Goal: Transaction & Acquisition: Purchase product/service

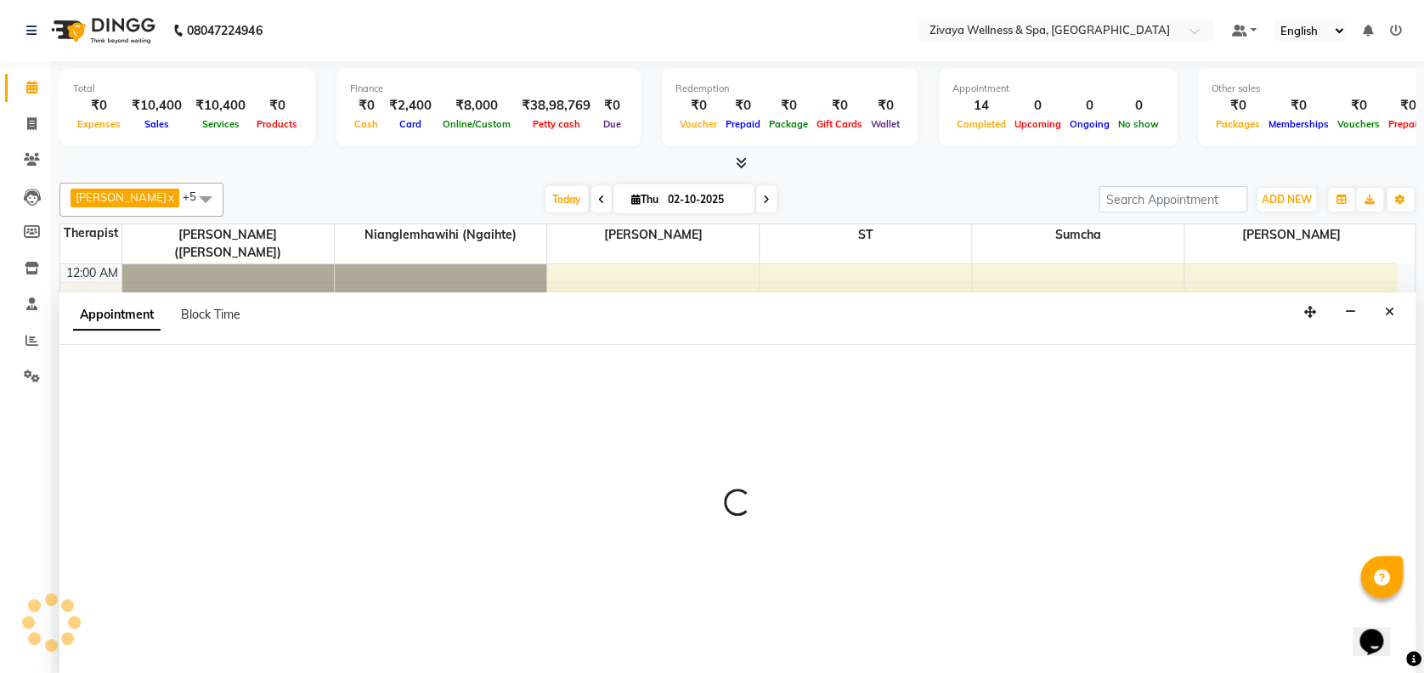
scroll to position [1128, 0]
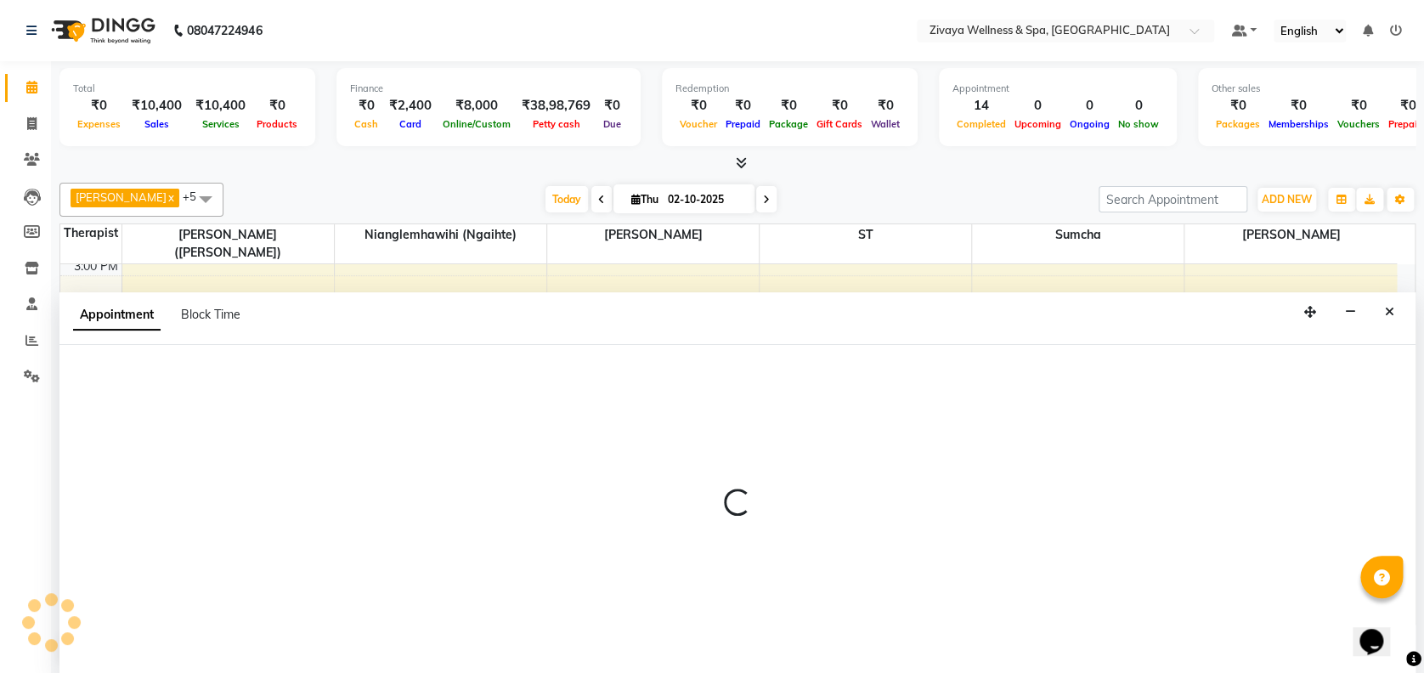
select select "93363"
select select "1005"
select select "tentative"
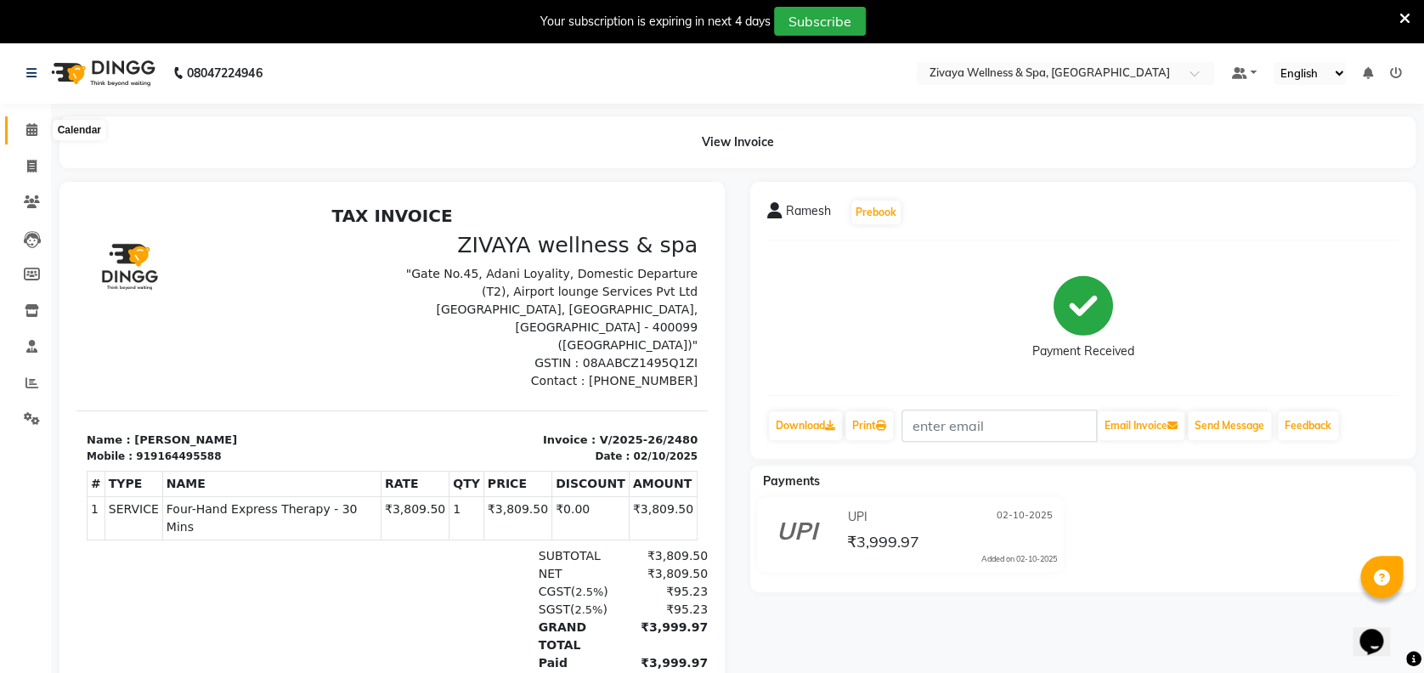
click at [30, 132] on icon at bounding box center [31, 129] width 11 height 13
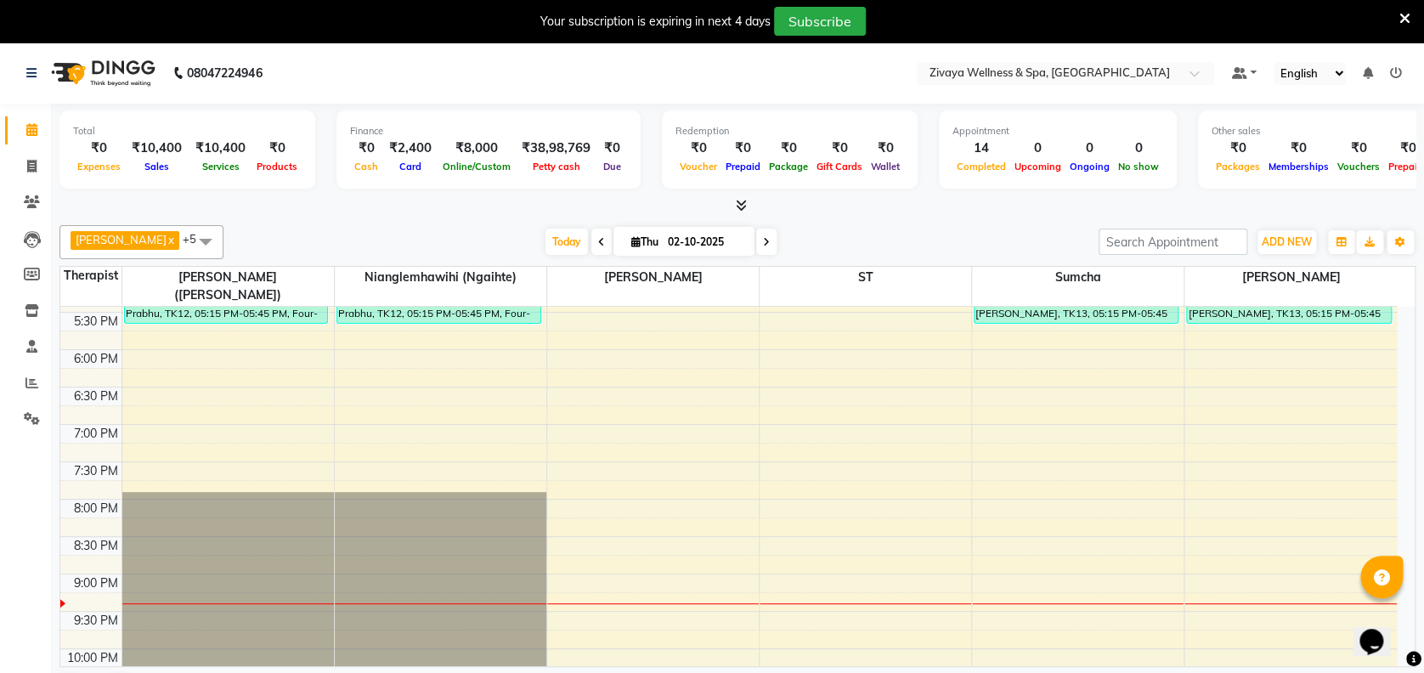
scroll to position [1311, 0]
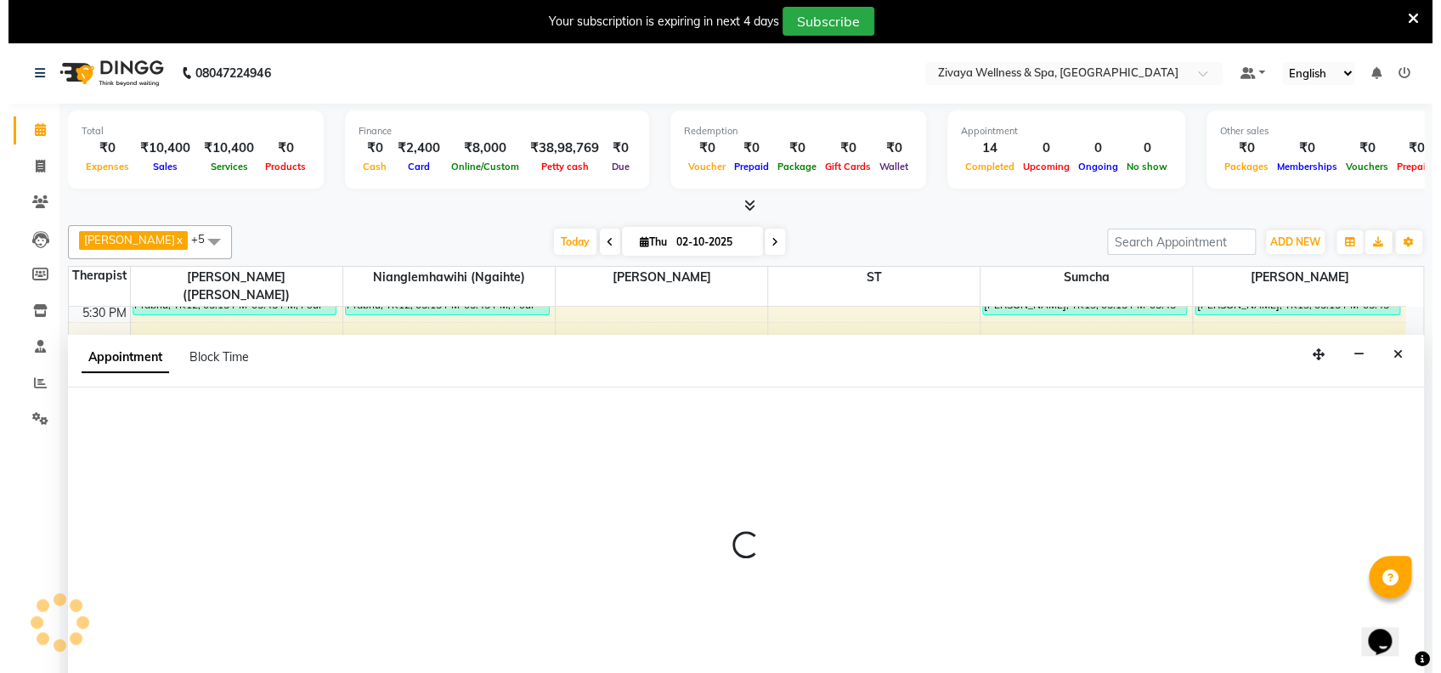
scroll to position [42, 0]
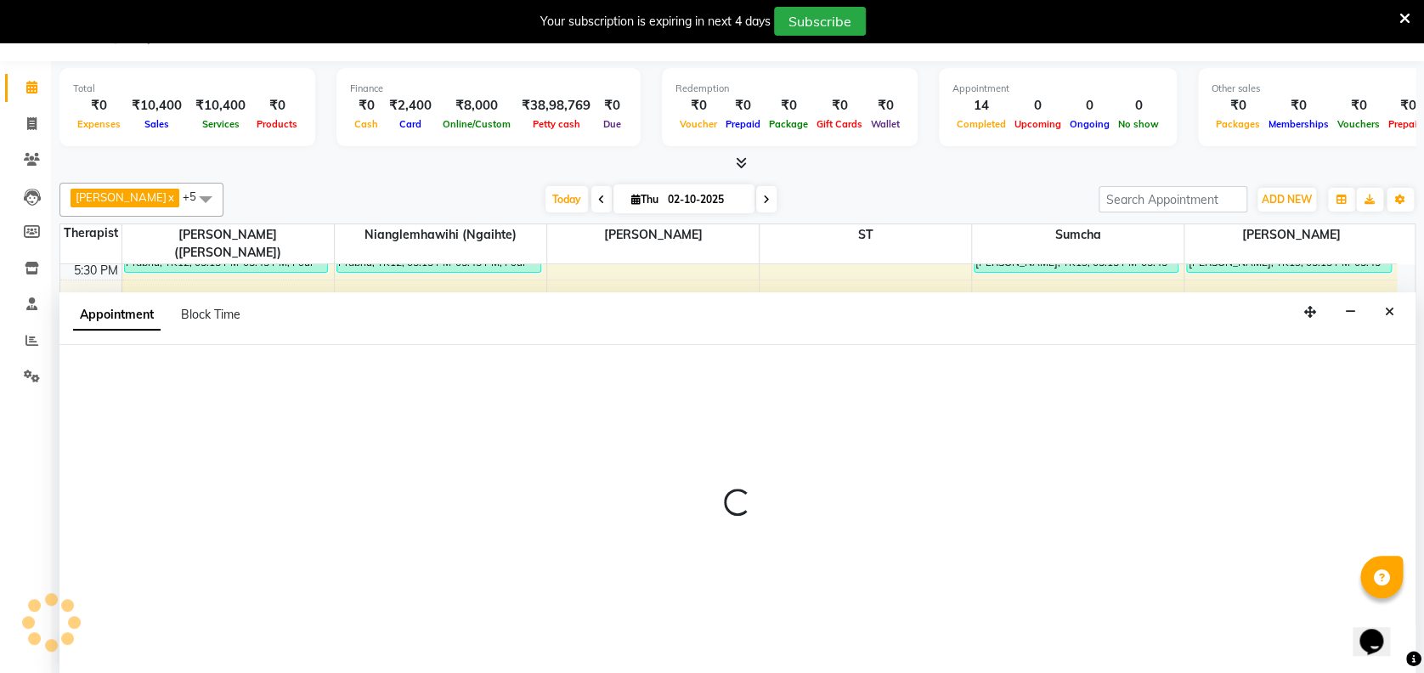
select select "58858"
select select "1275"
select select "tentative"
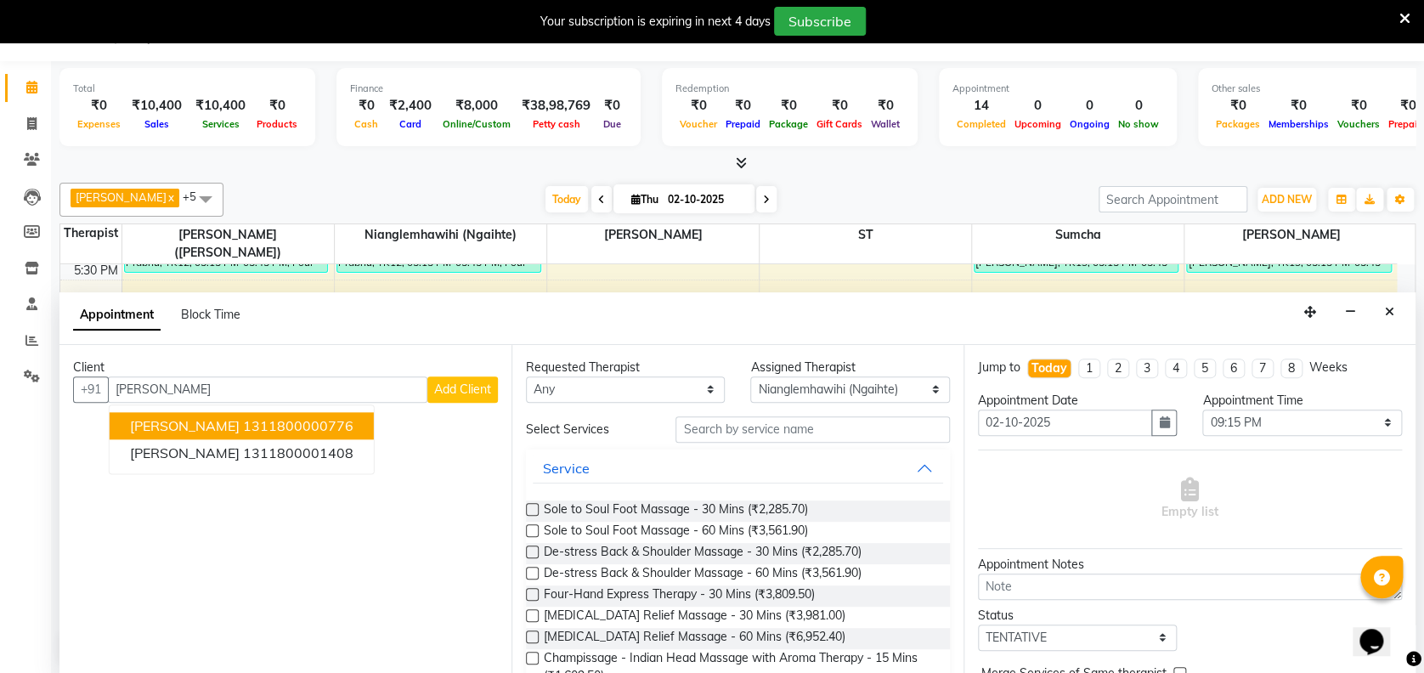
type input "[PERSON_NAME]"
click at [475, 387] on span "Add Client" at bounding box center [462, 388] width 57 height 15
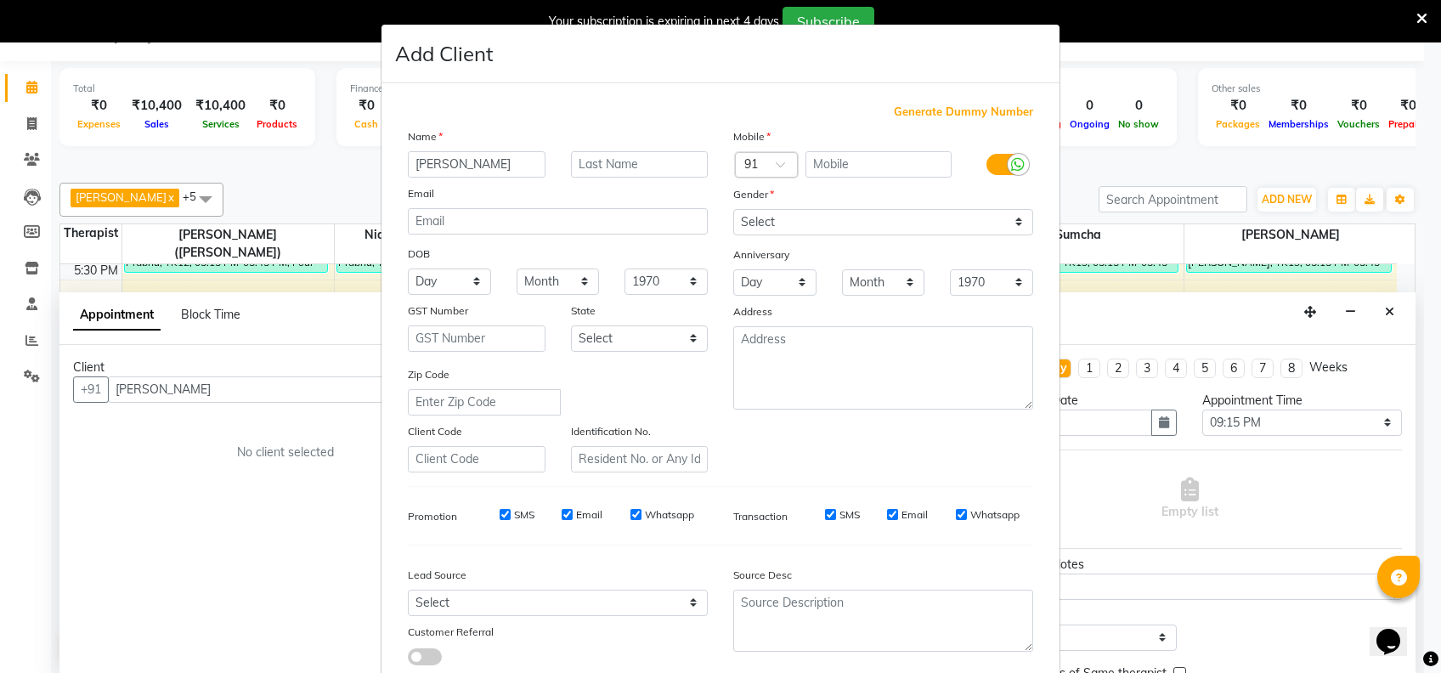
click at [903, 107] on span "Generate Dummy Number" at bounding box center [963, 112] width 139 height 17
type input "1311800001861"
checkbox input "false"
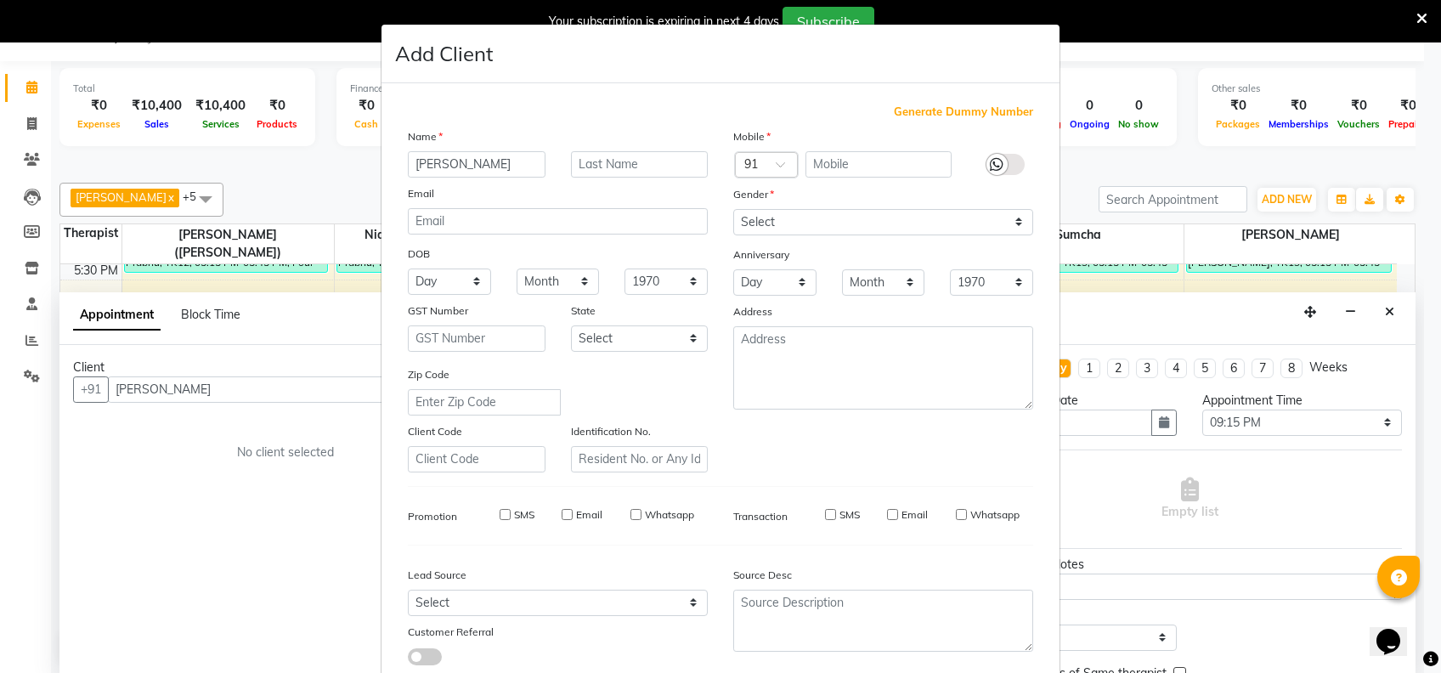
checkbox input "false"
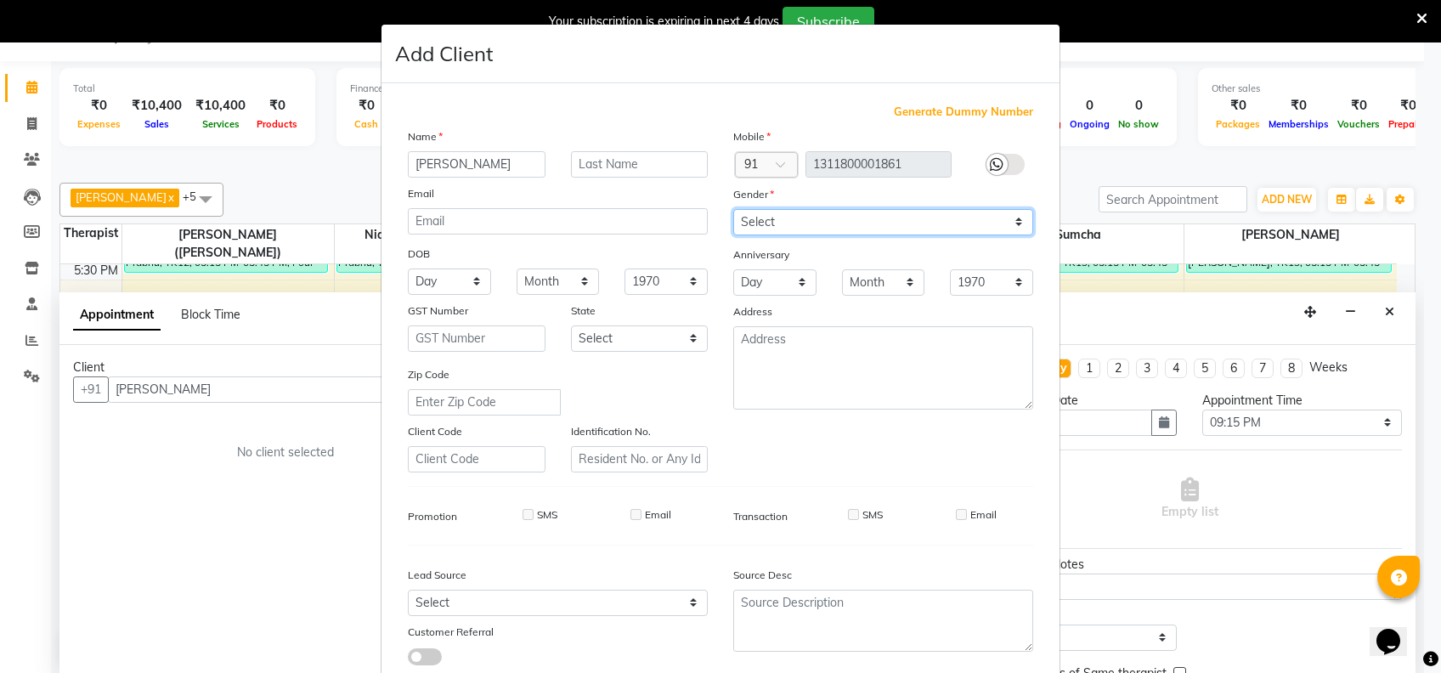
click at [810, 220] on select "Select [DEMOGRAPHIC_DATA] [DEMOGRAPHIC_DATA] Other Prefer Not To Say" at bounding box center [883, 222] width 300 height 26
select select "[DEMOGRAPHIC_DATA]"
click at [733, 209] on select "Select [DEMOGRAPHIC_DATA] [DEMOGRAPHIC_DATA] Other Prefer Not To Say" at bounding box center [883, 222] width 300 height 26
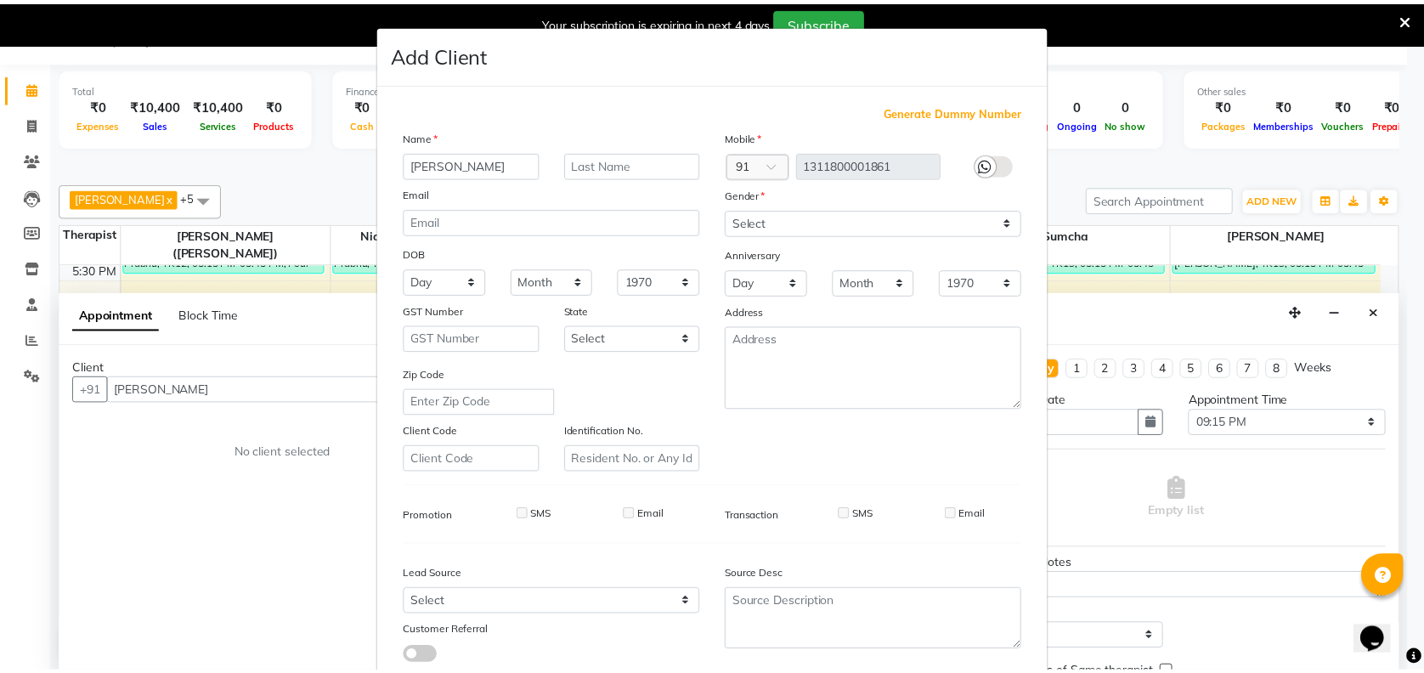
scroll to position [108, 0]
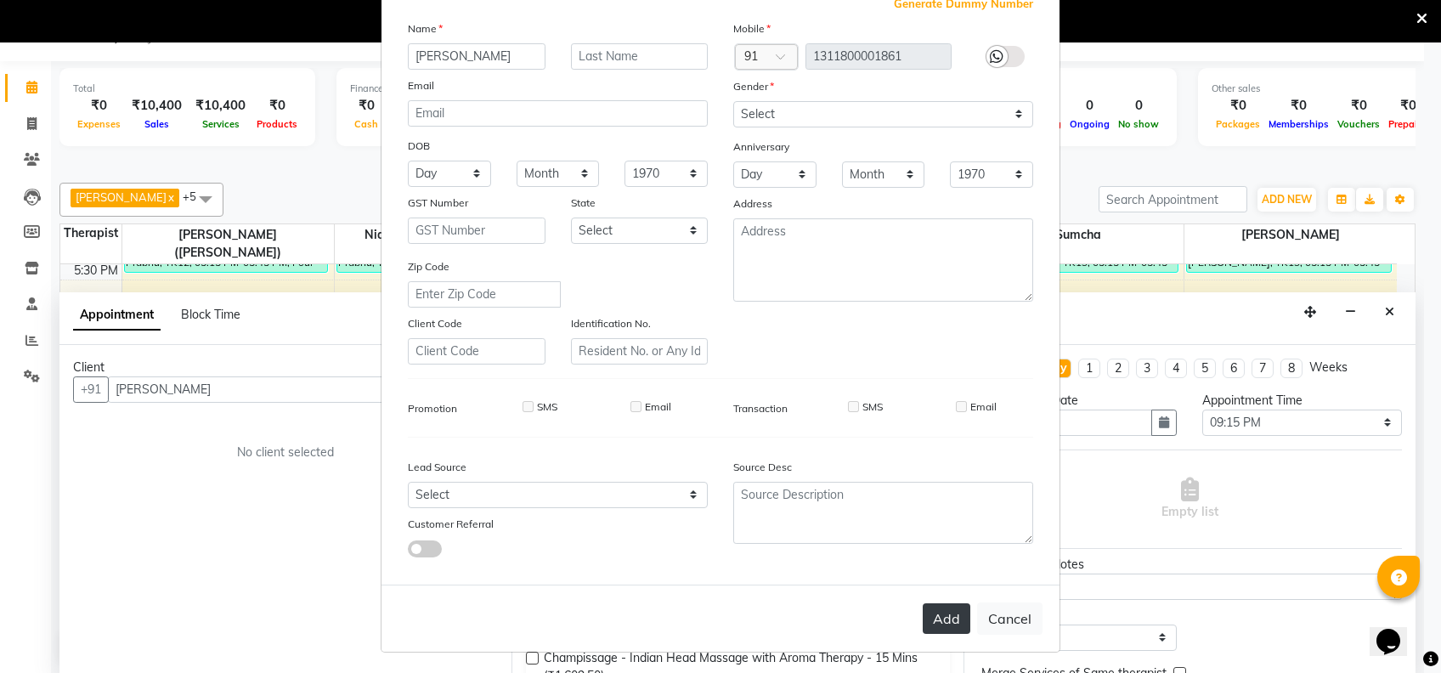
click at [931, 625] on button "Add" at bounding box center [946, 618] width 48 height 31
type input "1311800001861"
select select
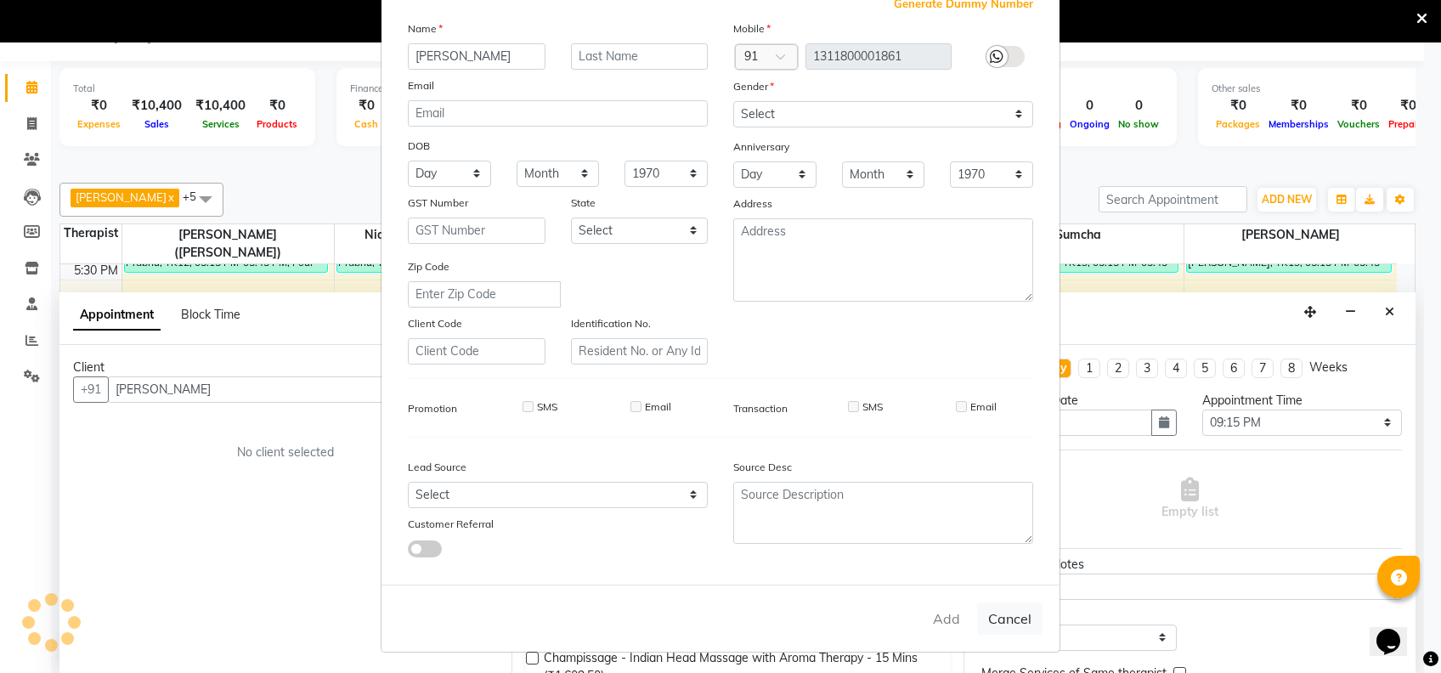
select select
checkbox input "false"
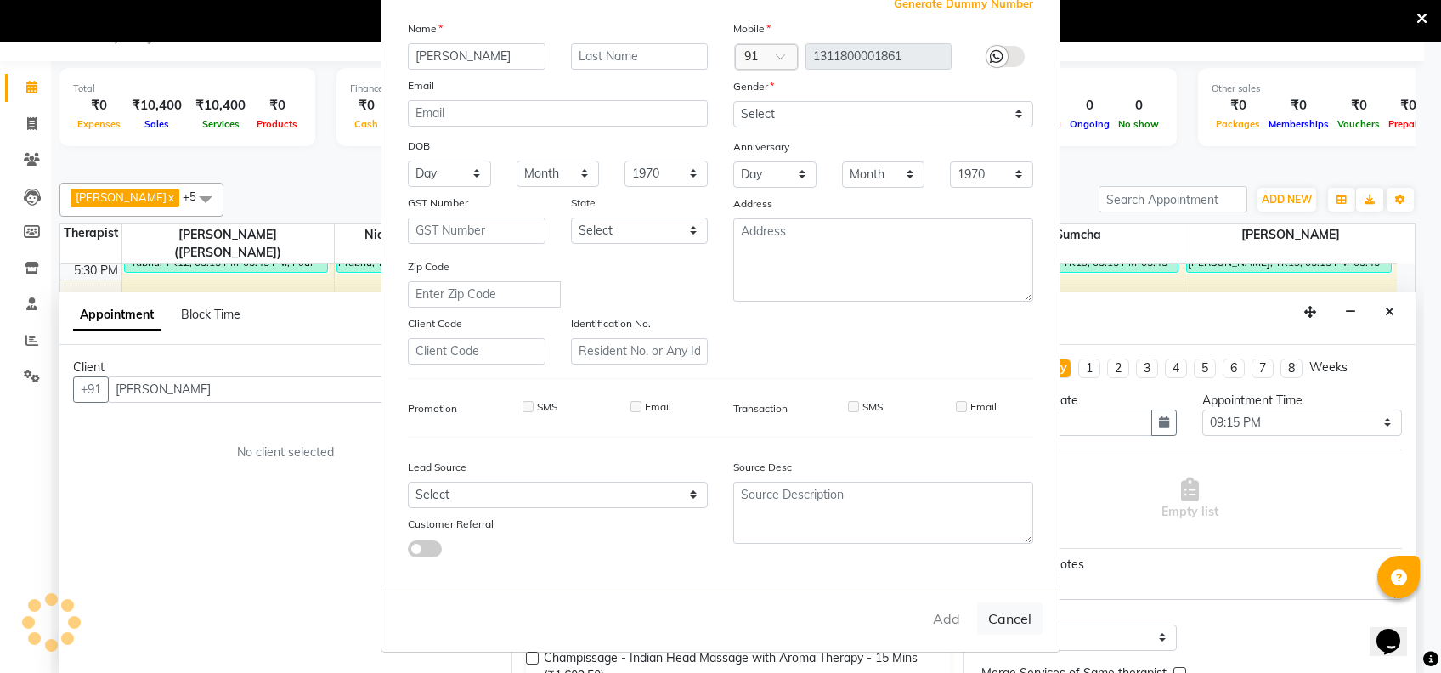
checkbox input "false"
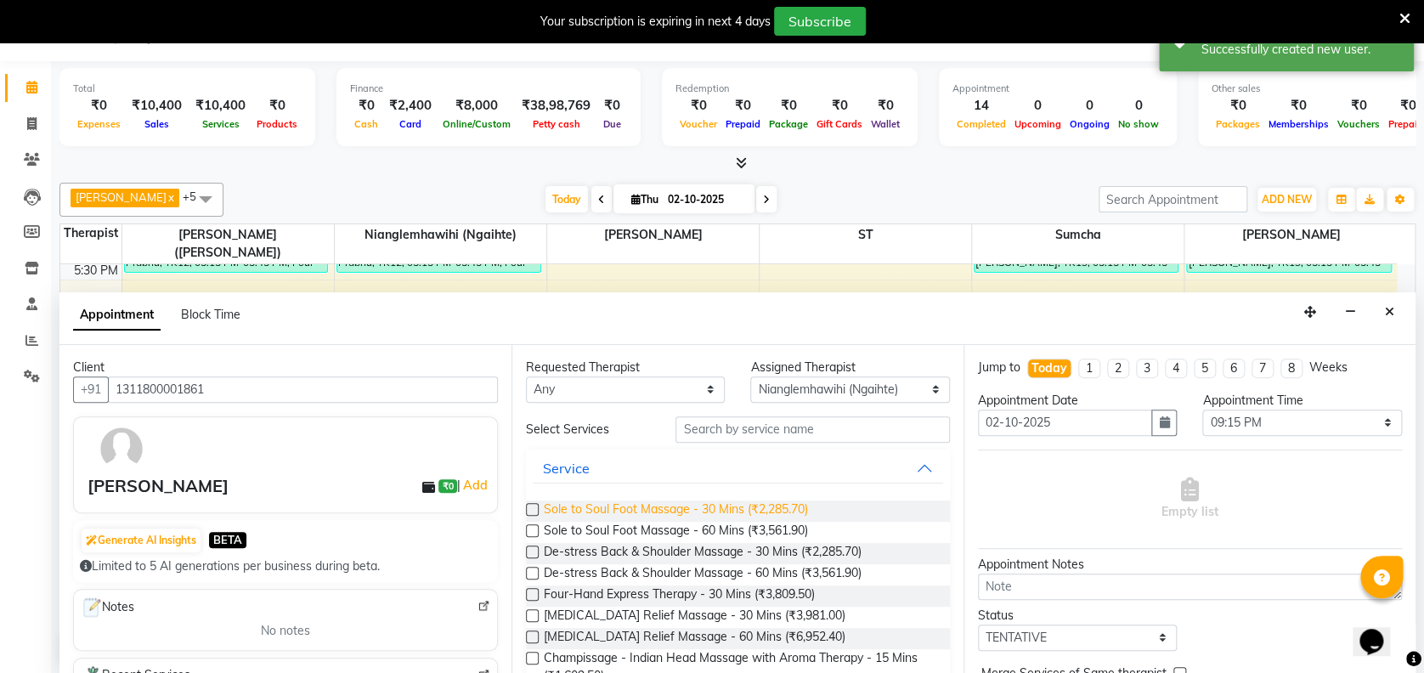
click at [683, 516] on span "Sole to Soul Foot Massage - 30 Mins (₹2,285.70)" at bounding box center [676, 510] width 264 height 21
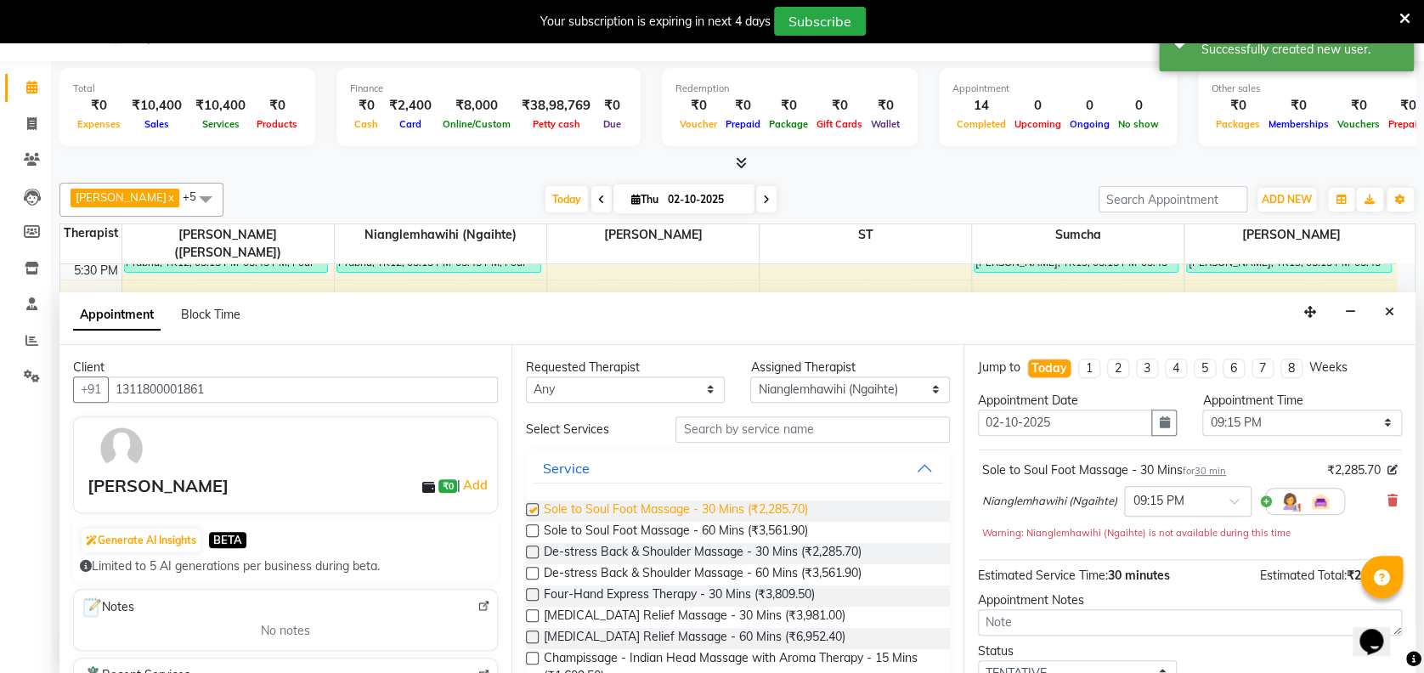
checkbox input "false"
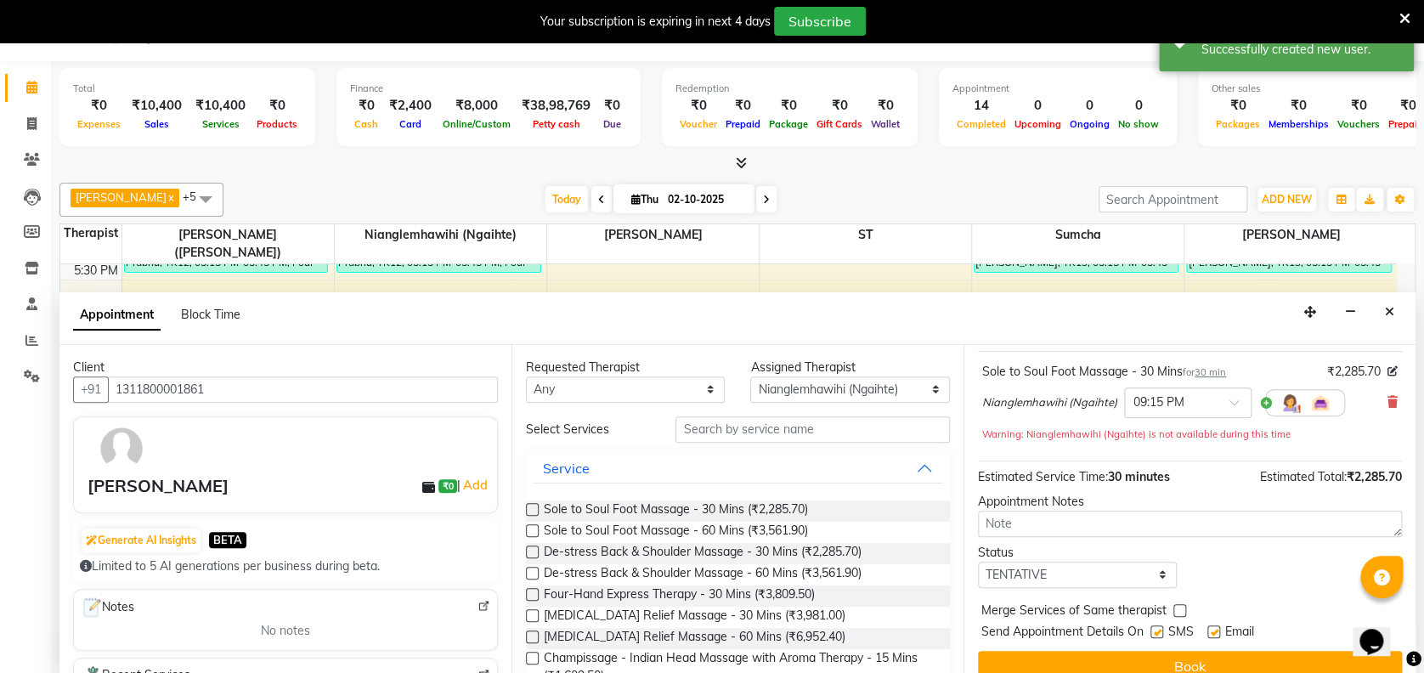
scroll to position [101, 0]
click at [1114, 567] on select "Select TENTATIVE CONFIRM CHECK-IN UPCOMING" at bounding box center [1077, 572] width 199 height 26
select select "confirm booking"
click at [978, 559] on select "Select TENTATIVE CONFIRM CHECK-IN UPCOMING" at bounding box center [1077, 572] width 199 height 26
click at [1153, 620] on div "SMS" at bounding box center [1178, 630] width 57 height 21
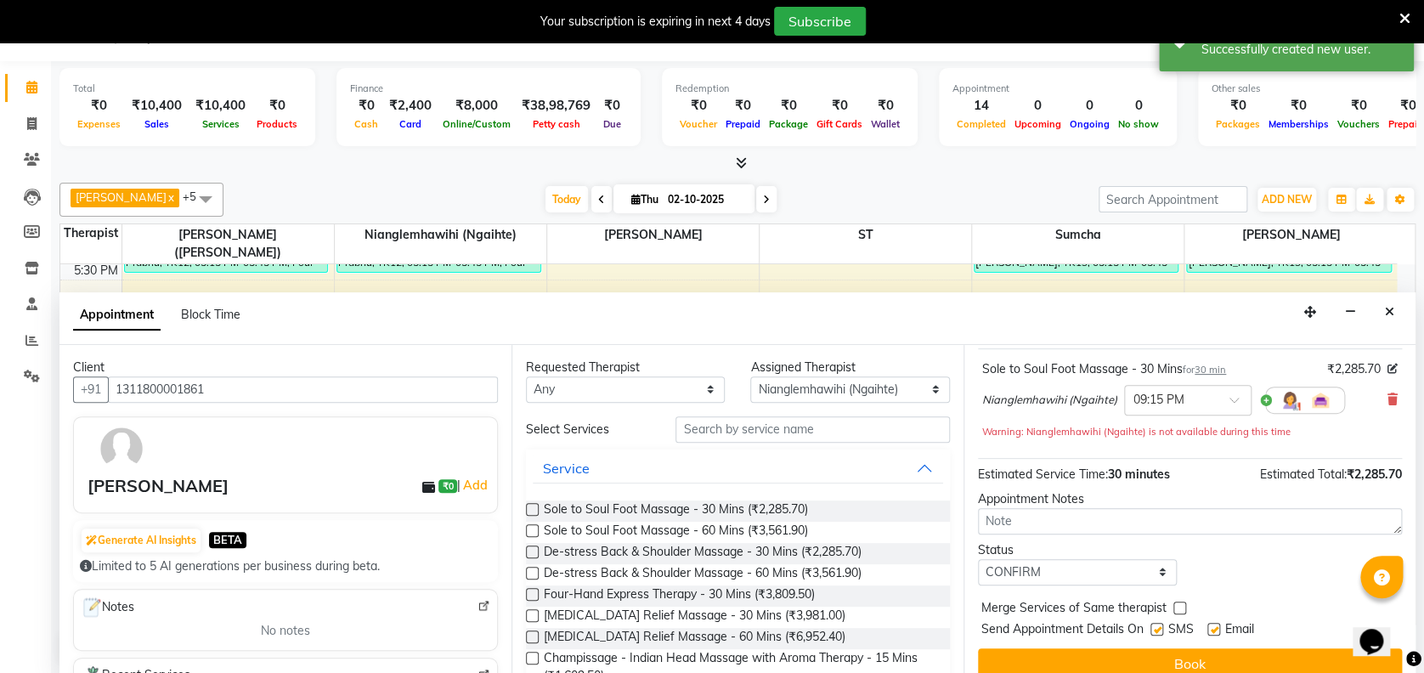
click at [1153, 625] on label at bounding box center [1156, 629] width 13 height 13
click at [1153, 625] on input "checkbox" at bounding box center [1155, 630] width 11 height 11
checkbox input "false"
click at [1129, 657] on button "Book" at bounding box center [1190, 663] width 424 height 31
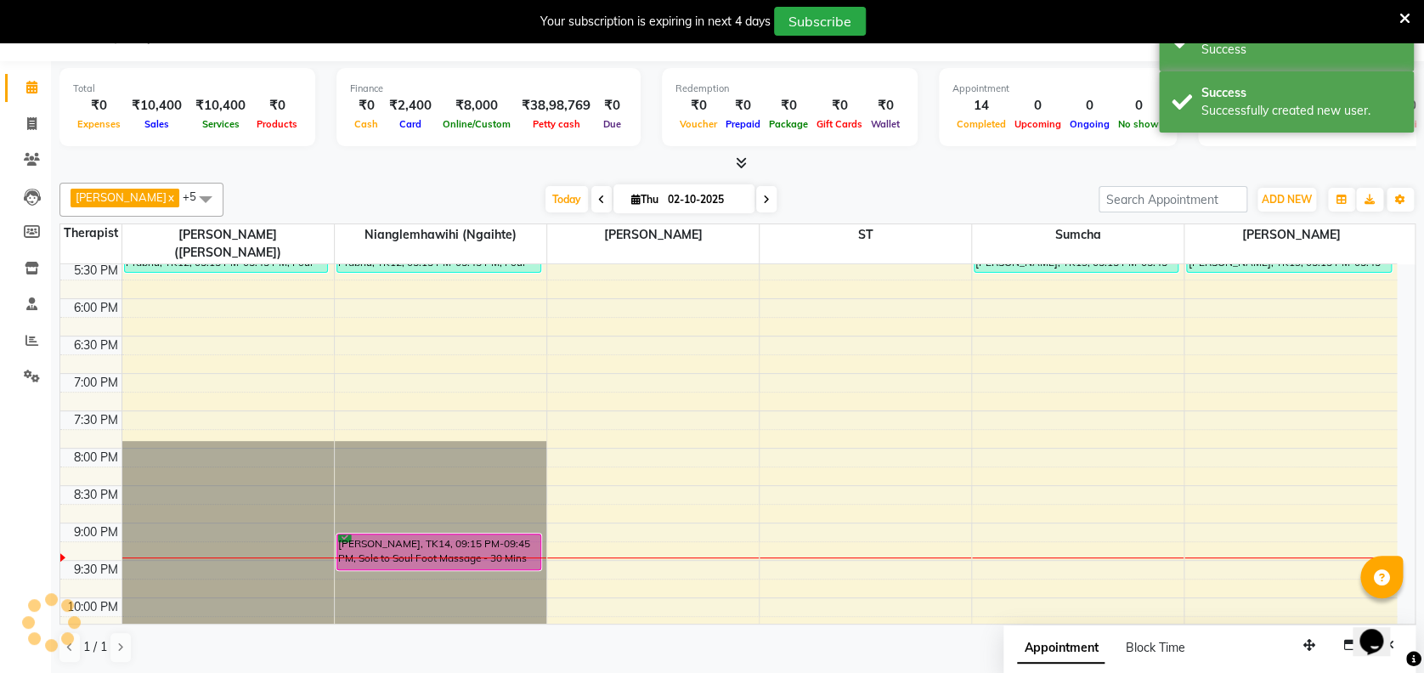
scroll to position [0, 0]
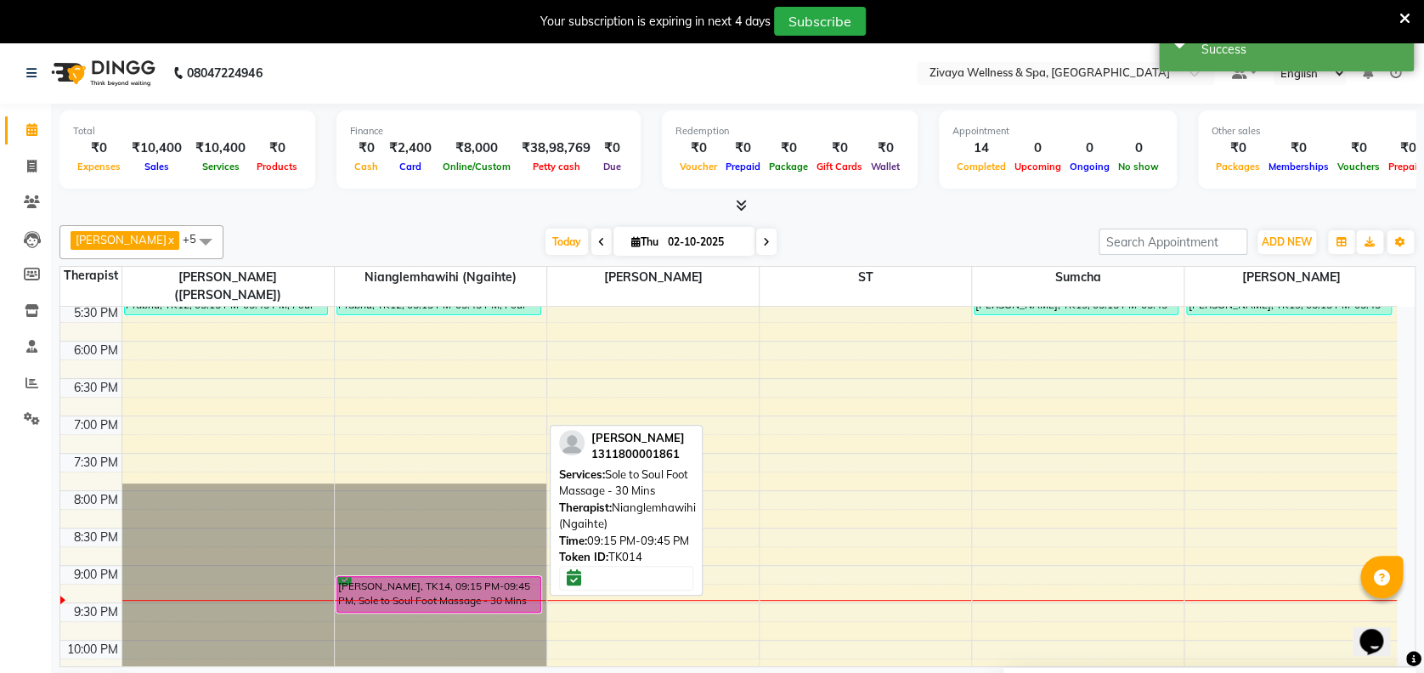
click at [443, 577] on div "[PERSON_NAME], TK14, 09:15 PM-09:45 PM, Sole to Soul Foot Massage - 30 Mins" at bounding box center [438, 594] width 203 height 35
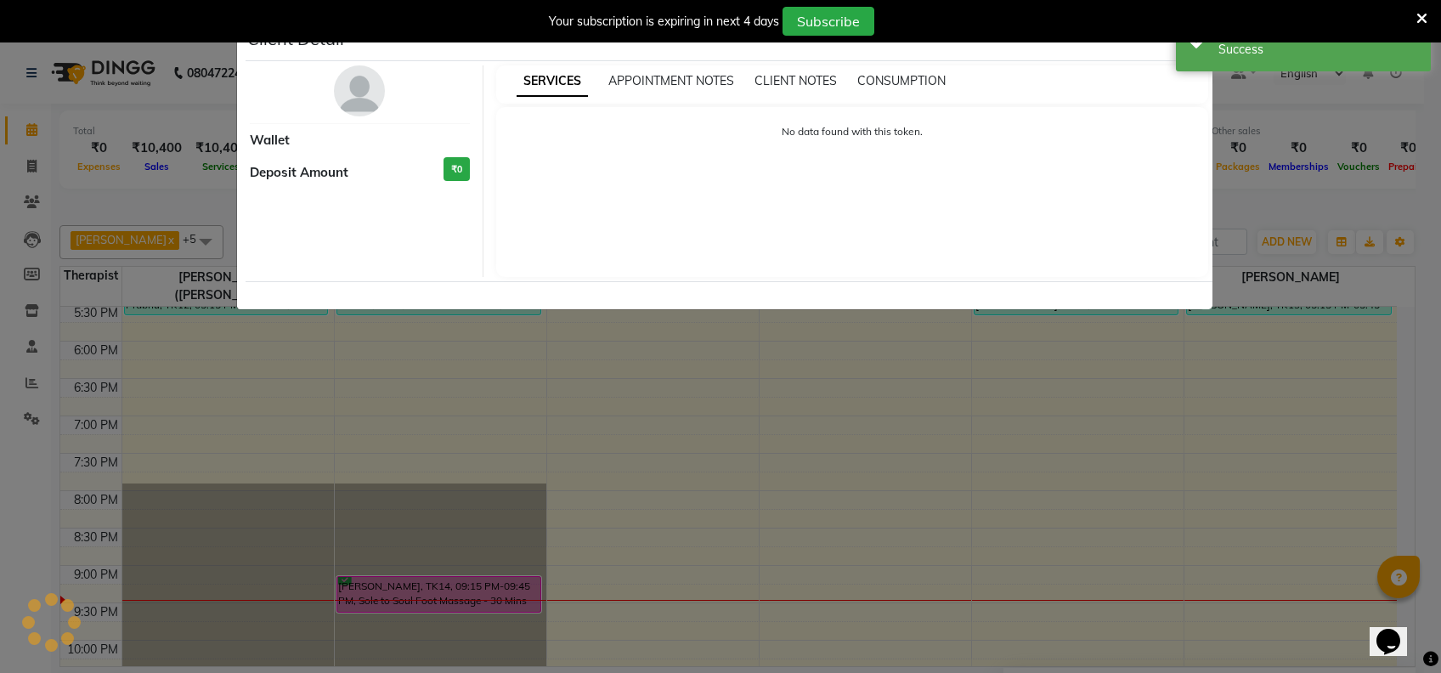
select select "6"
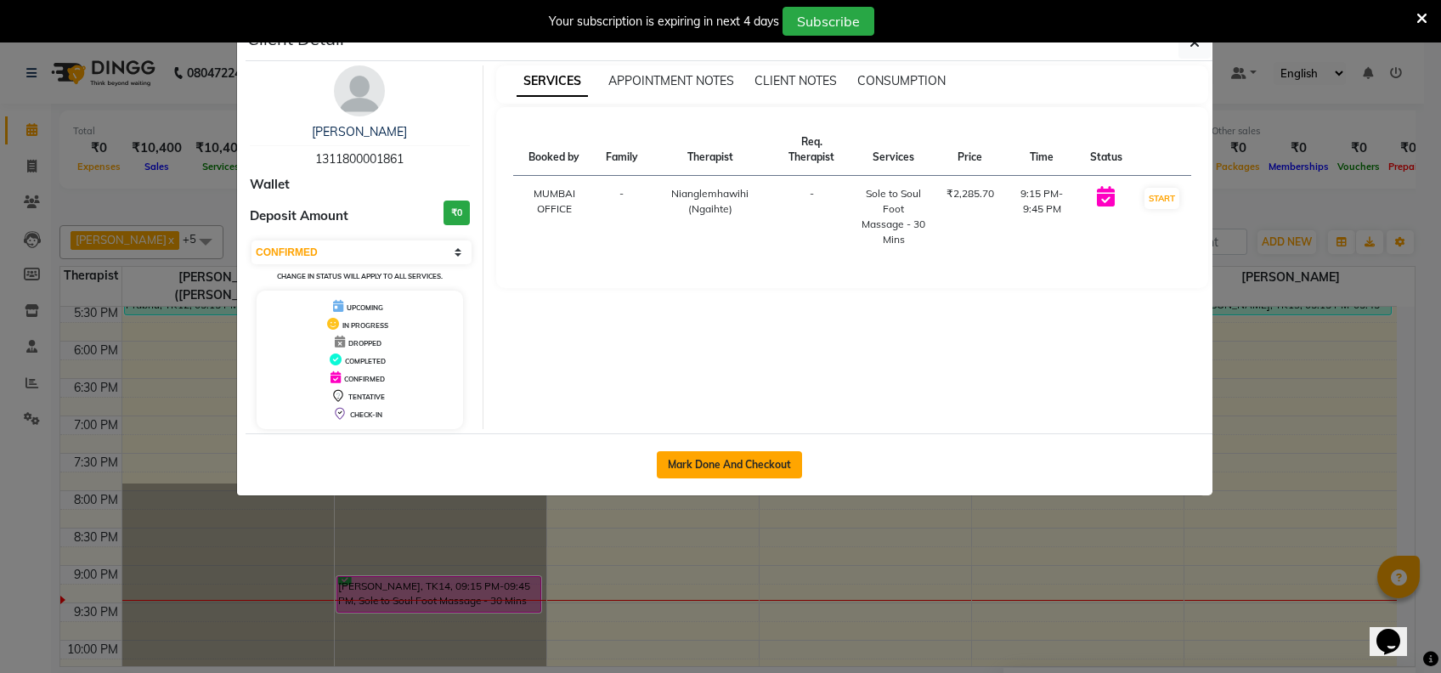
click at [775, 465] on button "Mark Done And Checkout" at bounding box center [729, 464] width 145 height 27
select select "service"
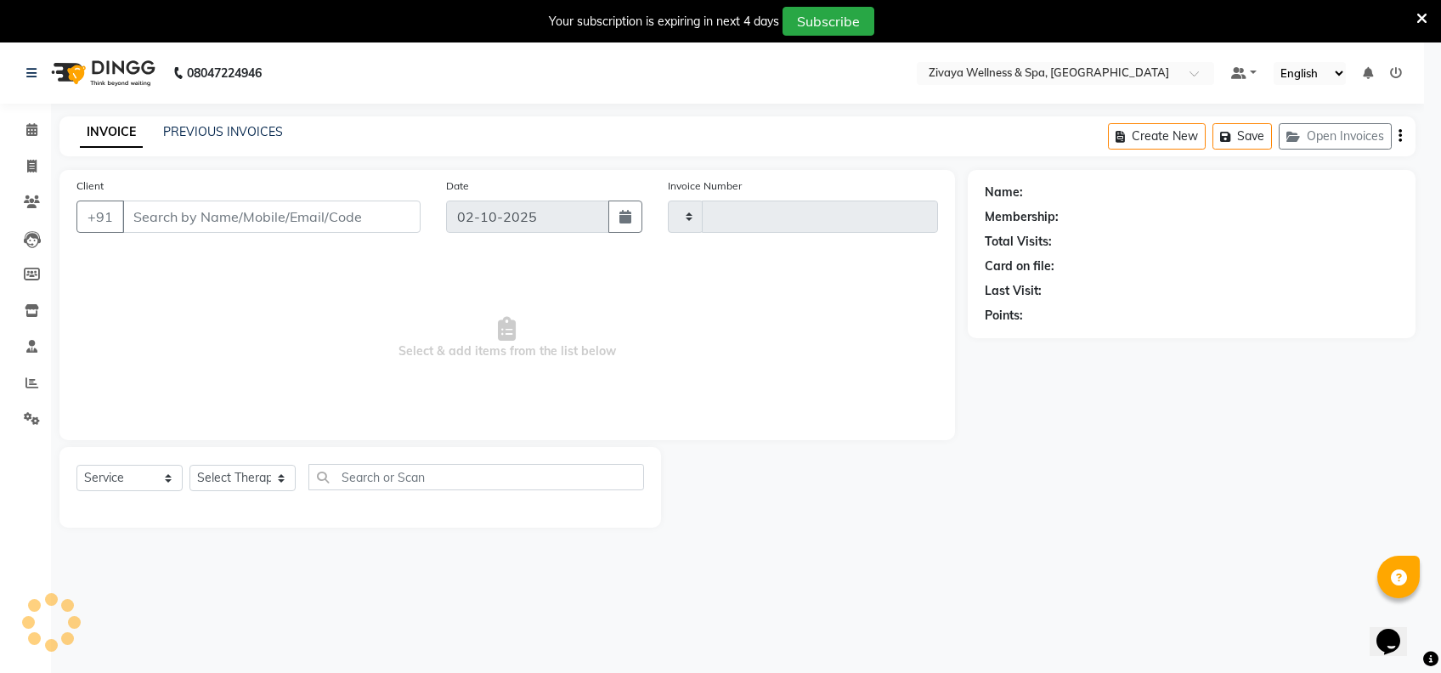
type input "2481"
select select "7072"
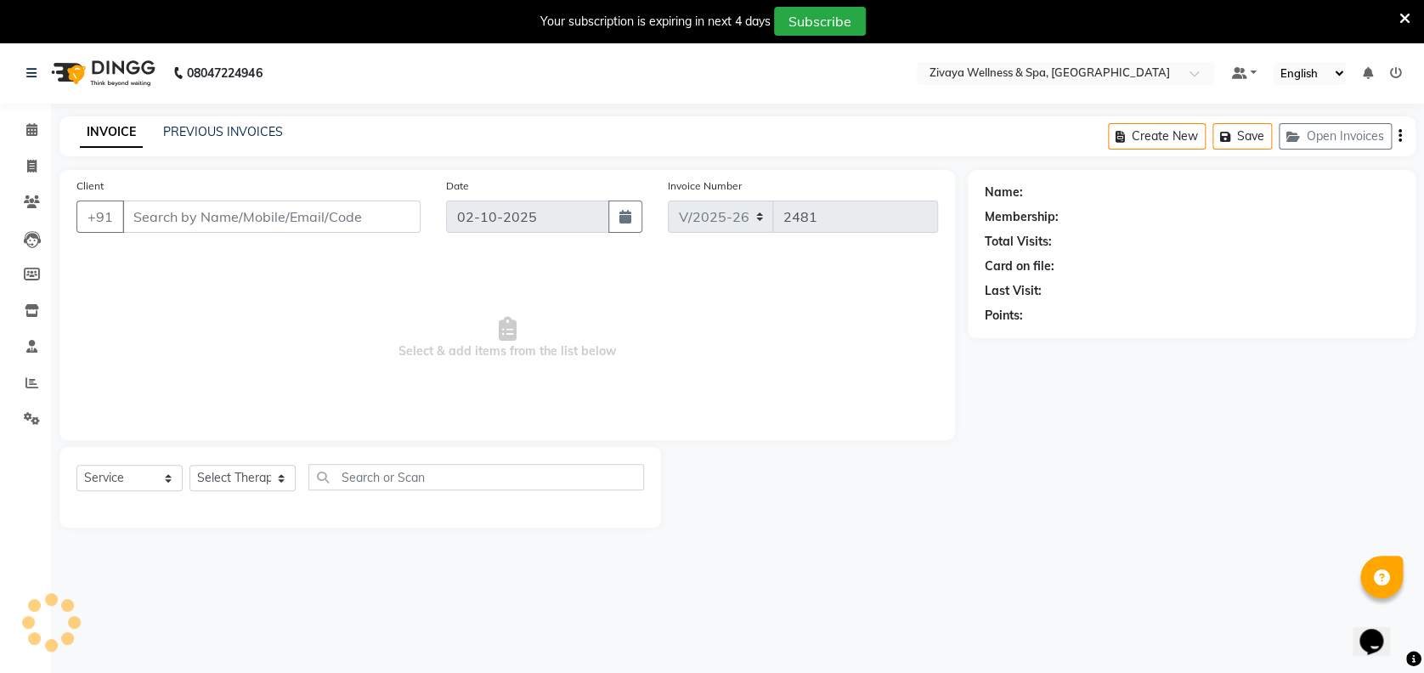
type input "1311800001861"
select select "58858"
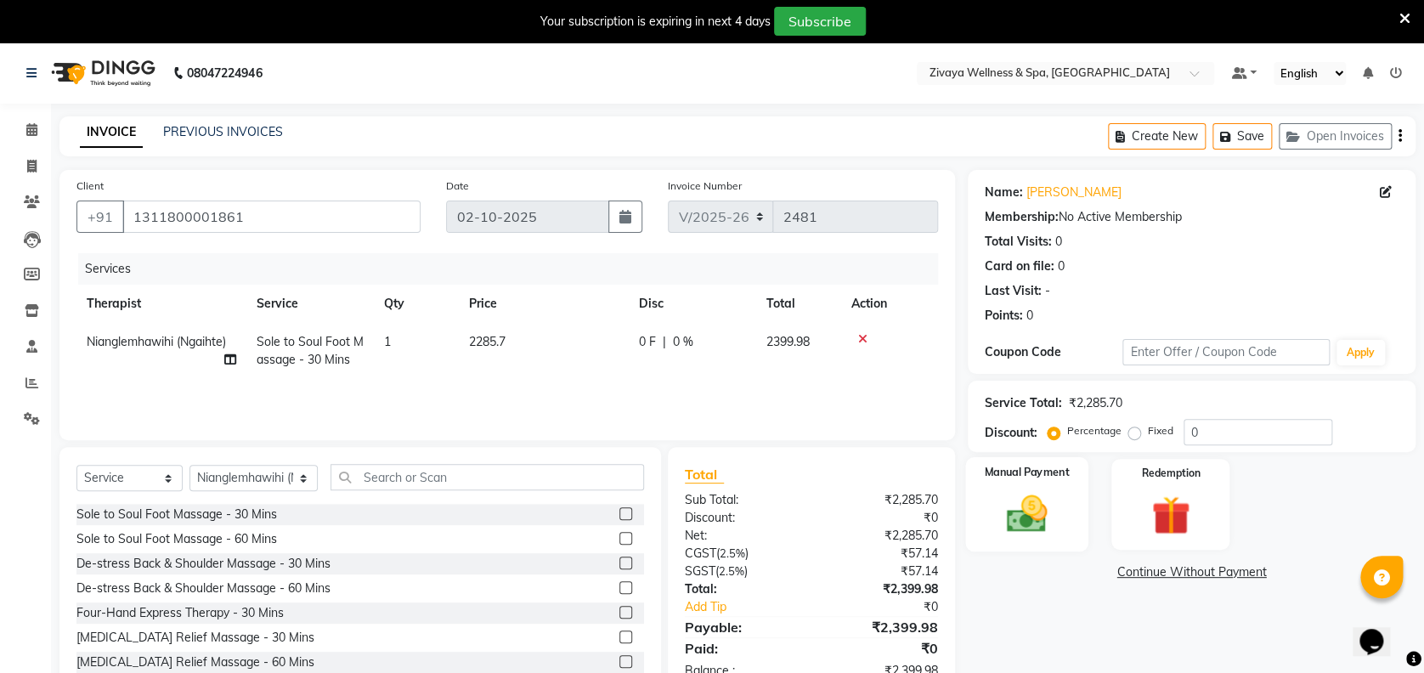
click at [1027, 530] on img at bounding box center [1026, 513] width 65 height 47
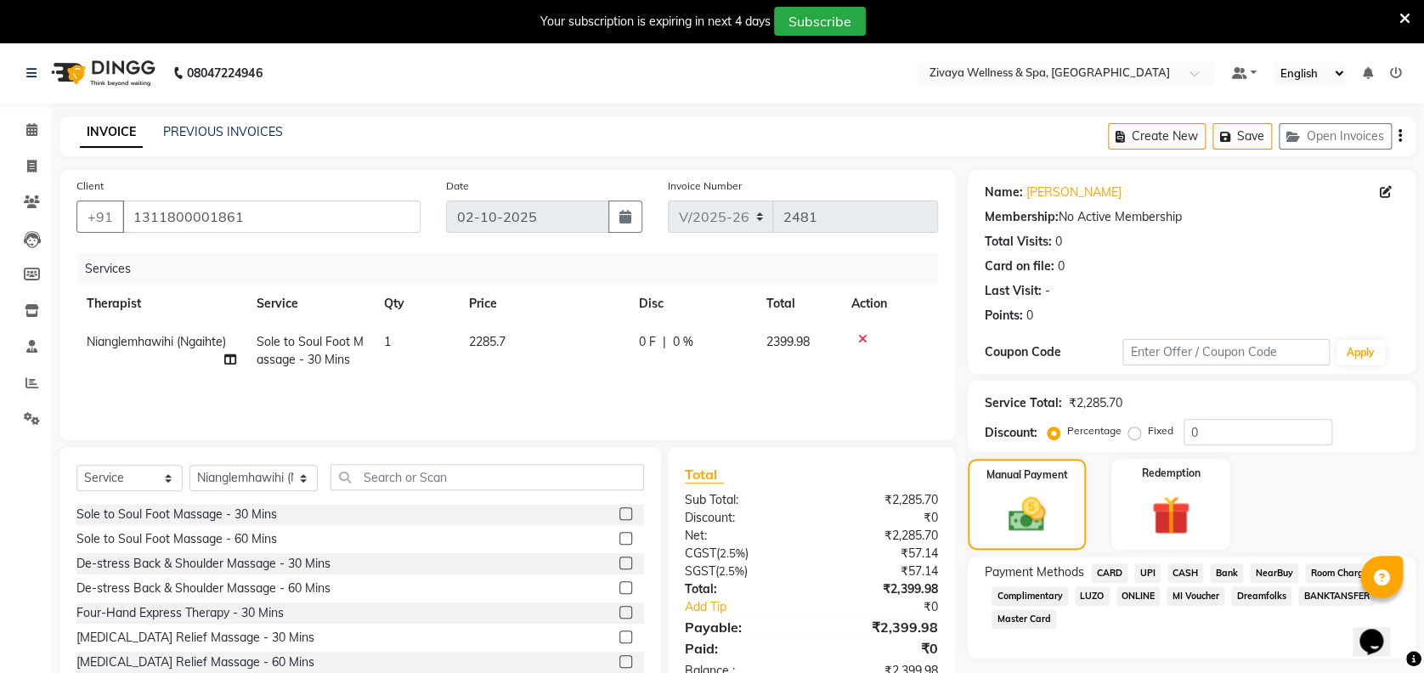
click at [1114, 567] on span "CARD" at bounding box center [1109, 573] width 37 height 20
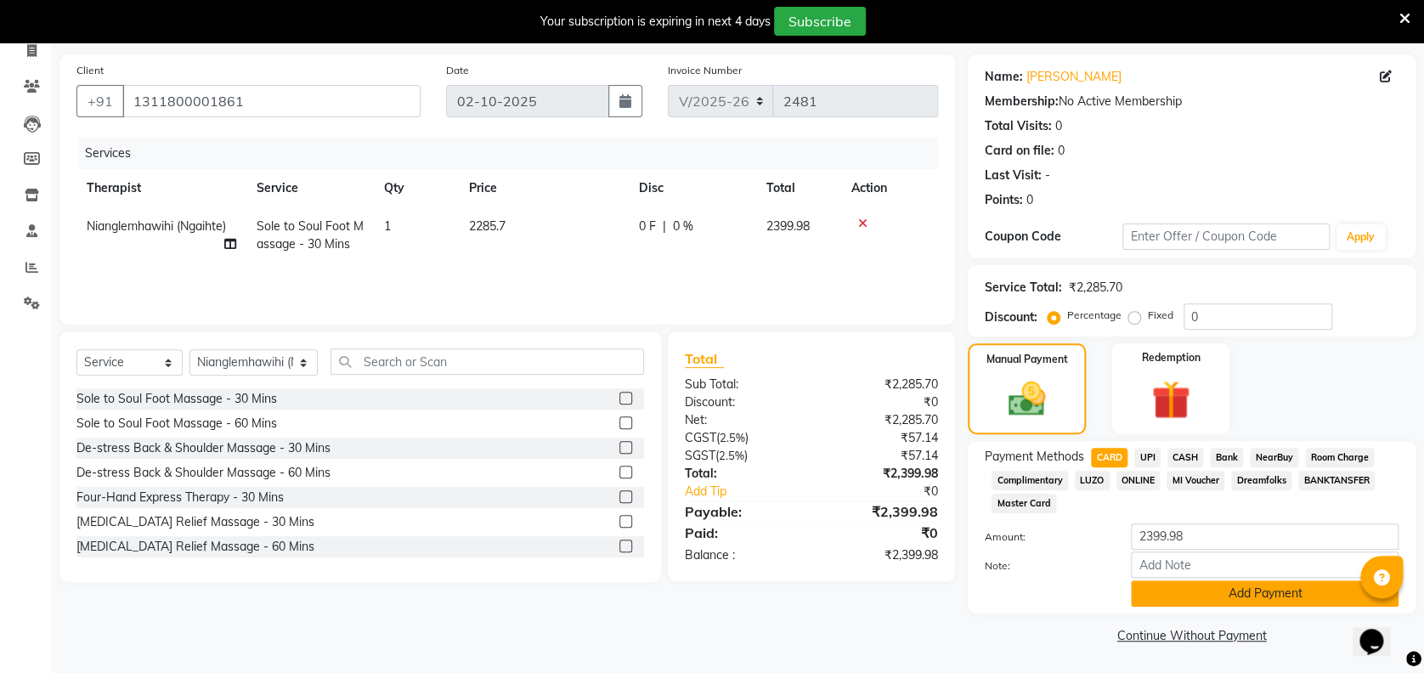
click at [1207, 587] on button "Add Payment" at bounding box center [1265, 593] width 268 height 26
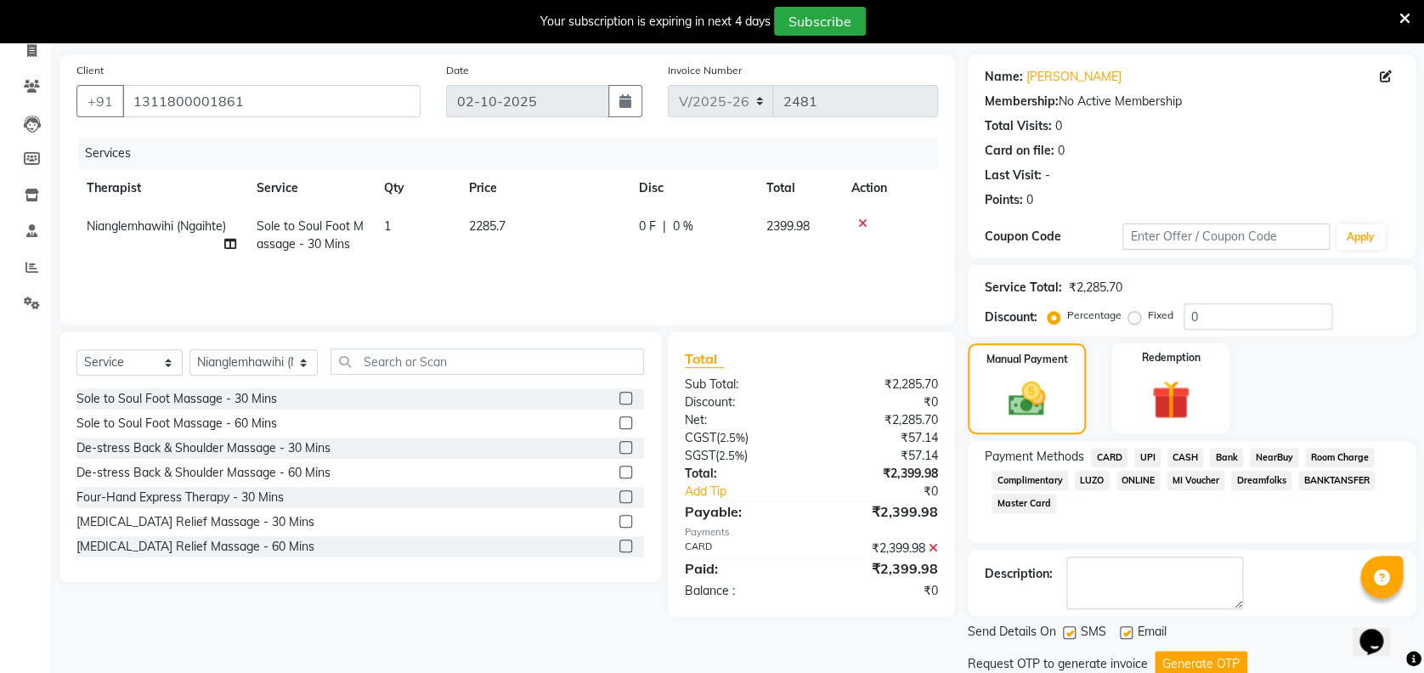
click at [1067, 627] on label at bounding box center [1069, 632] width 13 height 13
click at [1067, 628] on input "checkbox" at bounding box center [1068, 633] width 11 height 11
checkbox input "false"
click at [1166, 660] on button "Generate OTP" at bounding box center [1200, 664] width 93 height 26
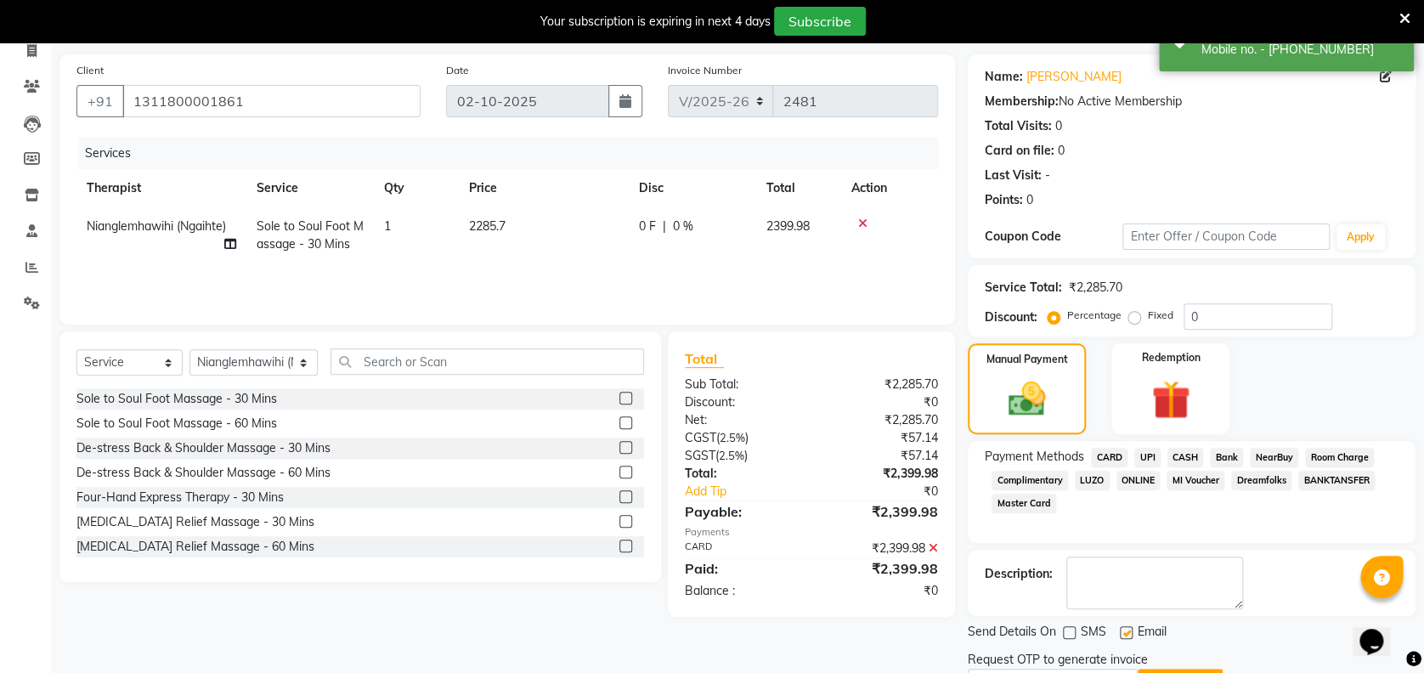
scroll to position [206, 0]
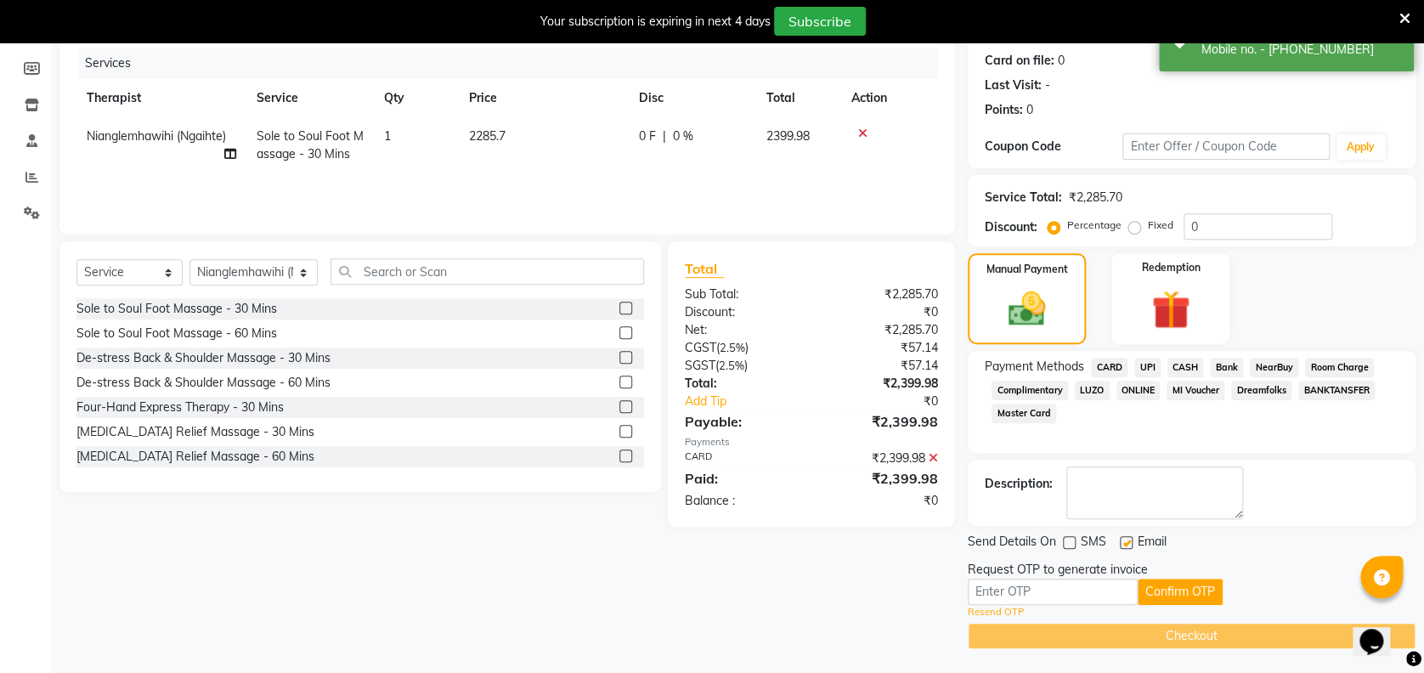
drag, startPoint x: 1429, startPoint y: 509, endPoint x: 41, endPoint y: 49, distance: 1462.0
click at [1014, 597] on input "text" at bounding box center [1052, 591] width 170 height 26
type input "5302"
click at [1176, 578] on button "Confirm OTP" at bounding box center [1179, 591] width 85 height 26
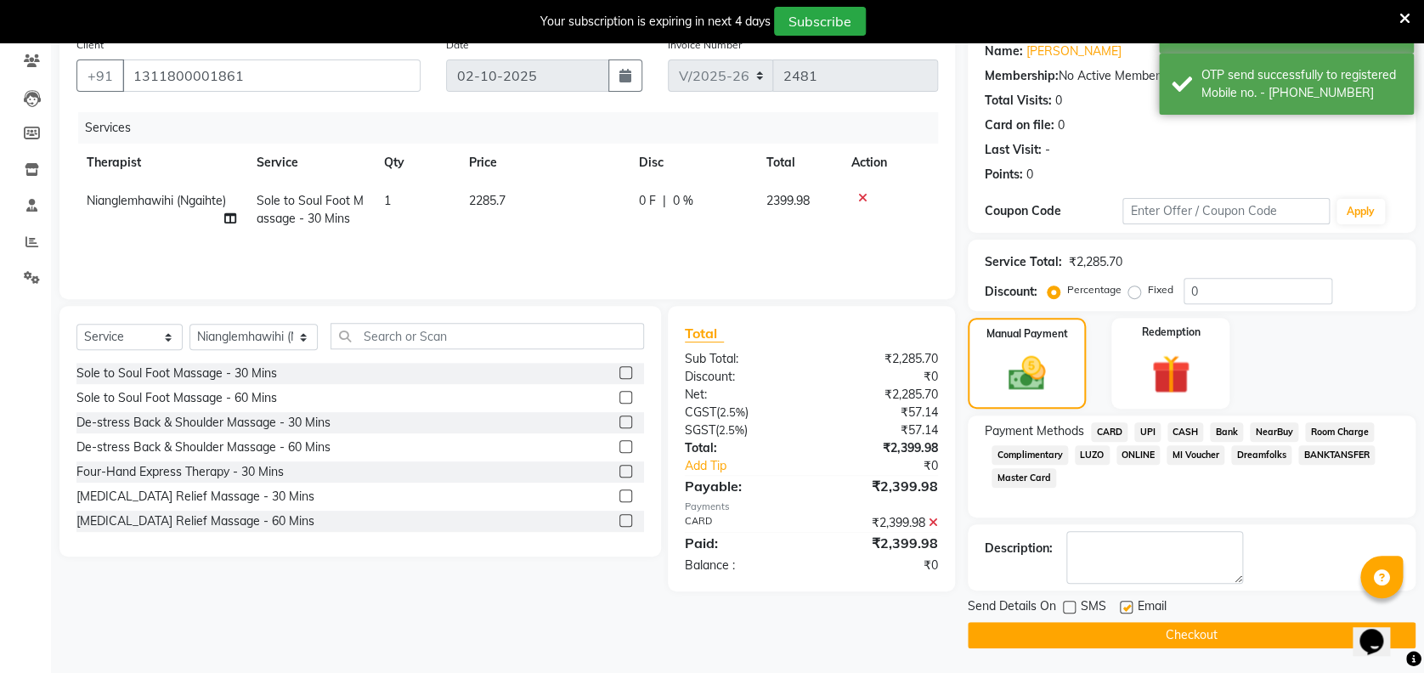
click at [1075, 632] on button "Checkout" at bounding box center [1191, 635] width 448 height 26
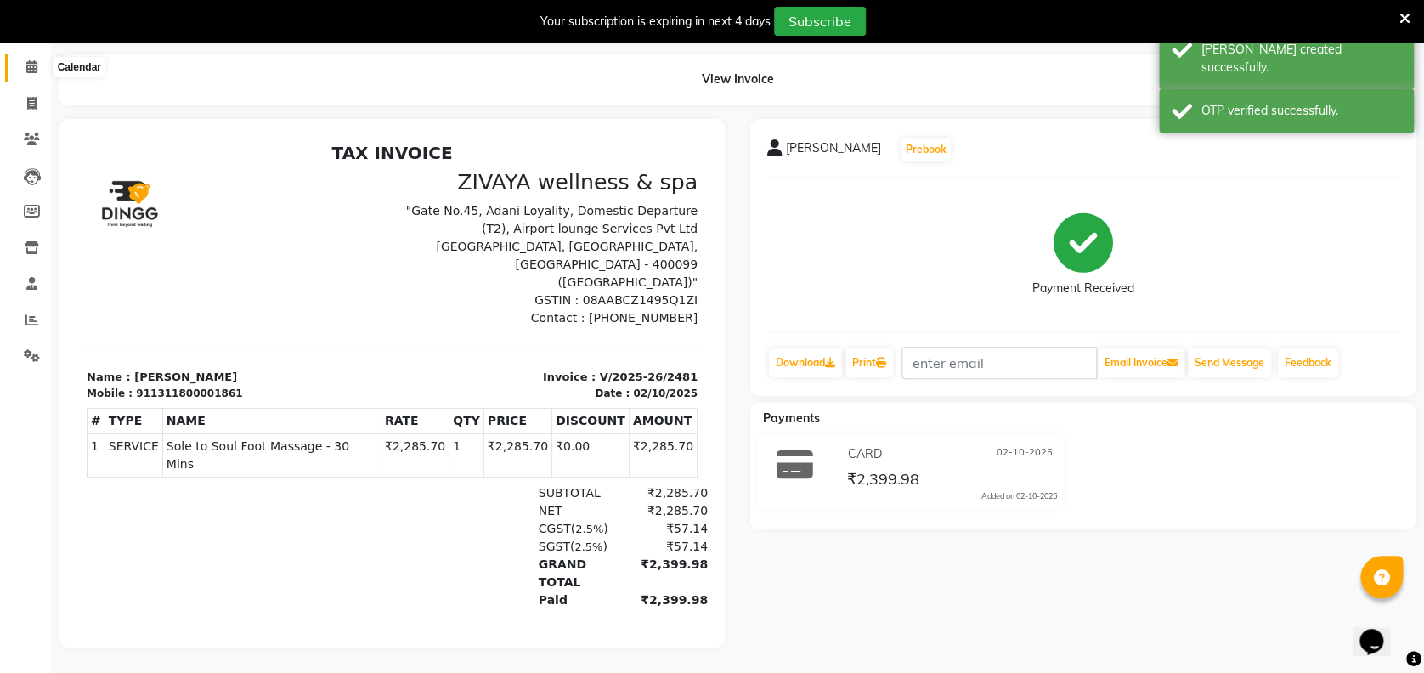
click at [28, 60] on icon at bounding box center [31, 66] width 11 height 13
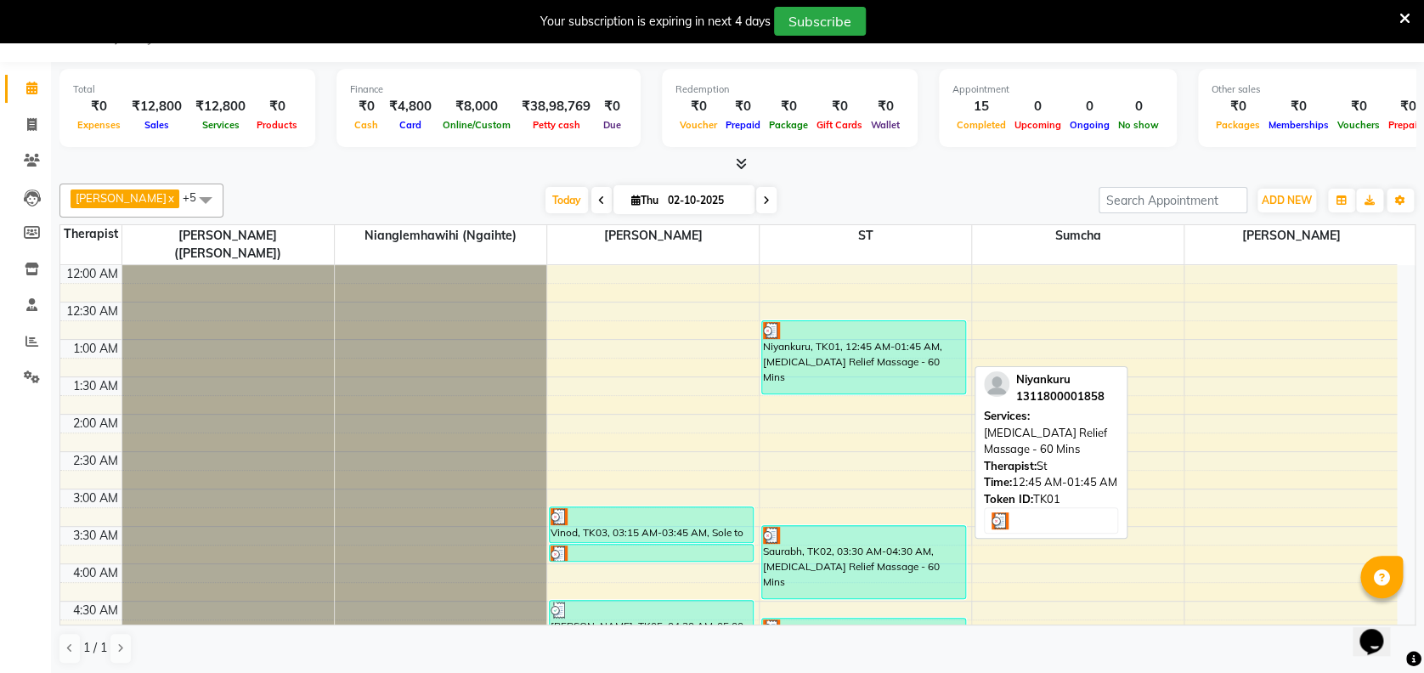
click at [893, 322] on div at bounding box center [863, 330] width 201 height 17
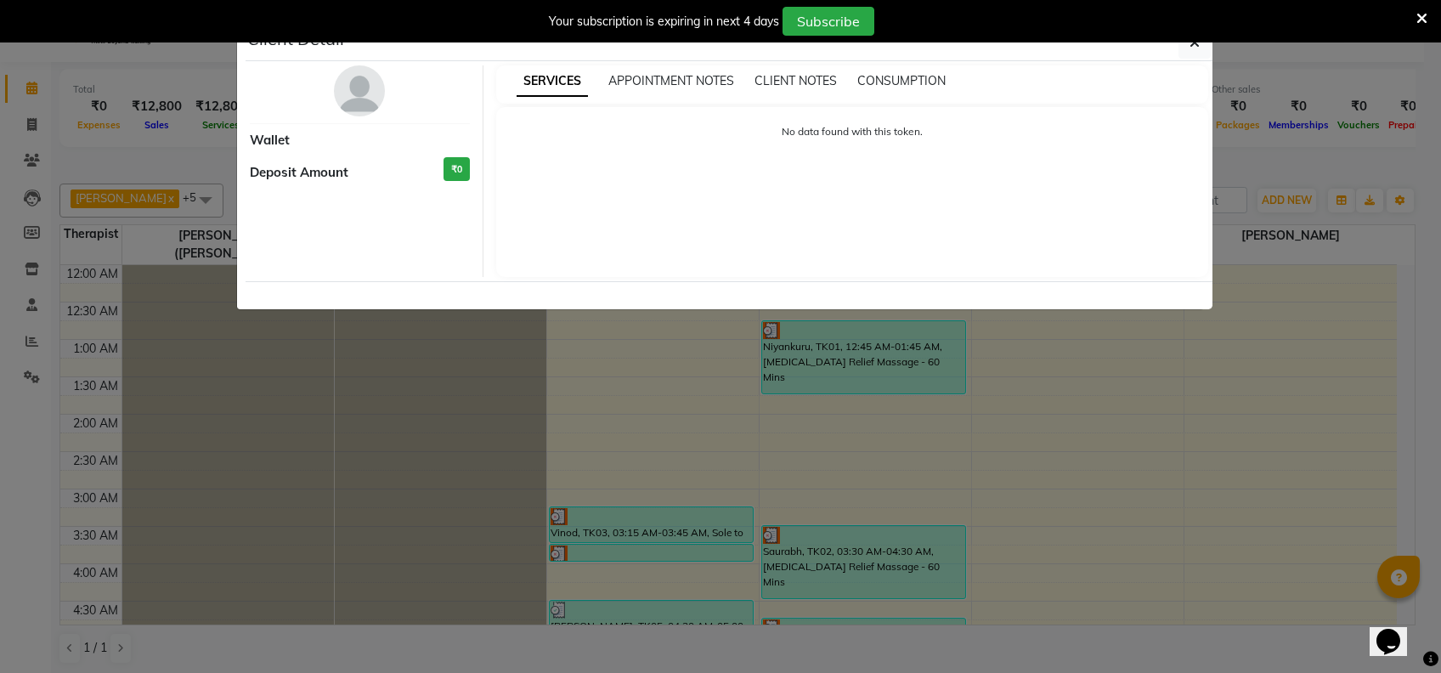
select select "3"
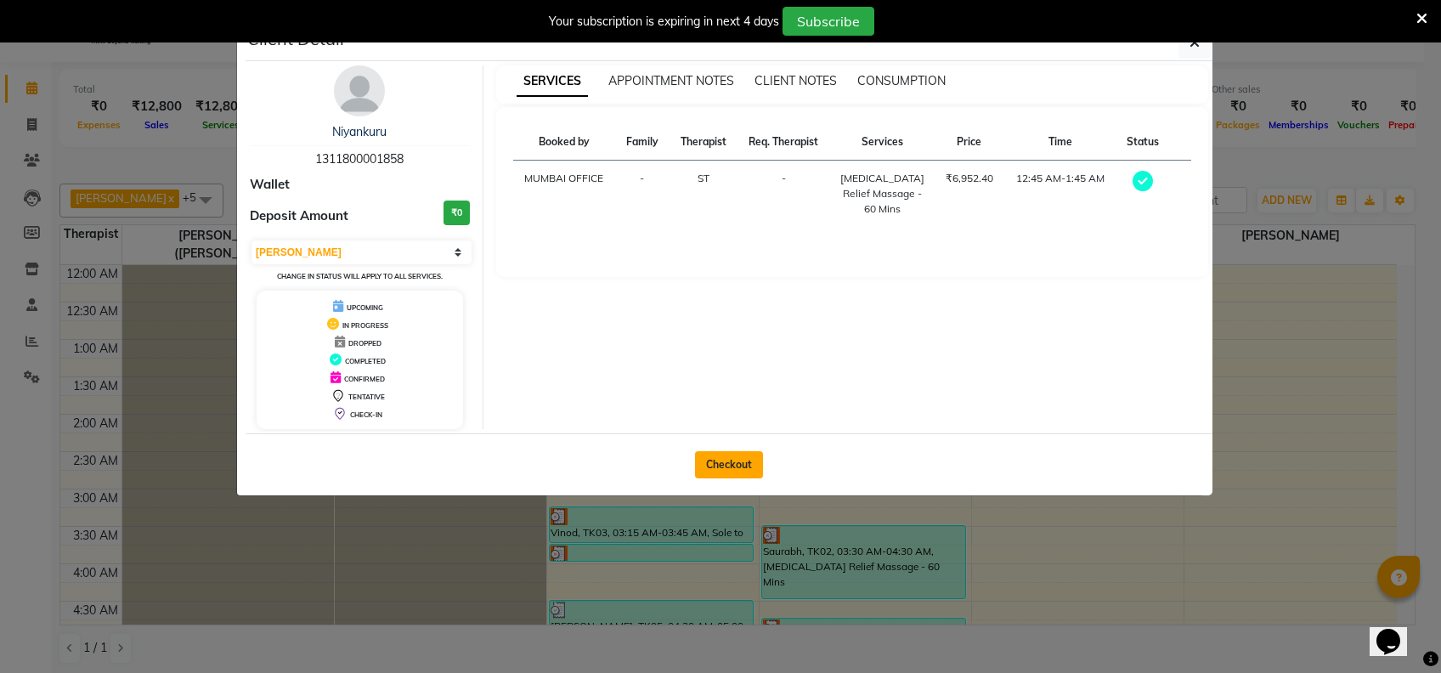
click at [727, 463] on button "Checkout" at bounding box center [729, 464] width 68 height 27
select select "7072"
select select "service"
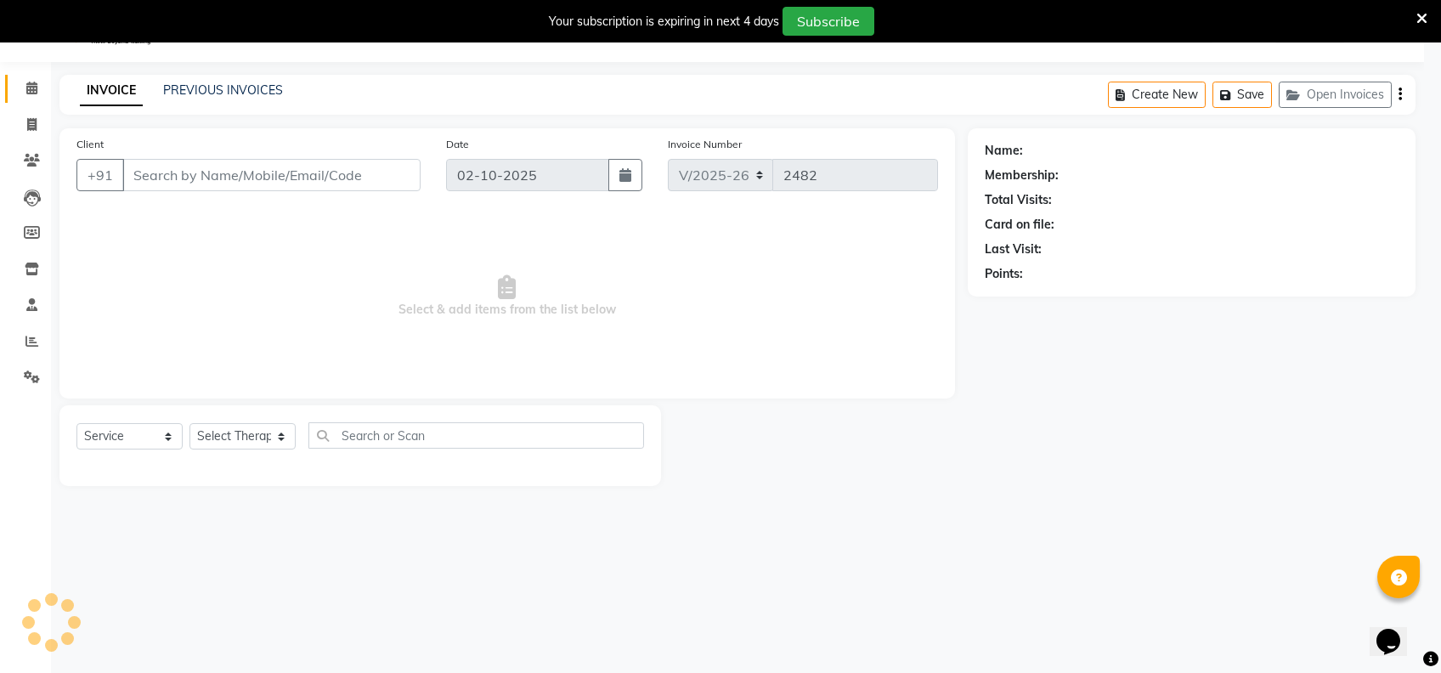
type input "1311800001858"
select select "62791"
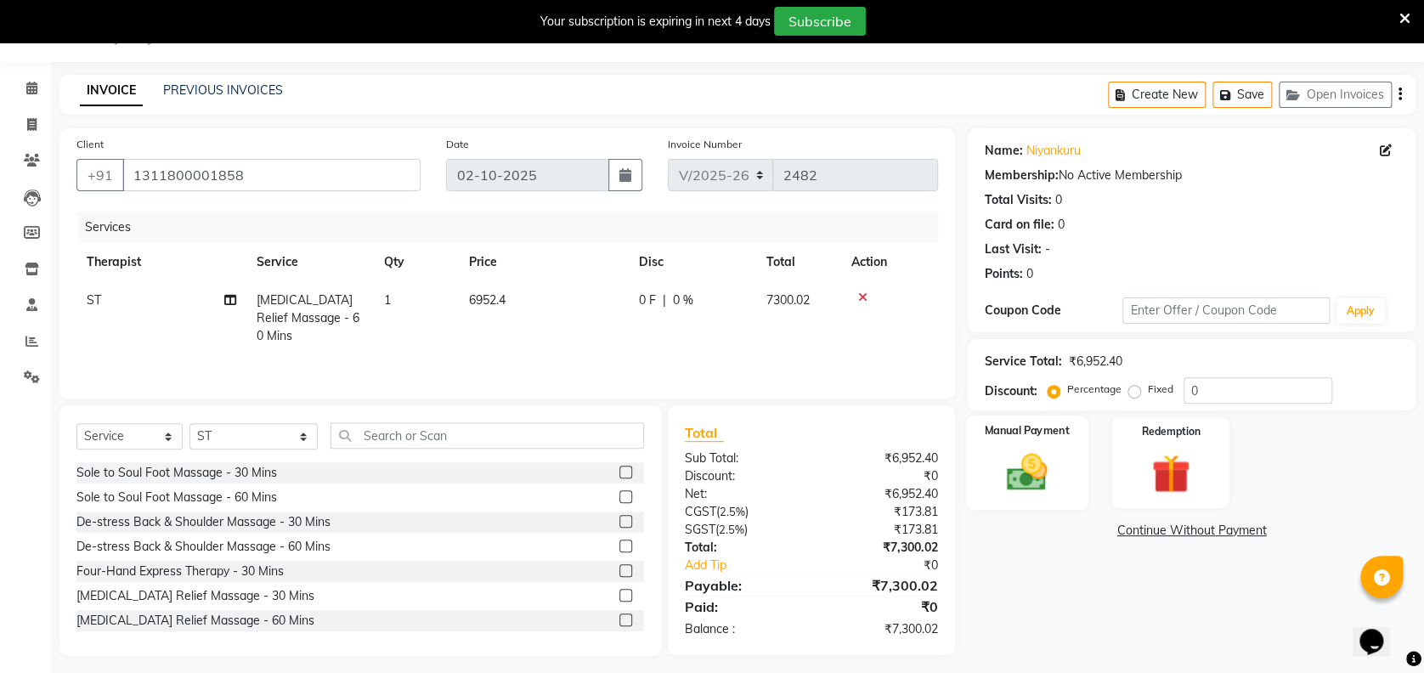
click at [1047, 488] on img at bounding box center [1026, 471] width 65 height 47
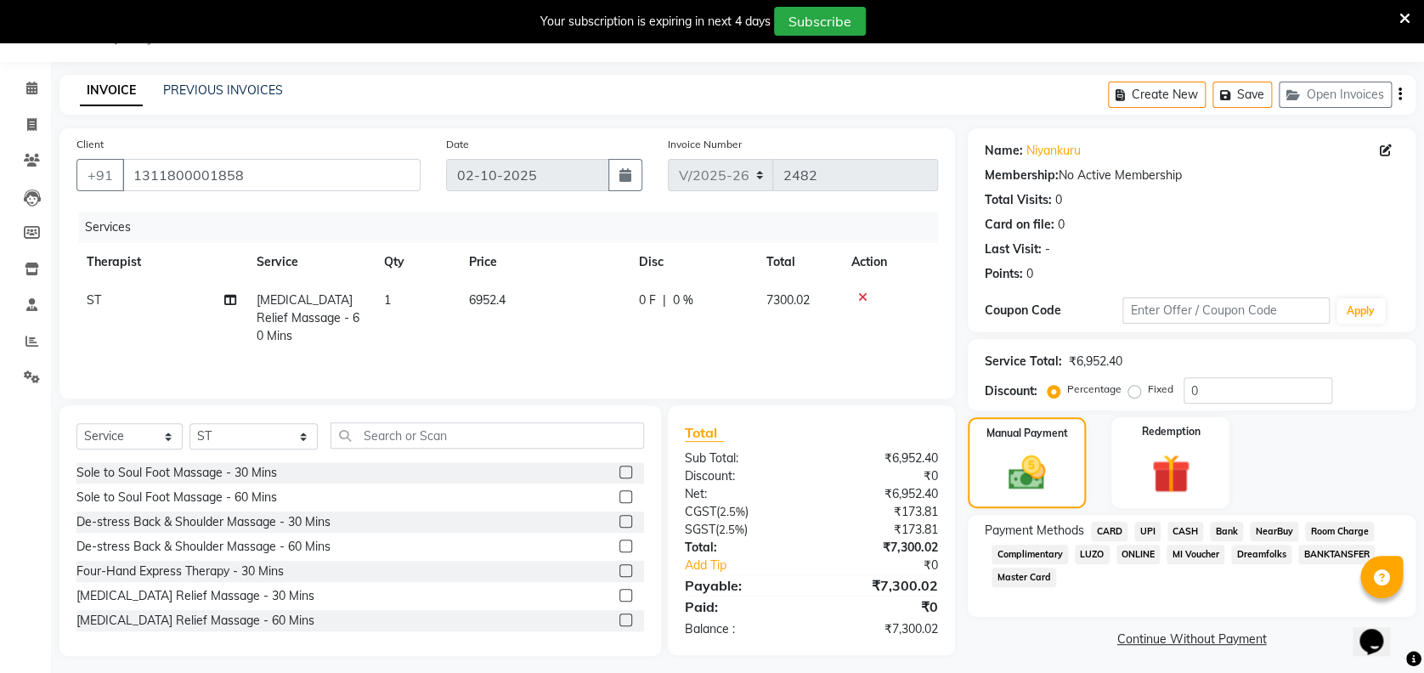
click at [1108, 530] on span "CARD" at bounding box center [1109, 532] width 37 height 20
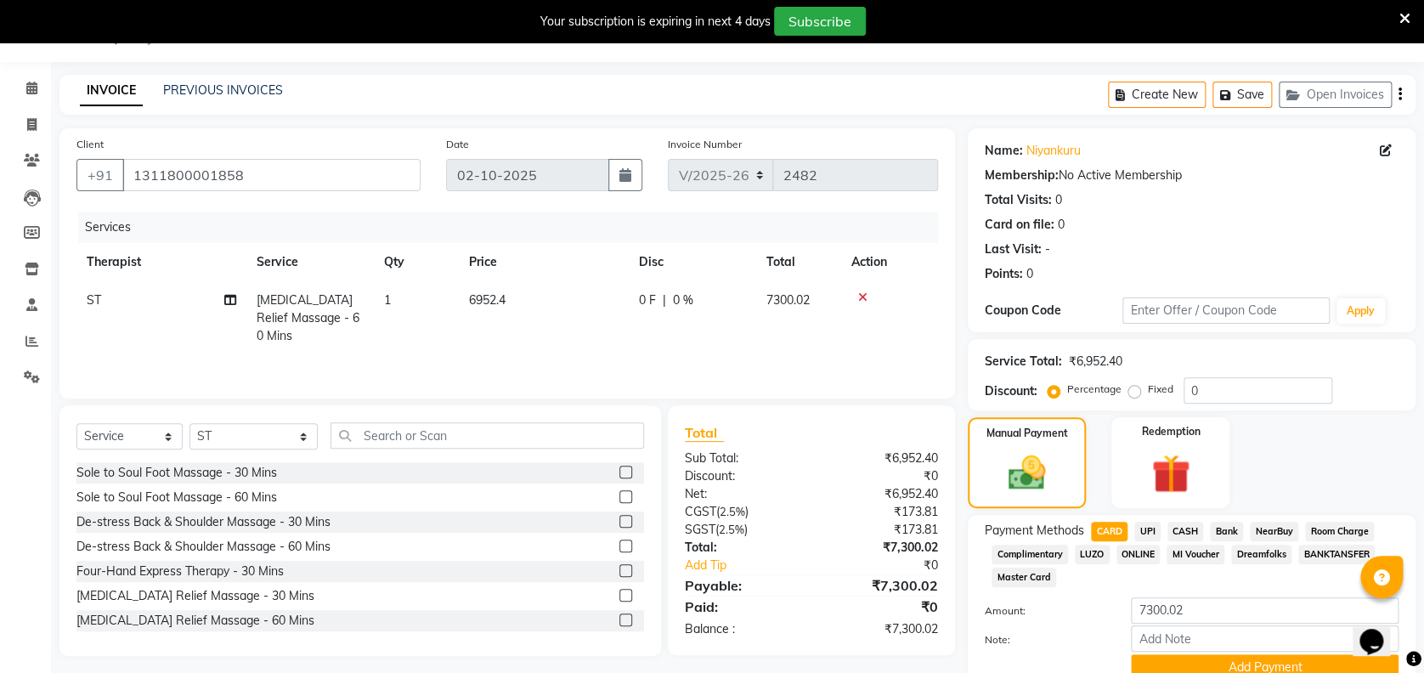
scroll to position [116, 0]
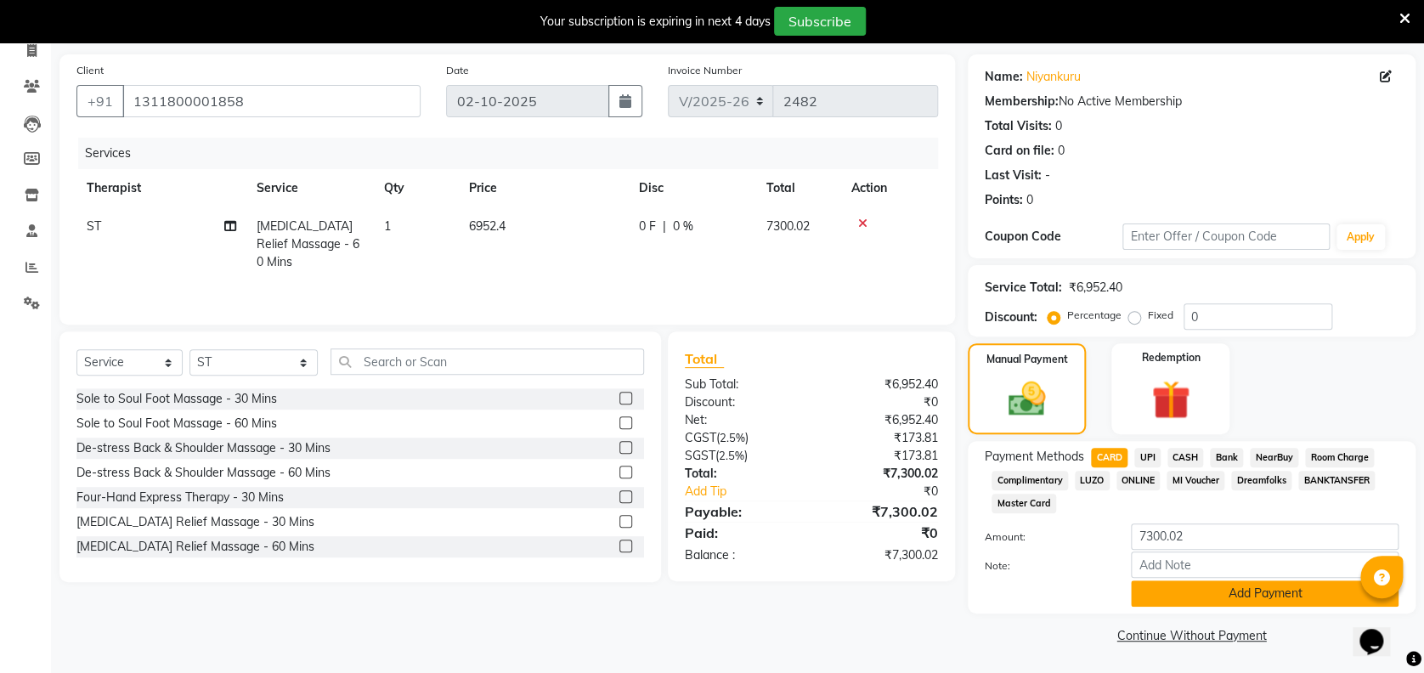
click at [1271, 604] on button "Add Payment" at bounding box center [1265, 593] width 268 height 26
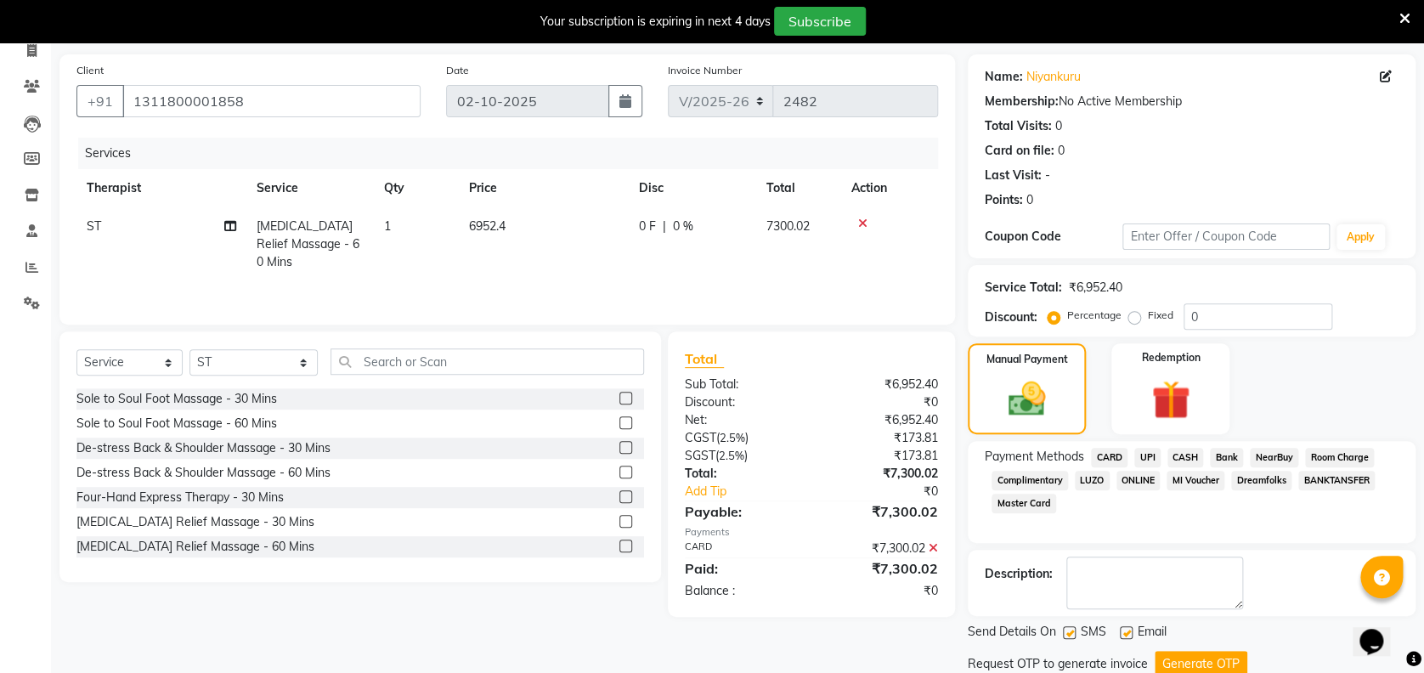
scroll to position [174, 0]
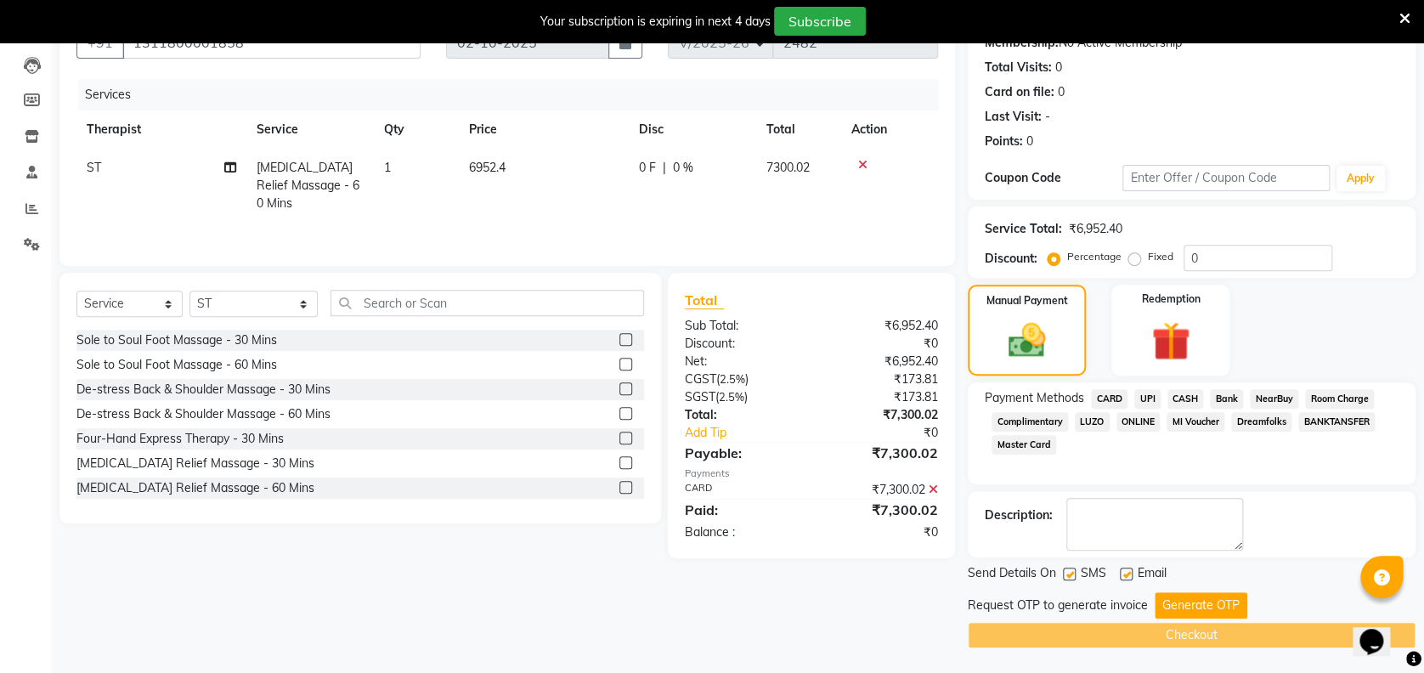
click at [1072, 573] on label at bounding box center [1069, 573] width 13 height 13
click at [1072, 573] on input "checkbox" at bounding box center [1068, 574] width 11 height 11
checkbox input "false"
click at [1184, 605] on button "Generate OTP" at bounding box center [1200, 605] width 93 height 26
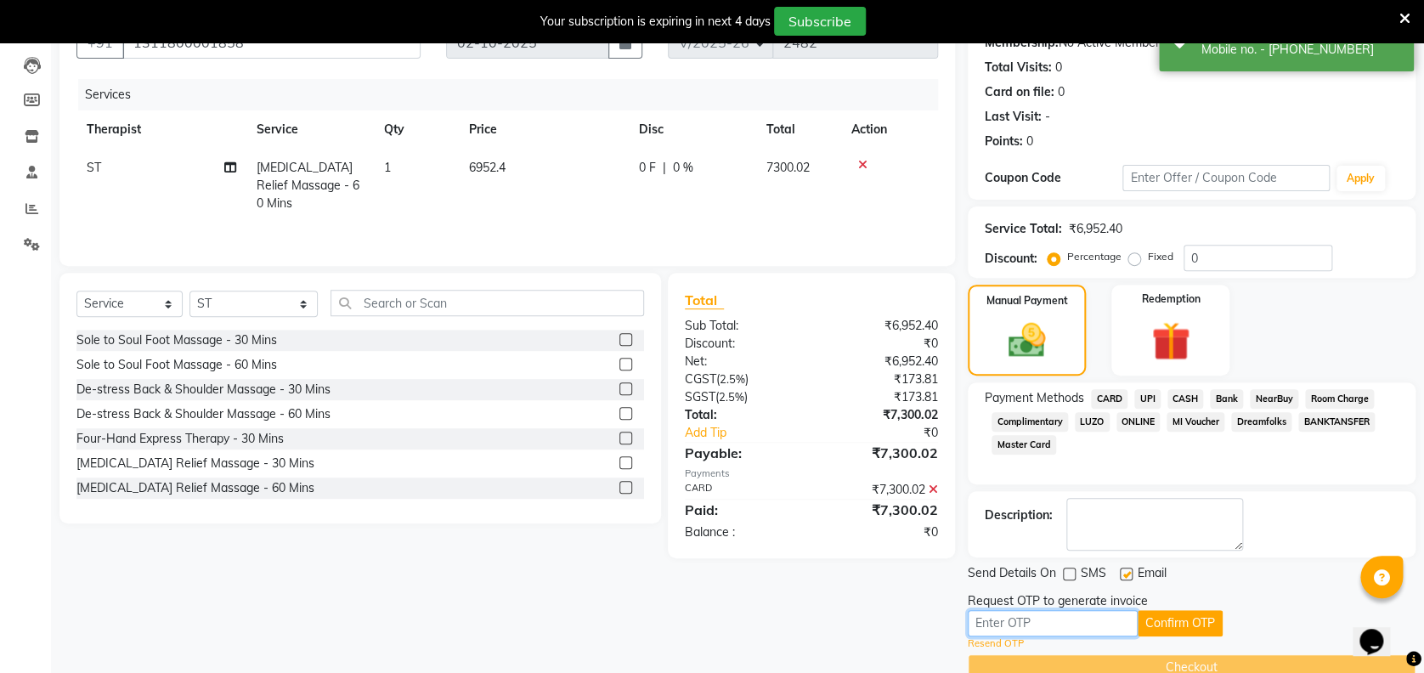
click at [1082, 625] on input "text" at bounding box center [1052, 623] width 170 height 26
type input "5302"
click at [1160, 622] on button "Confirm OTP" at bounding box center [1179, 623] width 85 height 26
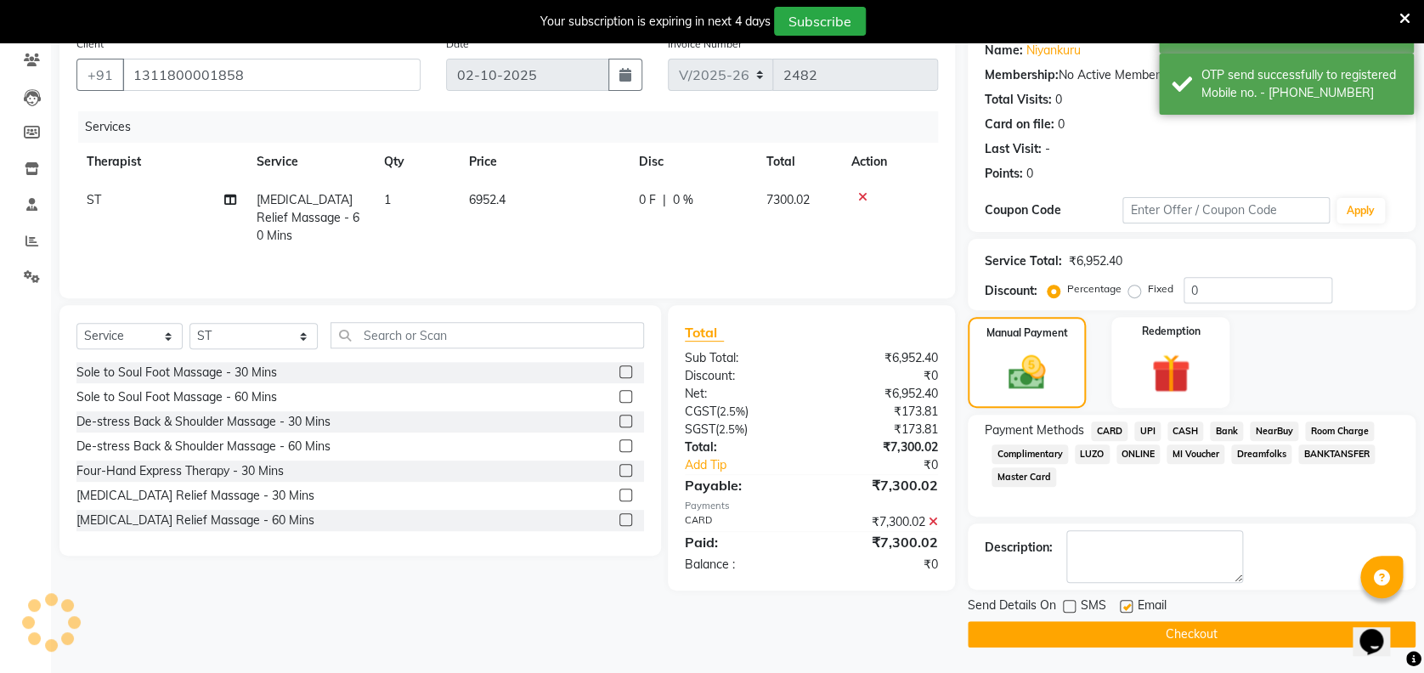
scroll to position [141, 0]
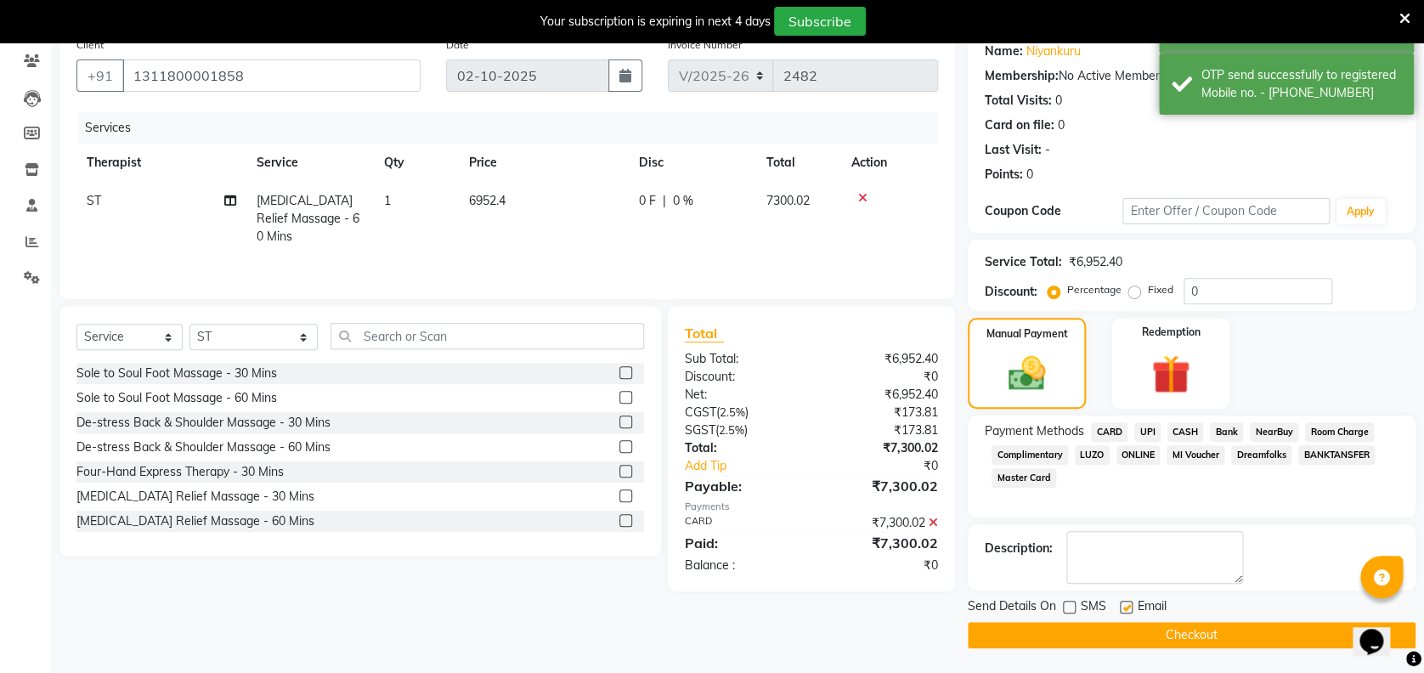
click at [1127, 635] on button "Checkout" at bounding box center [1191, 635] width 448 height 26
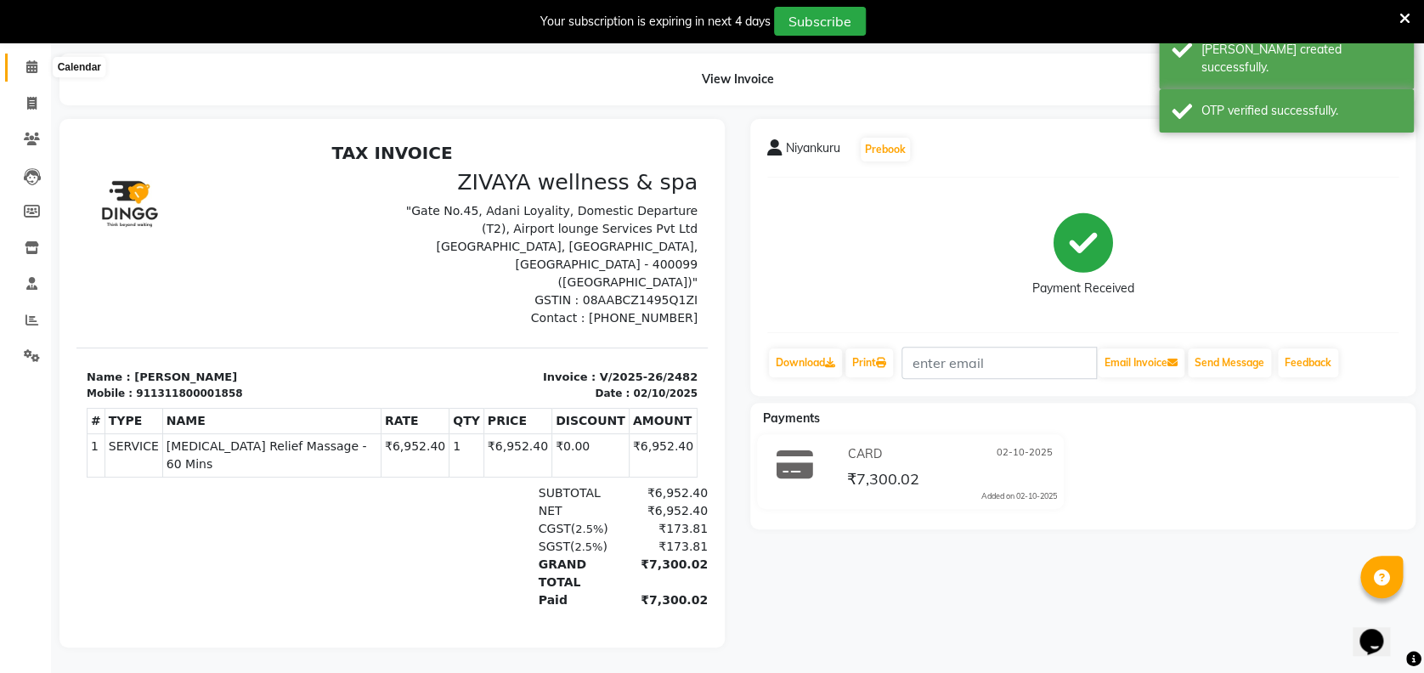
click at [27, 60] on icon at bounding box center [31, 66] width 11 height 13
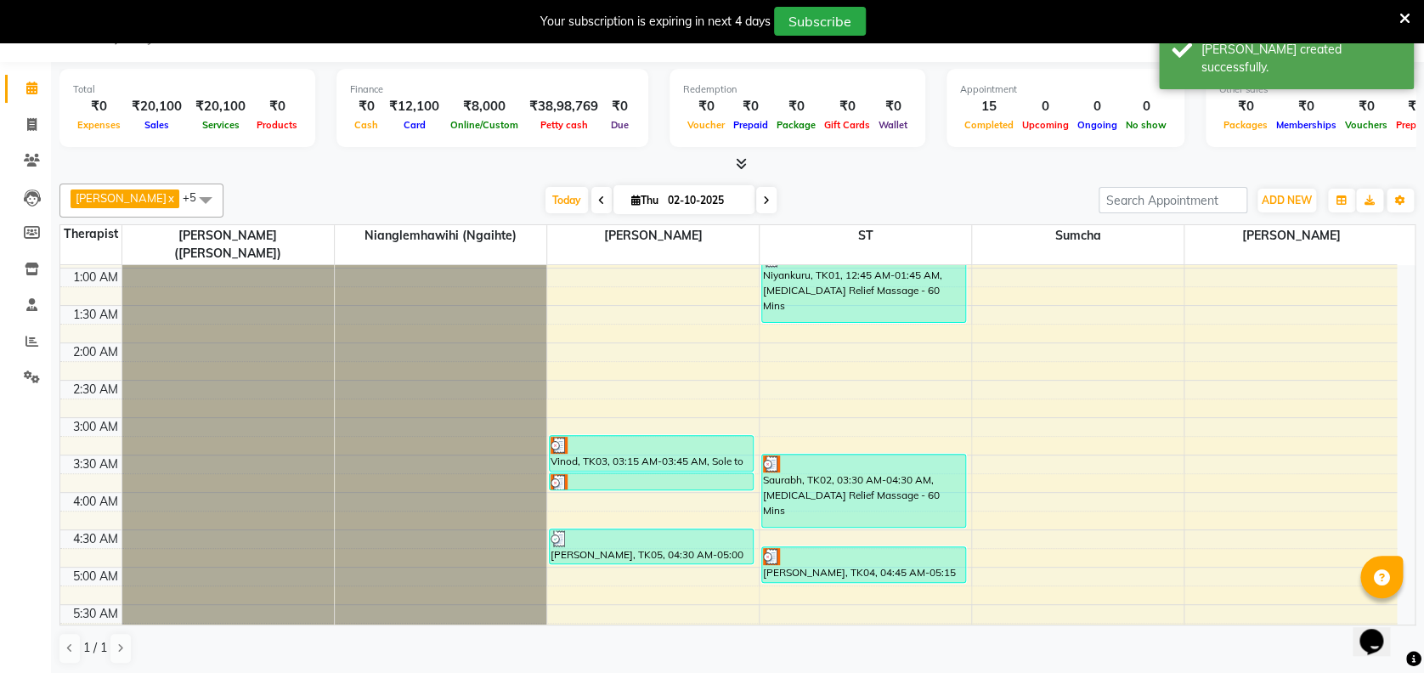
scroll to position [159, 0]
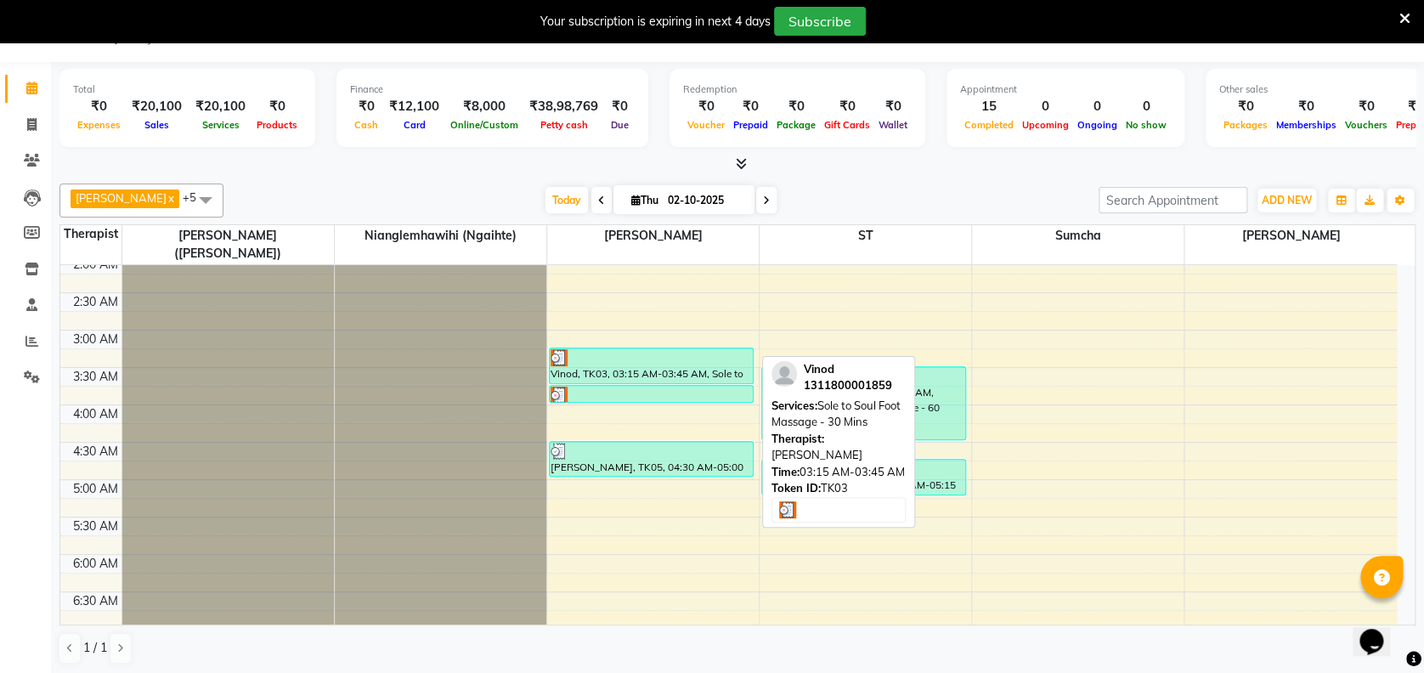
click at [607, 348] on div "Vinod, TK03, 03:15 AM-03:45 AM, Sole to Soul Foot Massage - 30 Mins" at bounding box center [651, 365] width 203 height 35
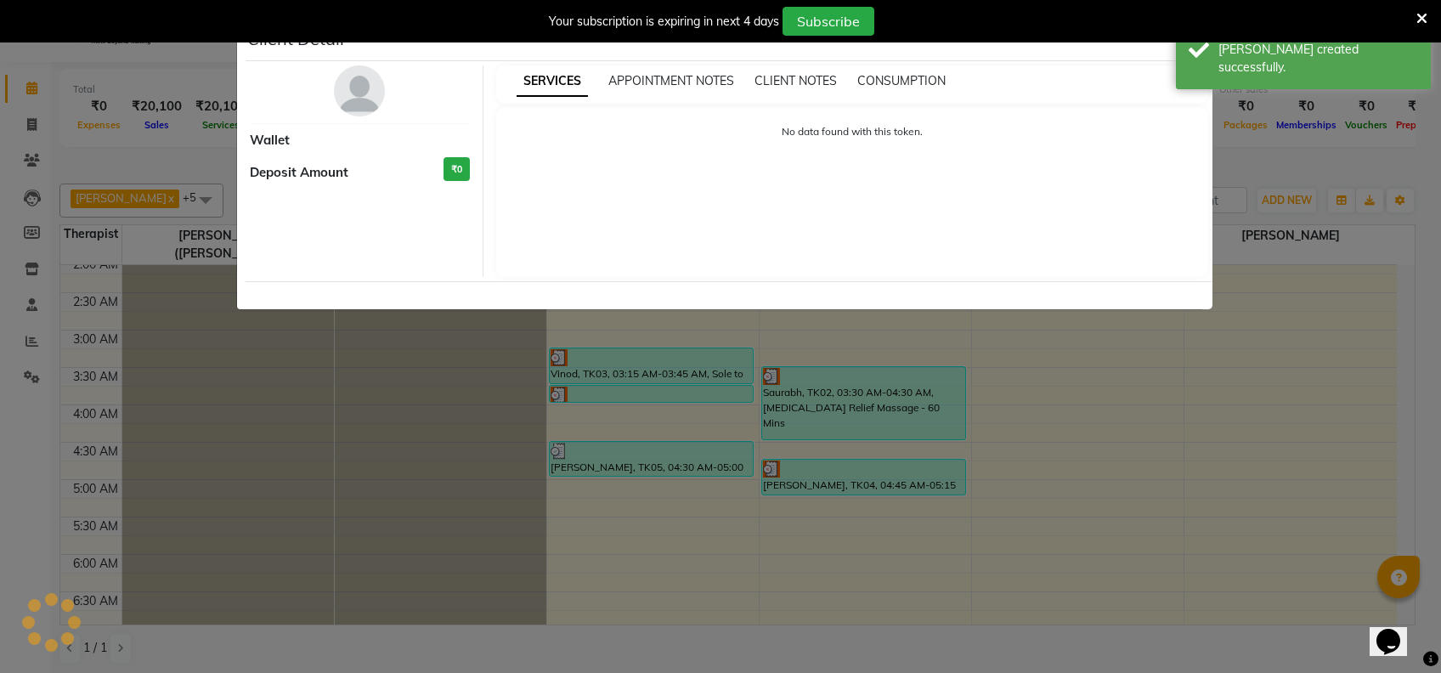
select select "3"
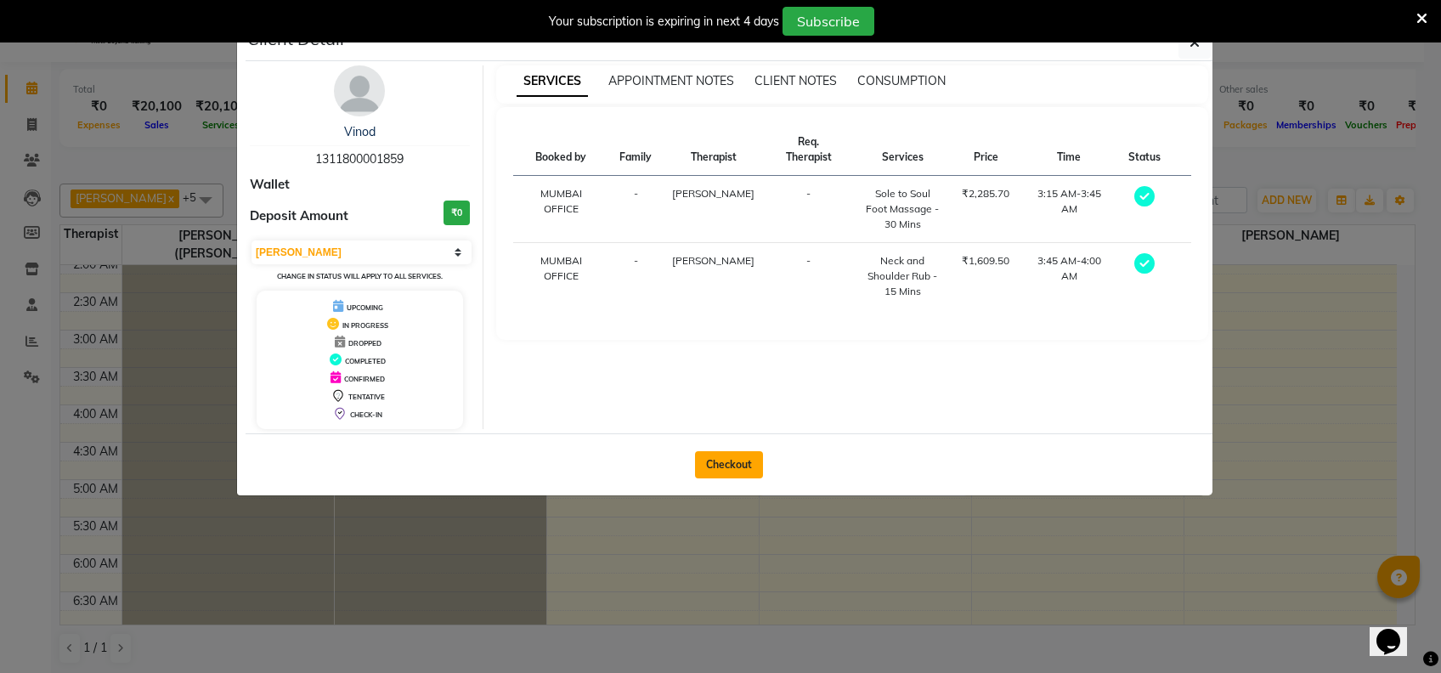
click at [716, 463] on button "Checkout" at bounding box center [729, 464] width 68 height 27
select select "service"
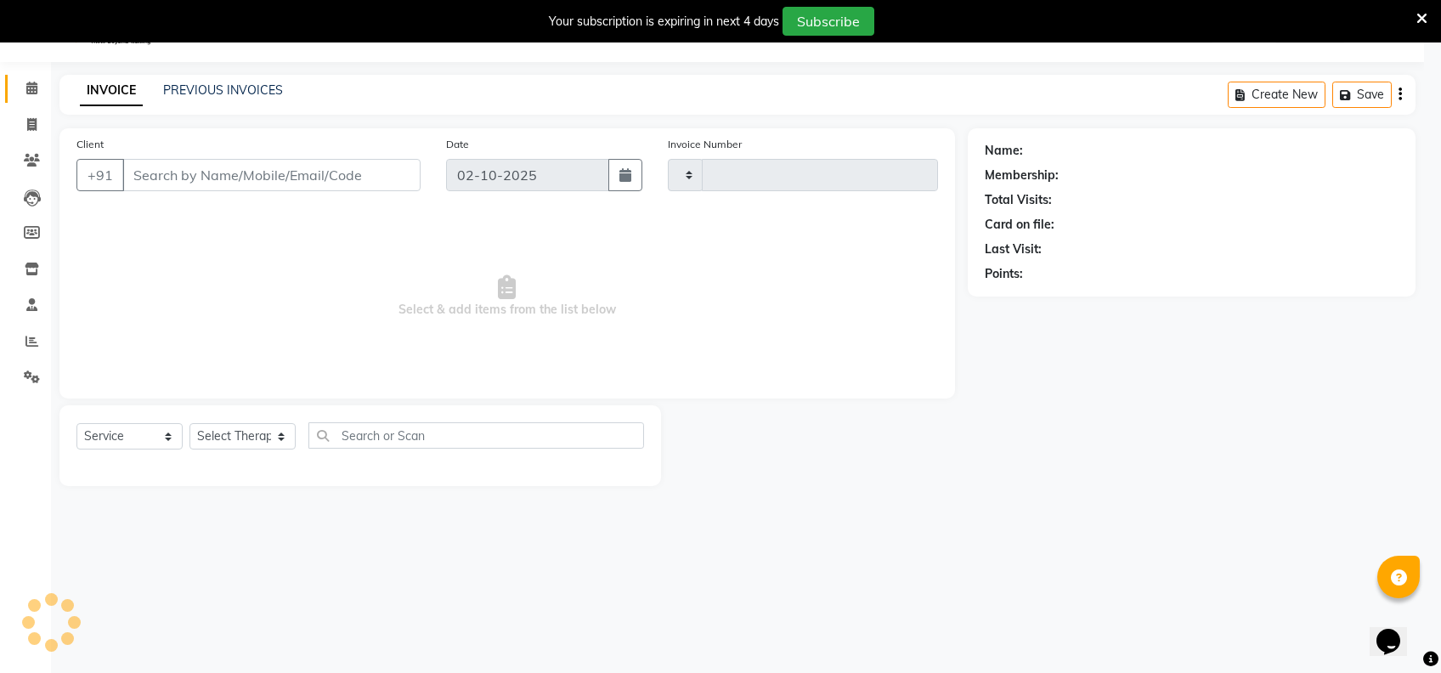
type input "2483"
select select "7072"
type input "1311800001859"
select select "61709"
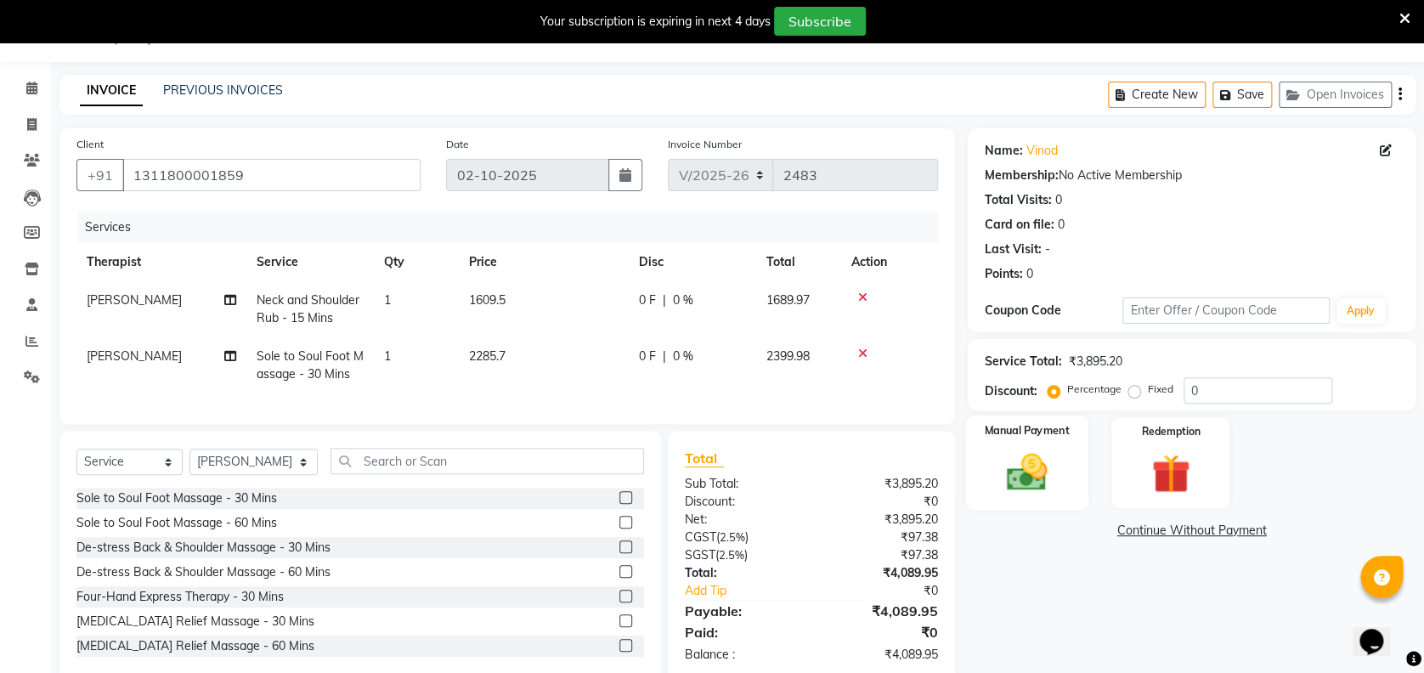
click at [1019, 471] on img at bounding box center [1026, 471] width 65 height 47
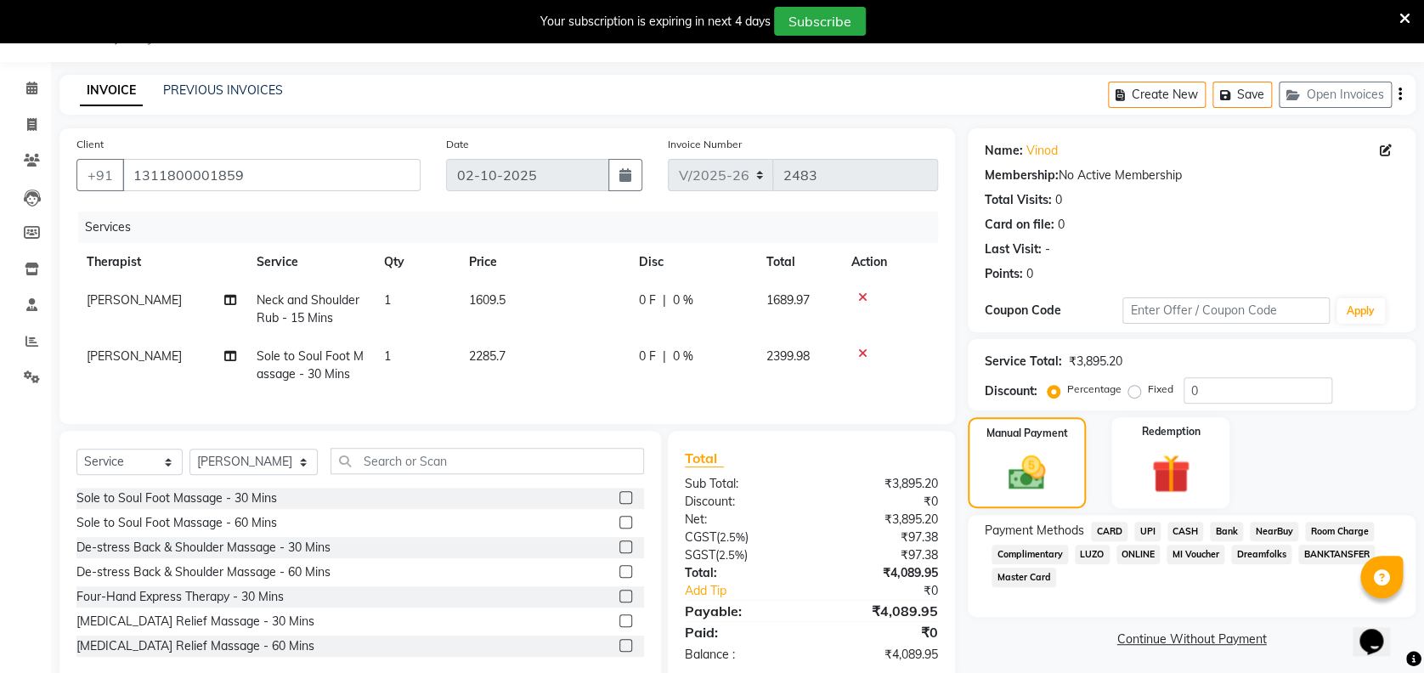
click at [1112, 530] on span "CARD" at bounding box center [1109, 532] width 37 height 20
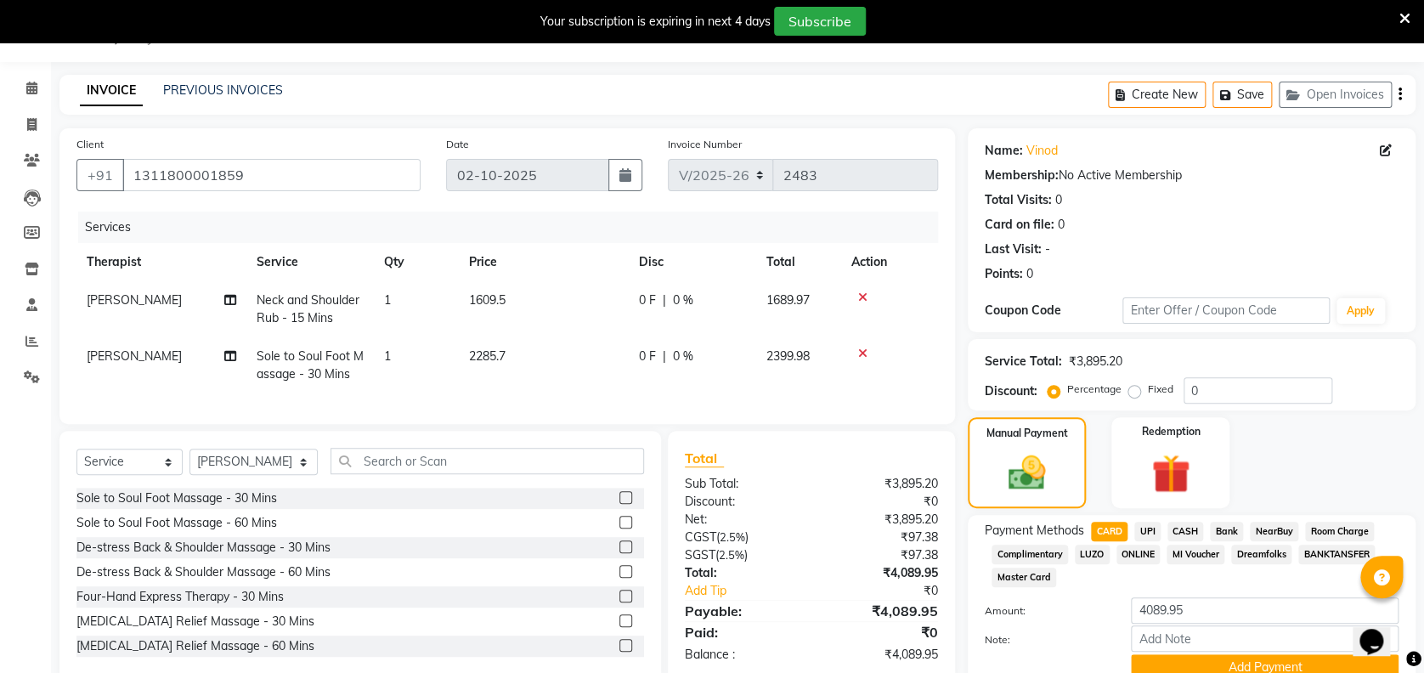
scroll to position [116, 0]
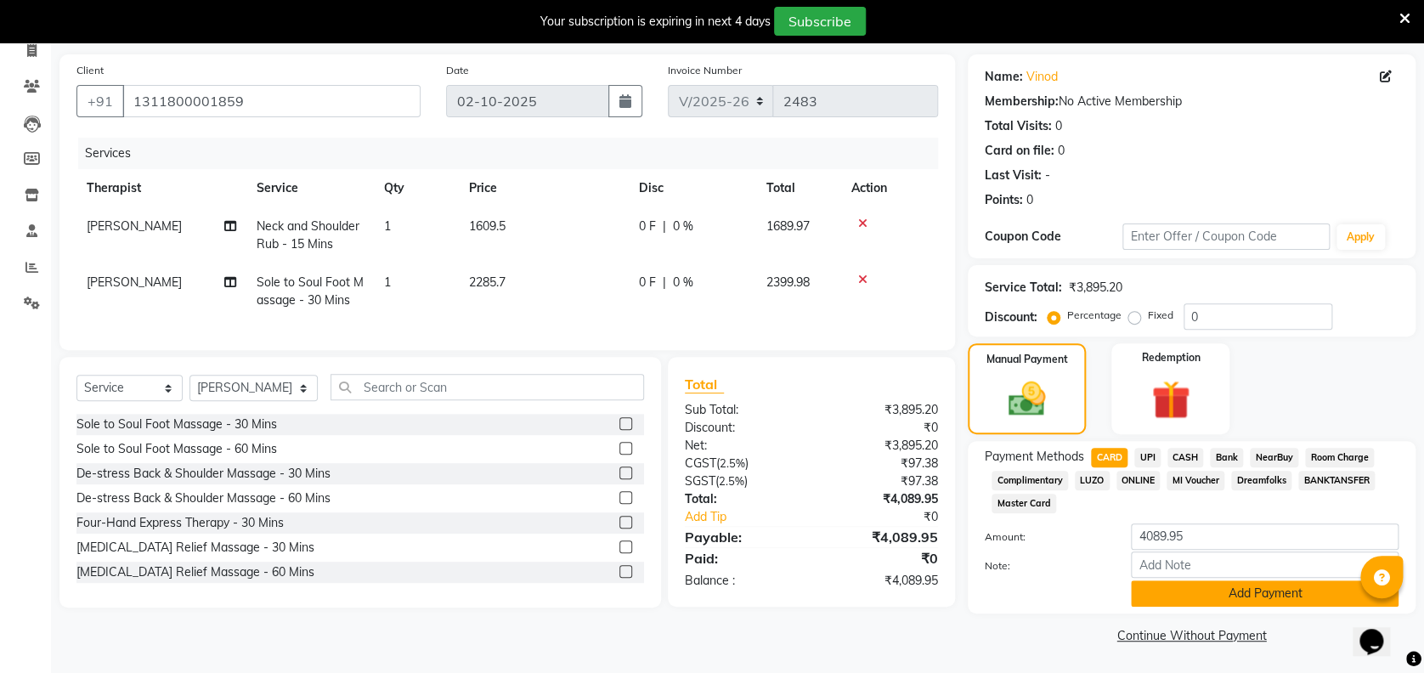
click at [1239, 597] on button "Add Payment" at bounding box center [1265, 593] width 268 height 26
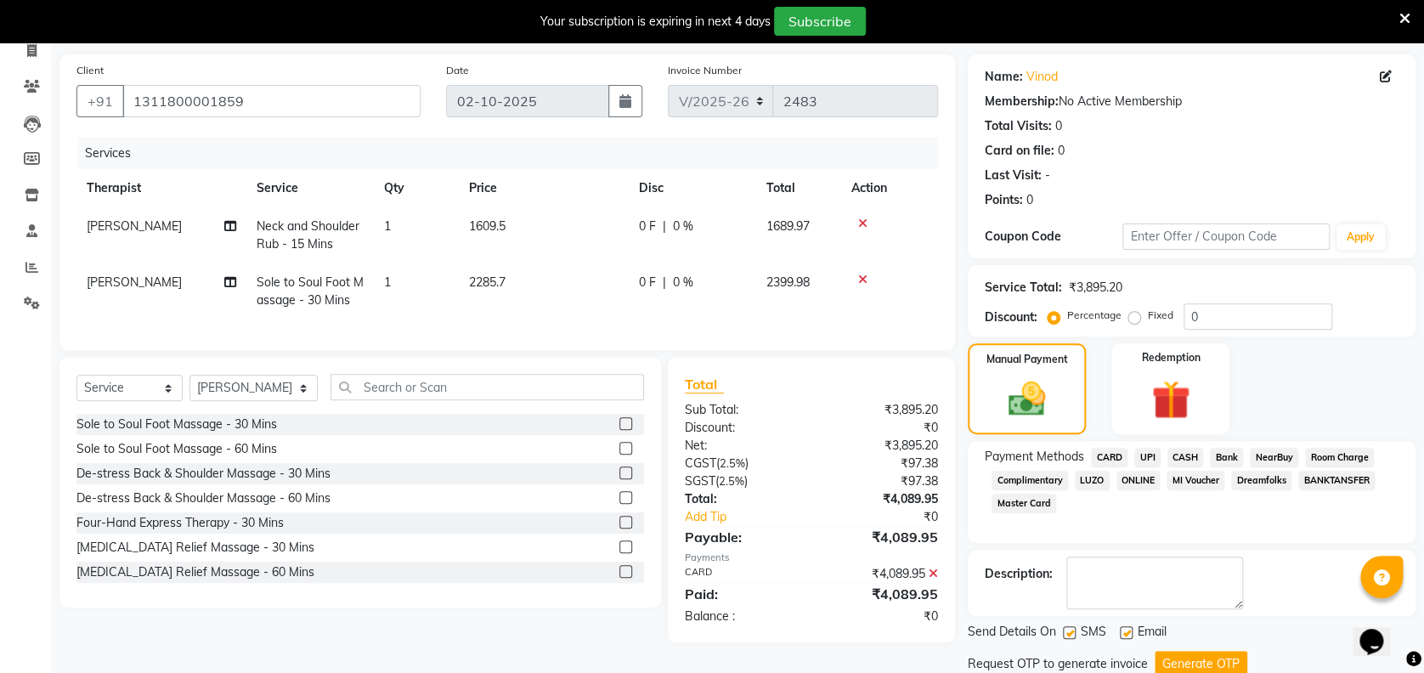
scroll to position [174, 0]
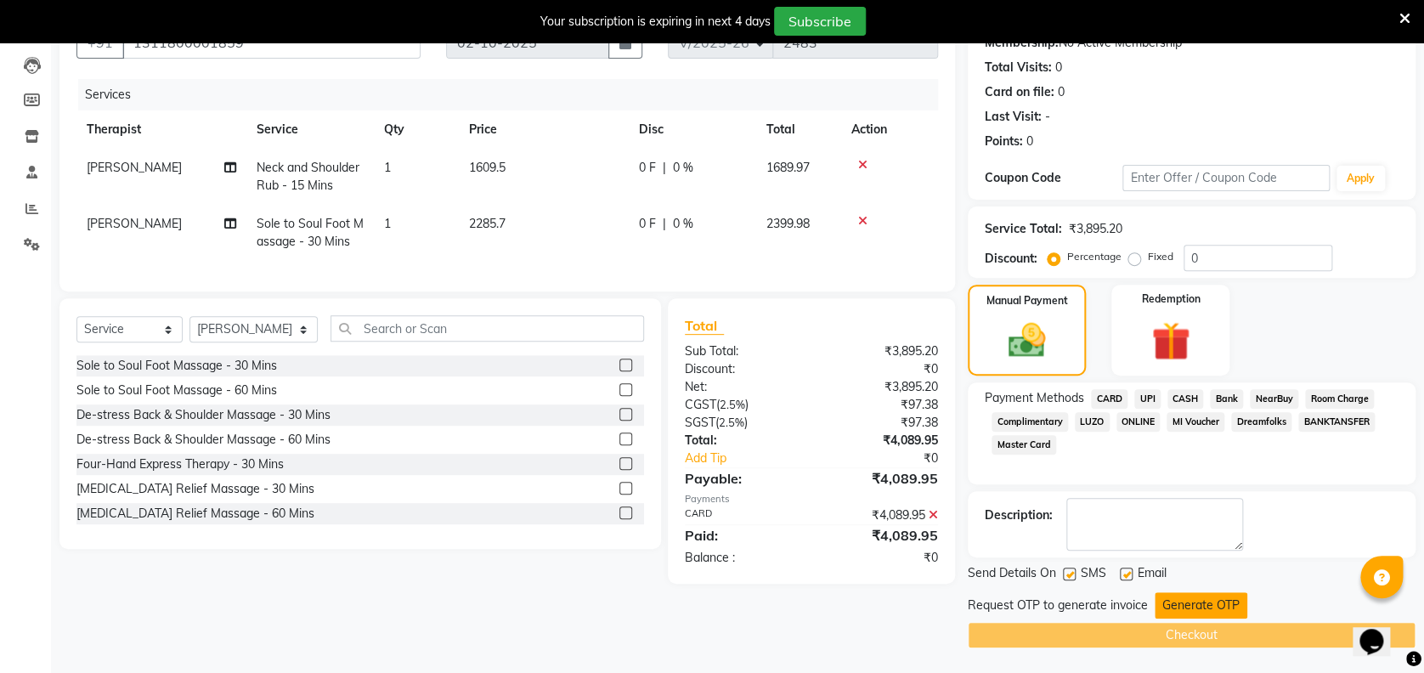
click at [1207, 603] on button "Generate OTP" at bounding box center [1200, 605] width 93 height 26
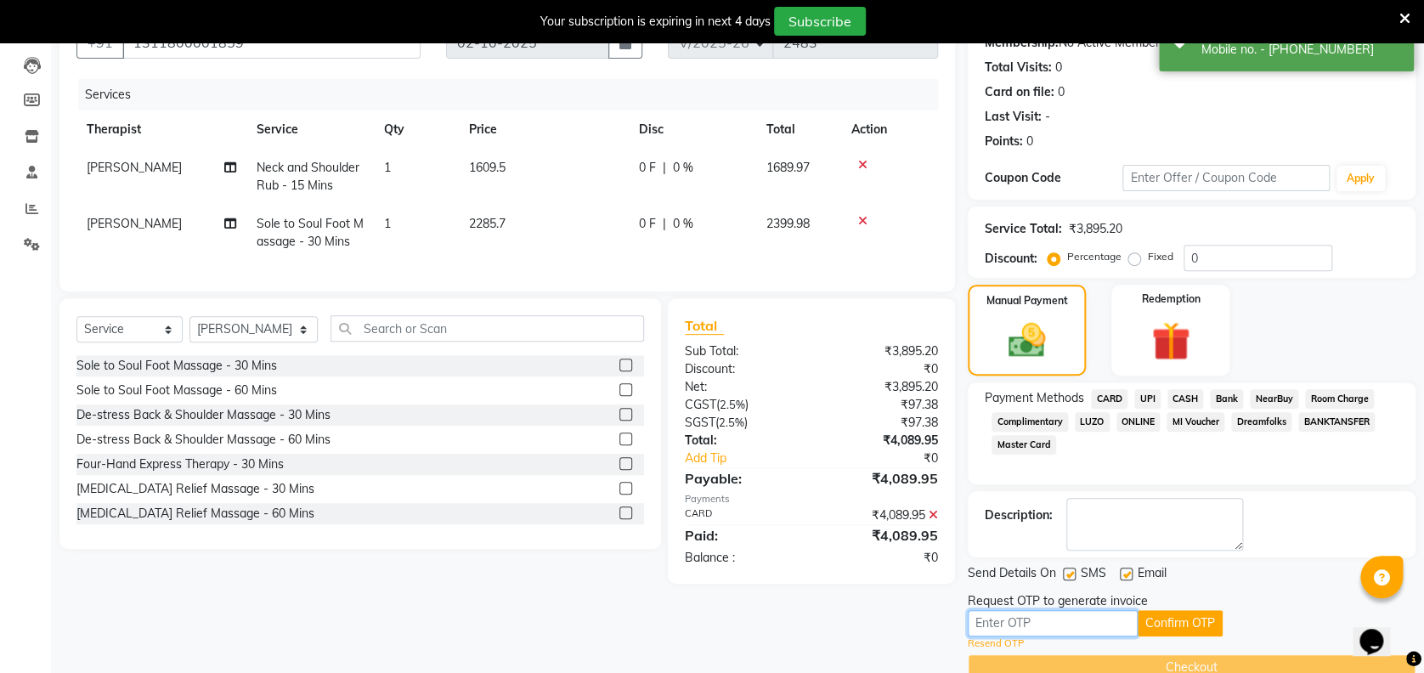
click at [1101, 624] on input "text" at bounding box center [1052, 623] width 170 height 26
type input "5302"
click at [1179, 618] on button "Confirm OTP" at bounding box center [1179, 623] width 85 height 26
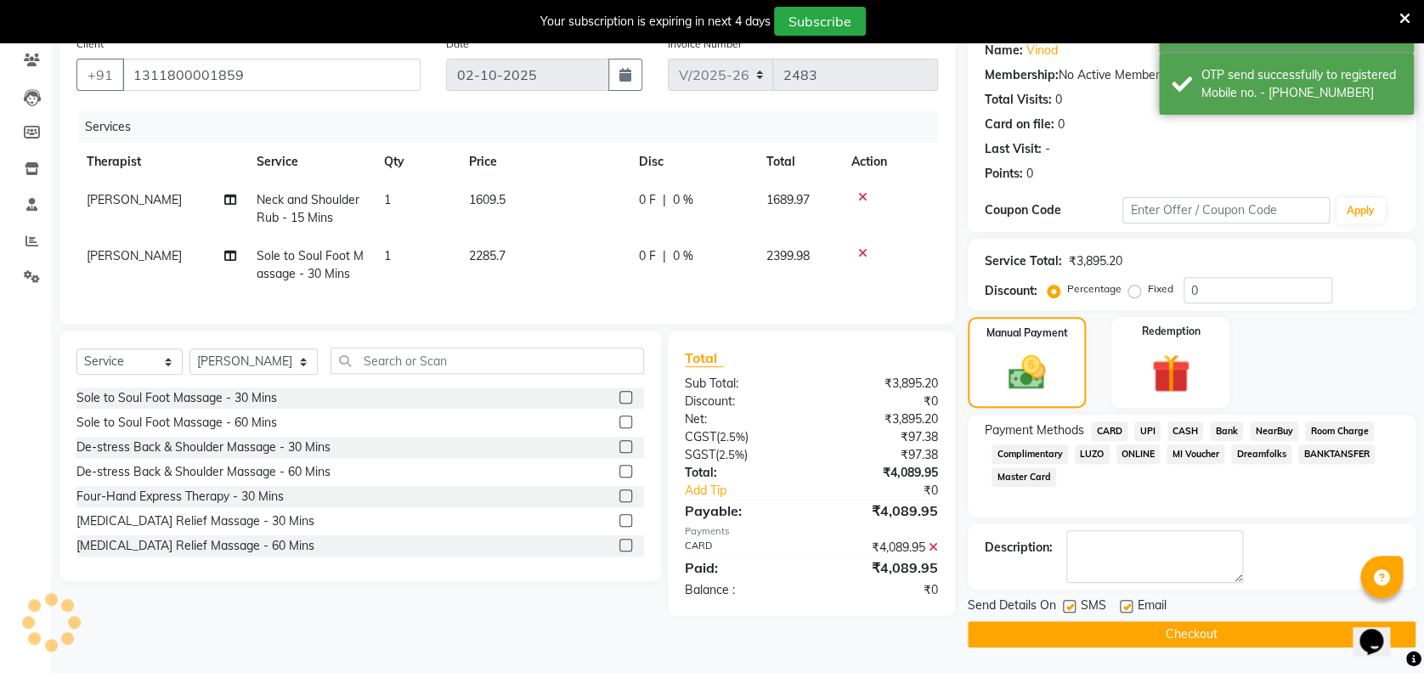
scroll to position [141, 0]
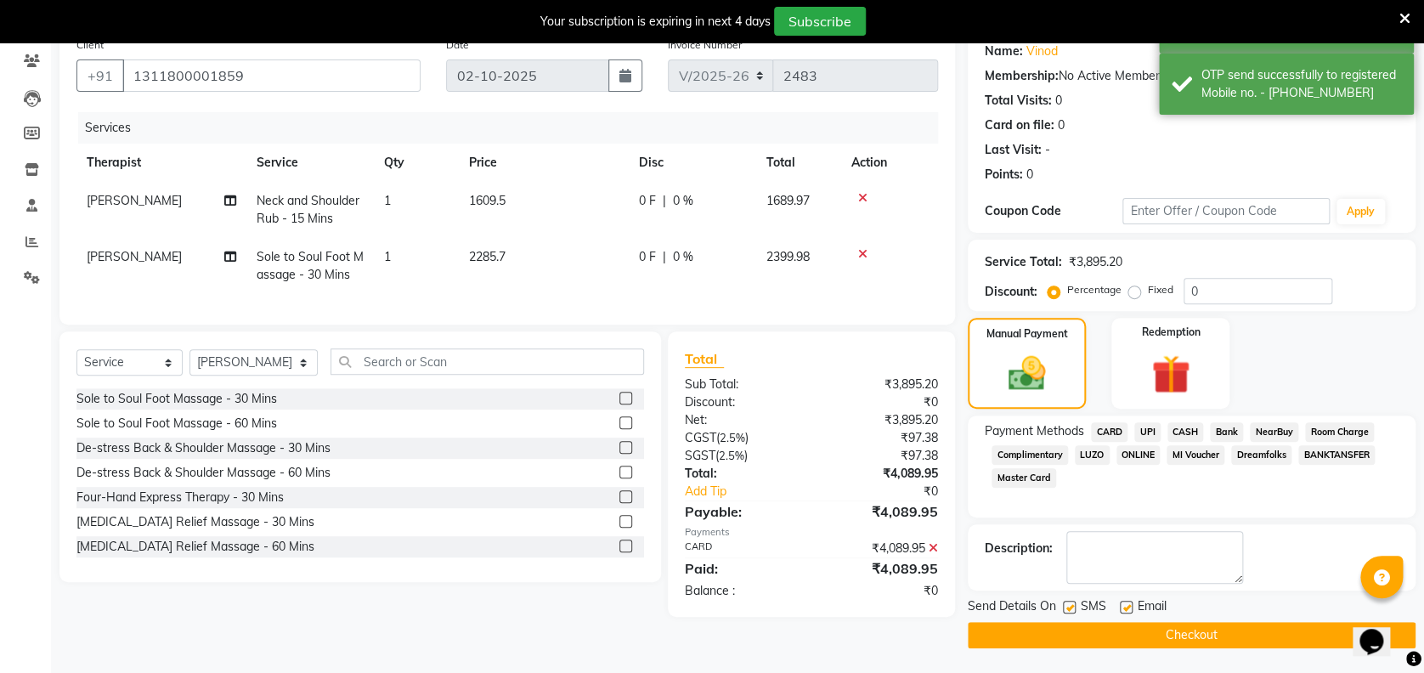
click at [1148, 627] on button "Checkout" at bounding box center [1191, 635] width 448 height 26
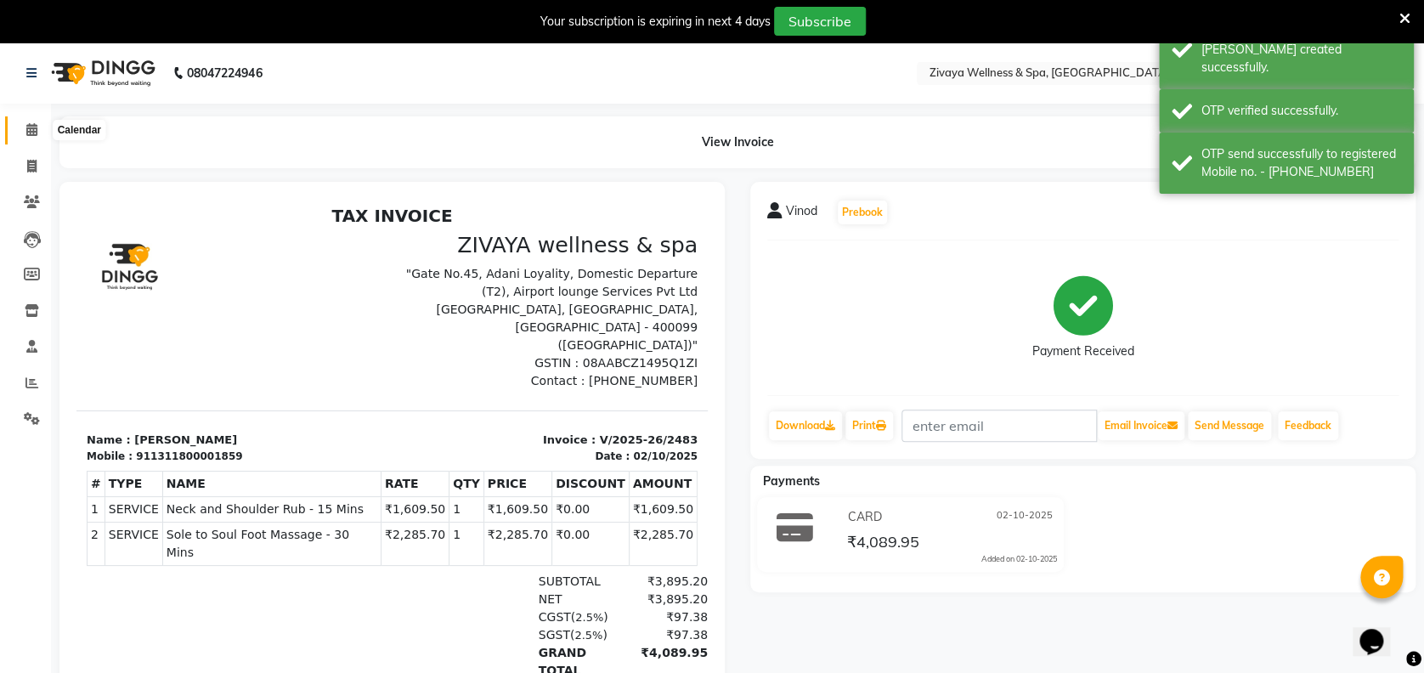
click at [34, 124] on icon at bounding box center [31, 129] width 11 height 13
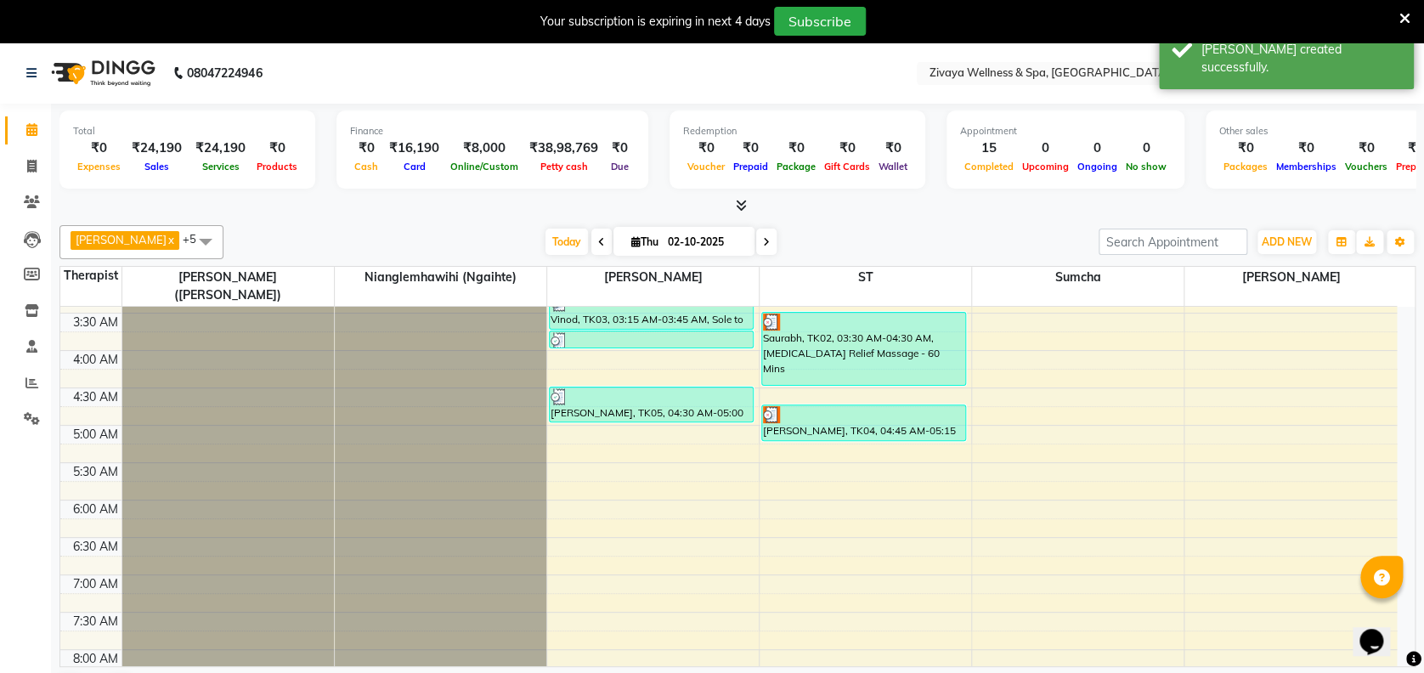
scroll to position [258, 0]
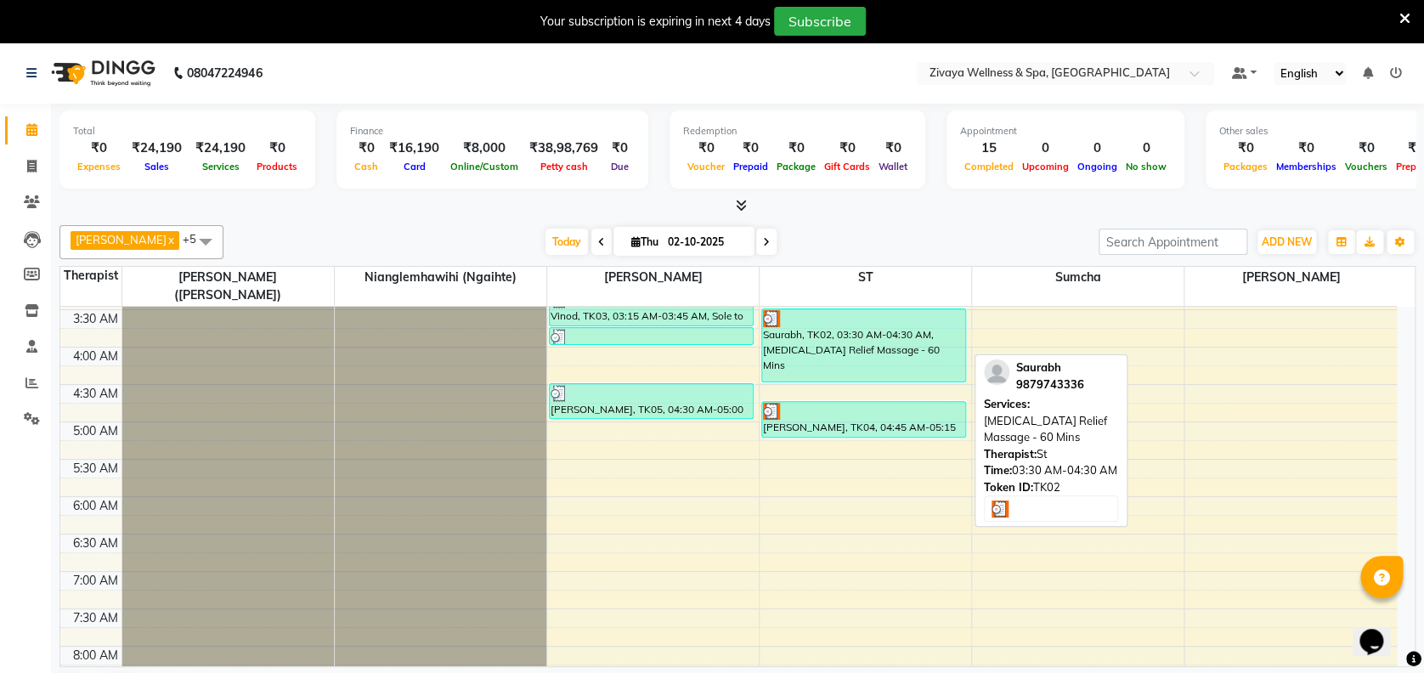
click at [865, 319] on div "Saurabh, TK02, 03:30 AM-04:30 AM, [MEDICAL_DATA] Relief Massage - 60 Mins" at bounding box center [863, 345] width 203 height 72
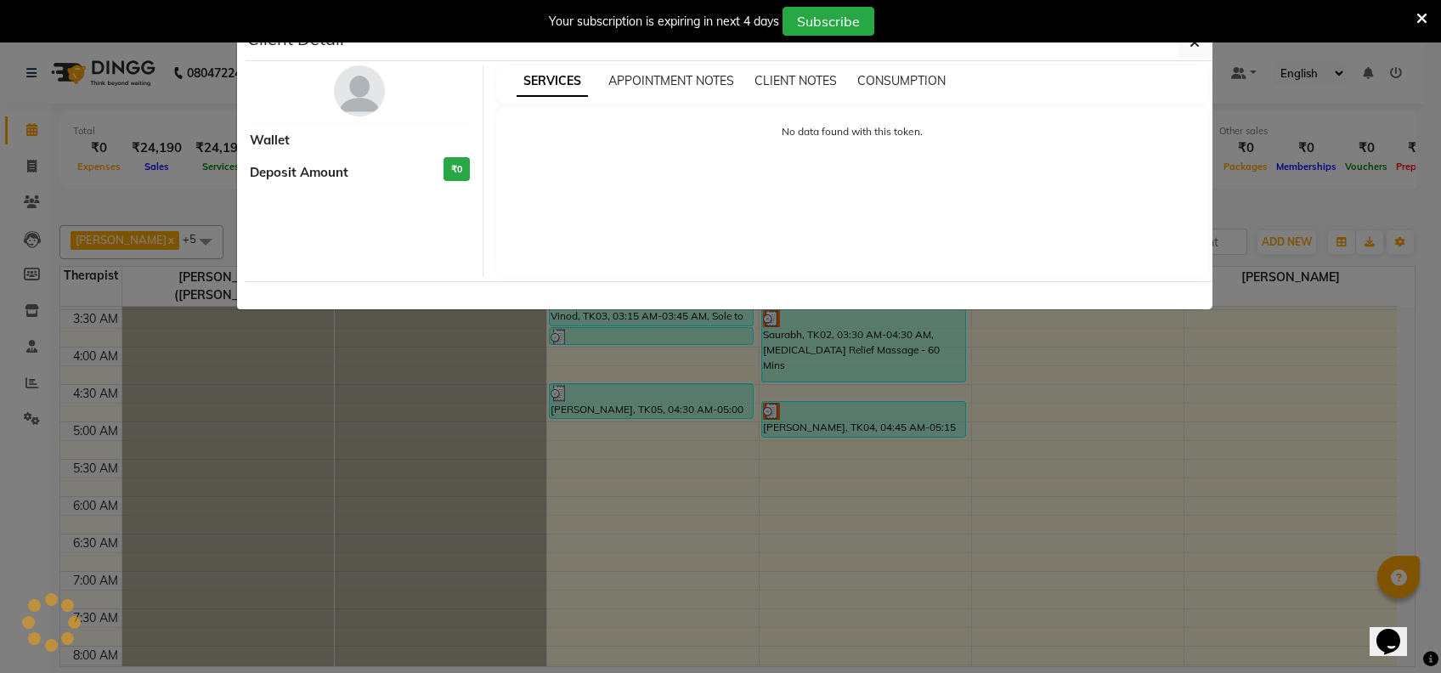
select select "3"
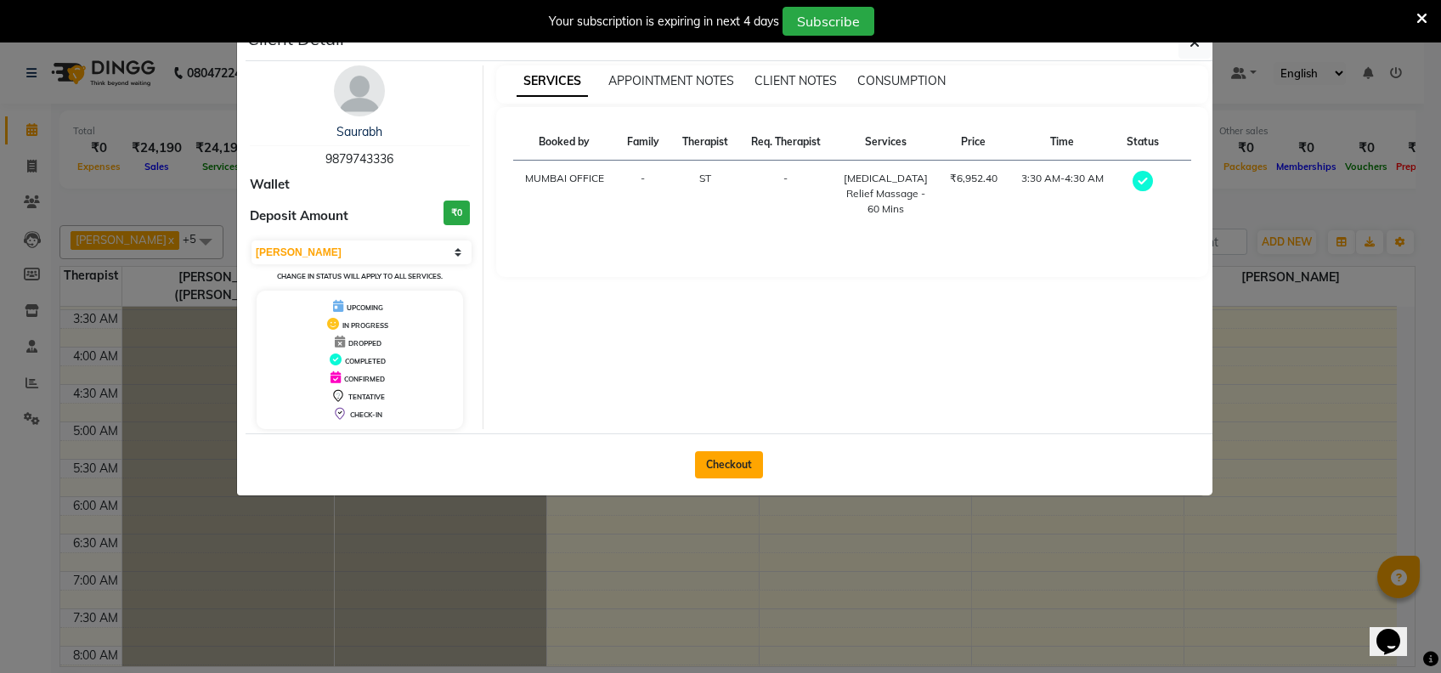
click at [728, 467] on button "Checkout" at bounding box center [729, 464] width 68 height 27
select select "7072"
select select "service"
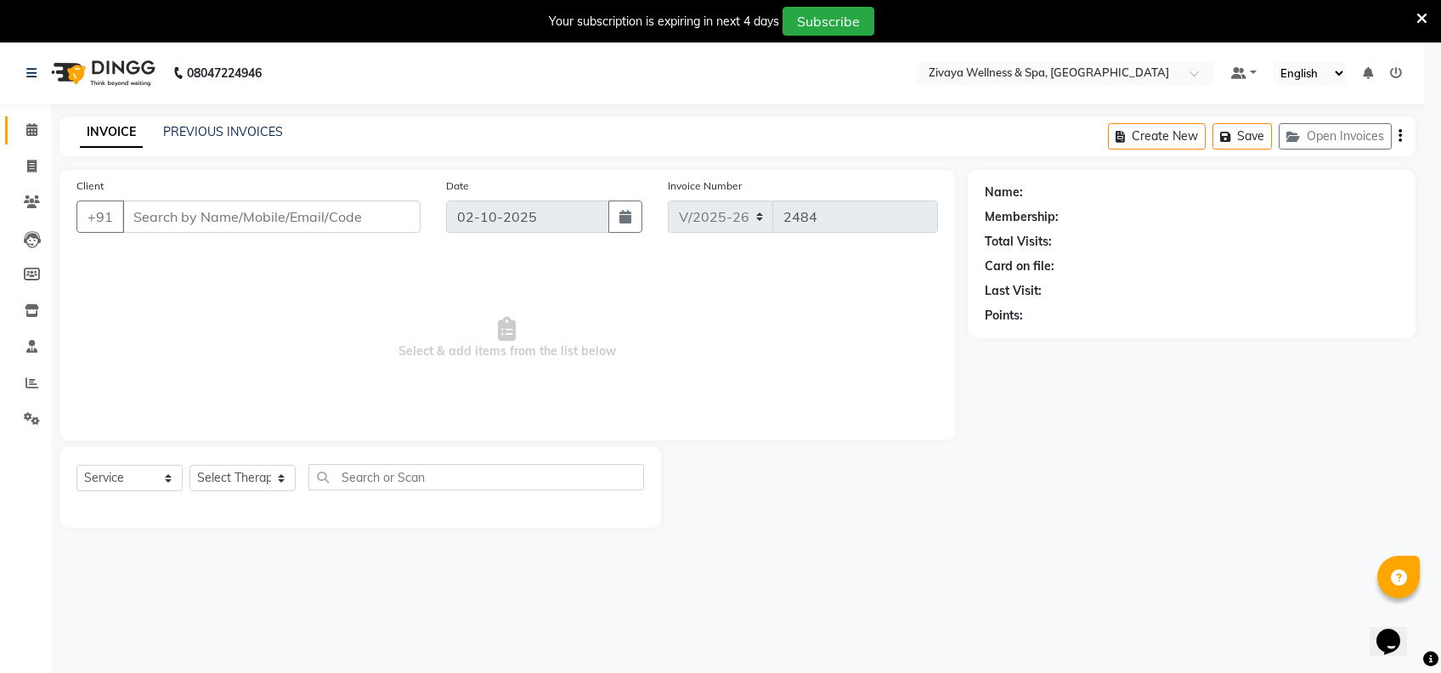
type input "9879743336"
select select "62791"
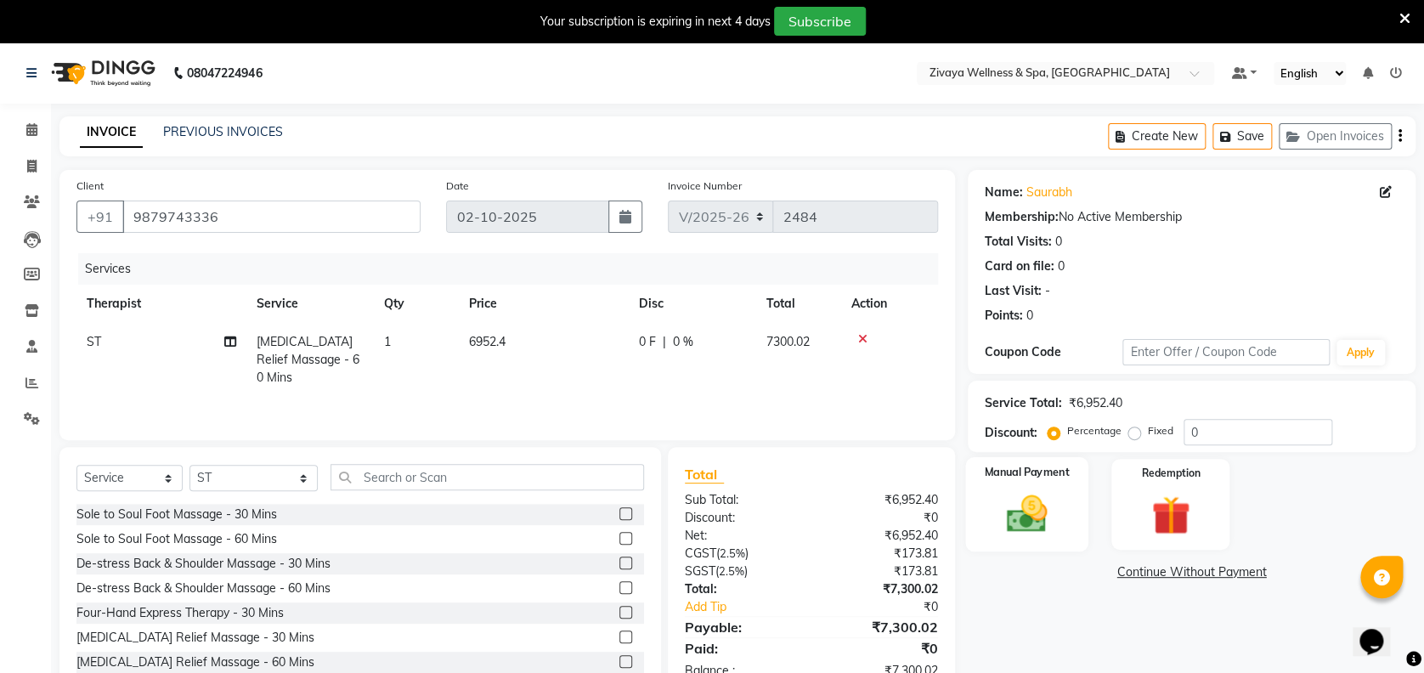
click at [1036, 527] on img at bounding box center [1026, 513] width 65 height 47
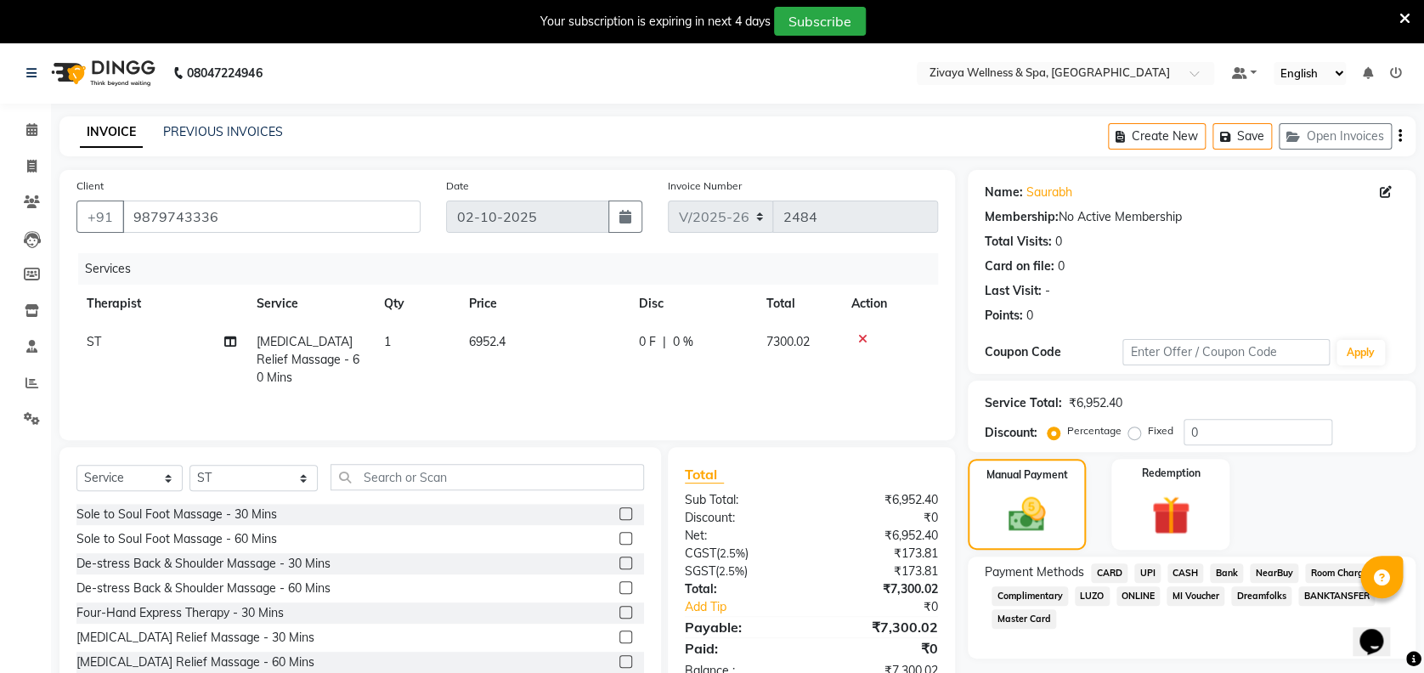
click at [1112, 567] on span "CARD" at bounding box center [1109, 573] width 37 height 20
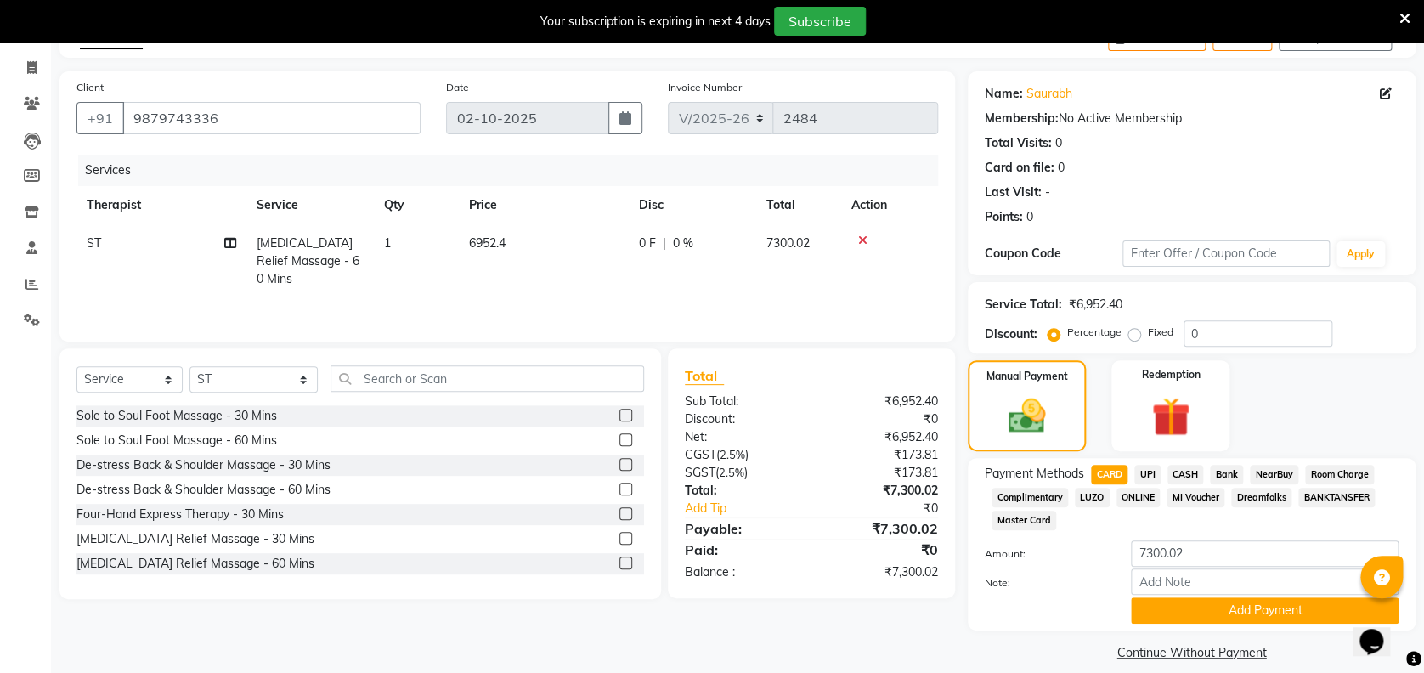
scroll to position [110, 0]
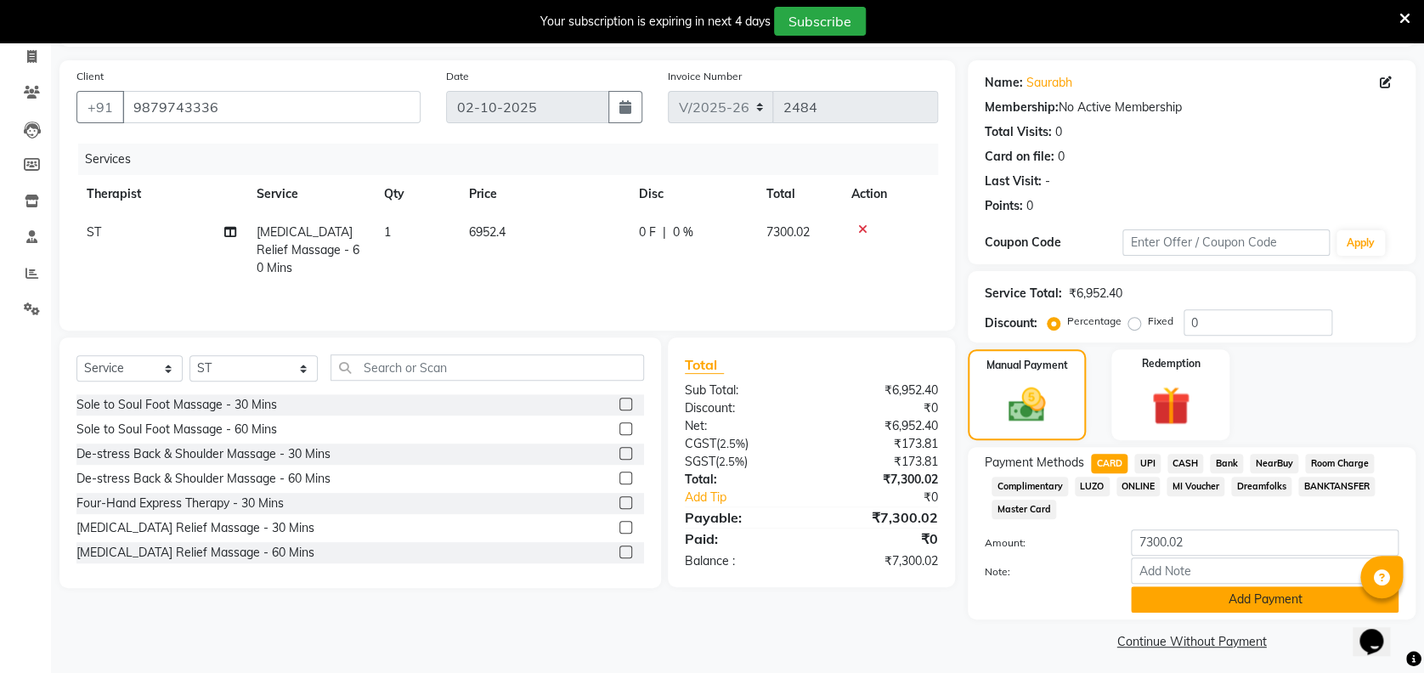
click at [1289, 597] on button "Add Payment" at bounding box center [1265, 599] width 268 height 26
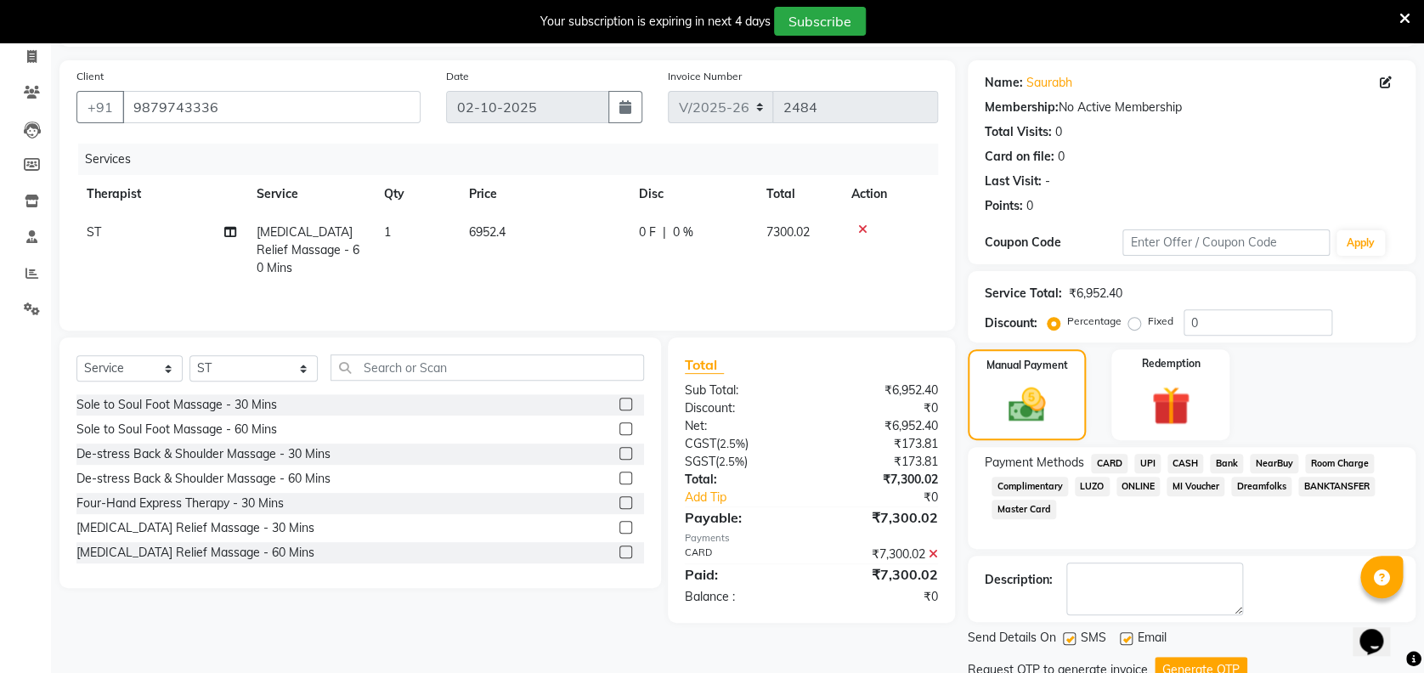
scroll to position [174, 0]
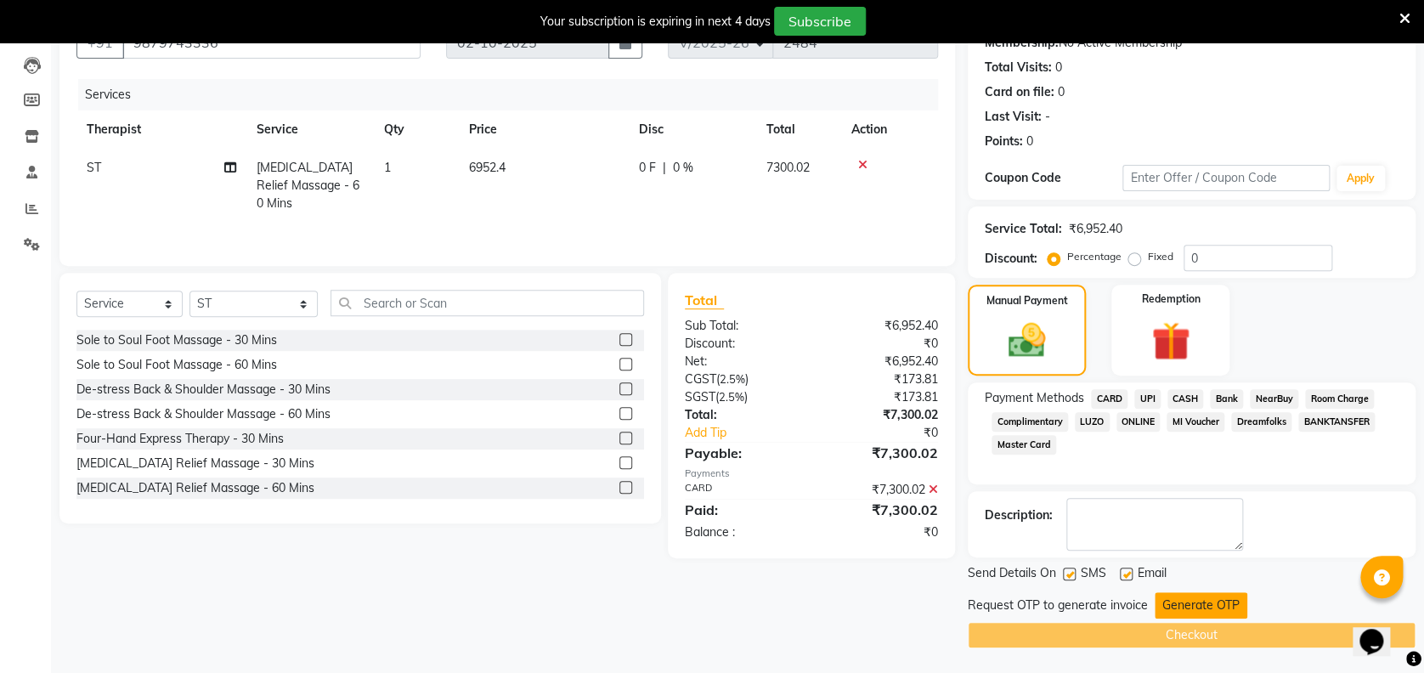
click at [1221, 604] on button "Generate OTP" at bounding box center [1200, 605] width 93 height 26
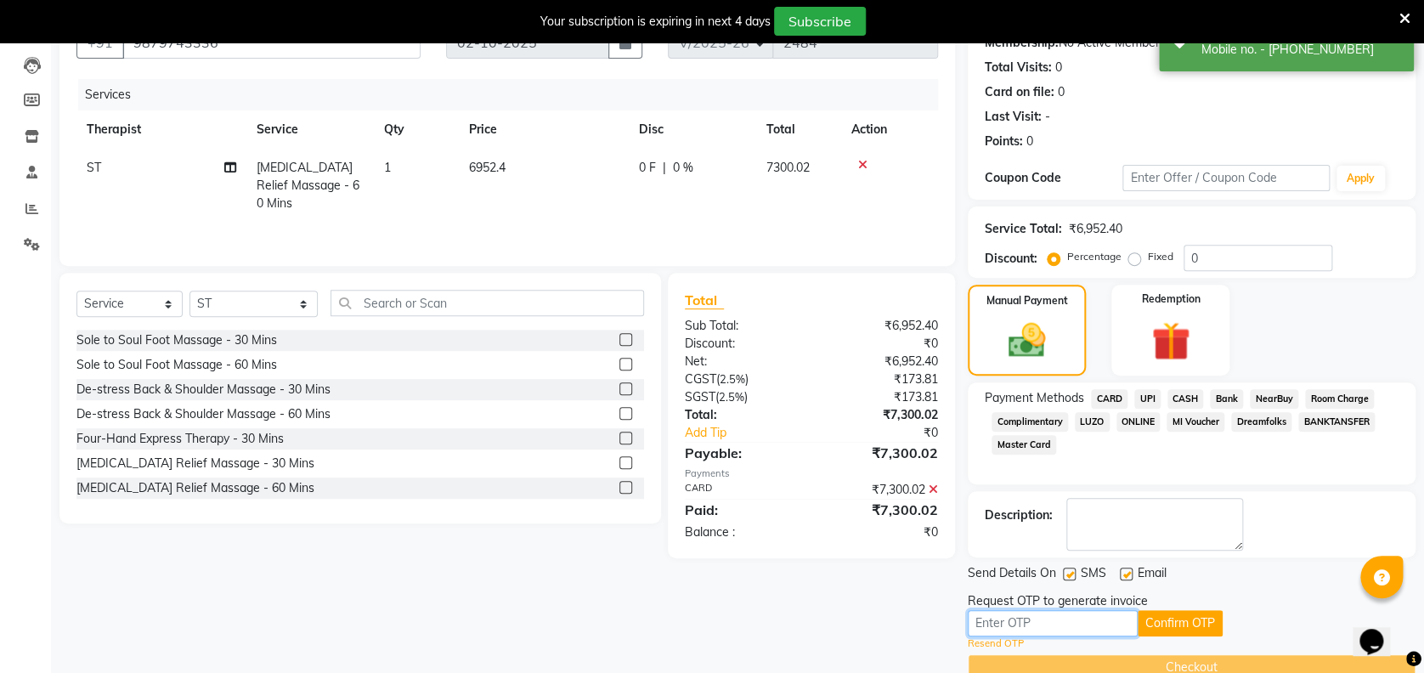
click at [1088, 623] on input "text" at bounding box center [1052, 623] width 170 height 26
type input "3924"
click at [1168, 618] on button "Confirm OTP" at bounding box center [1179, 623] width 85 height 26
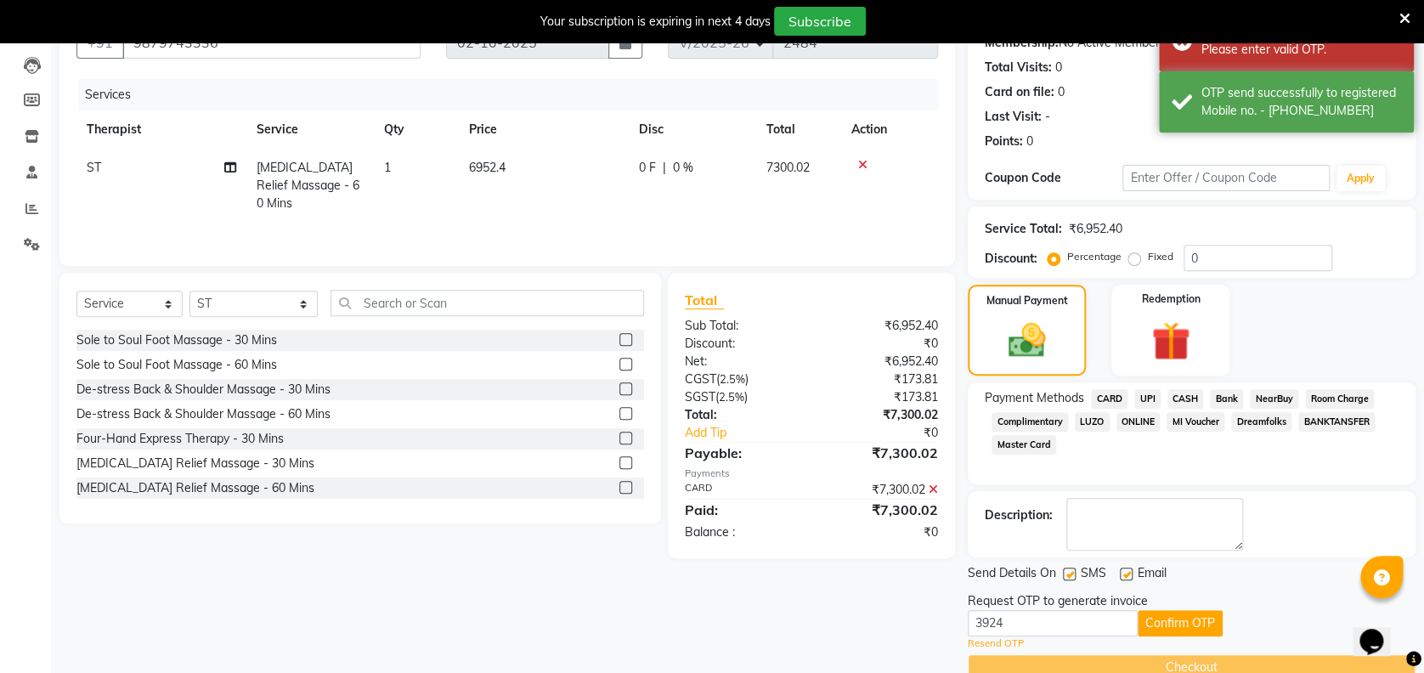
click at [1069, 574] on label at bounding box center [1069, 573] width 13 height 13
click at [1069, 574] on input "checkbox" at bounding box center [1068, 574] width 11 height 11
checkbox input "false"
click at [1037, 623] on input "3924" at bounding box center [1052, 623] width 170 height 26
type input "3"
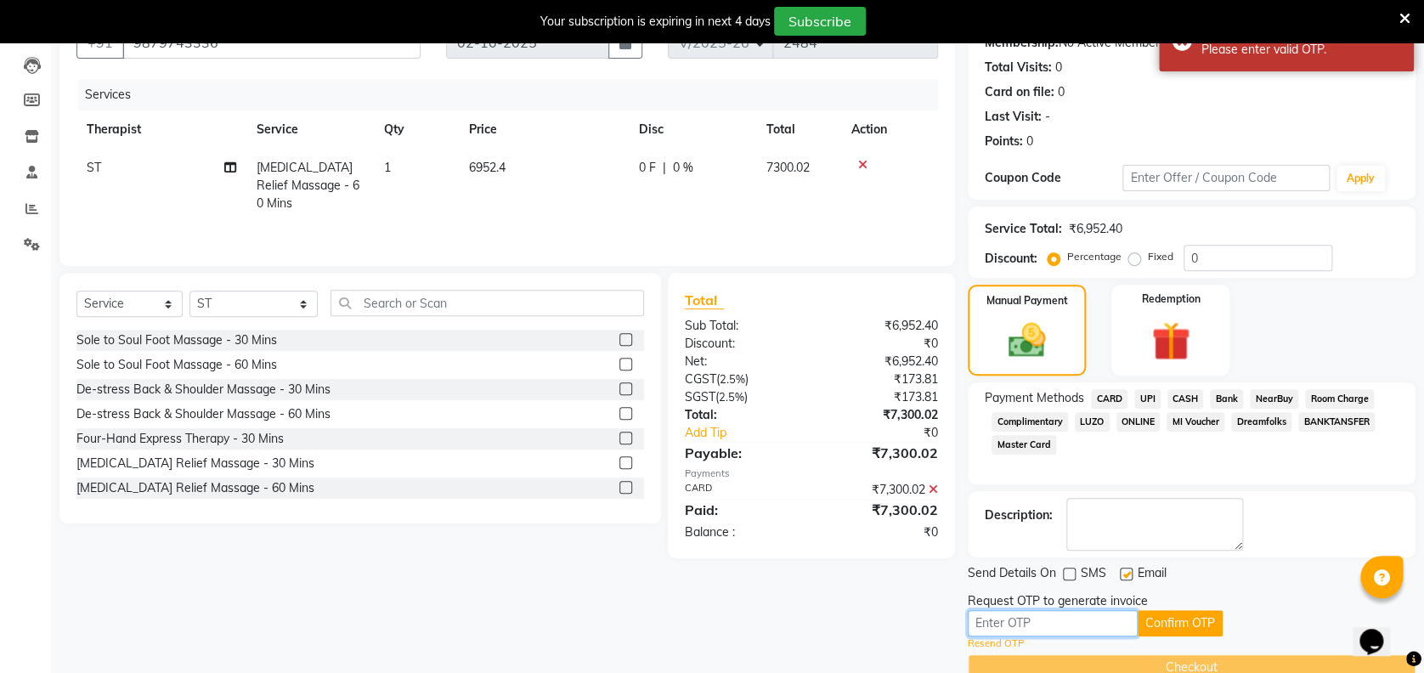
type input "3"
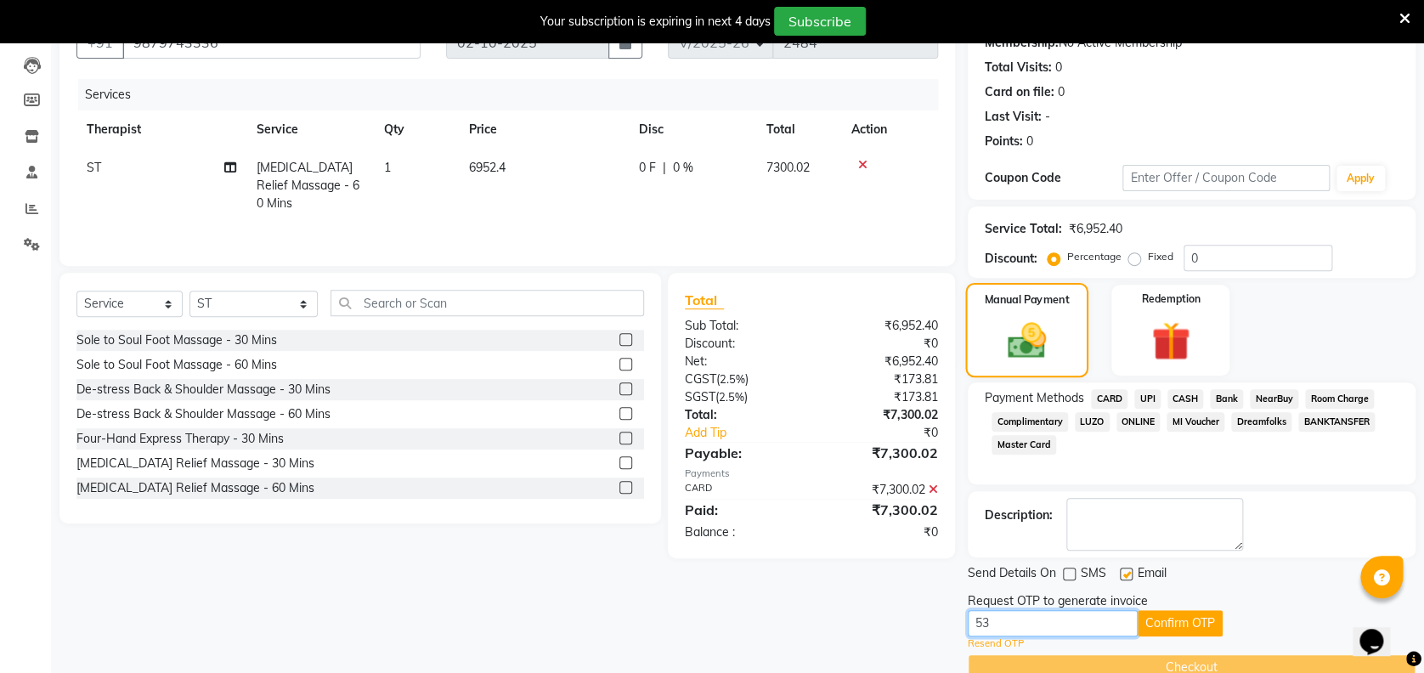
type input "5302"
click at [1177, 620] on button "Confirm OTP" at bounding box center [1179, 623] width 85 height 26
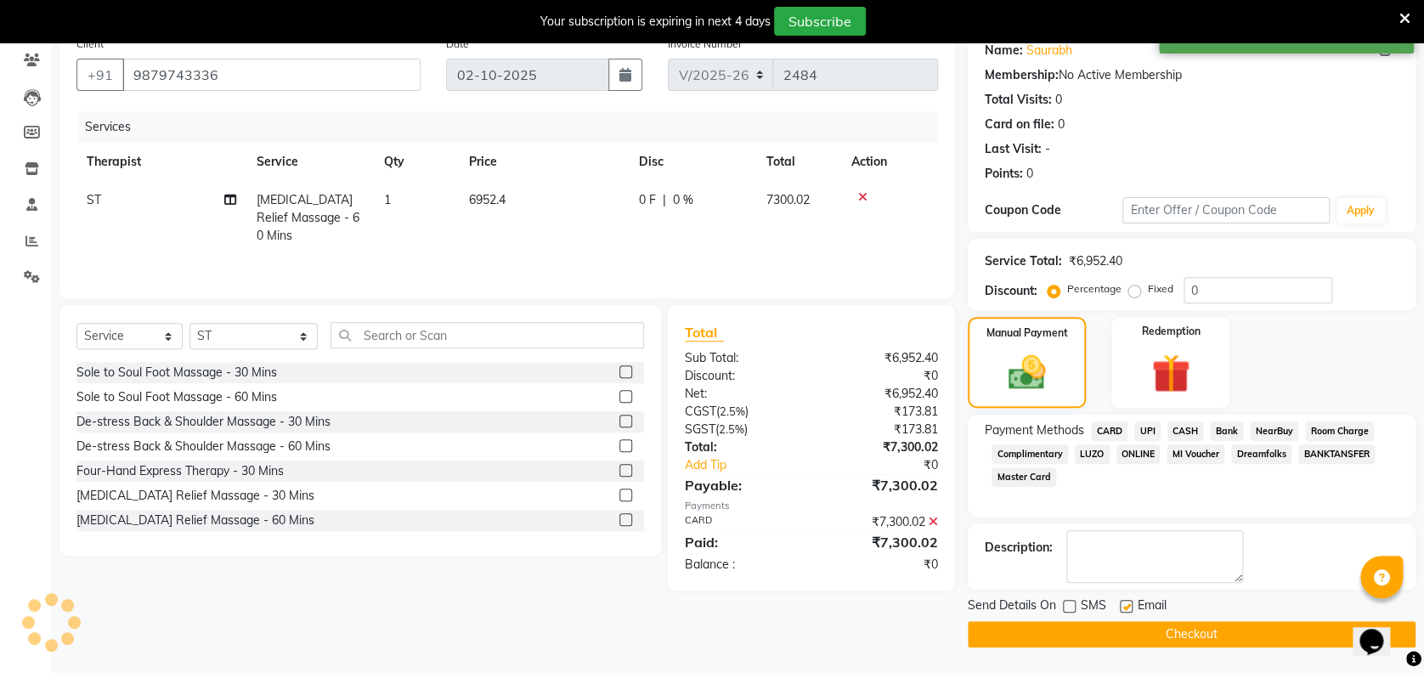
scroll to position [141, 0]
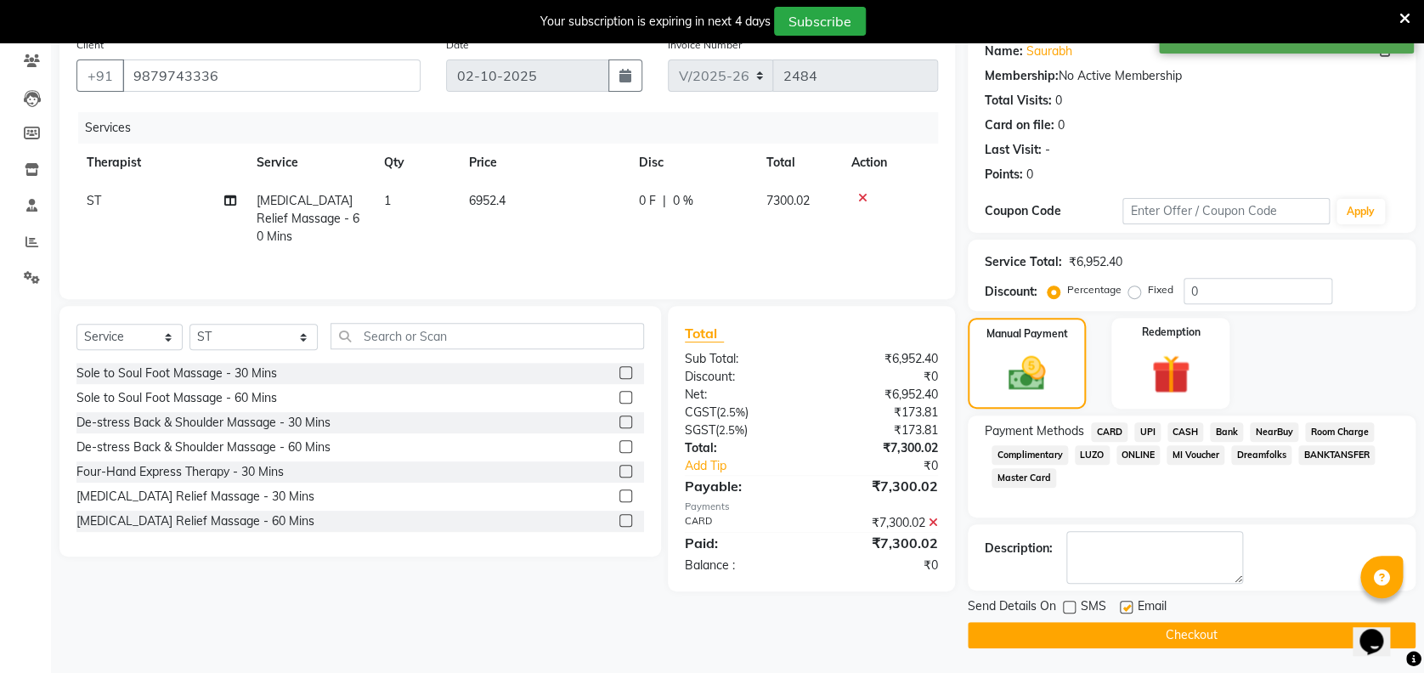
click at [1114, 623] on button "Checkout" at bounding box center [1191, 635] width 448 height 26
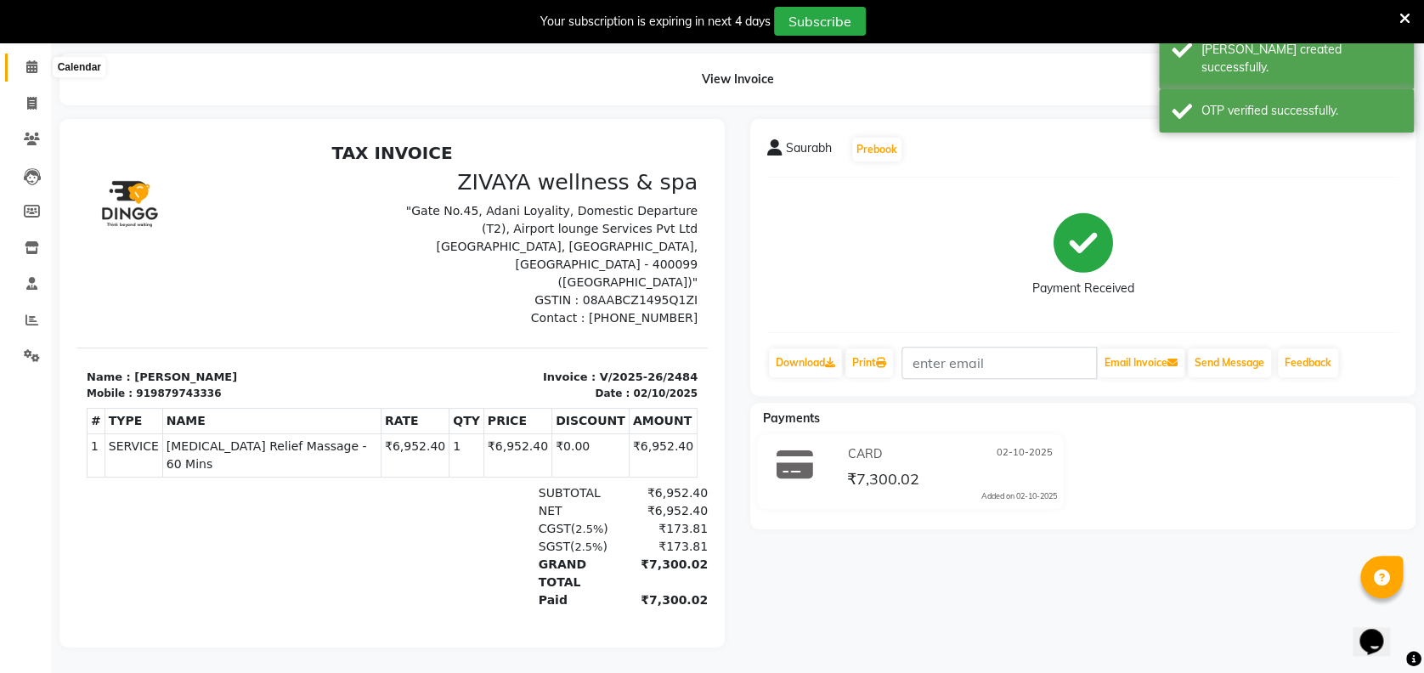
click at [27, 60] on icon at bounding box center [31, 66] width 11 height 13
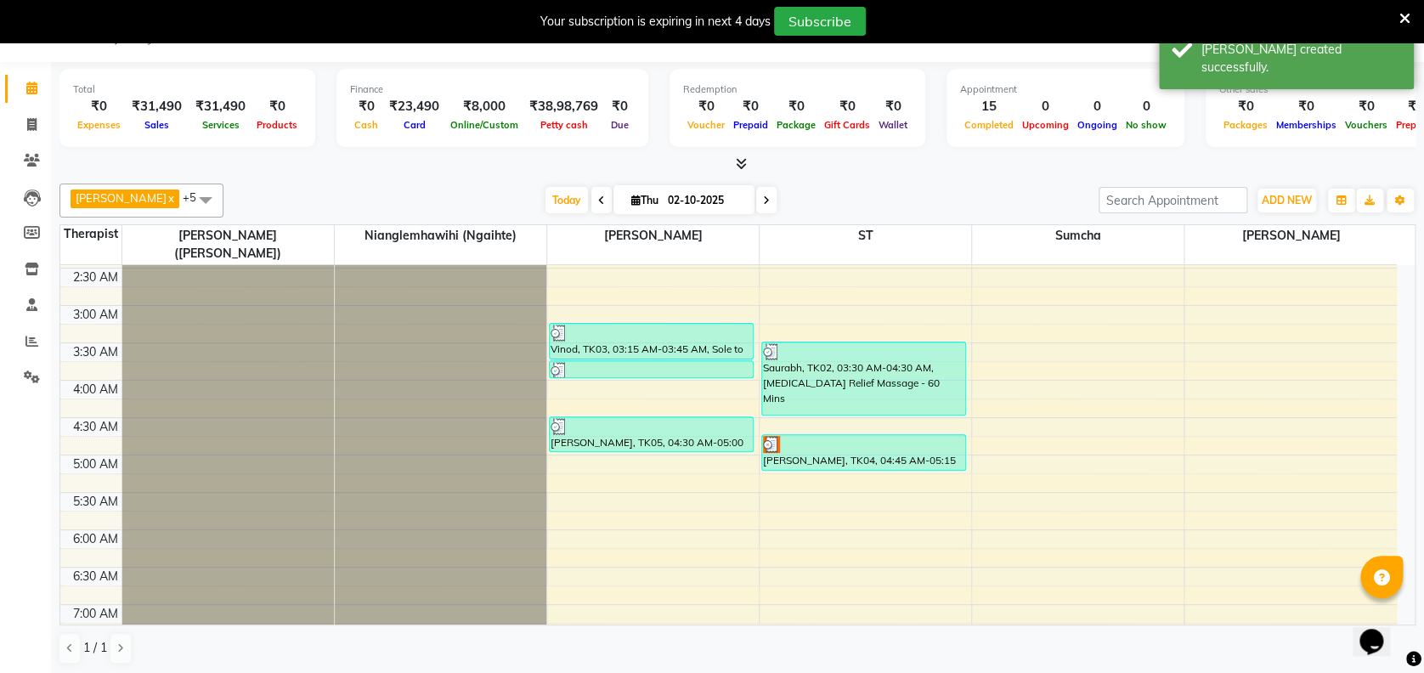
scroll to position [209, 0]
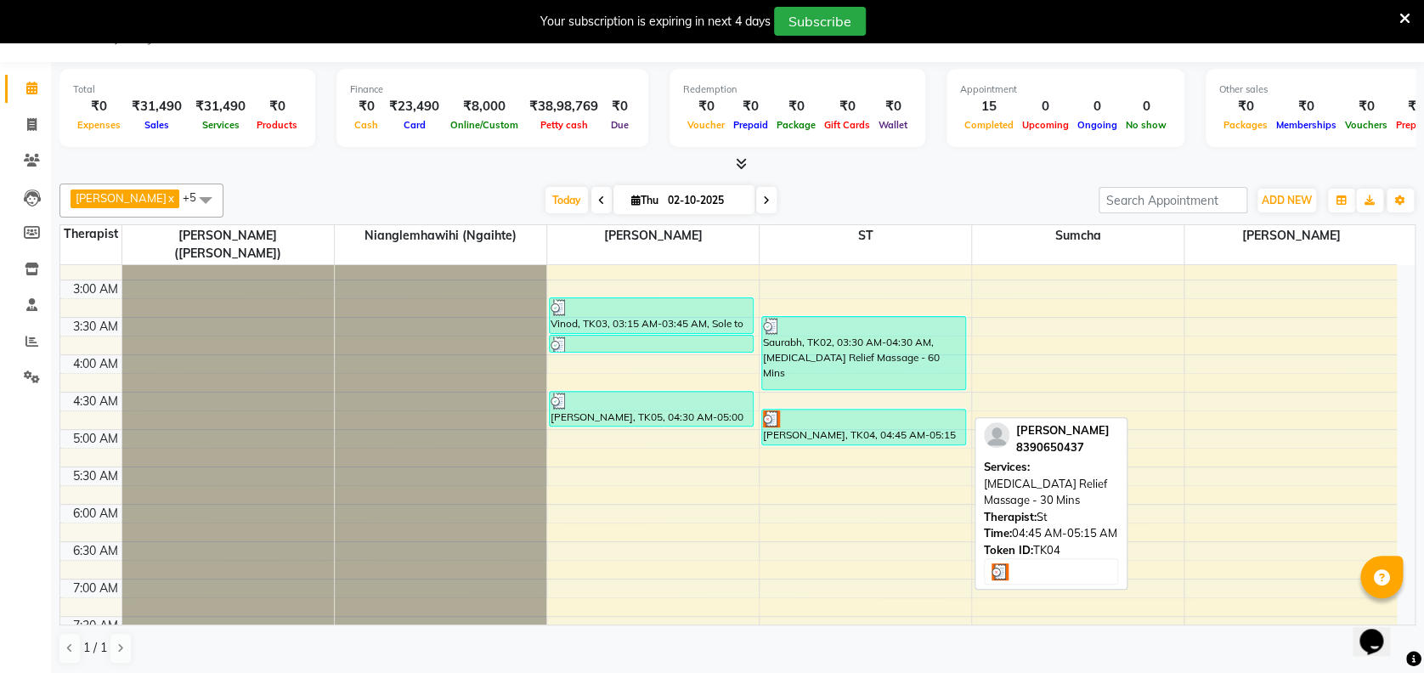
click at [913, 410] on div at bounding box center [863, 418] width 201 height 17
select select "3"
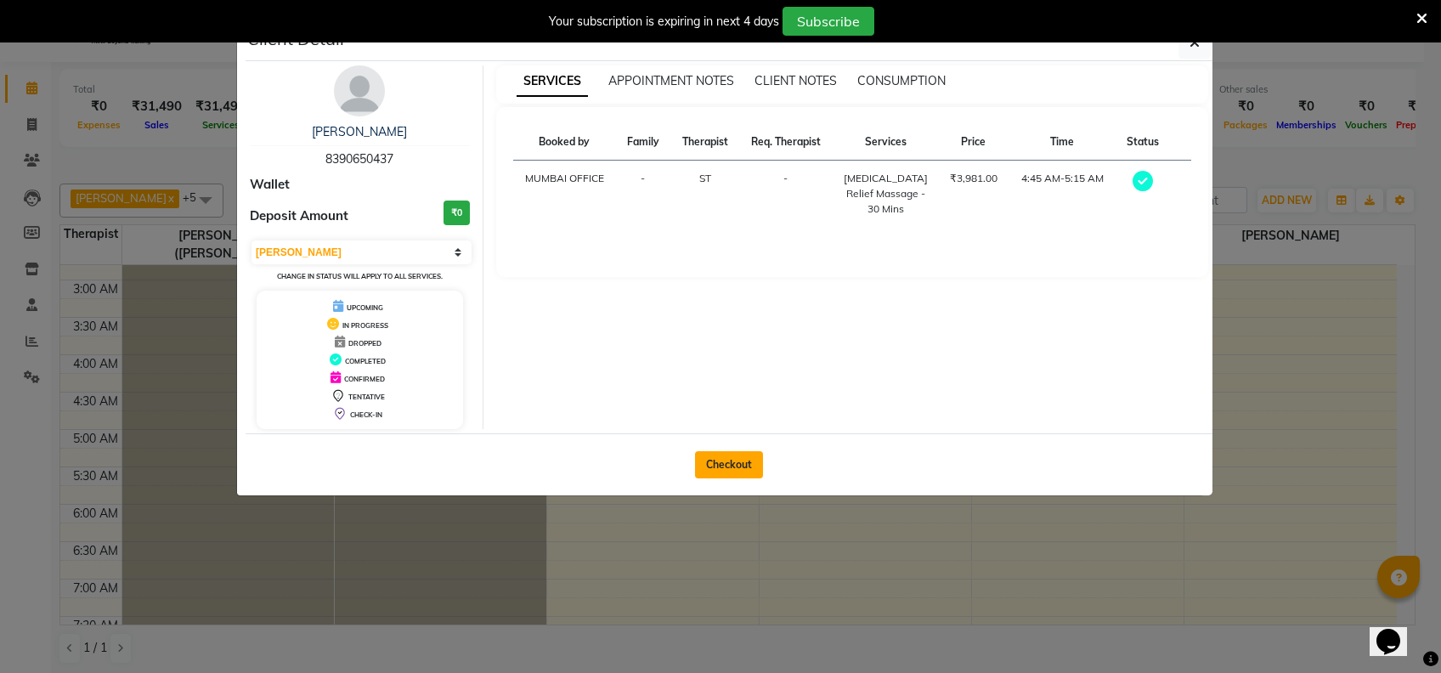
click at [729, 465] on button "Checkout" at bounding box center [729, 464] width 68 height 27
select select "7072"
select select "service"
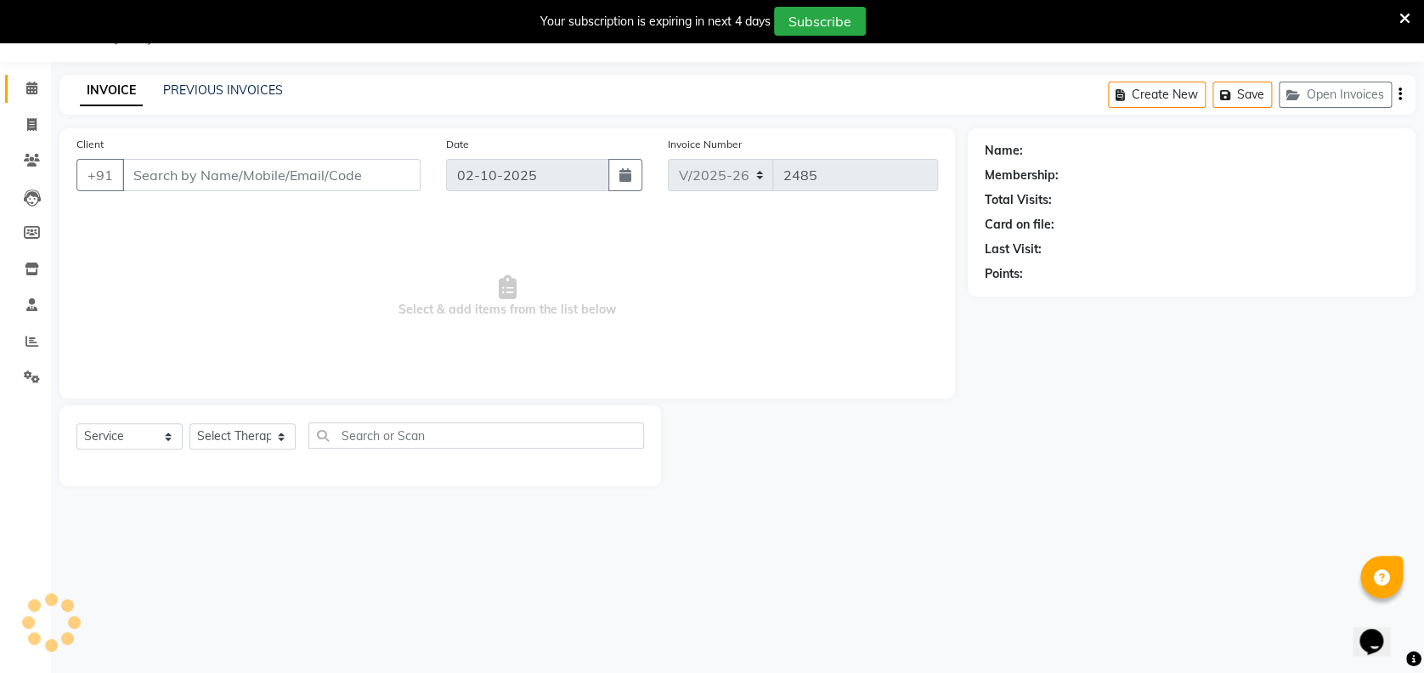
type input "8390650437"
select select "62791"
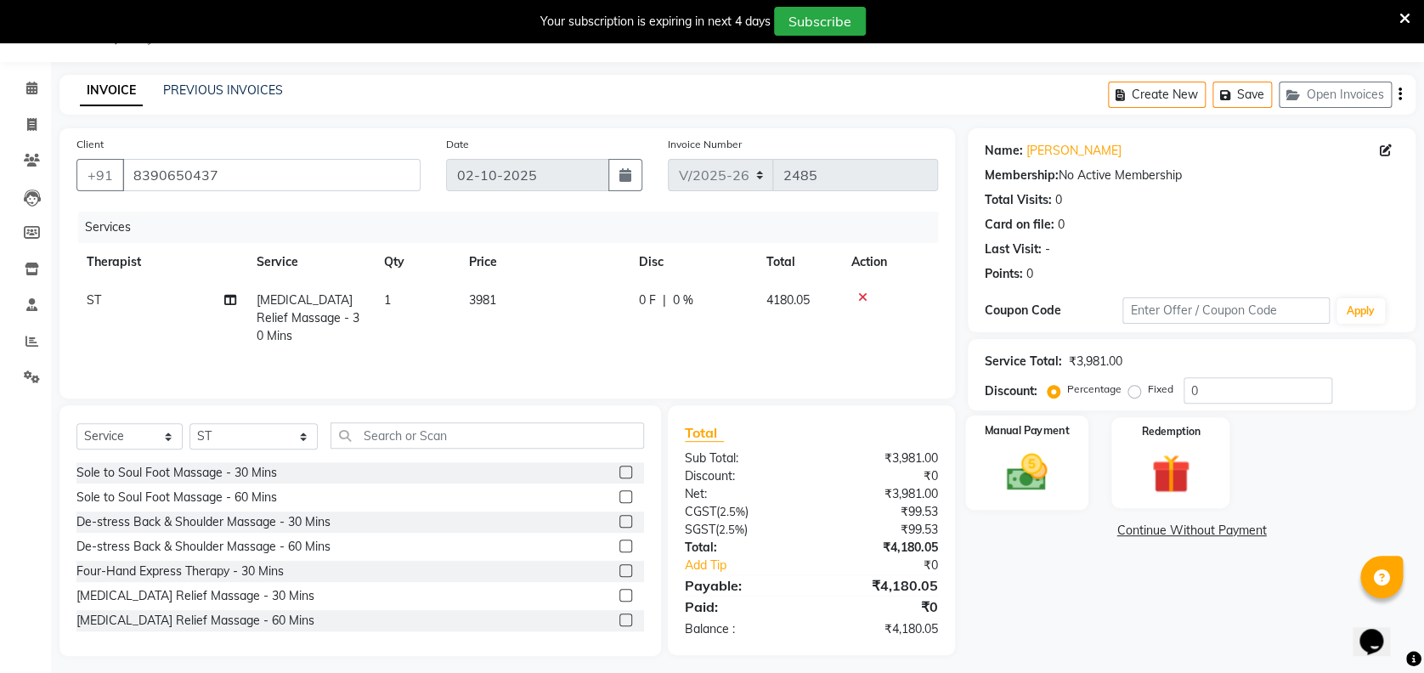
click at [1040, 445] on div "Manual Payment" at bounding box center [1026, 462] width 123 height 94
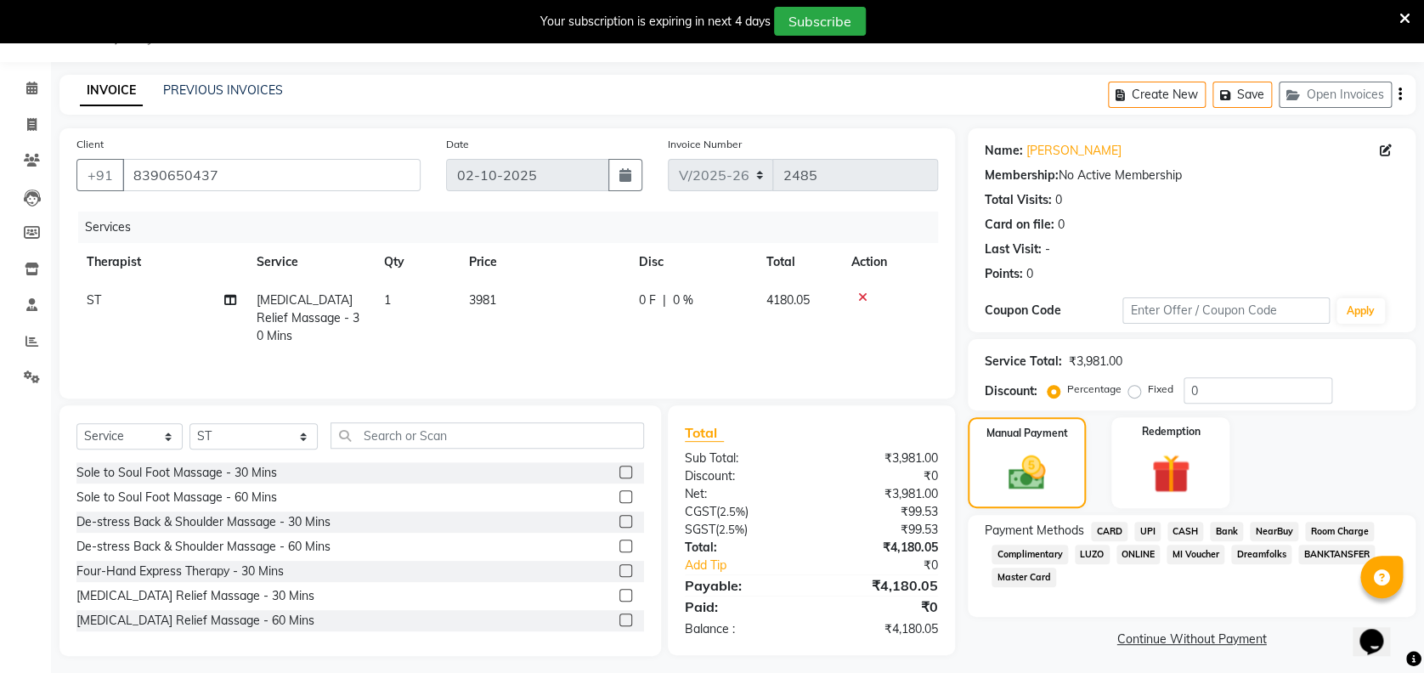
click at [1144, 529] on span "UPI" at bounding box center [1147, 532] width 26 height 20
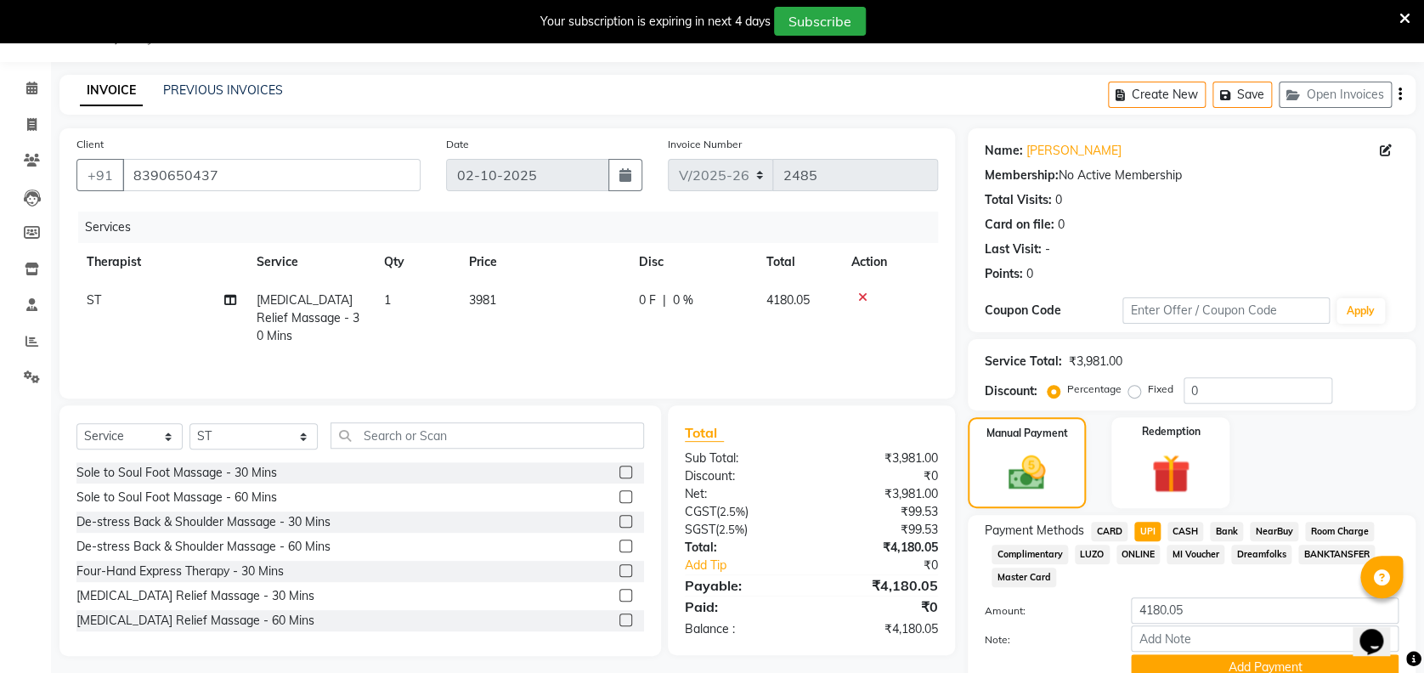
scroll to position [116, 0]
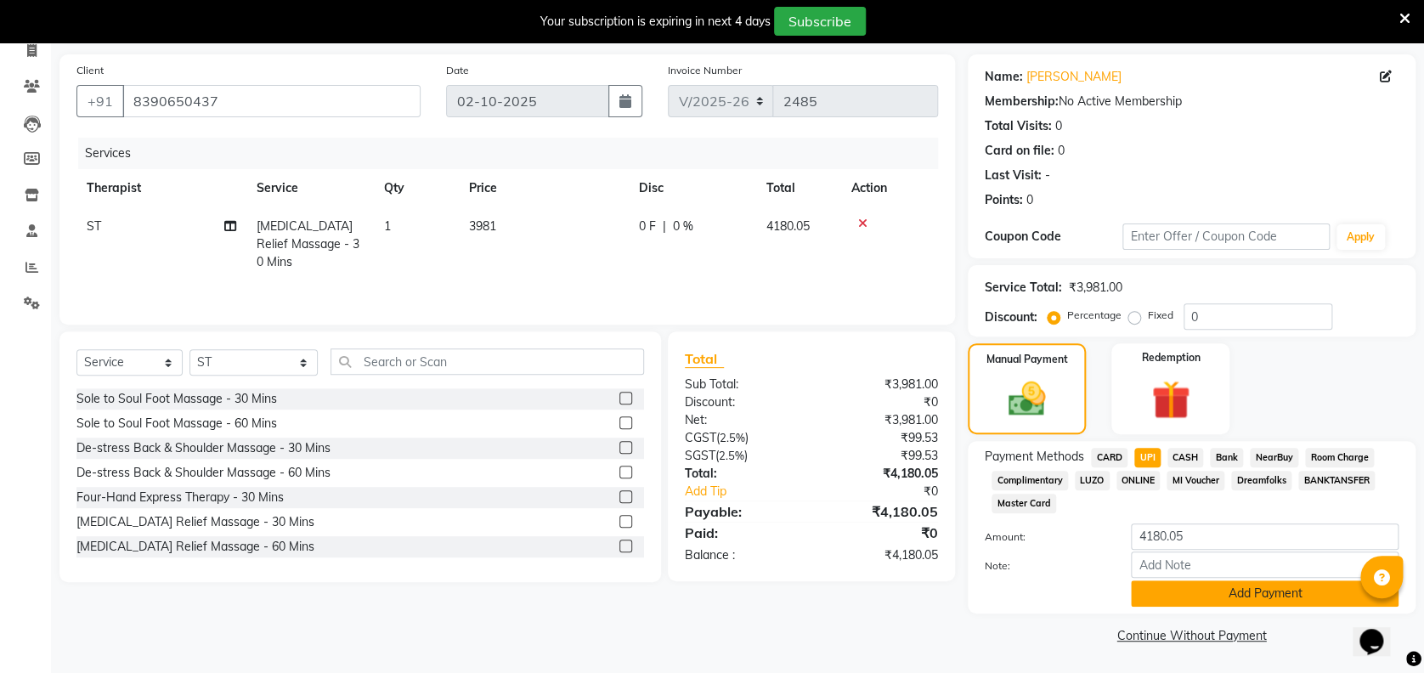
click at [1210, 588] on button "Add Payment" at bounding box center [1265, 593] width 268 height 26
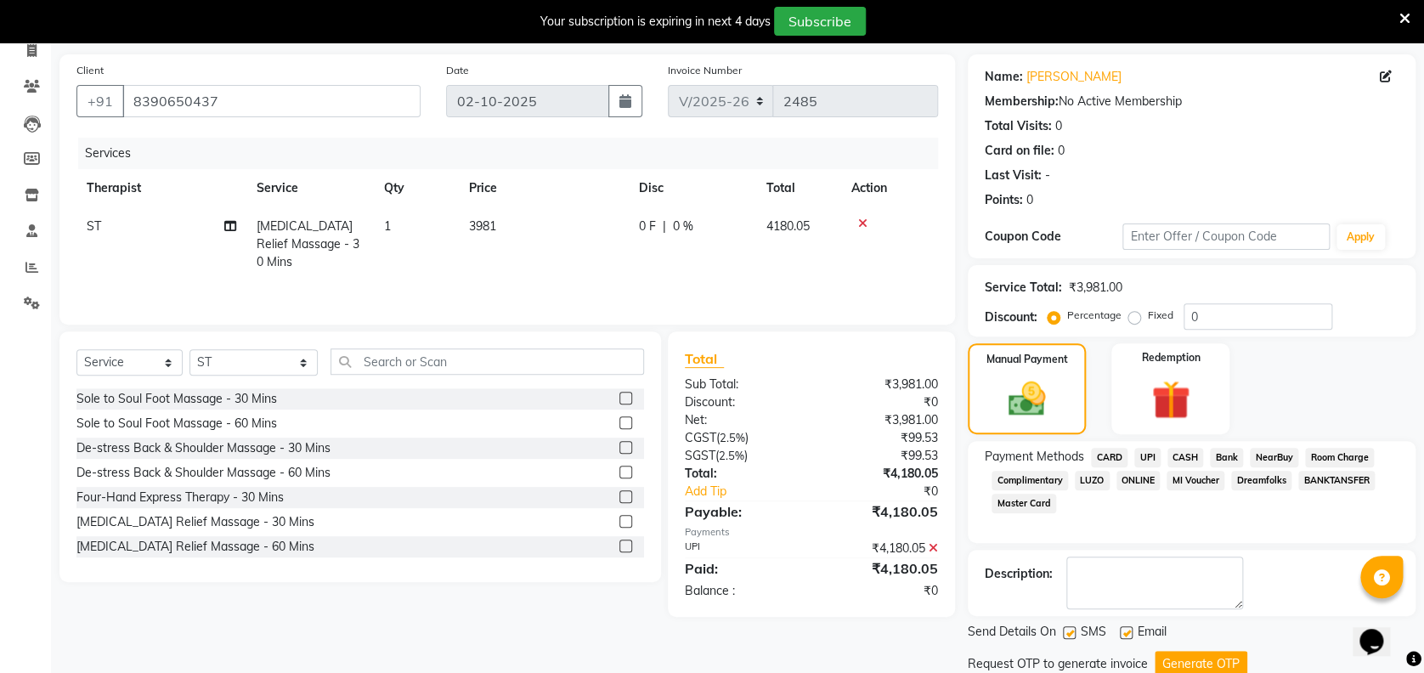
scroll to position [174, 0]
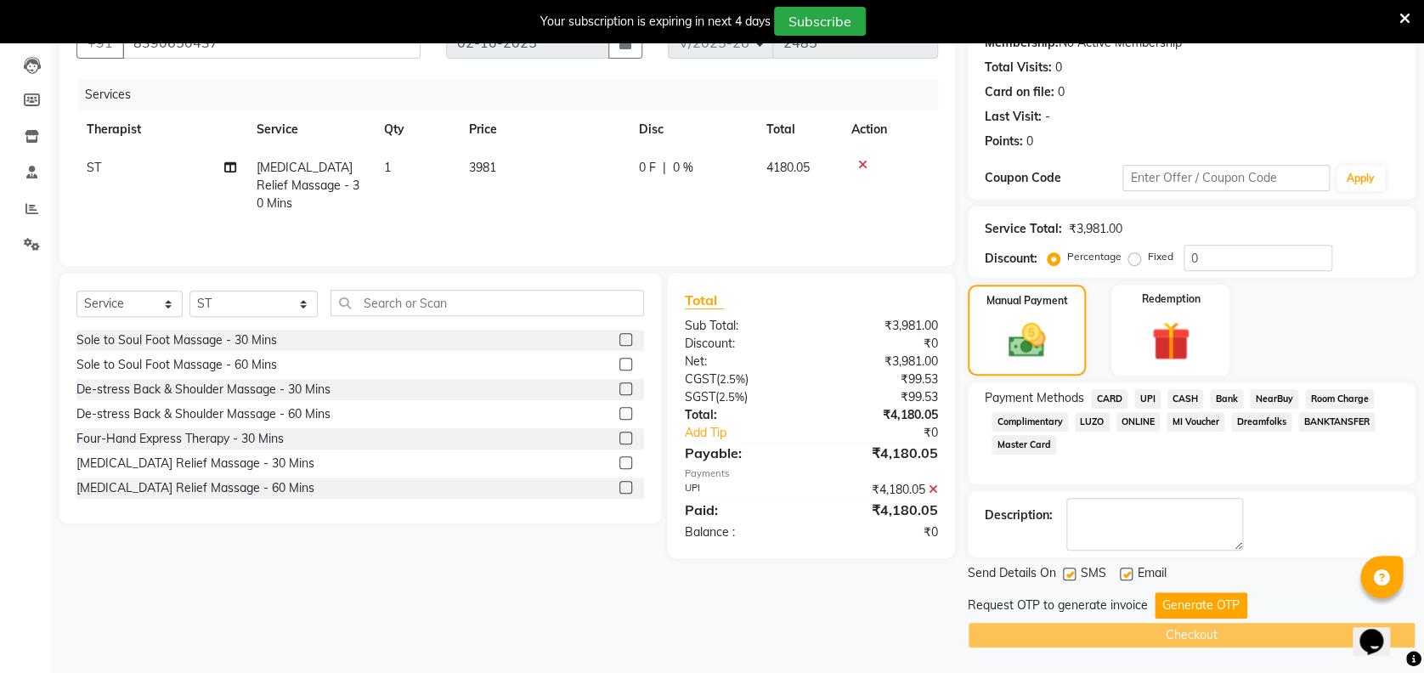
click at [1069, 568] on label at bounding box center [1069, 573] width 13 height 13
click at [1069, 569] on input "checkbox" at bounding box center [1068, 574] width 11 height 11
checkbox input "false"
click at [1176, 598] on button "Generate OTP" at bounding box center [1200, 605] width 93 height 26
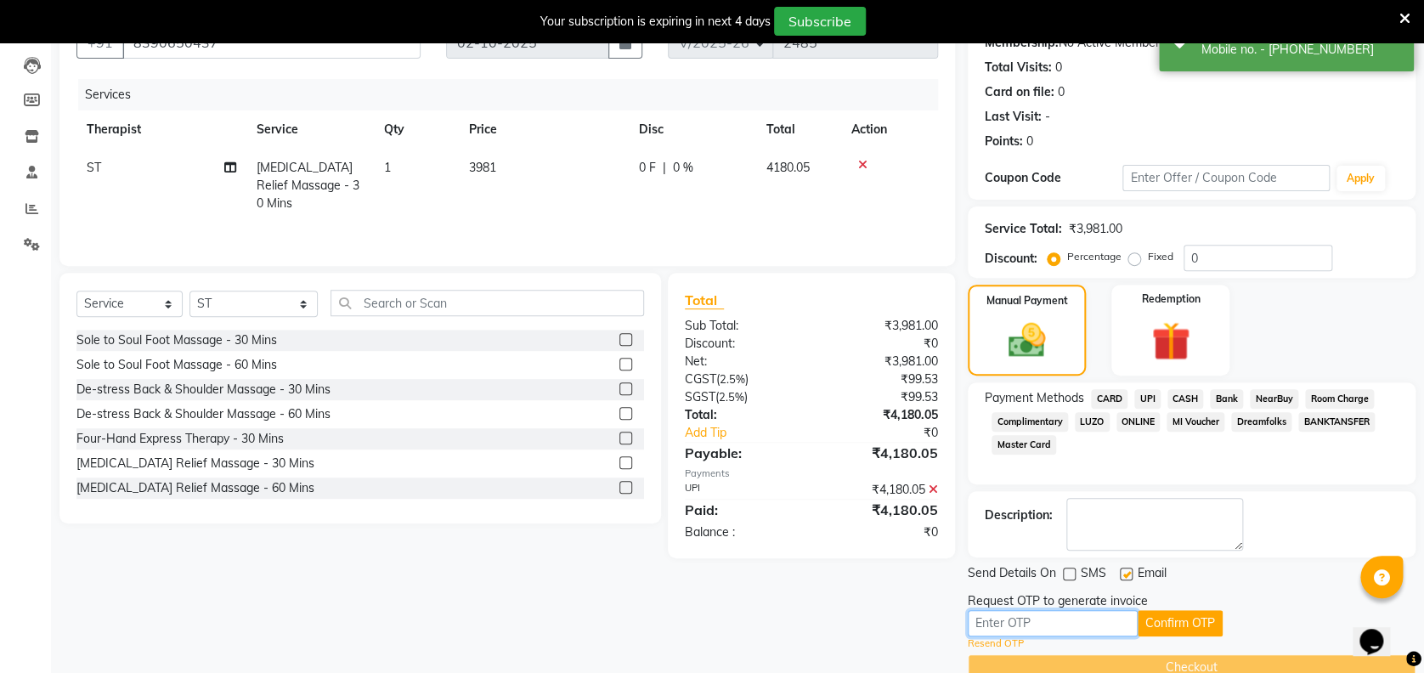
click at [1075, 628] on input "text" at bounding box center [1052, 623] width 170 height 26
type input "5302"
click at [1199, 627] on button "Confirm OTP" at bounding box center [1179, 623] width 85 height 26
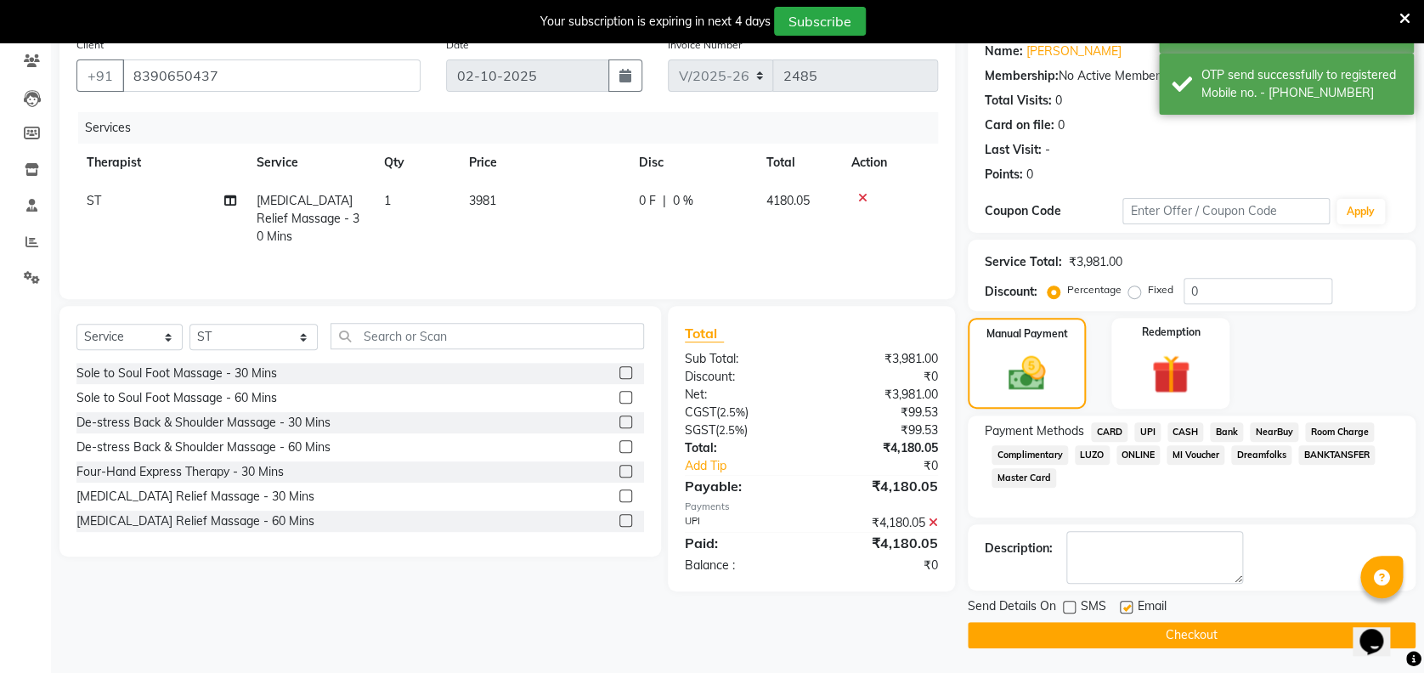
click at [1160, 628] on button "Checkout" at bounding box center [1191, 635] width 448 height 26
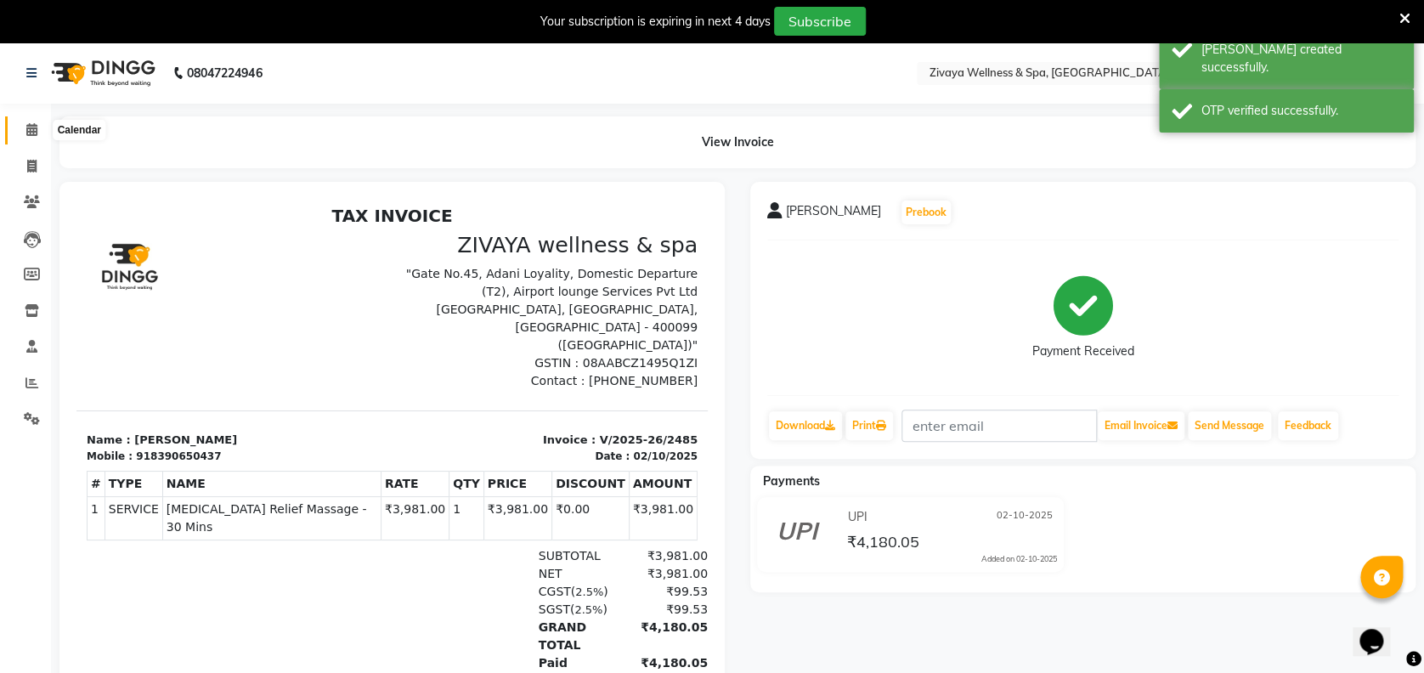
click at [32, 129] on icon at bounding box center [31, 129] width 11 height 13
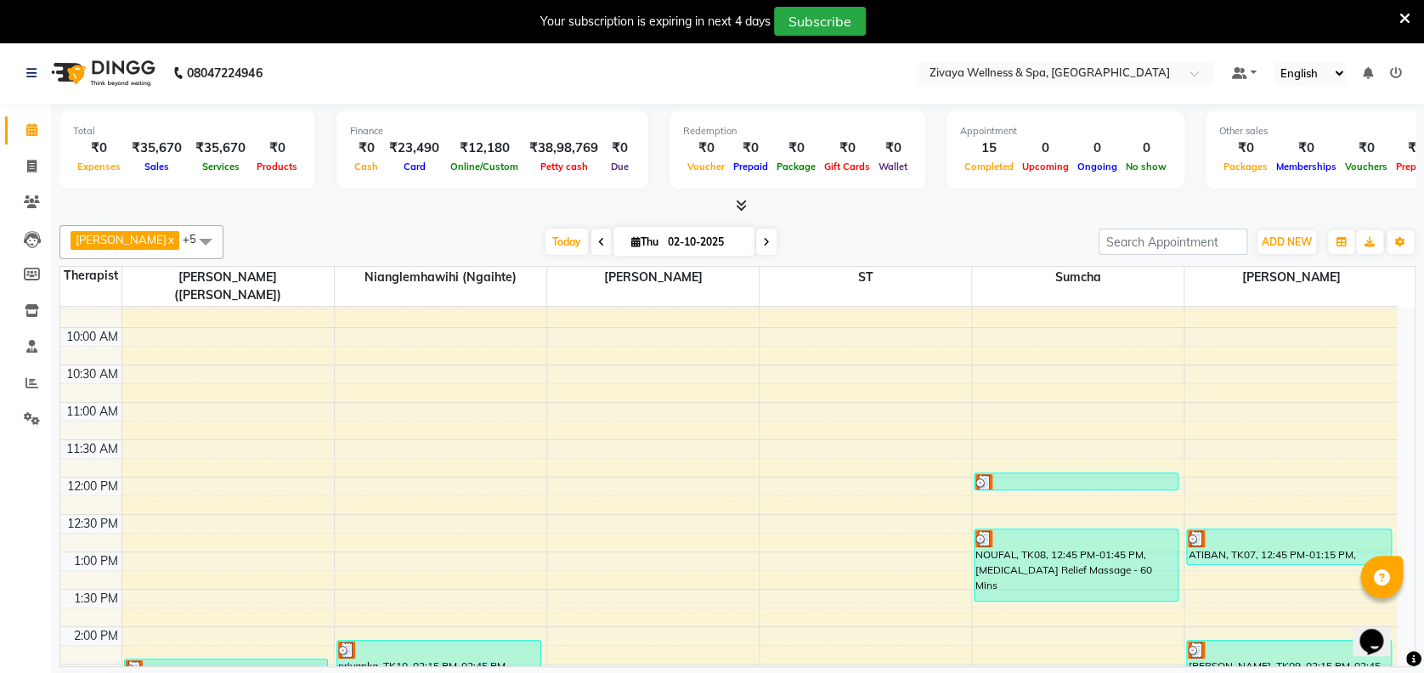
scroll to position [742, 0]
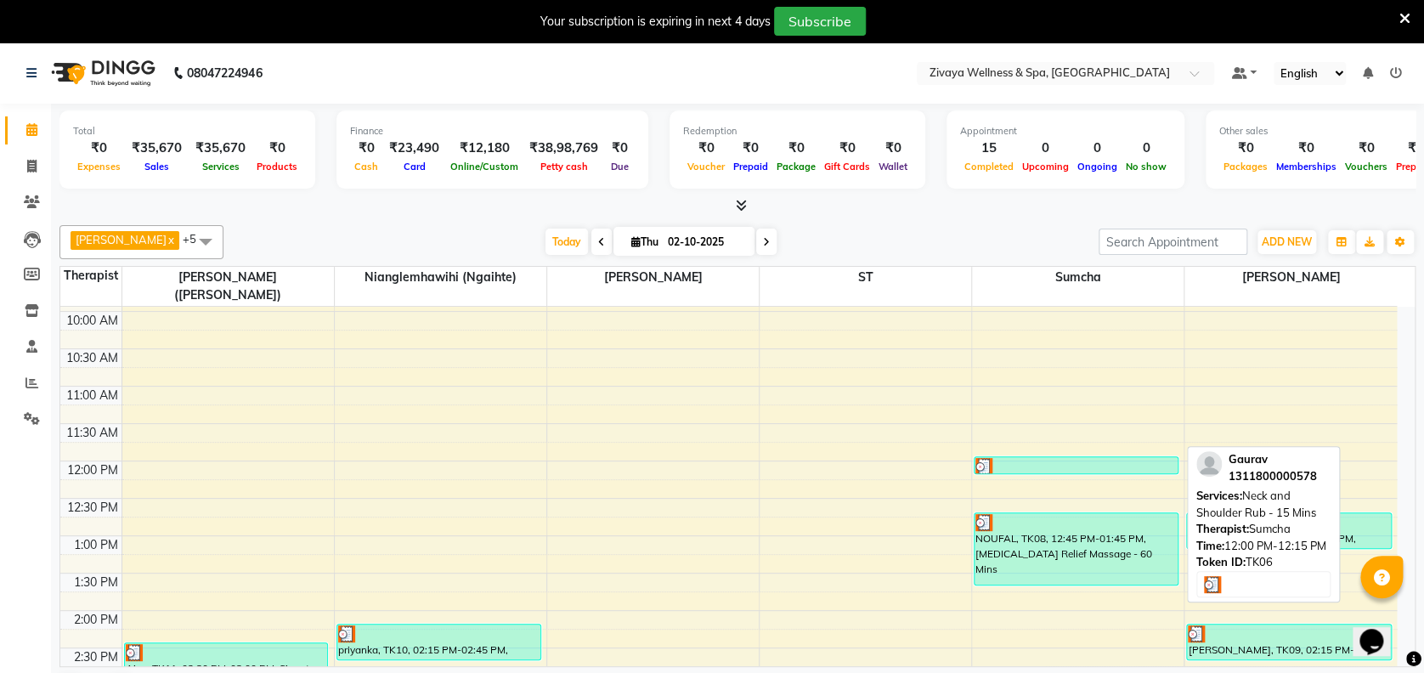
click at [1057, 458] on div at bounding box center [1075, 466] width 201 height 17
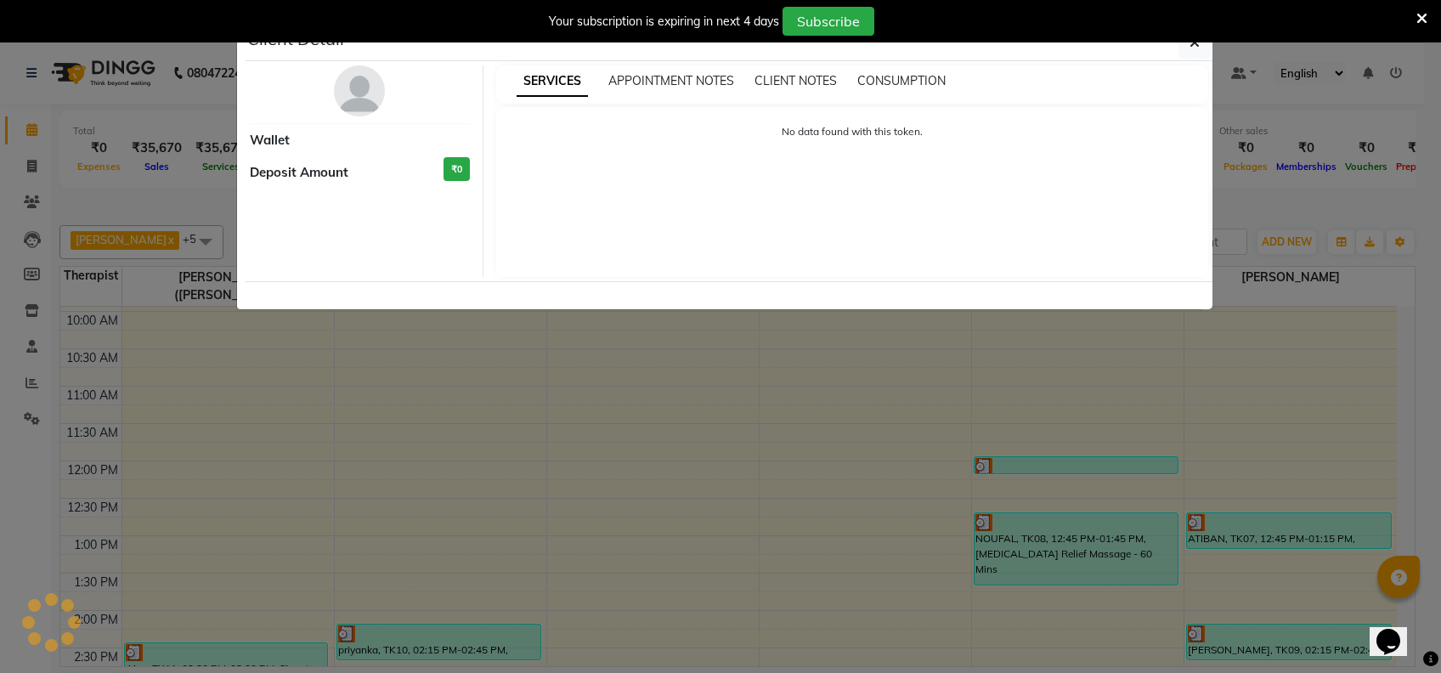
select select "3"
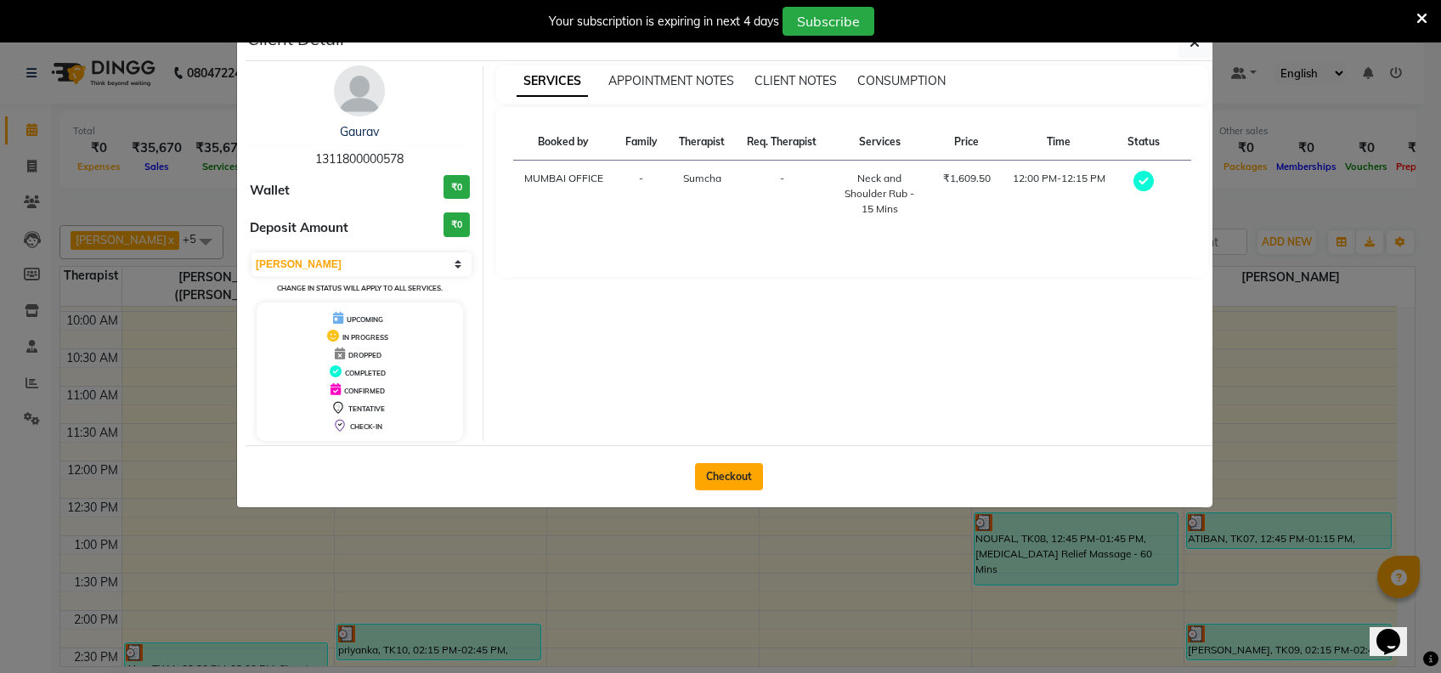
click at [721, 464] on button "Checkout" at bounding box center [729, 476] width 68 height 27
select select "7072"
select select "service"
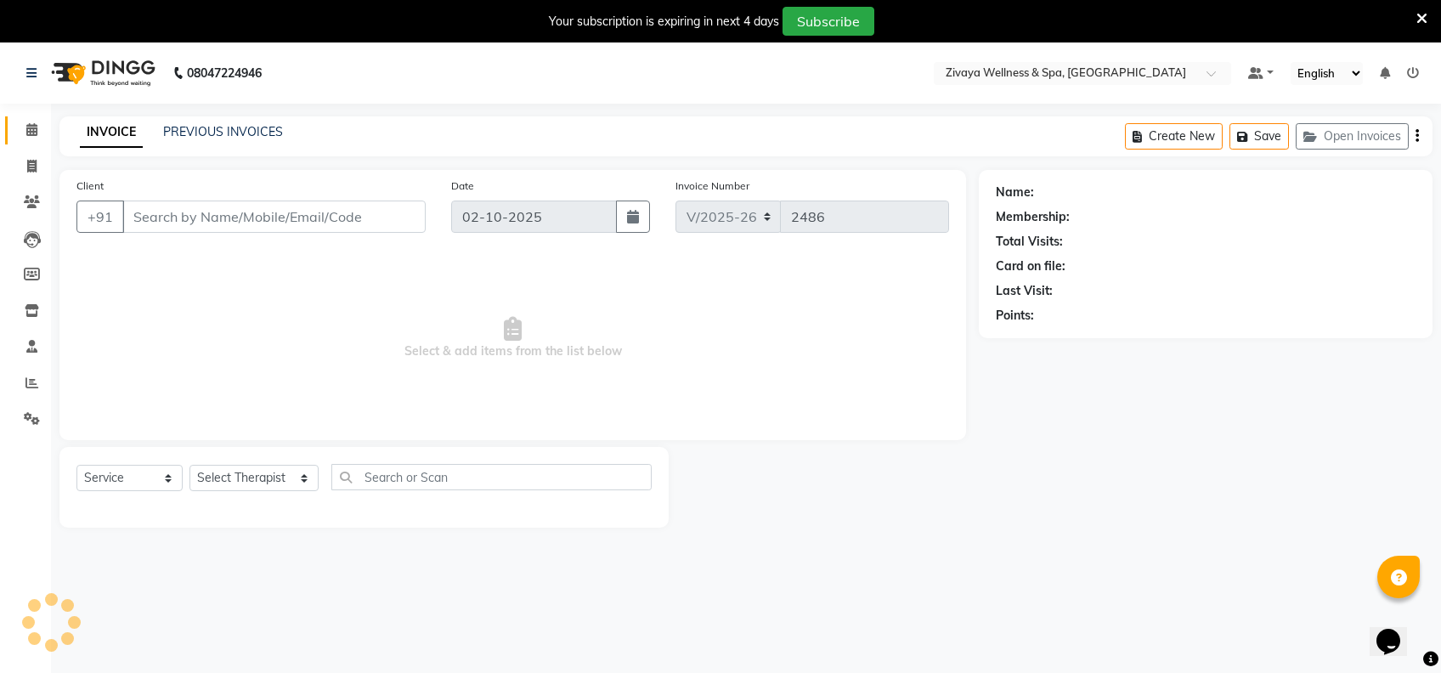
type input "1311800000578"
select select "63085"
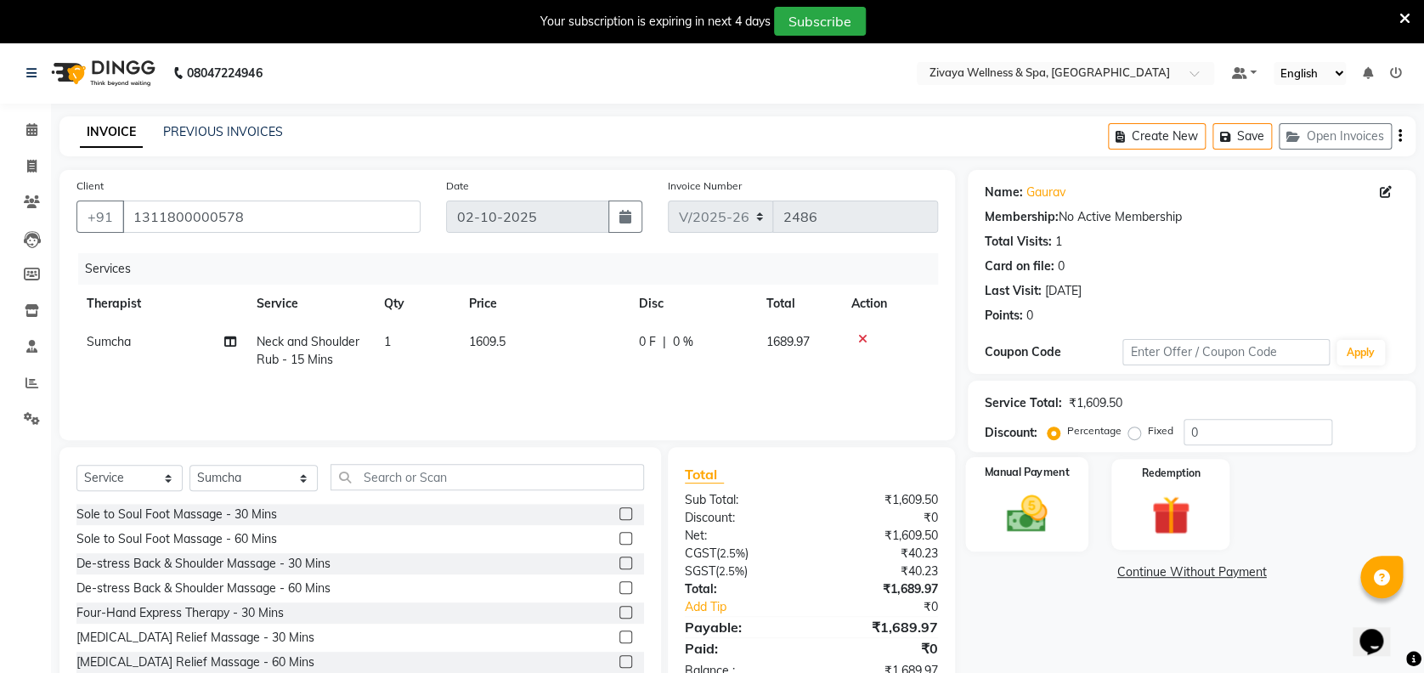
click at [1017, 504] on img at bounding box center [1026, 513] width 65 height 47
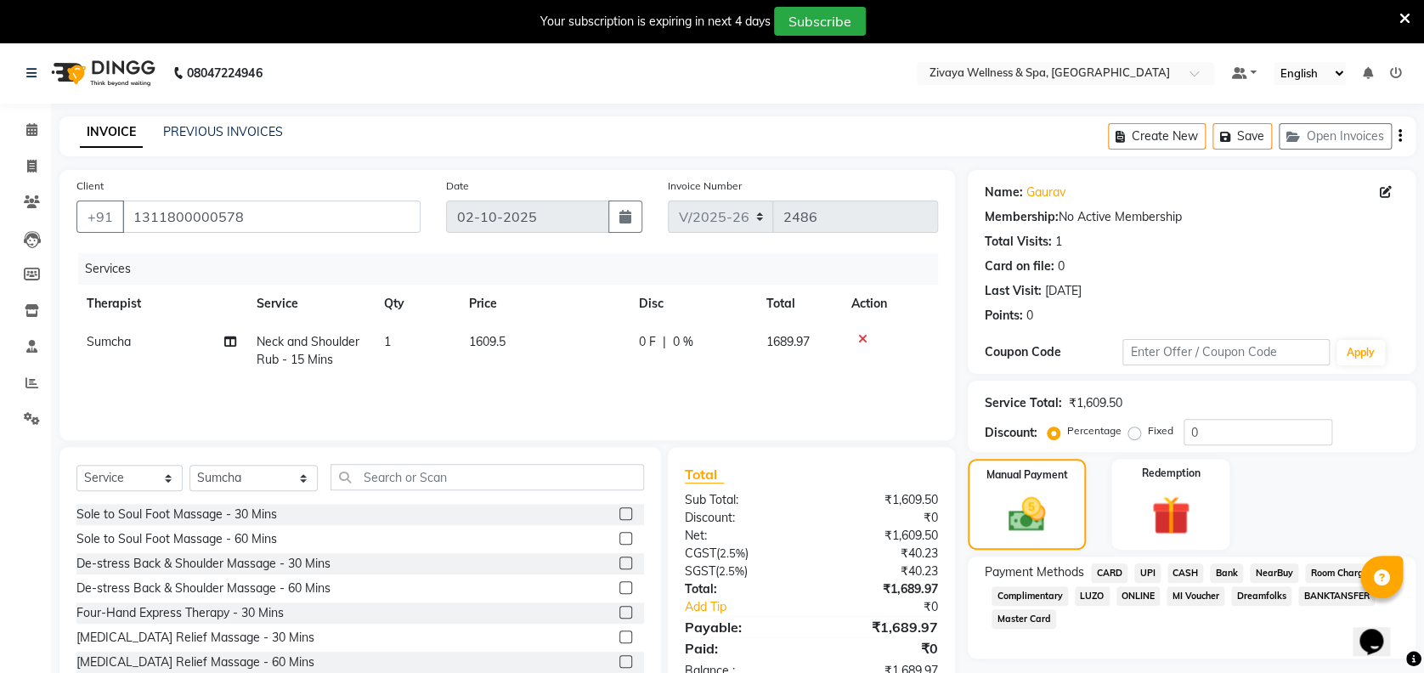
click at [1120, 570] on span "CARD" at bounding box center [1109, 573] width 37 height 20
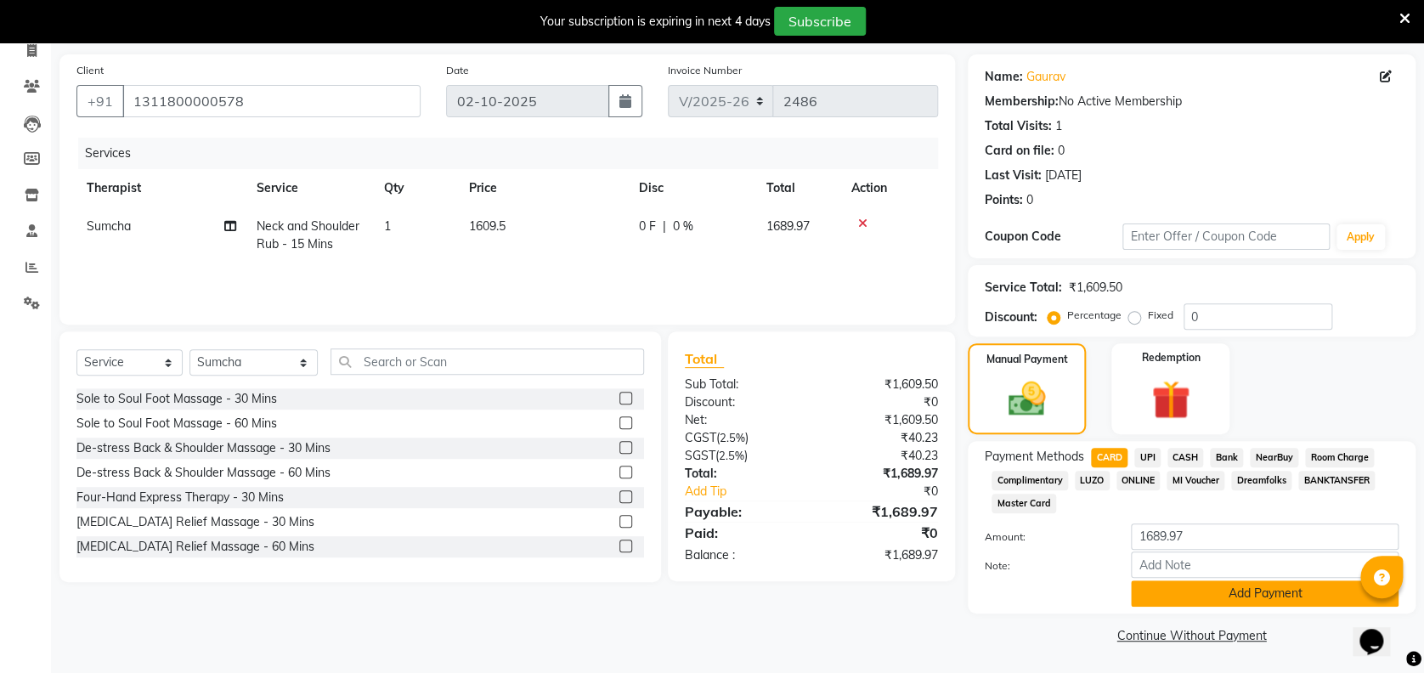
click at [1205, 587] on button "Add Payment" at bounding box center [1265, 593] width 268 height 26
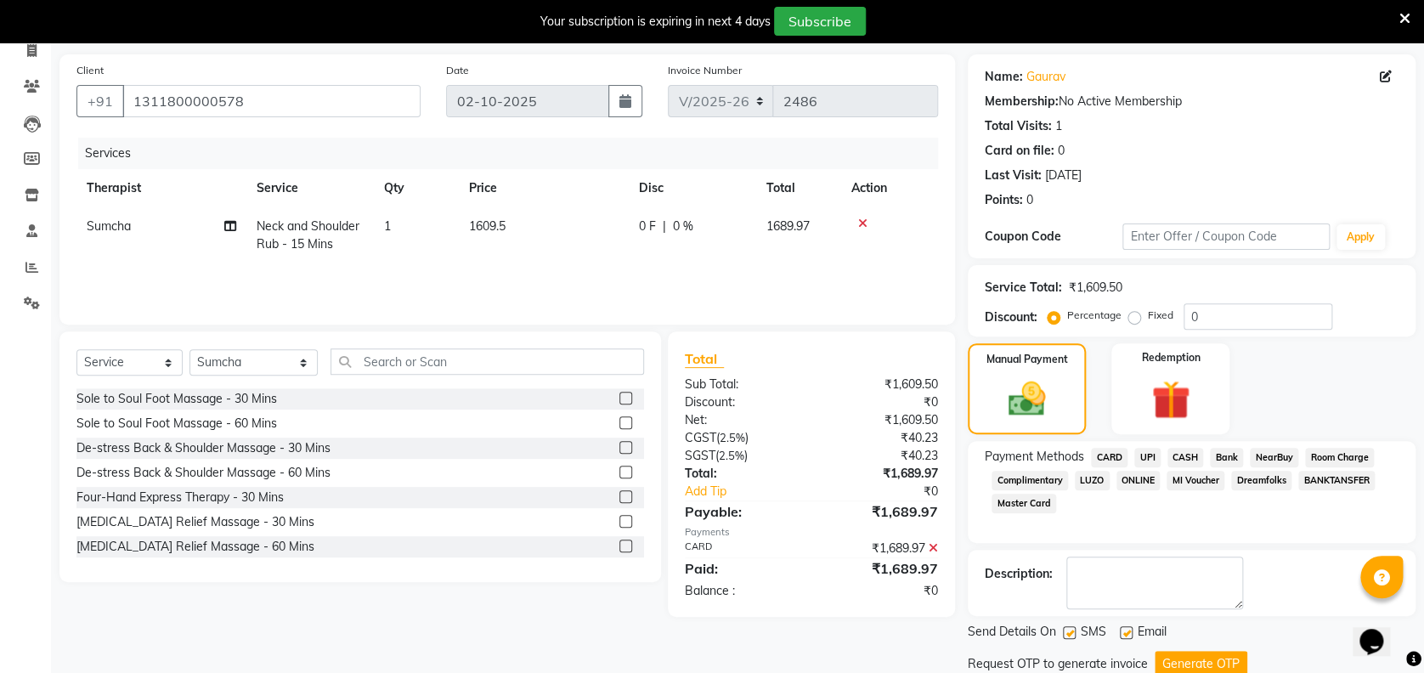
scroll to position [174, 0]
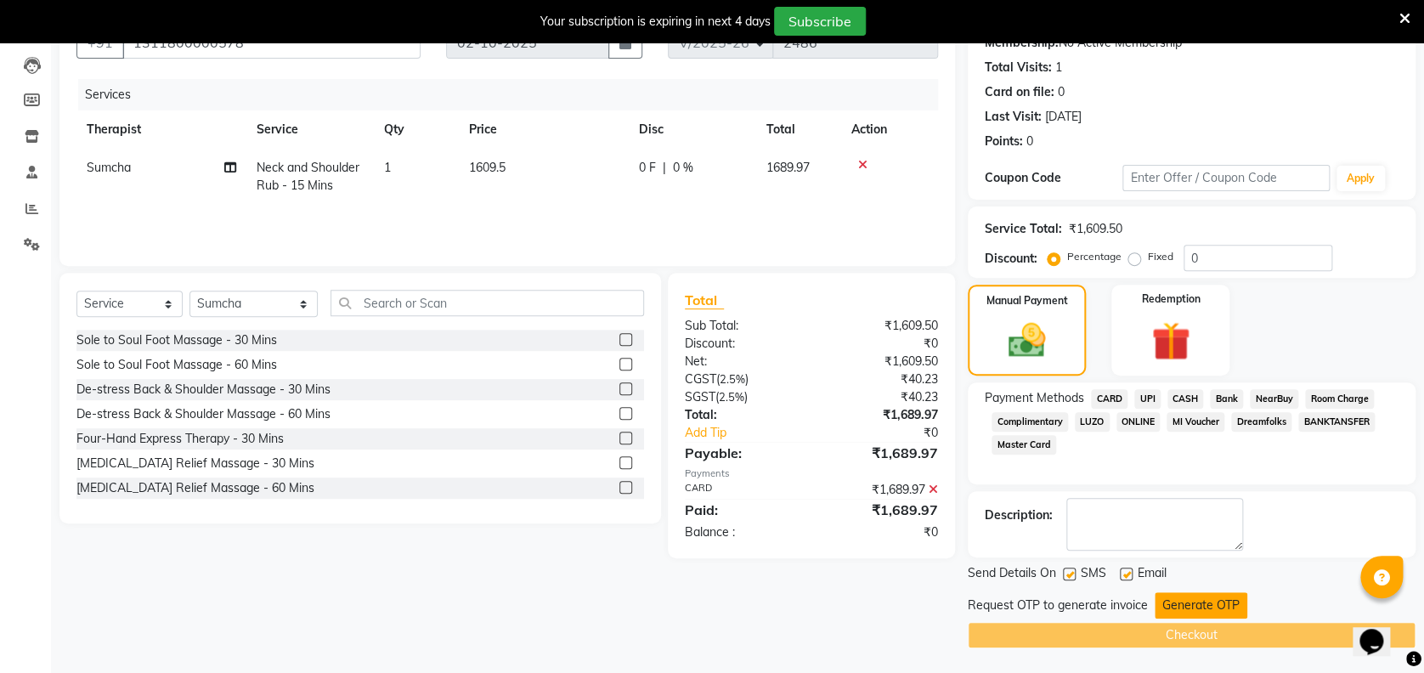
click at [1196, 599] on button "Generate OTP" at bounding box center [1200, 605] width 93 height 26
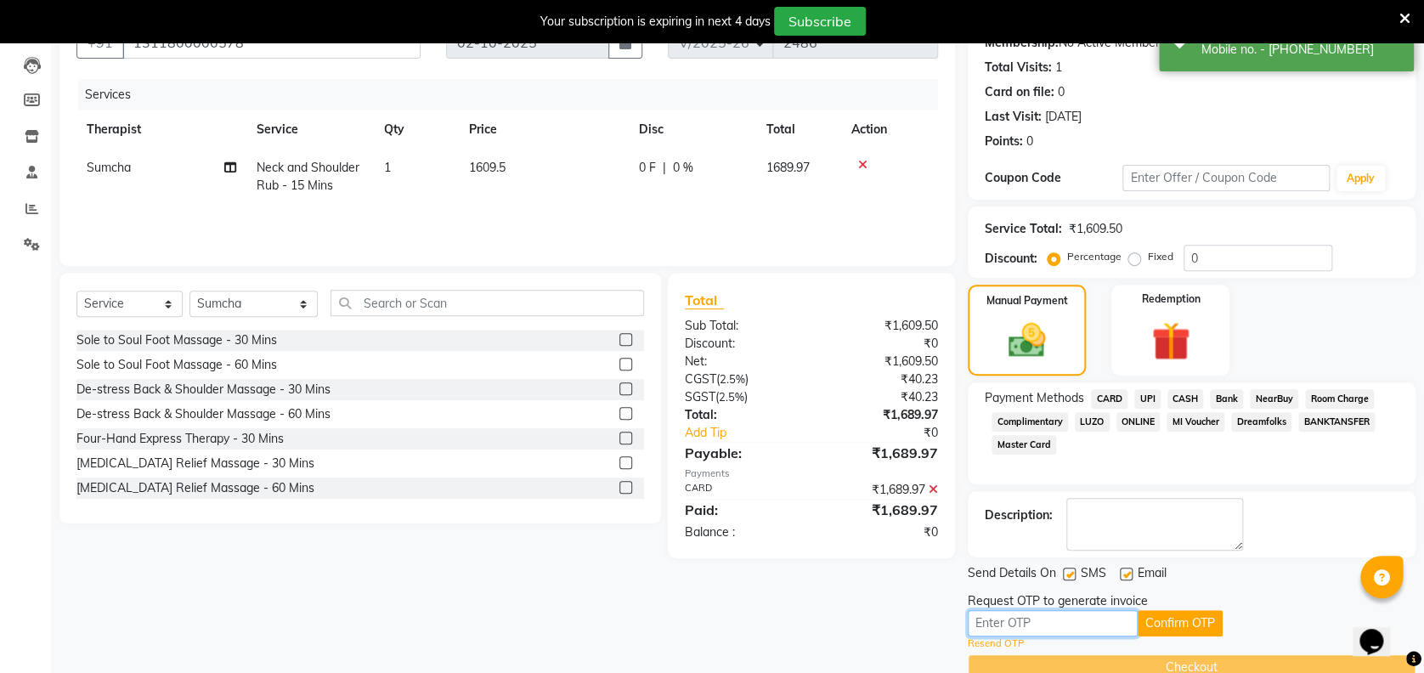
click at [1087, 622] on input "text" at bounding box center [1052, 623] width 170 height 26
type input "5302"
click at [1165, 612] on button "Confirm OTP" at bounding box center [1179, 623] width 85 height 26
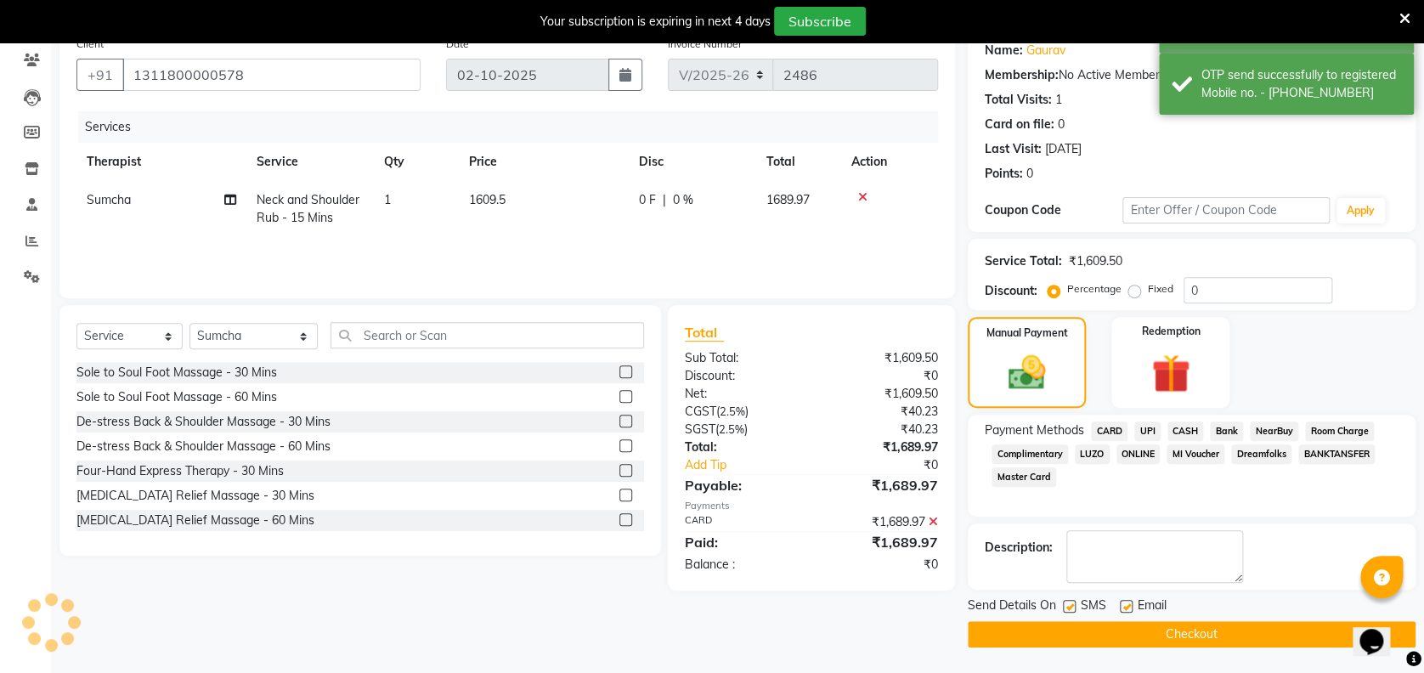
scroll to position [141, 0]
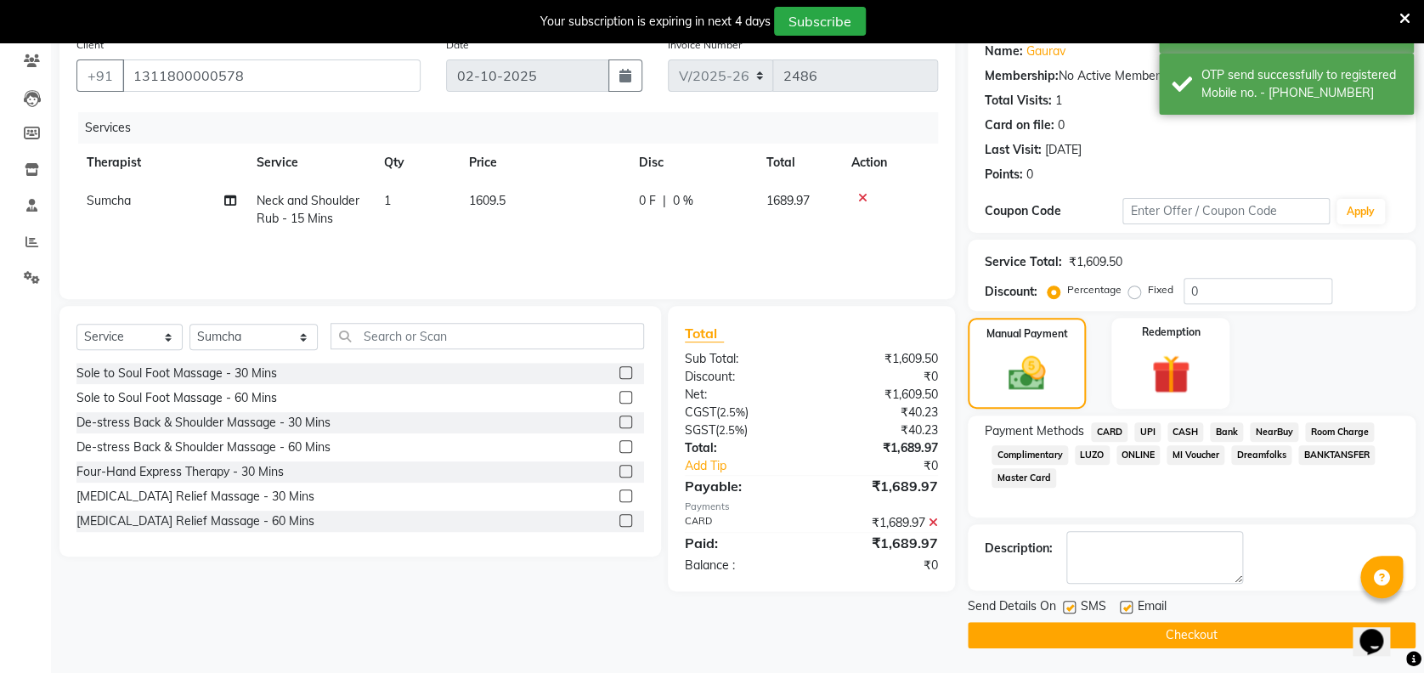
click at [1119, 627] on button "Checkout" at bounding box center [1191, 635] width 448 height 26
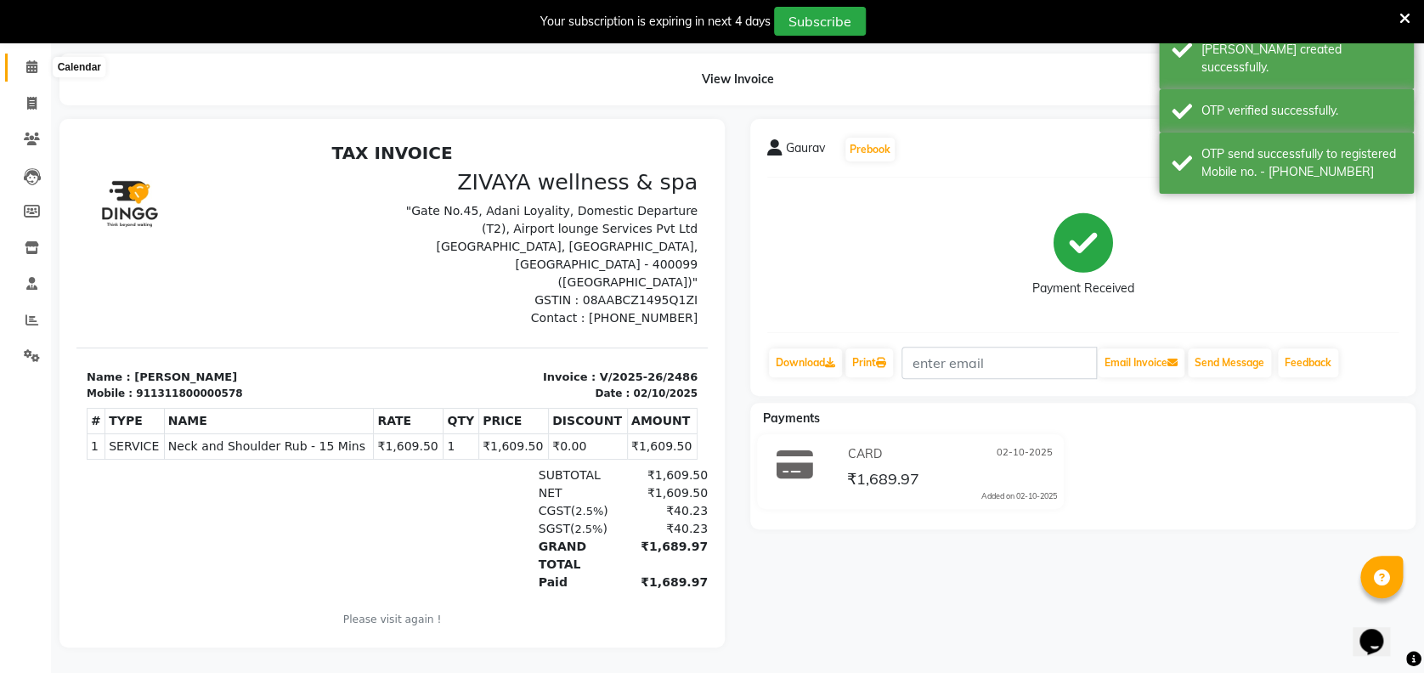
click at [30, 60] on icon at bounding box center [31, 66] width 11 height 13
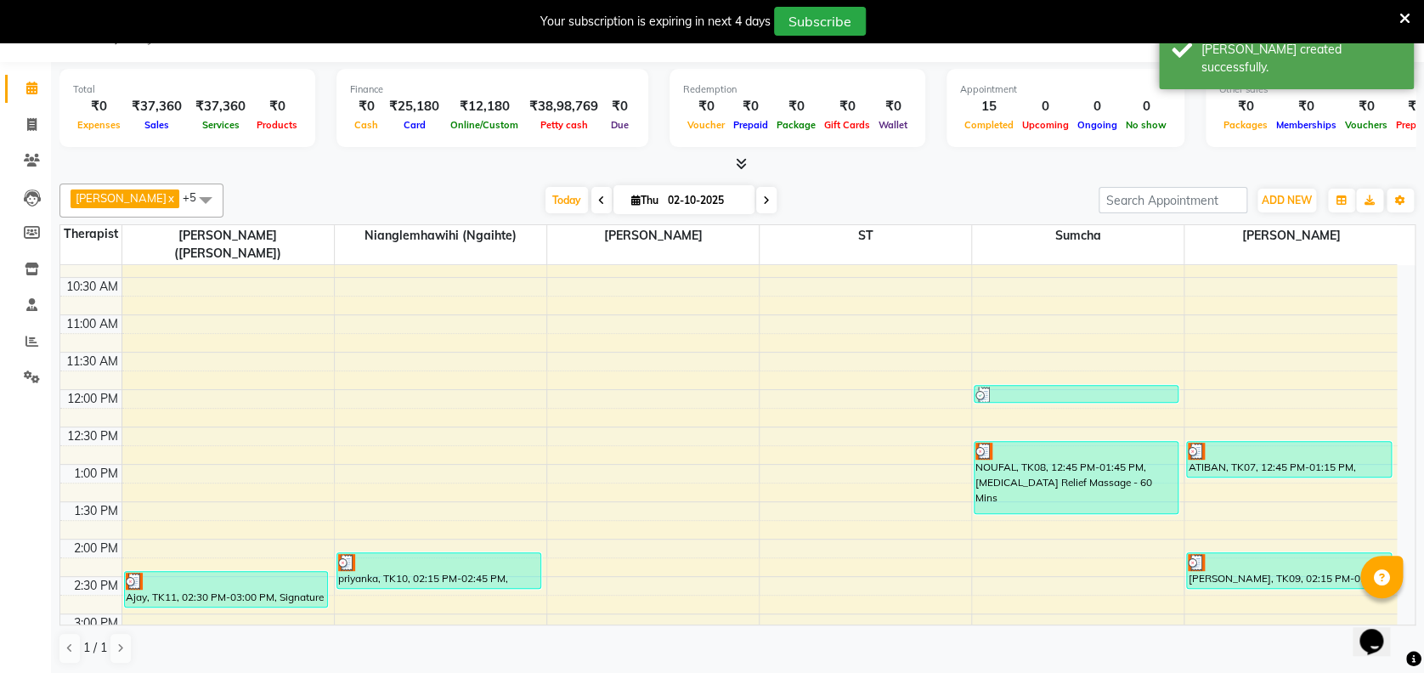
scroll to position [776, 0]
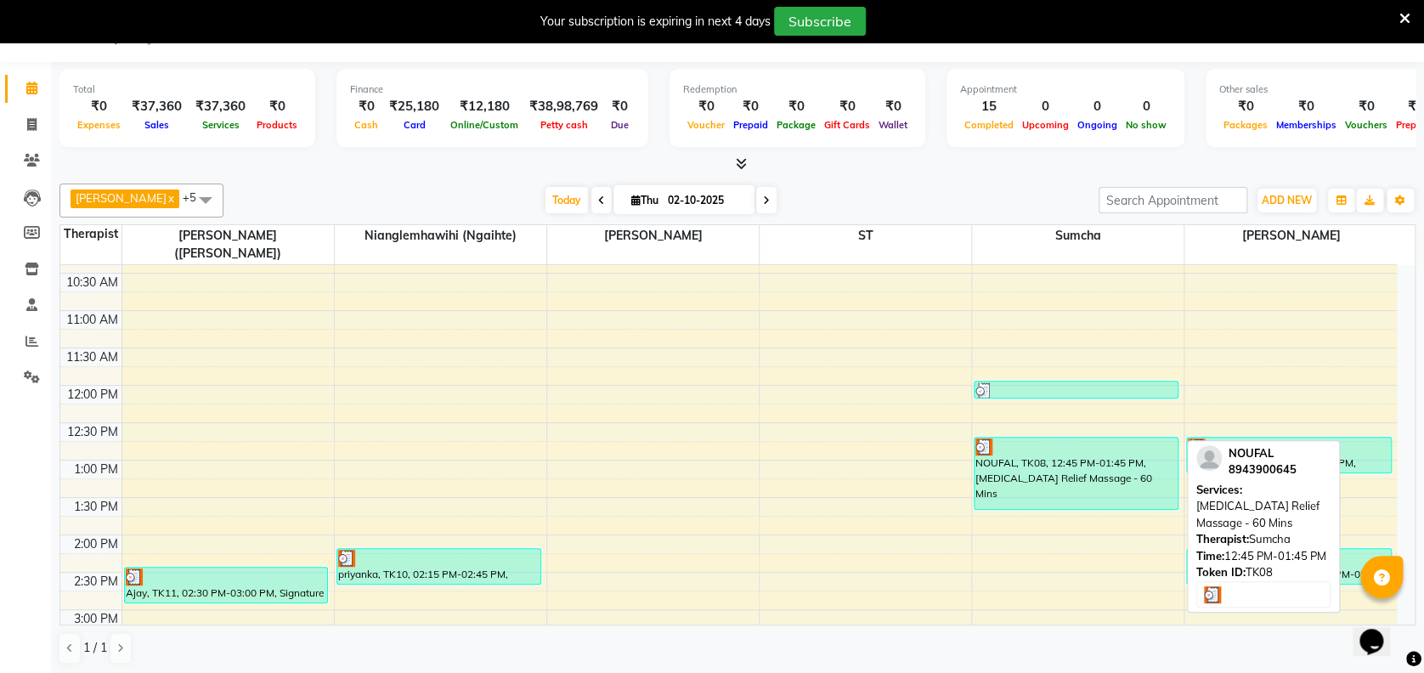
click at [1010, 443] on div "NOUFAL, TK08, 12:45 PM-01:45 PM, [MEDICAL_DATA] Relief Massage - 60 Mins" at bounding box center [1075, 472] width 203 height 71
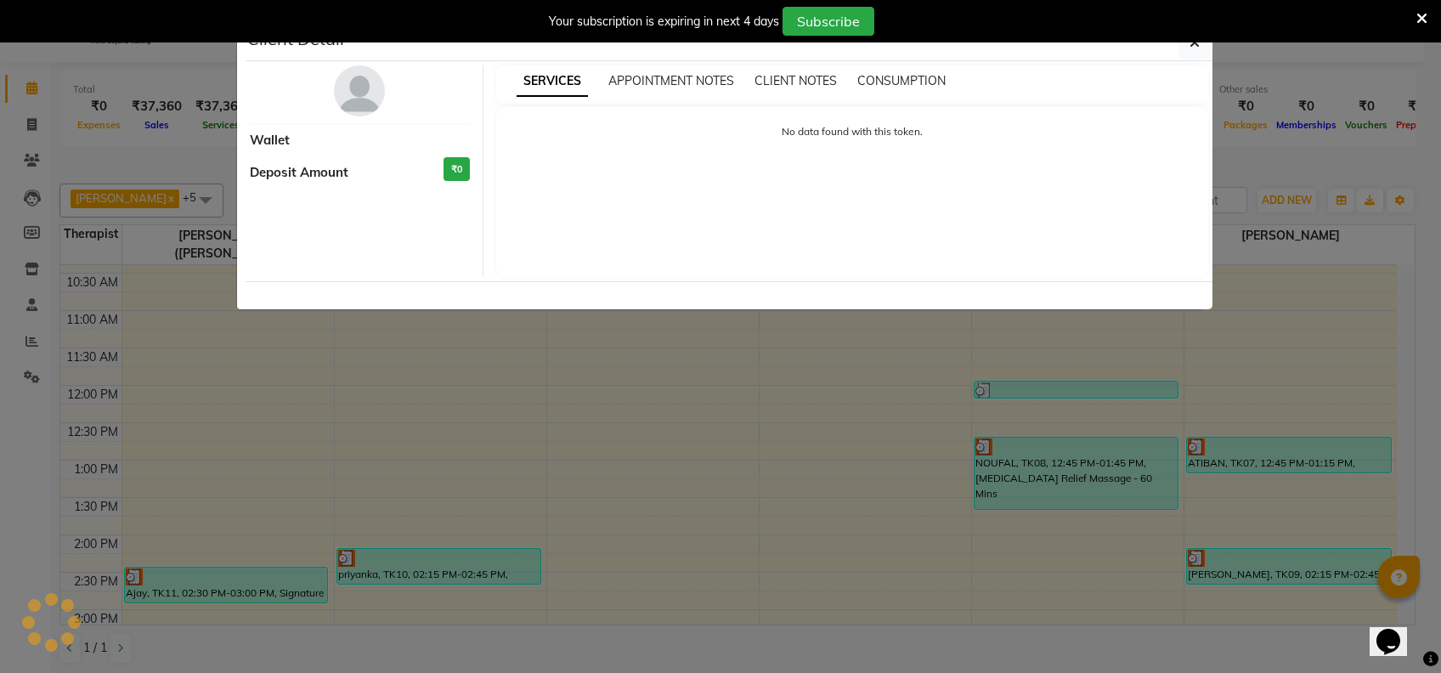
select select "3"
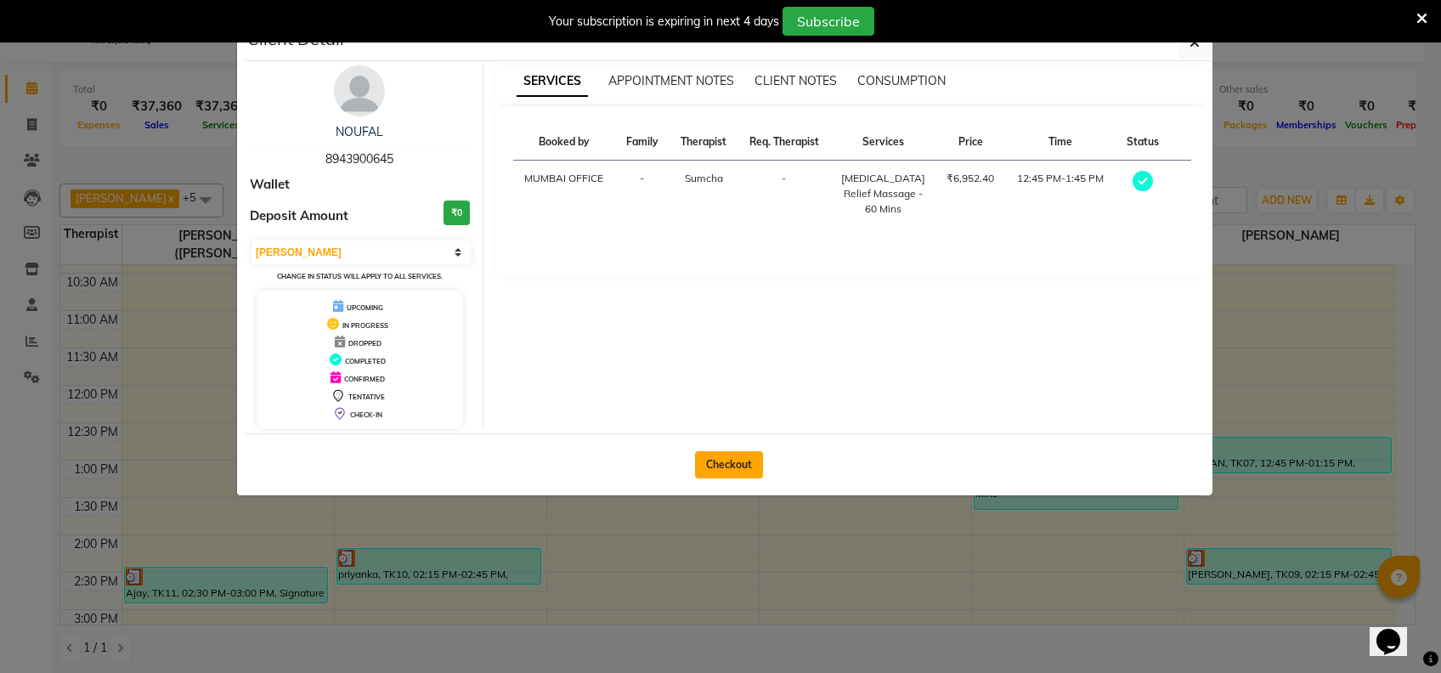
click at [718, 454] on button "Checkout" at bounding box center [729, 464] width 68 height 27
select select "service"
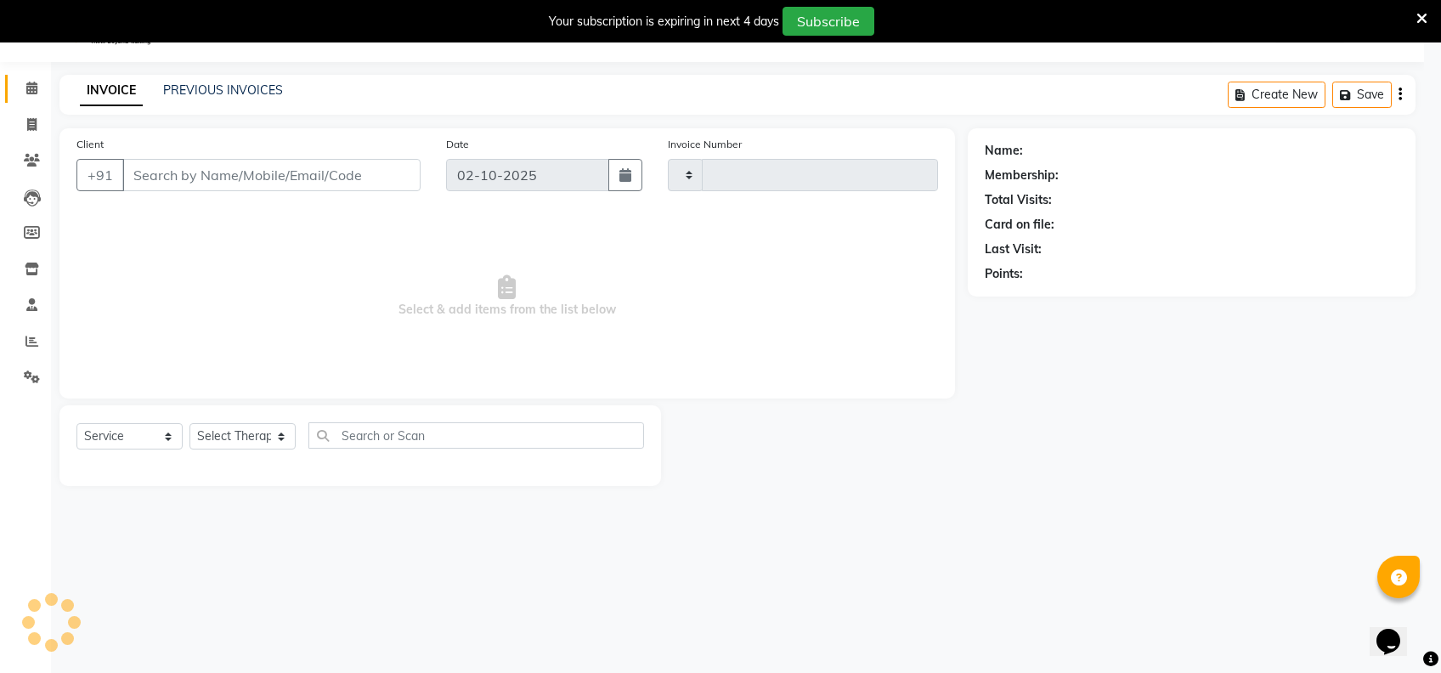
type input "2487"
select select "7072"
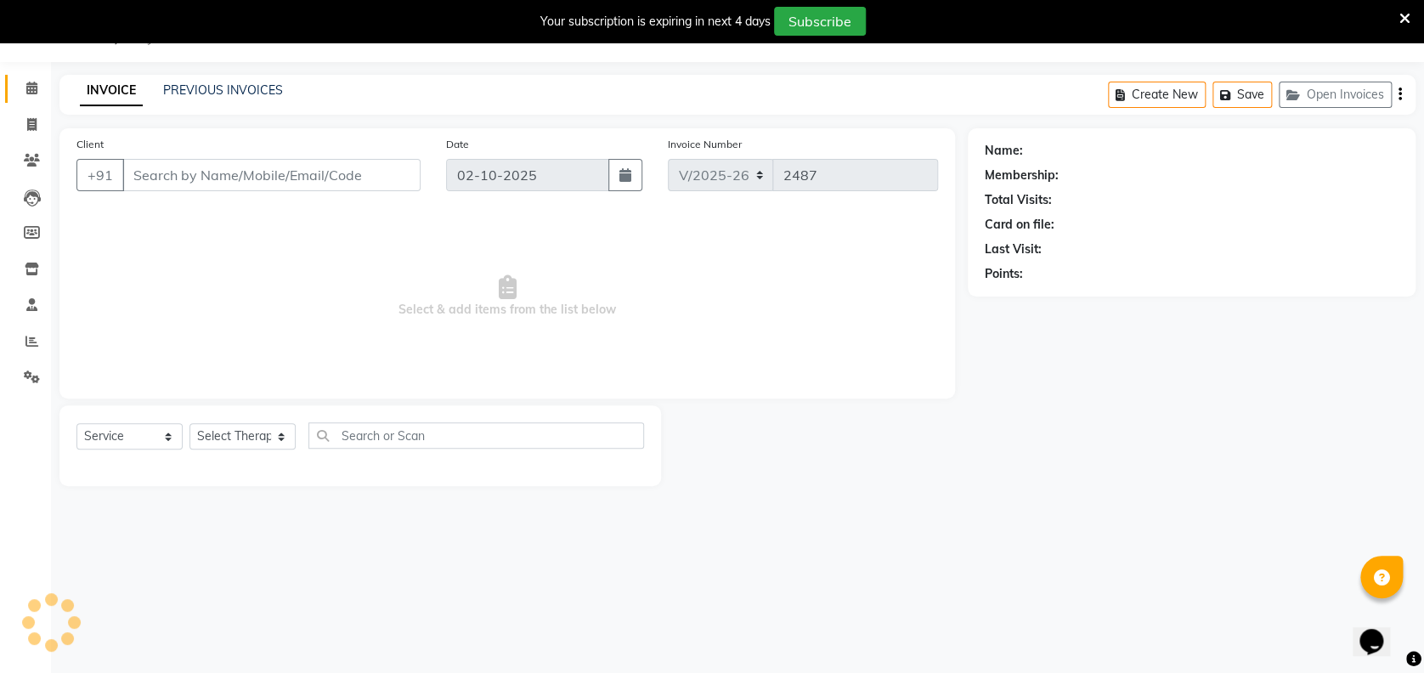
type input "8943900645"
select select "63085"
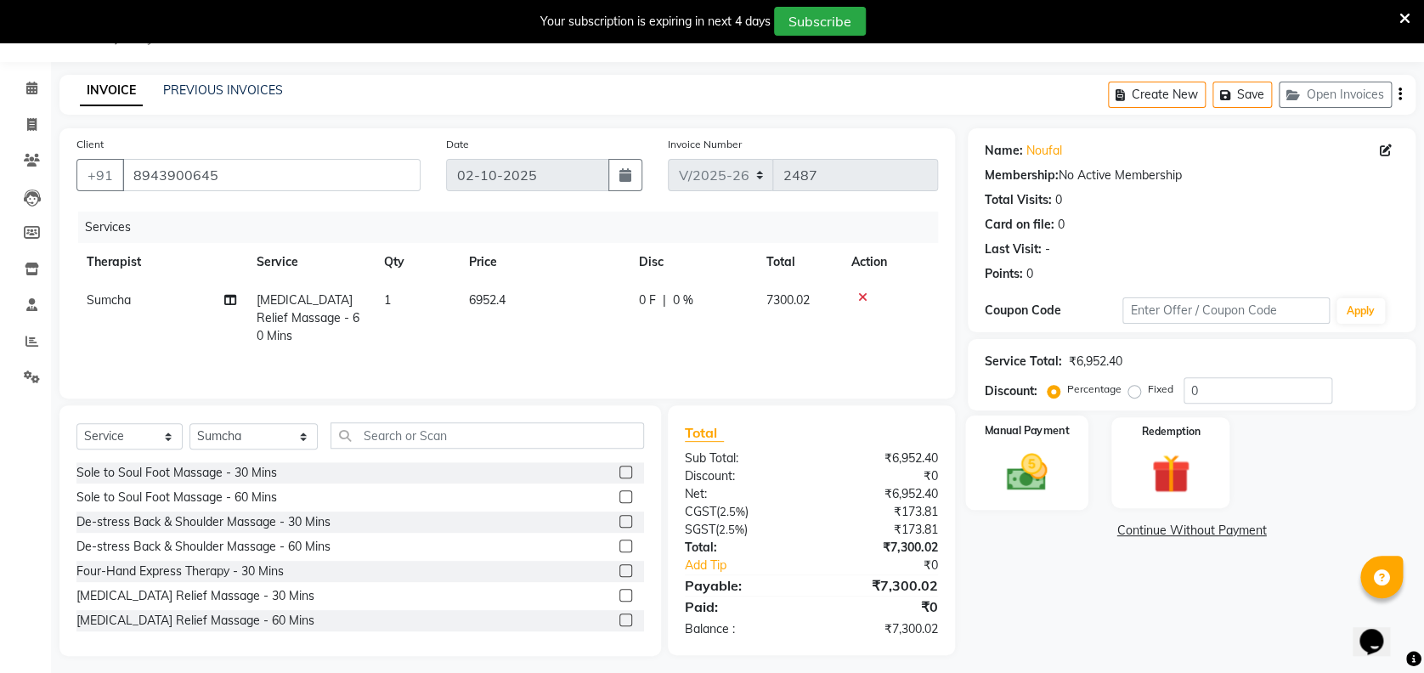
click at [1024, 447] on div "Manual Payment" at bounding box center [1026, 462] width 123 height 94
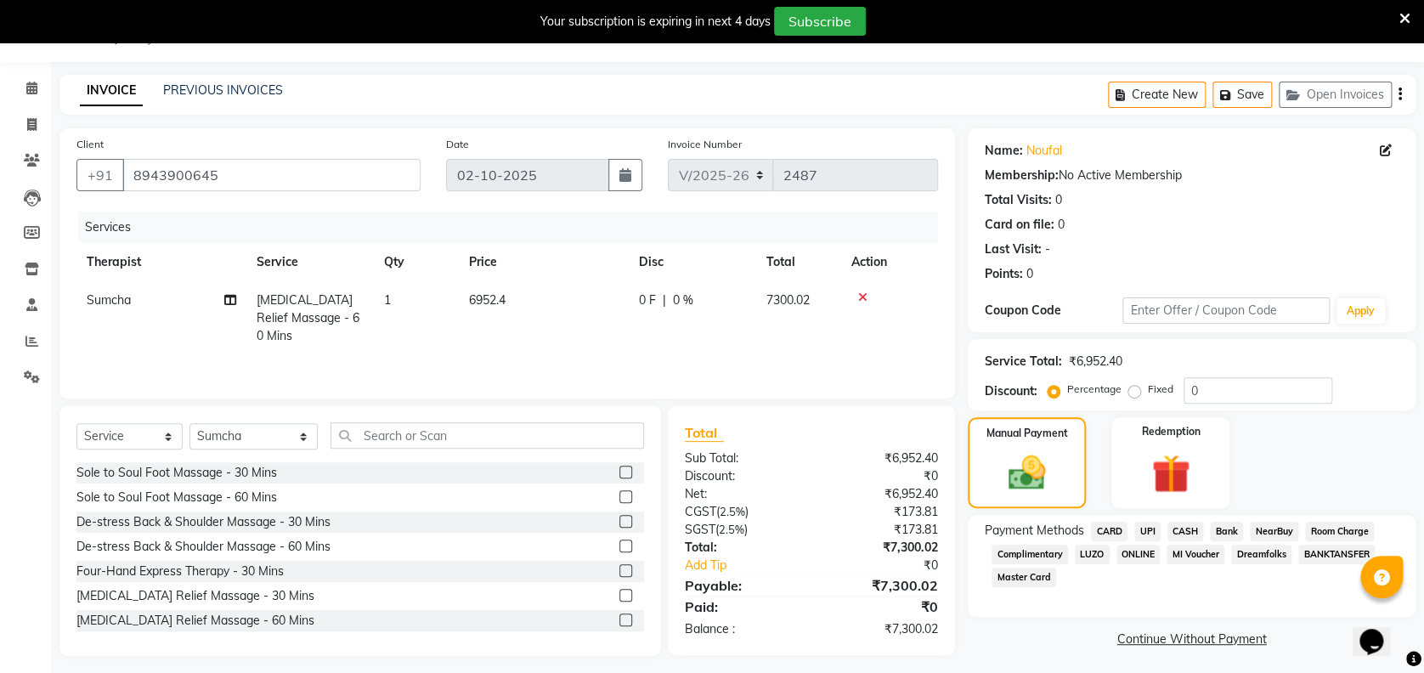
click at [1114, 527] on span "CARD" at bounding box center [1109, 532] width 37 height 20
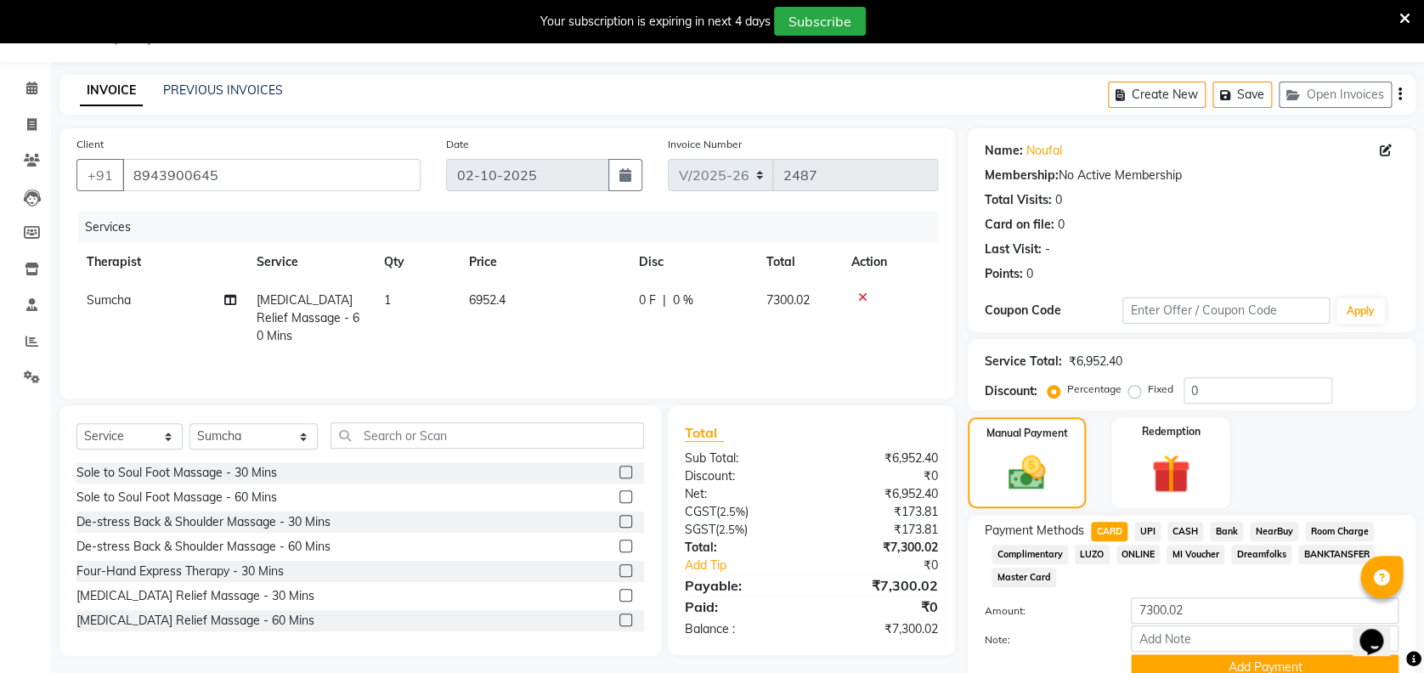
scroll to position [116, 0]
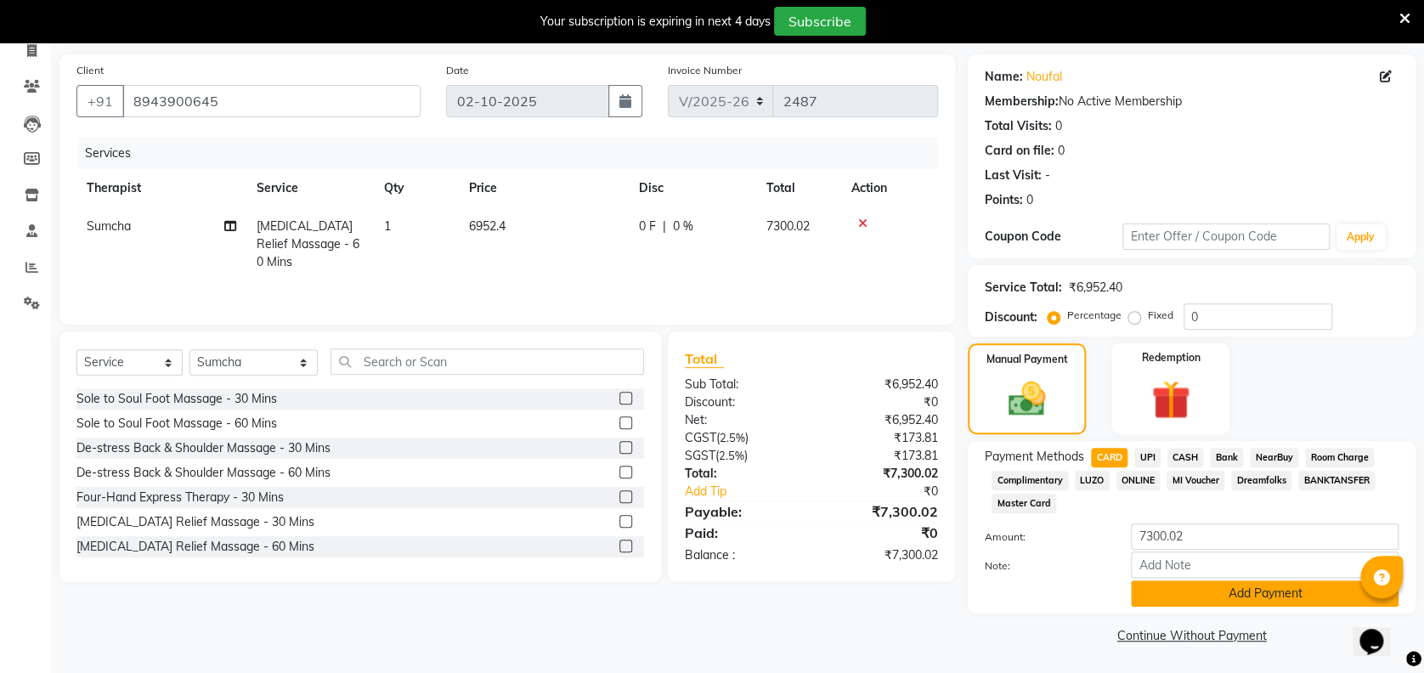
click at [1261, 585] on button "Add Payment" at bounding box center [1265, 593] width 268 height 26
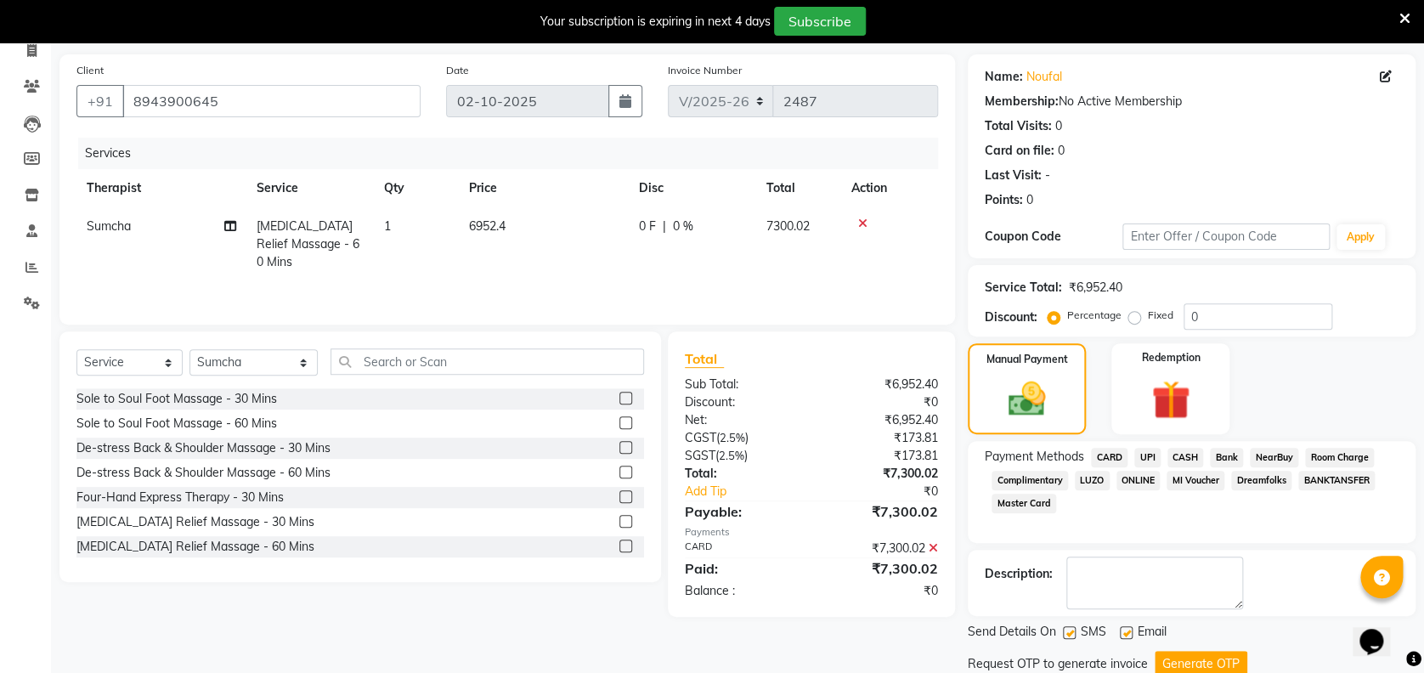
click at [1067, 629] on label at bounding box center [1069, 632] width 13 height 13
click at [1067, 629] on input "checkbox" at bounding box center [1068, 633] width 11 height 11
checkbox input "false"
click at [1175, 657] on button "Generate OTP" at bounding box center [1200, 664] width 93 height 26
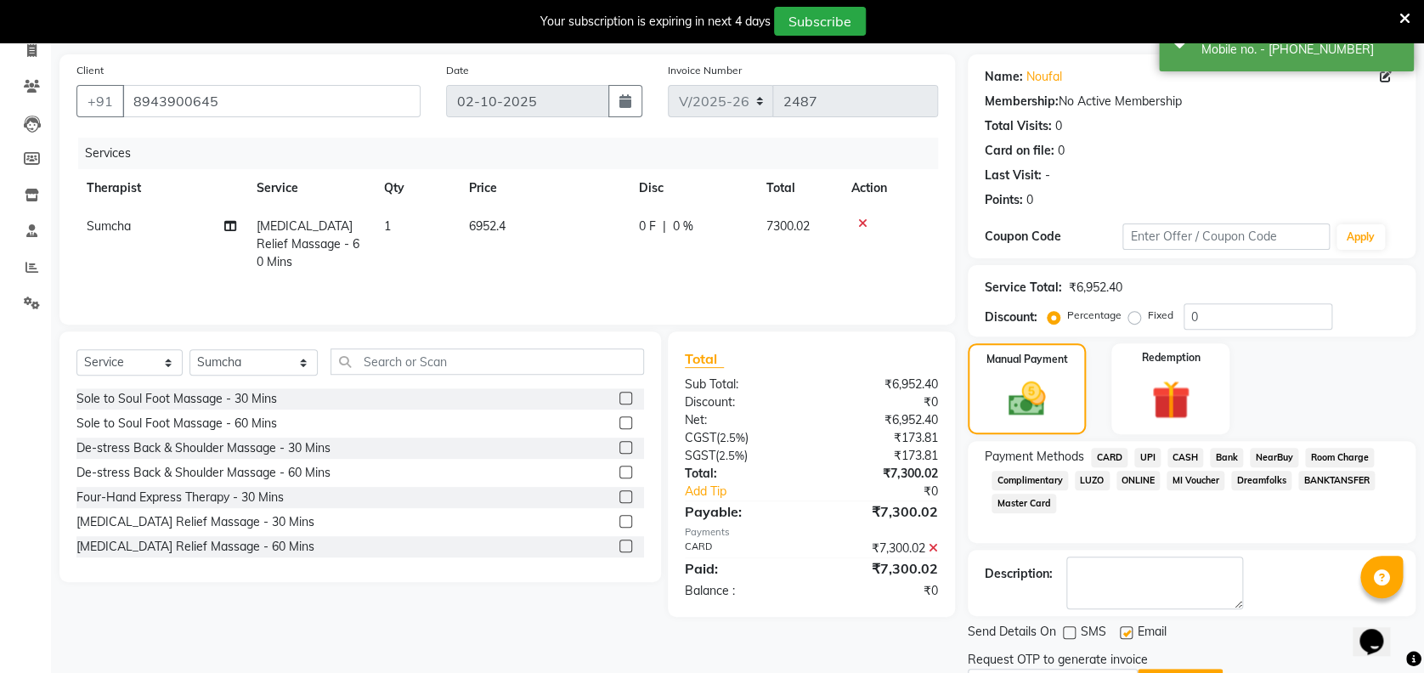
scroll to position [206, 0]
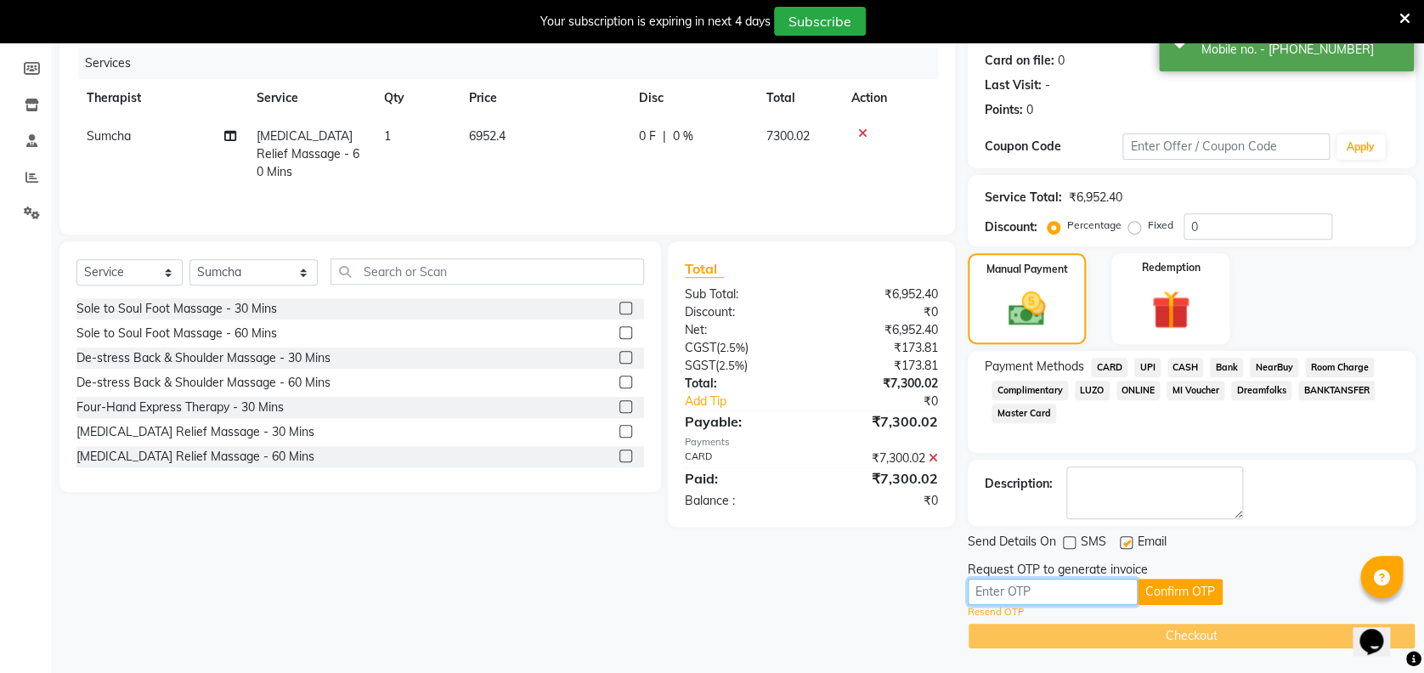
click at [1046, 593] on input "text" at bounding box center [1052, 591] width 170 height 26
type input "5302"
click at [1196, 593] on button "Confirm OTP" at bounding box center [1179, 591] width 85 height 26
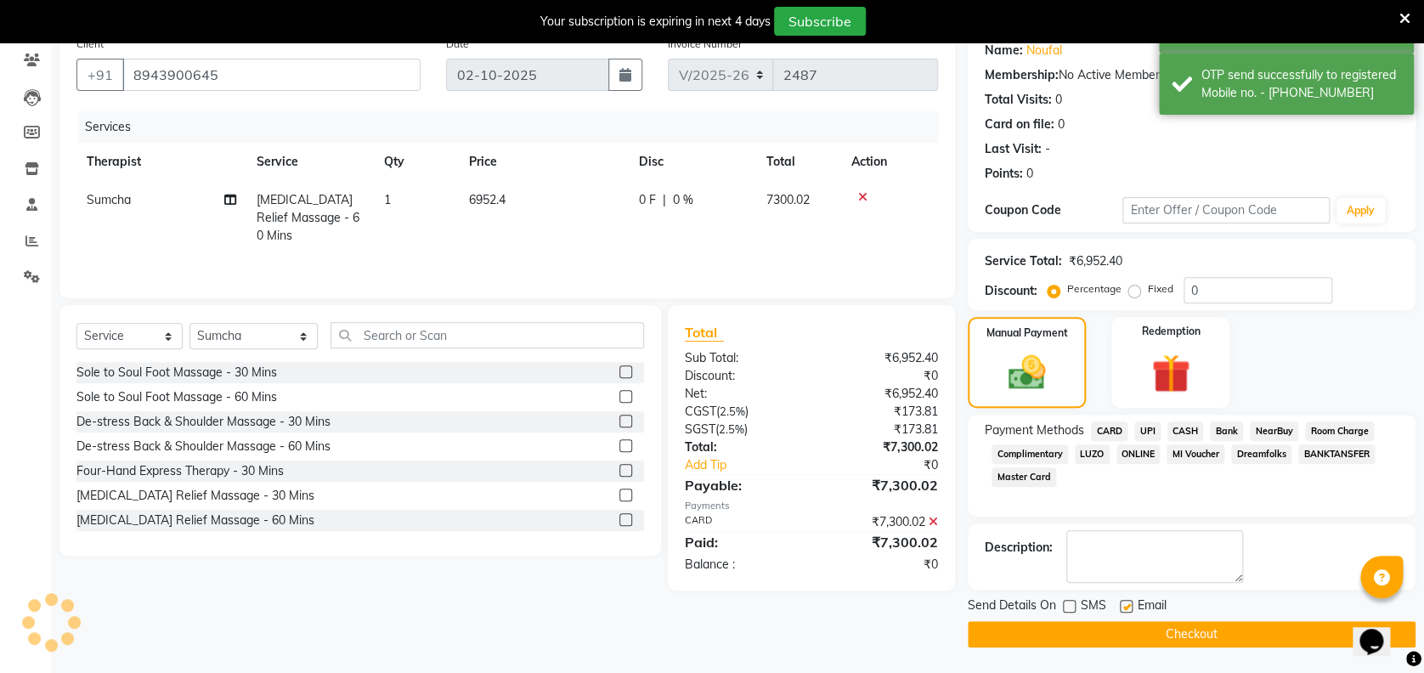
scroll to position [141, 0]
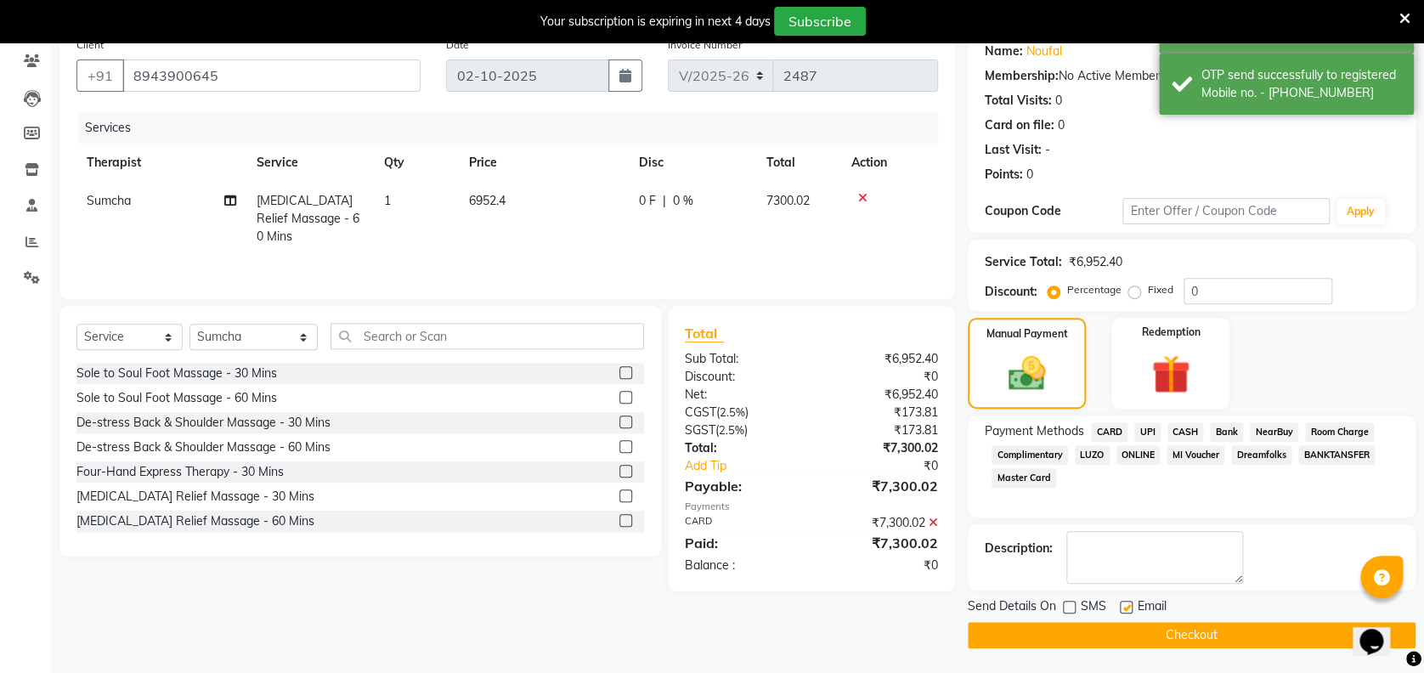
click at [1106, 625] on button "Checkout" at bounding box center [1191, 635] width 448 height 26
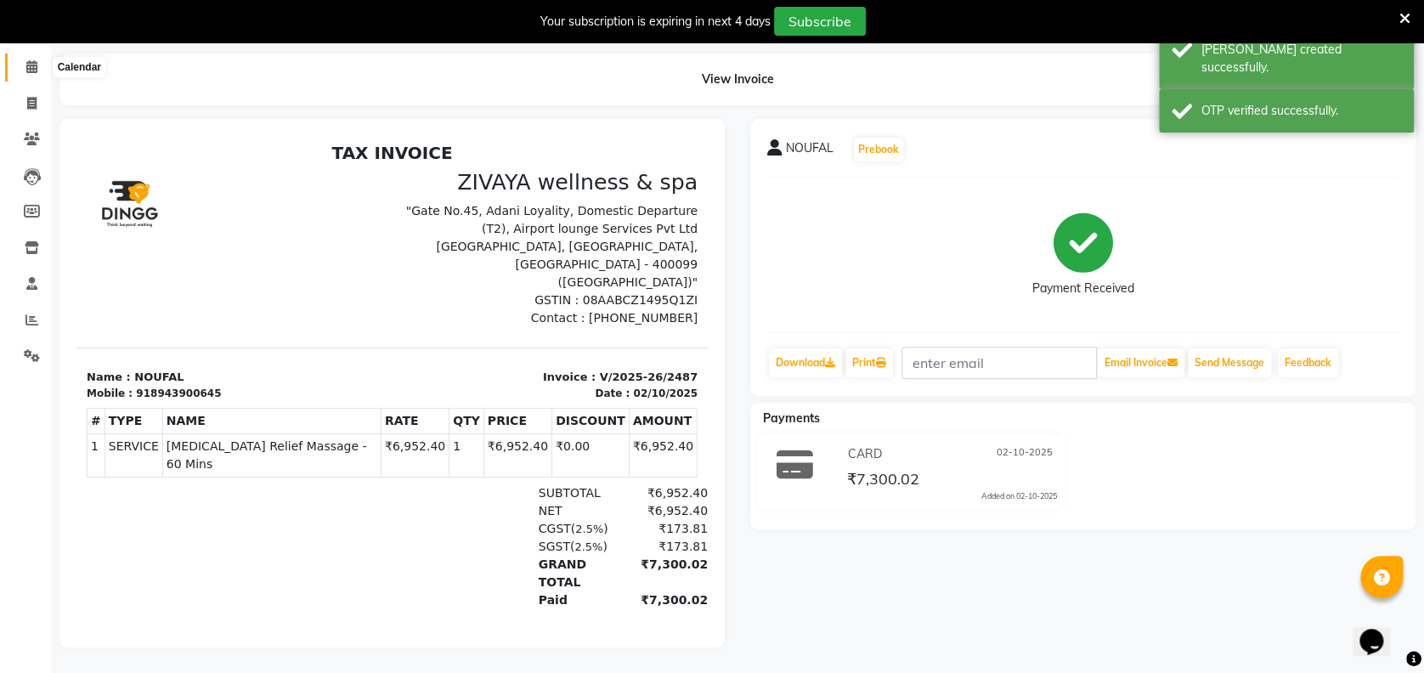
click at [27, 60] on icon at bounding box center [31, 66] width 11 height 13
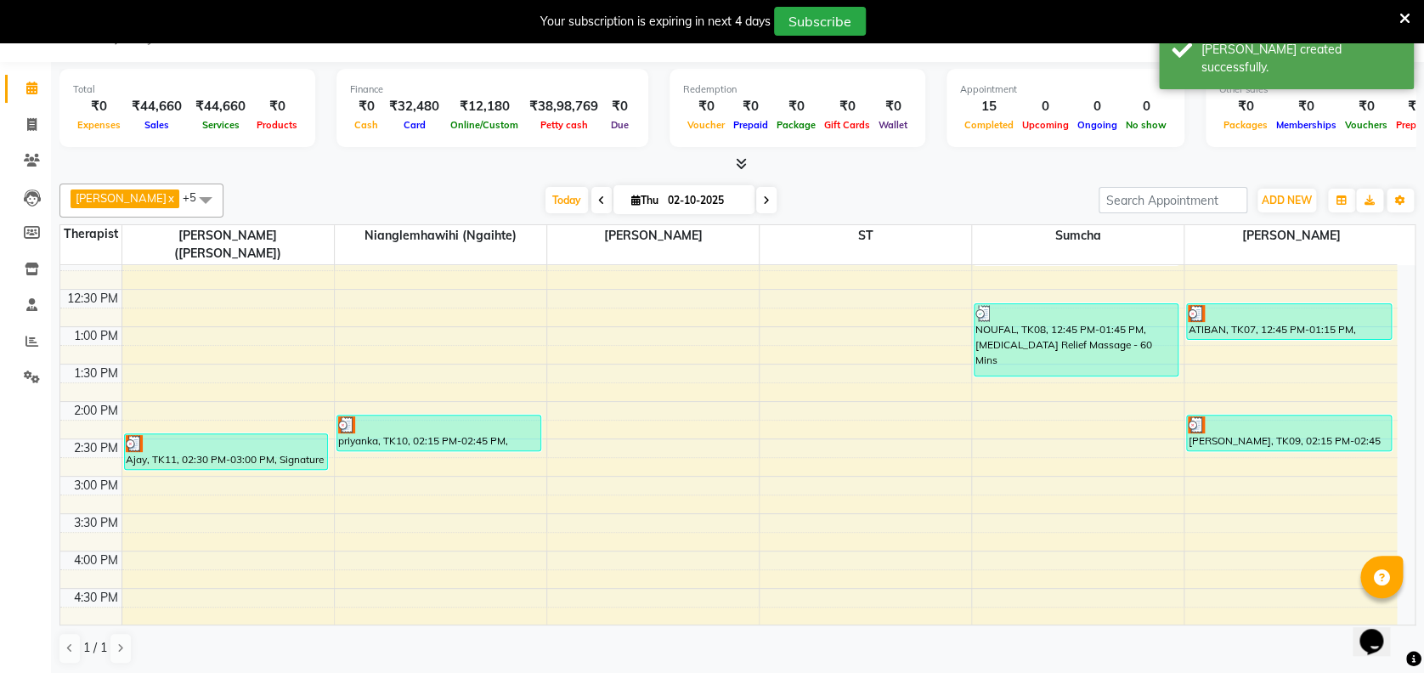
scroll to position [893, 0]
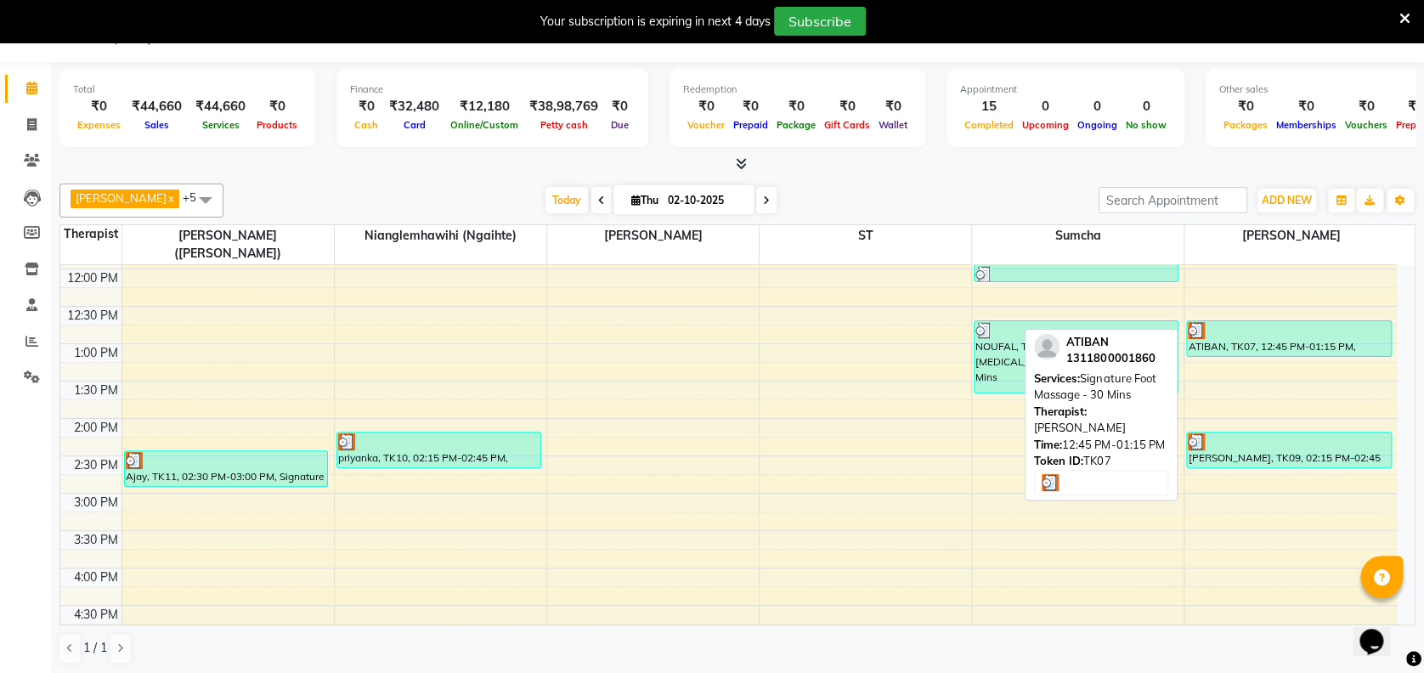
click at [1250, 323] on div "ATIBAN, TK07, 12:45 PM-01:15 PM, Signature Foot Massage - 30 Mins" at bounding box center [1288, 338] width 203 height 35
select select "3"
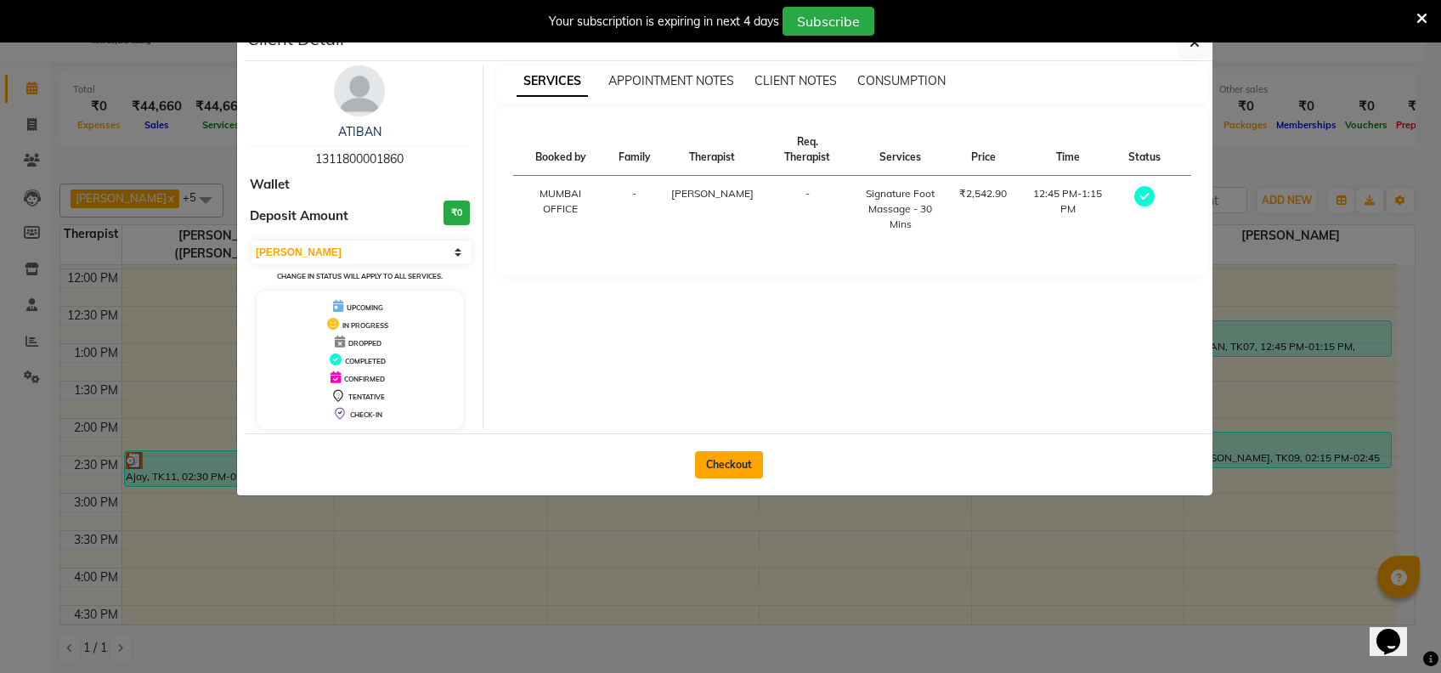
click at [710, 472] on button "Checkout" at bounding box center [729, 464] width 68 height 27
select select "7072"
select select "service"
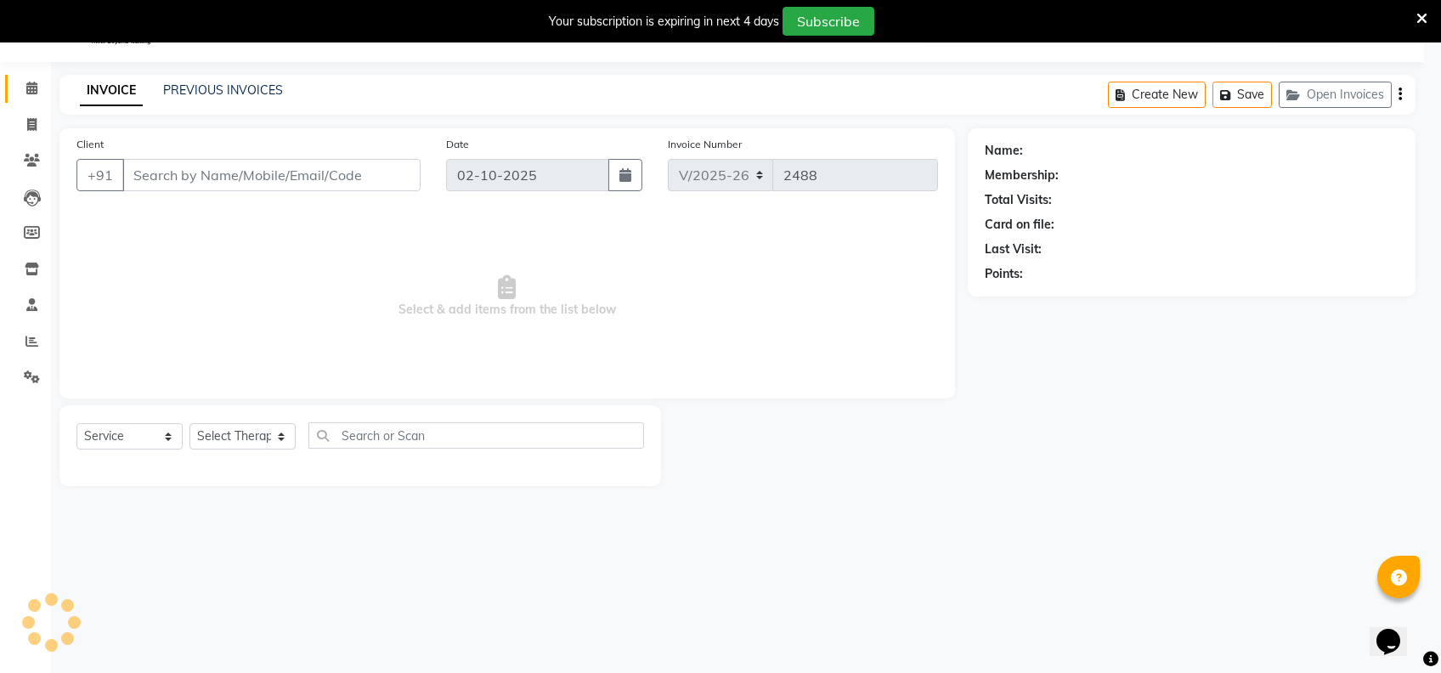
type input "1311800001860"
select select "93363"
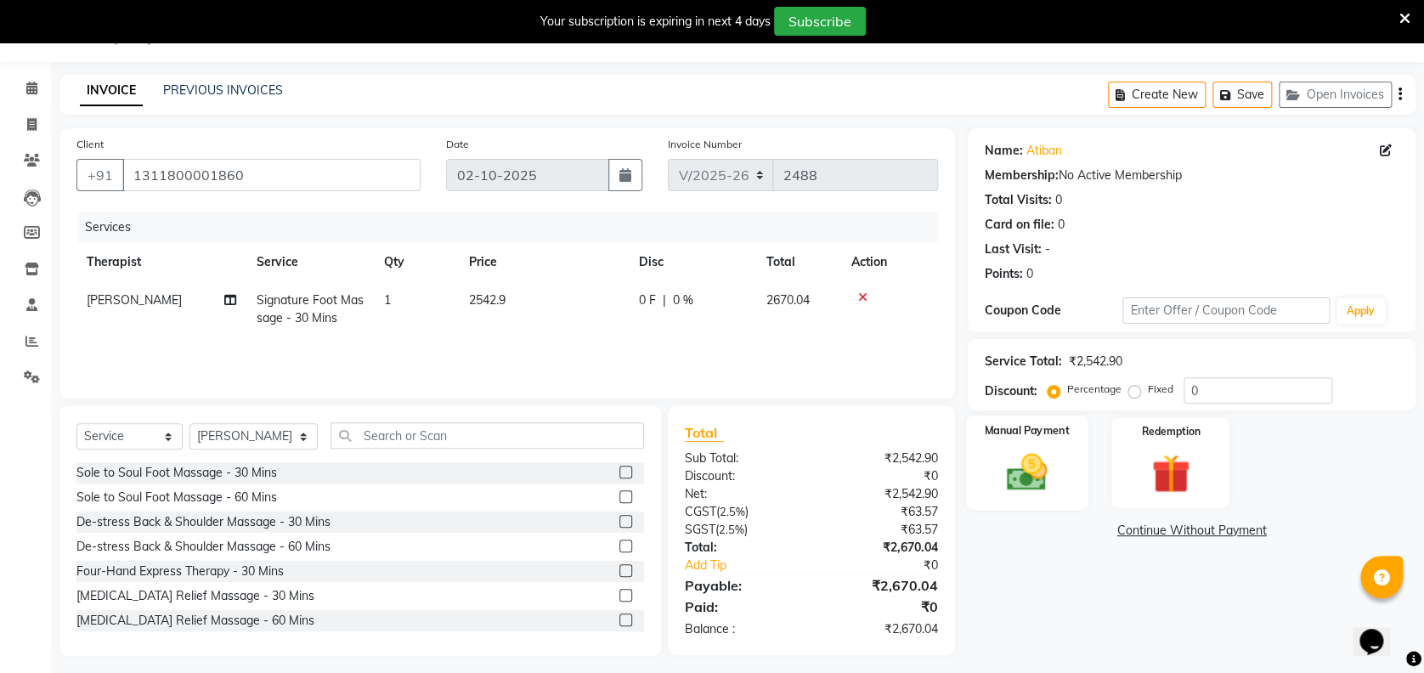
click at [1025, 463] on img at bounding box center [1026, 471] width 65 height 47
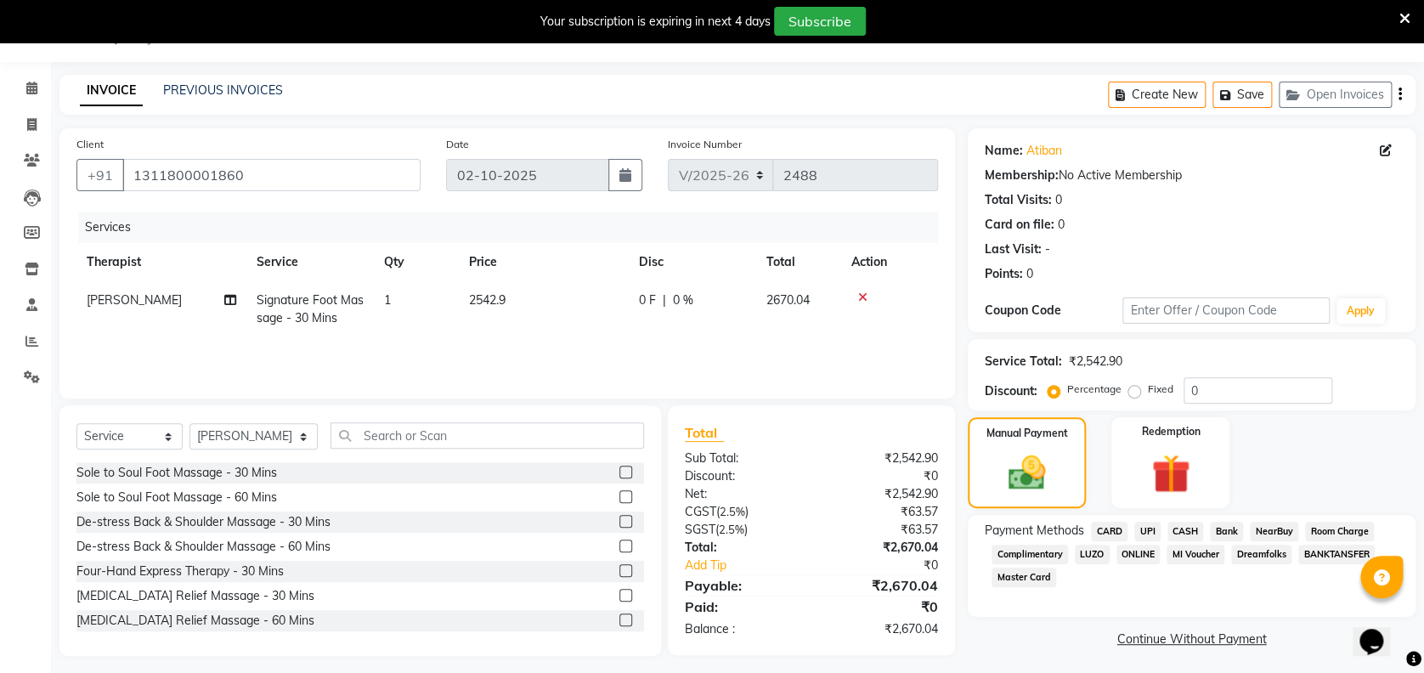
click at [1182, 533] on span "CASH" at bounding box center [1185, 532] width 37 height 20
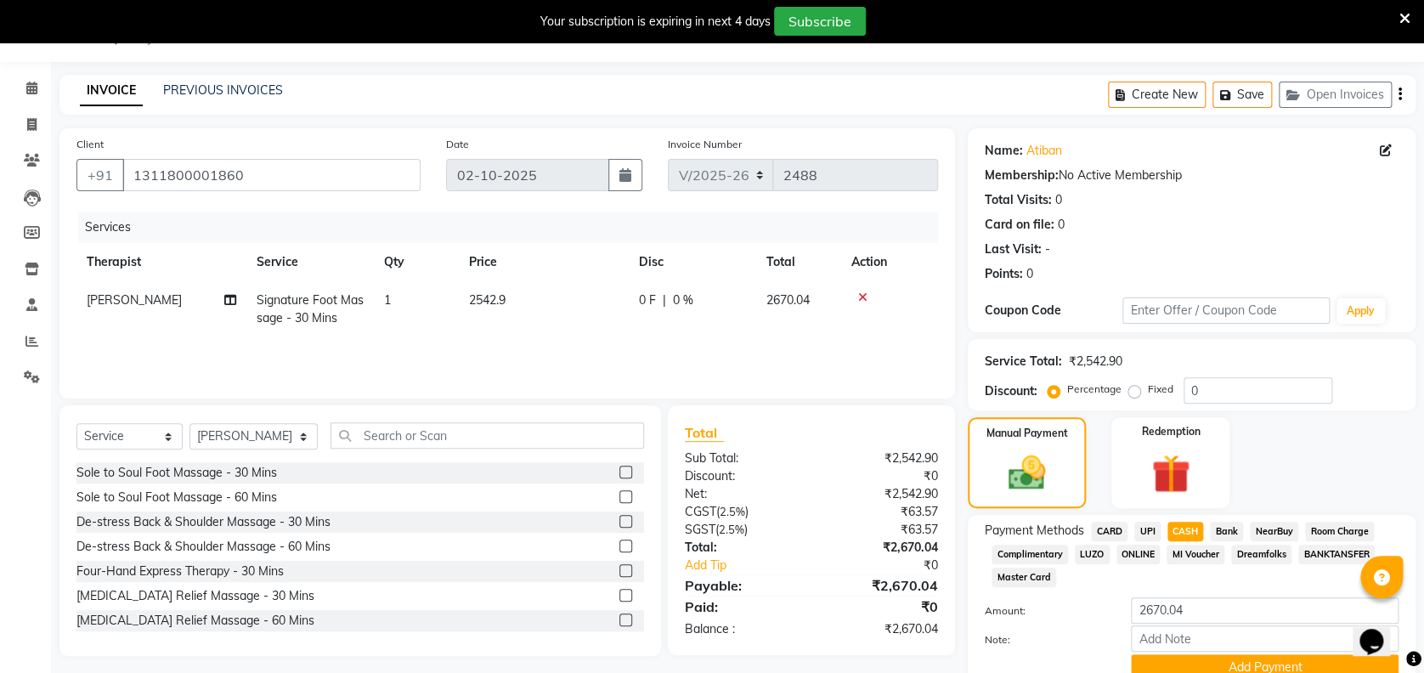
scroll to position [116, 0]
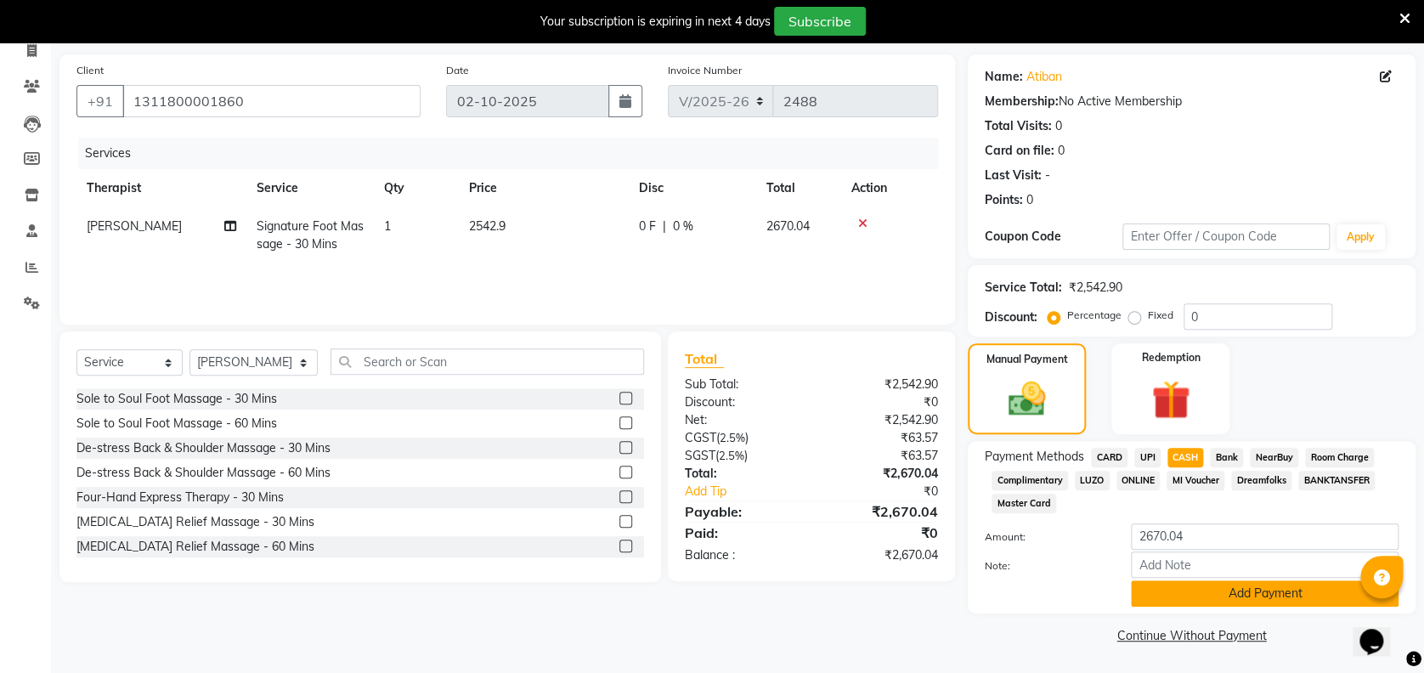
click at [1277, 597] on button "Add Payment" at bounding box center [1265, 593] width 268 height 26
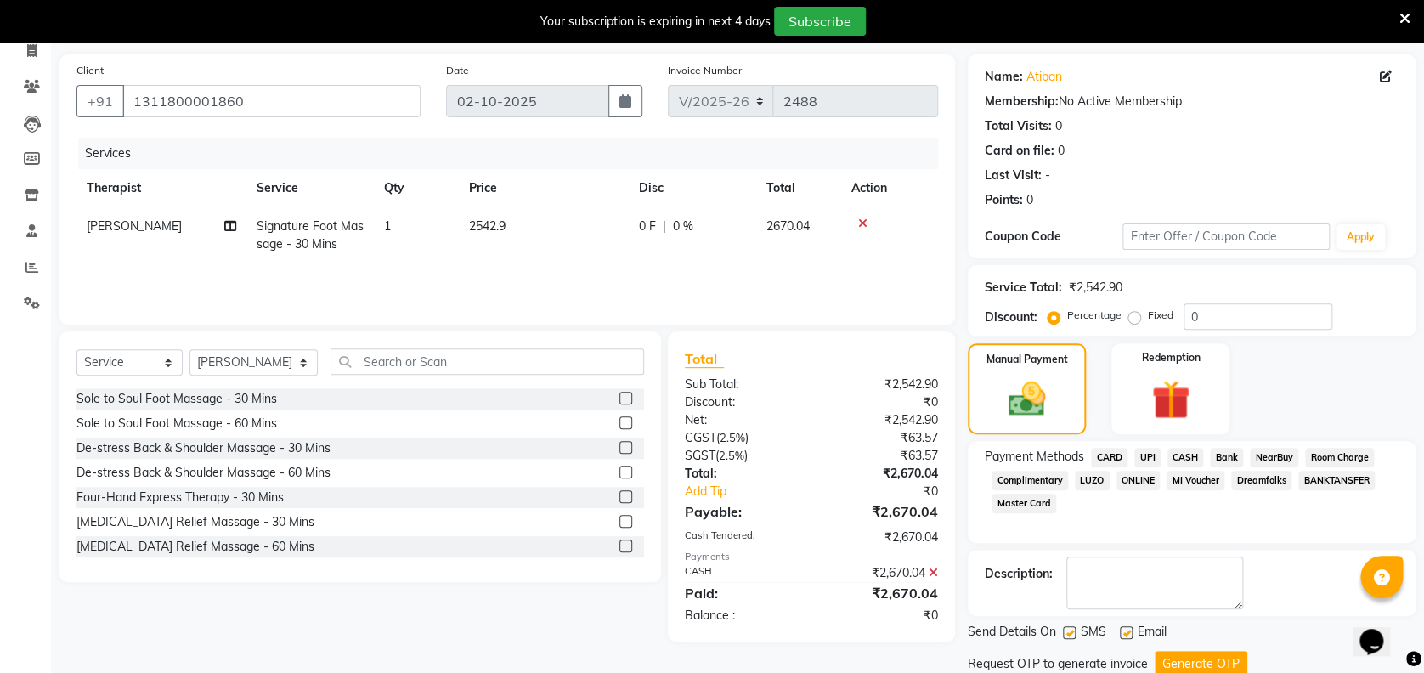
click at [1068, 632] on label at bounding box center [1069, 632] width 13 height 13
click at [1068, 632] on input "checkbox" at bounding box center [1068, 633] width 11 height 11
checkbox input "false"
click at [1176, 654] on button "Generate OTP" at bounding box center [1200, 664] width 93 height 26
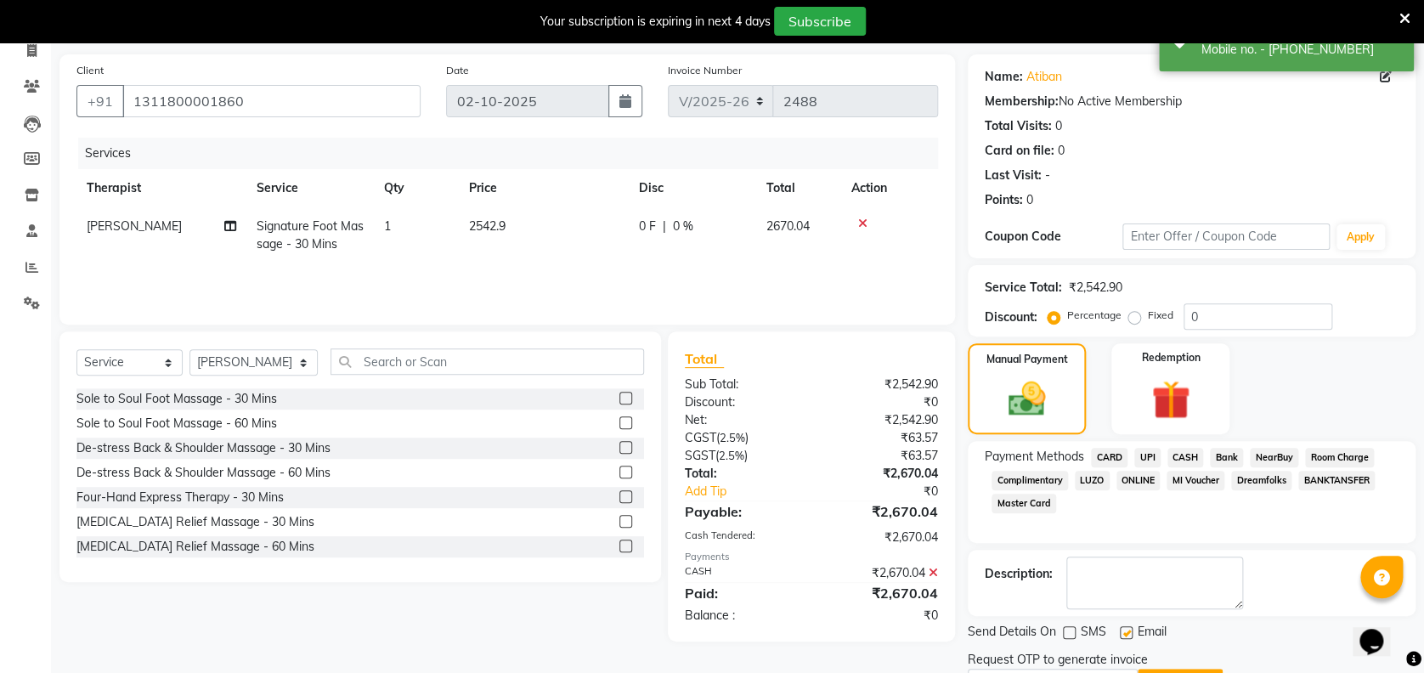
scroll to position [206, 0]
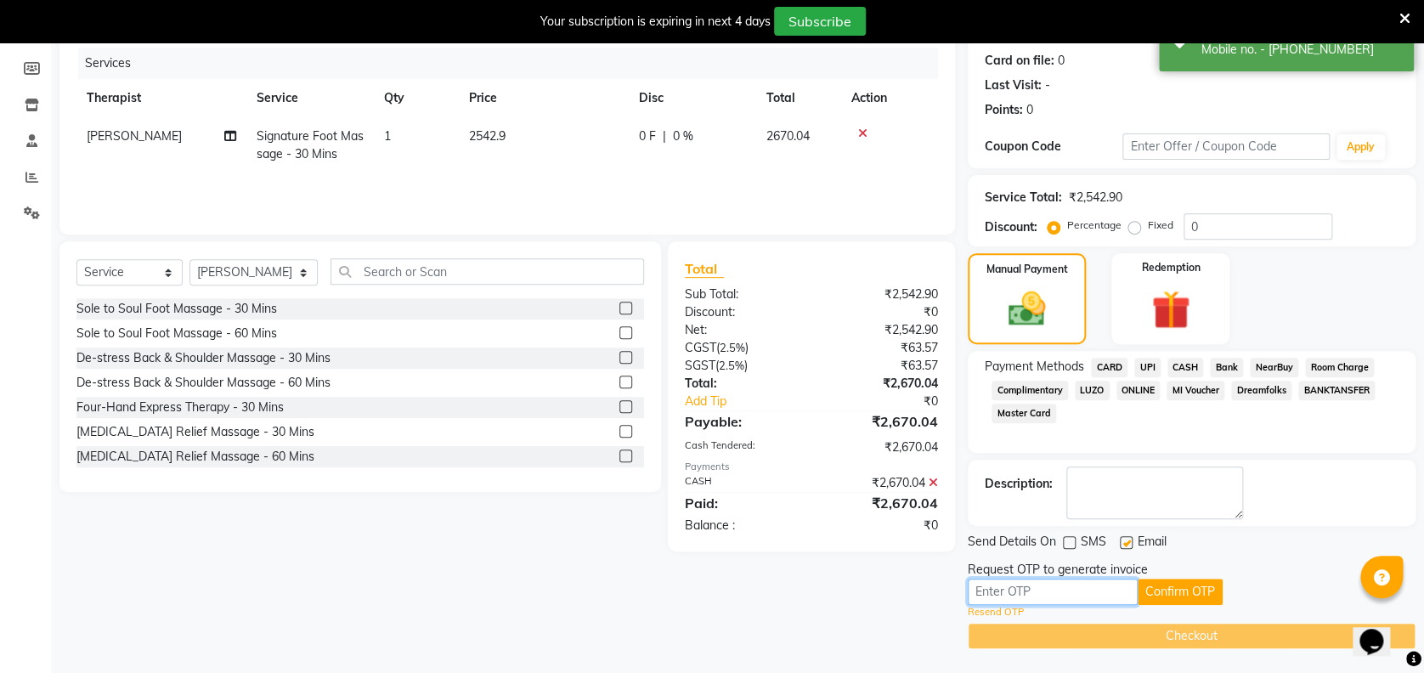
click at [1070, 589] on input "text" at bounding box center [1052, 591] width 170 height 26
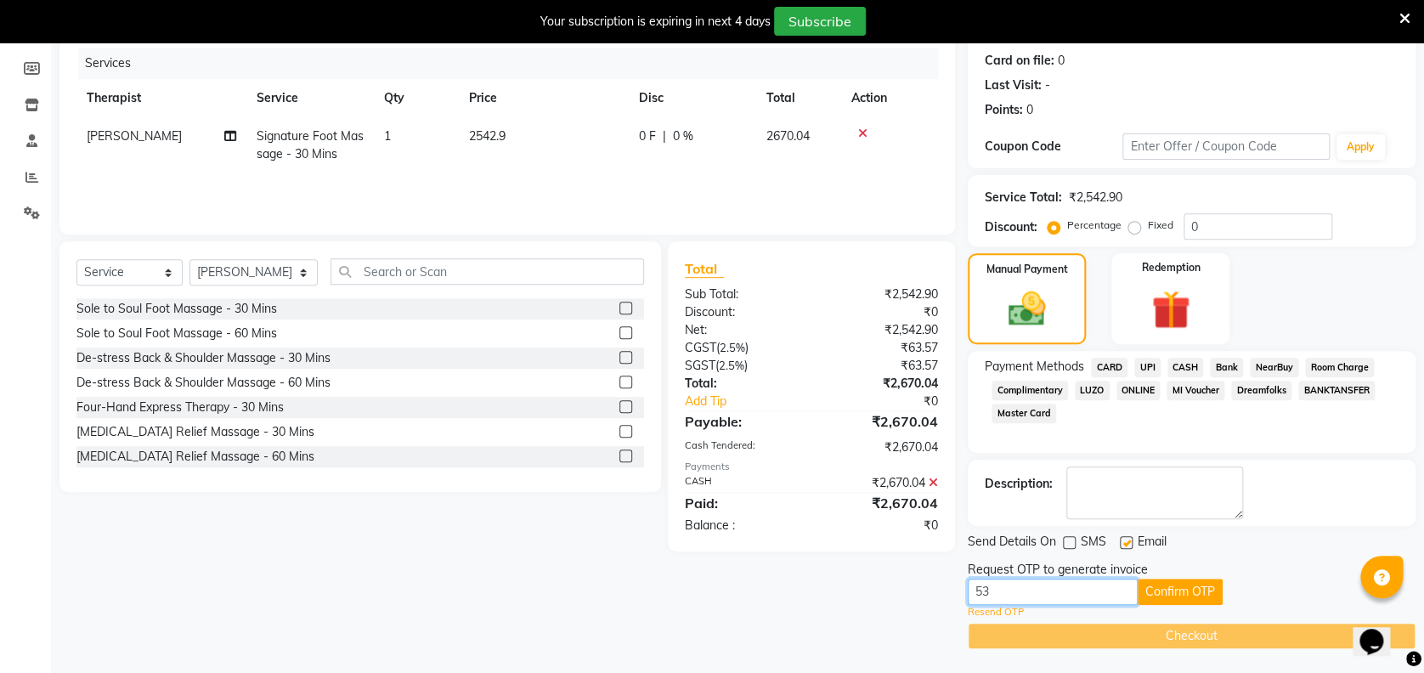
type input "5302"
click at [1165, 589] on button "Confirm OTP" at bounding box center [1179, 591] width 85 height 26
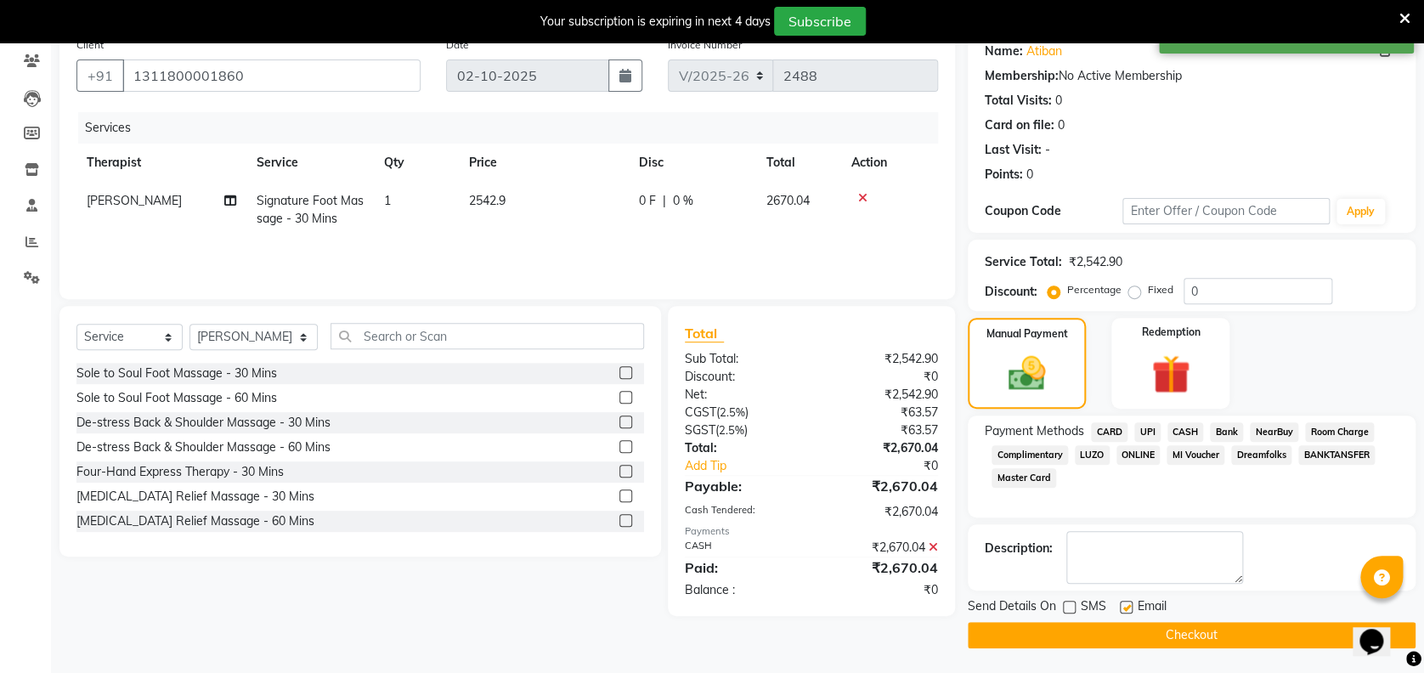
click at [1094, 639] on button "Checkout" at bounding box center [1191, 635] width 448 height 26
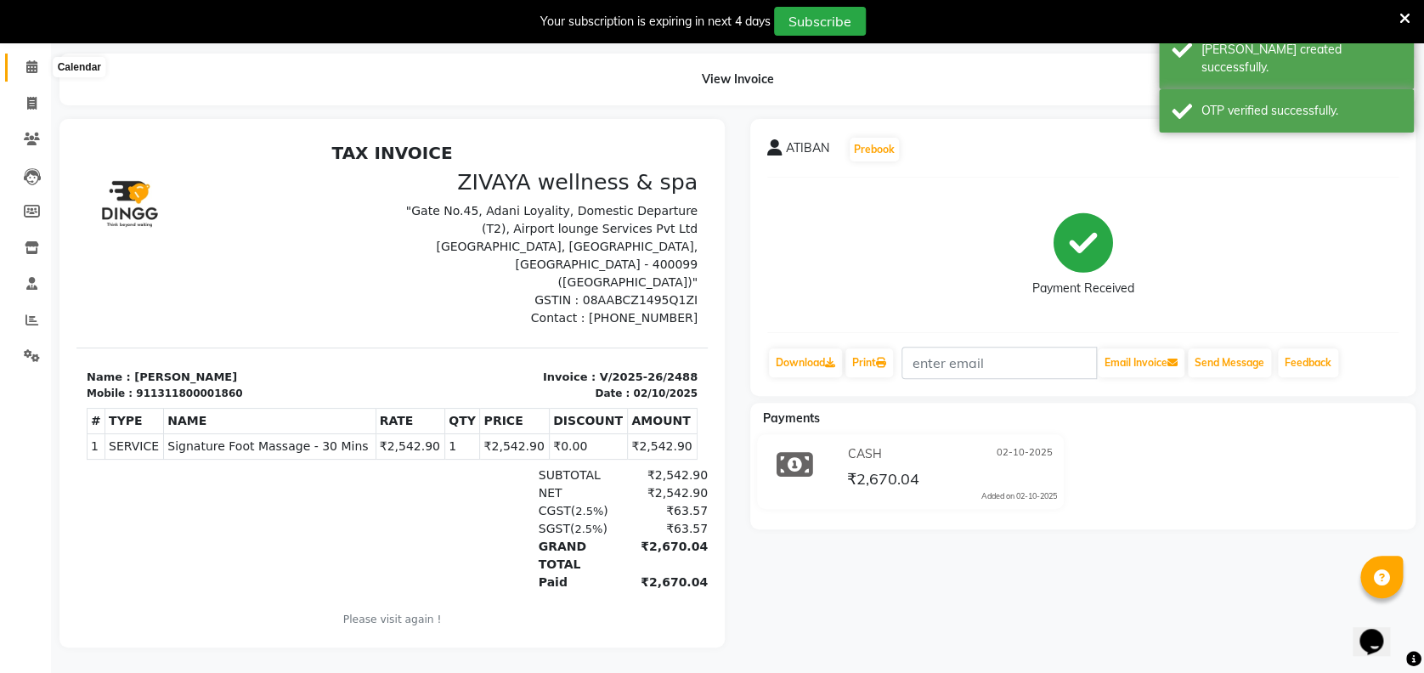
click at [35, 60] on icon at bounding box center [31, 66] width 11 height 13
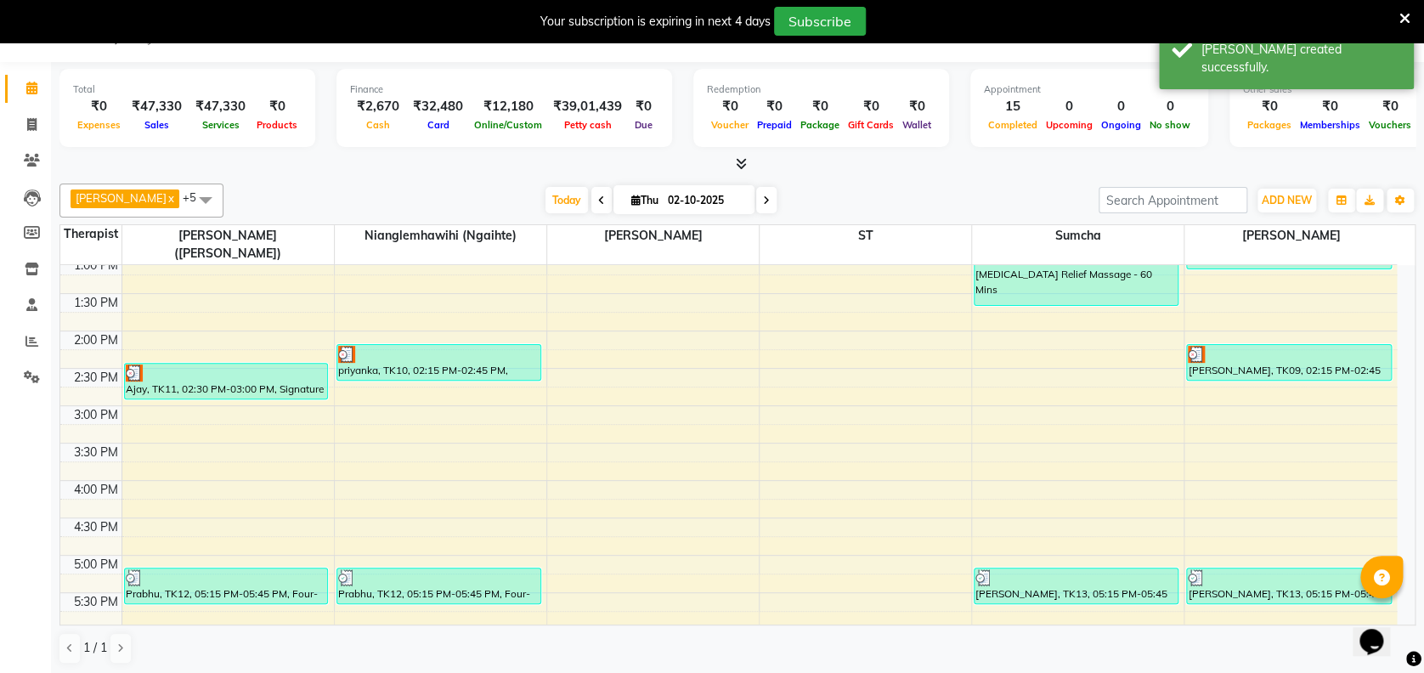
scroll to position [985, 0]
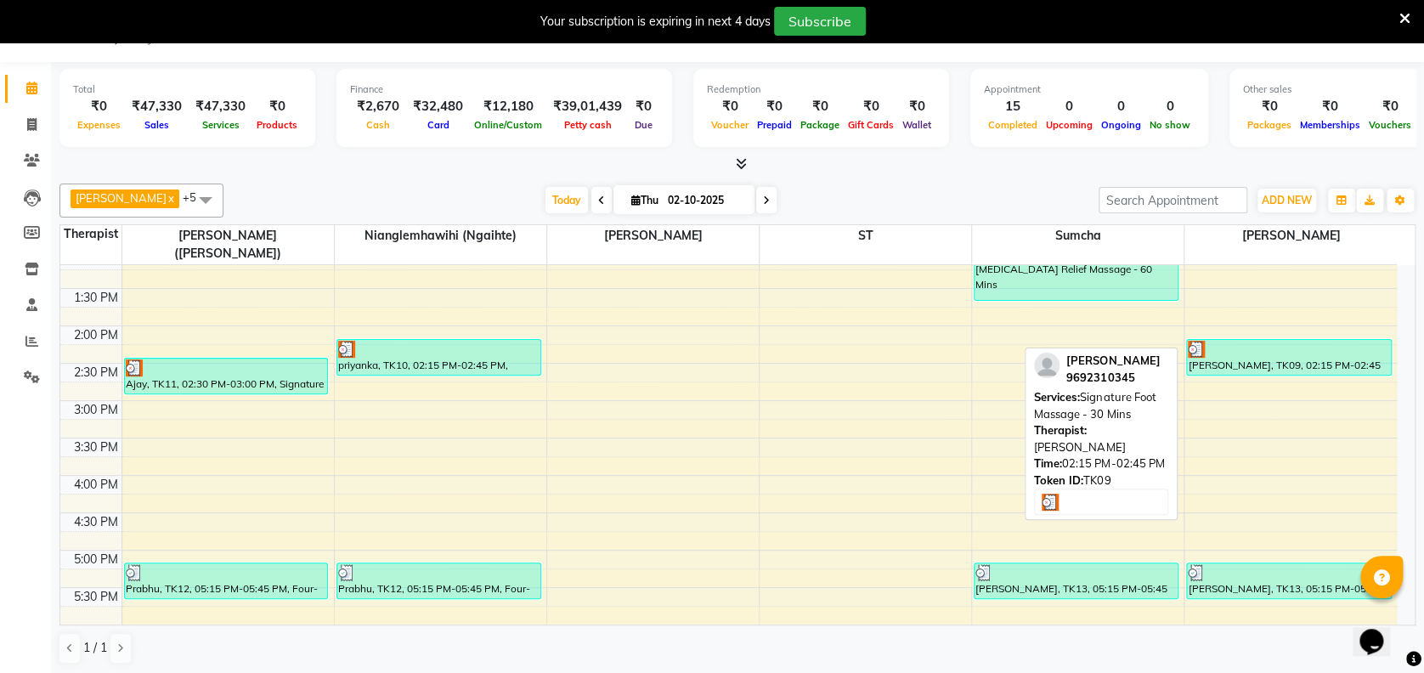
click at [1267, 341] on div at bounding box center [1287, 349] width 201 height 17
select select "3"
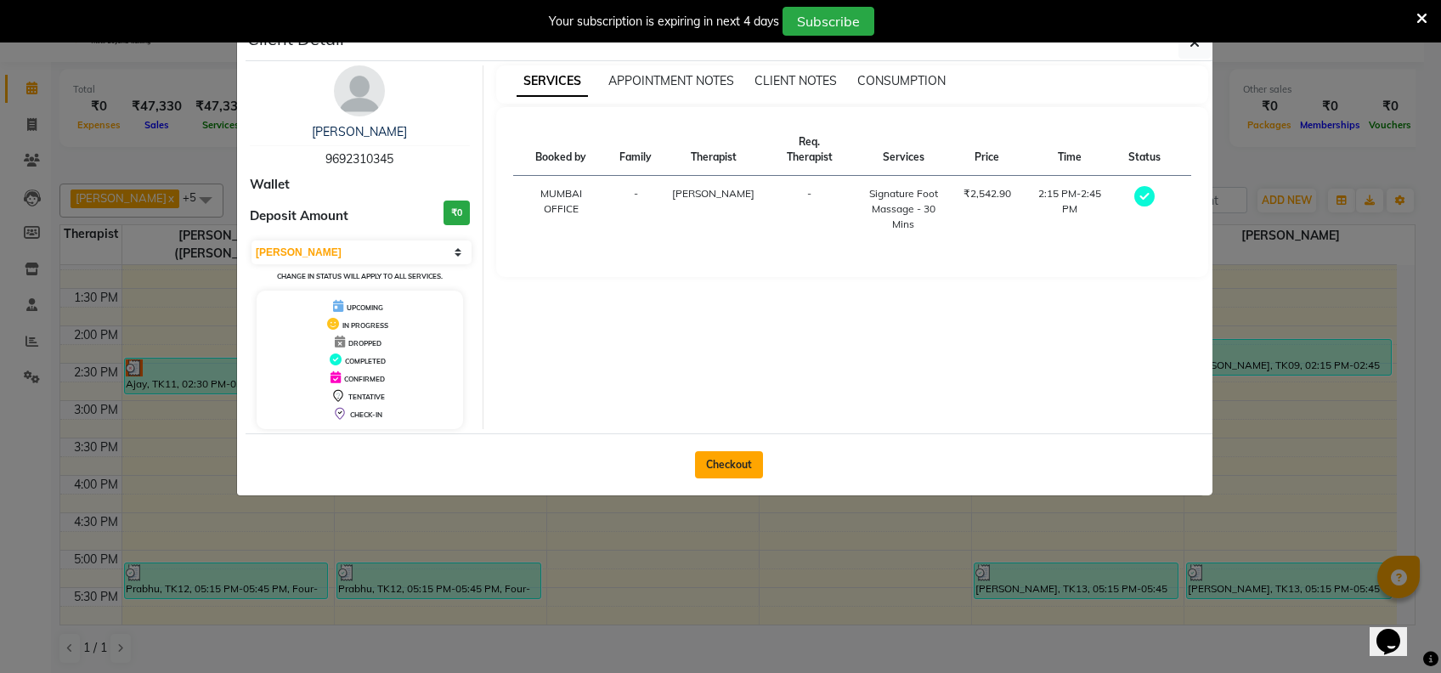
click at [747, 465] on button "Checkout" at bounding box center [729, 464] width 68 height 27
select select "7072"
select select "service"
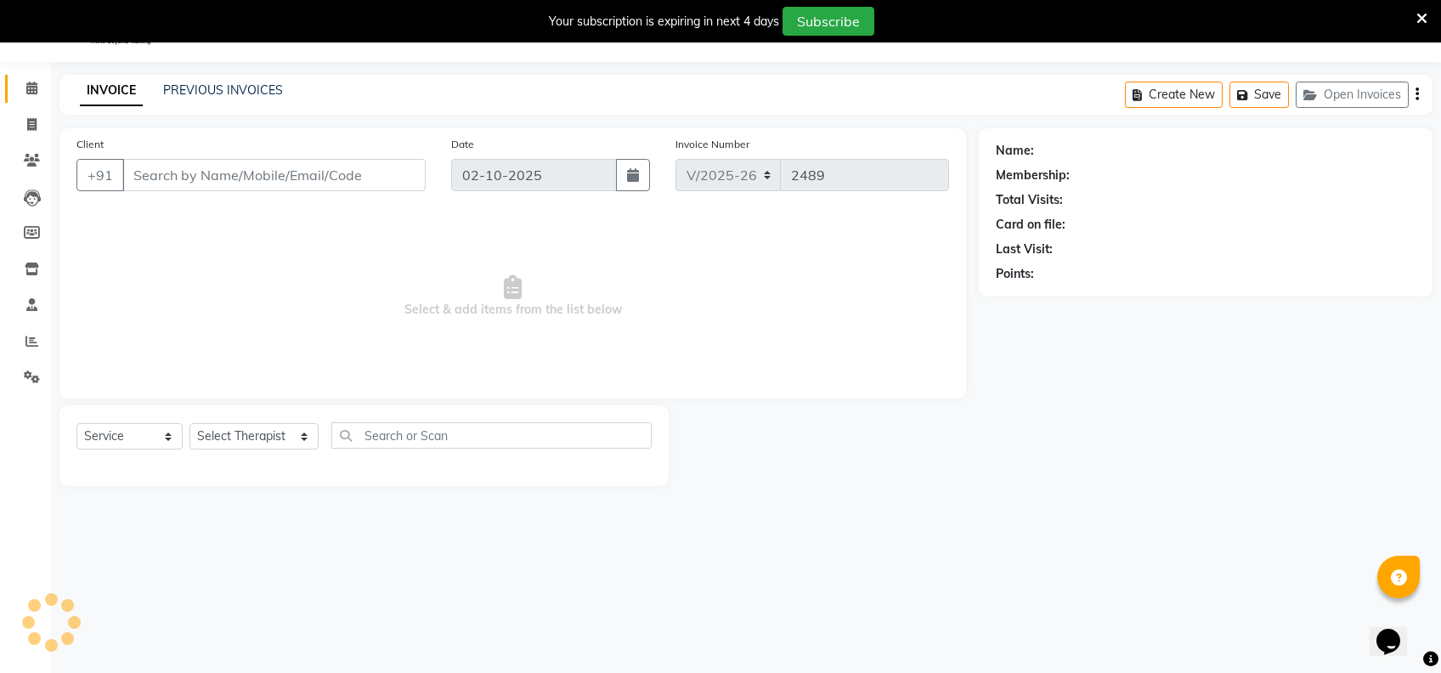
type input "9692310345"
select select "93363"
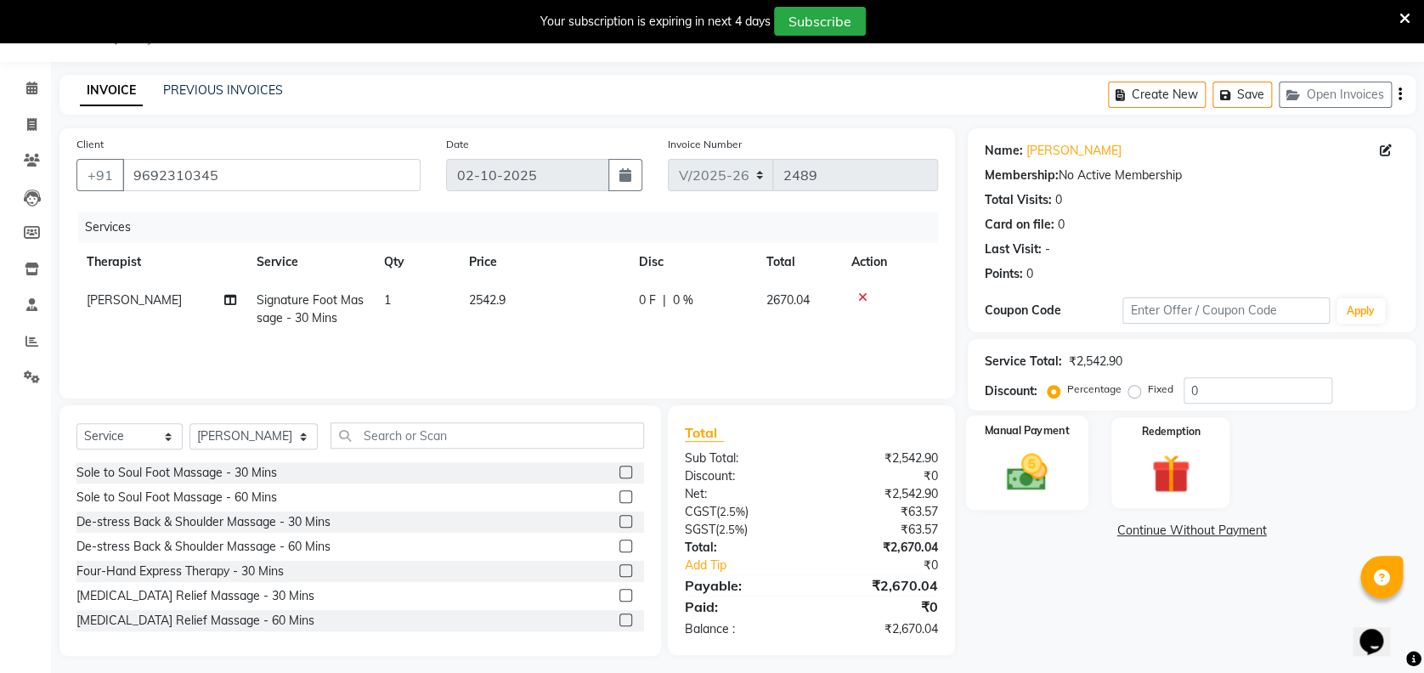
click at [992, 443] on div "Manual Payment" at bounding box center [1026, 462] width 123 height 94
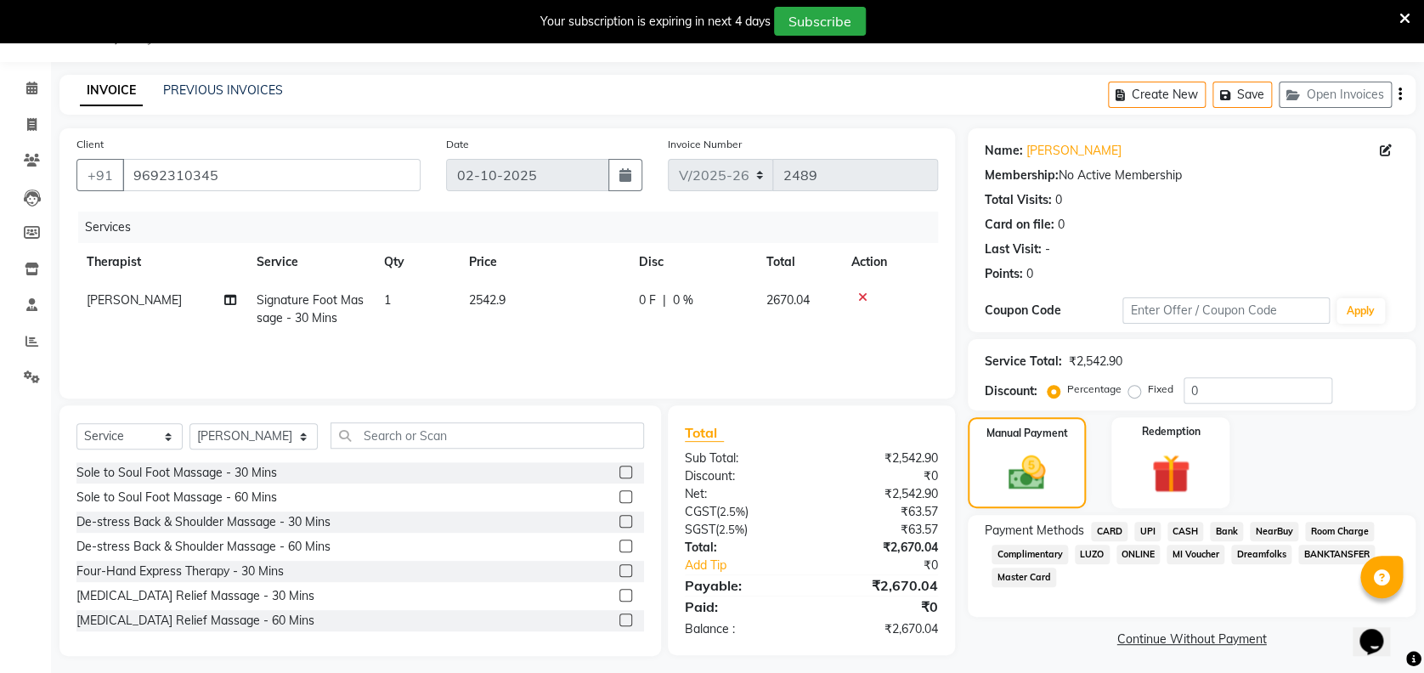
click at [1109, 533] on span "CARD" at bounding box center [1109, 532] width 37 height 20
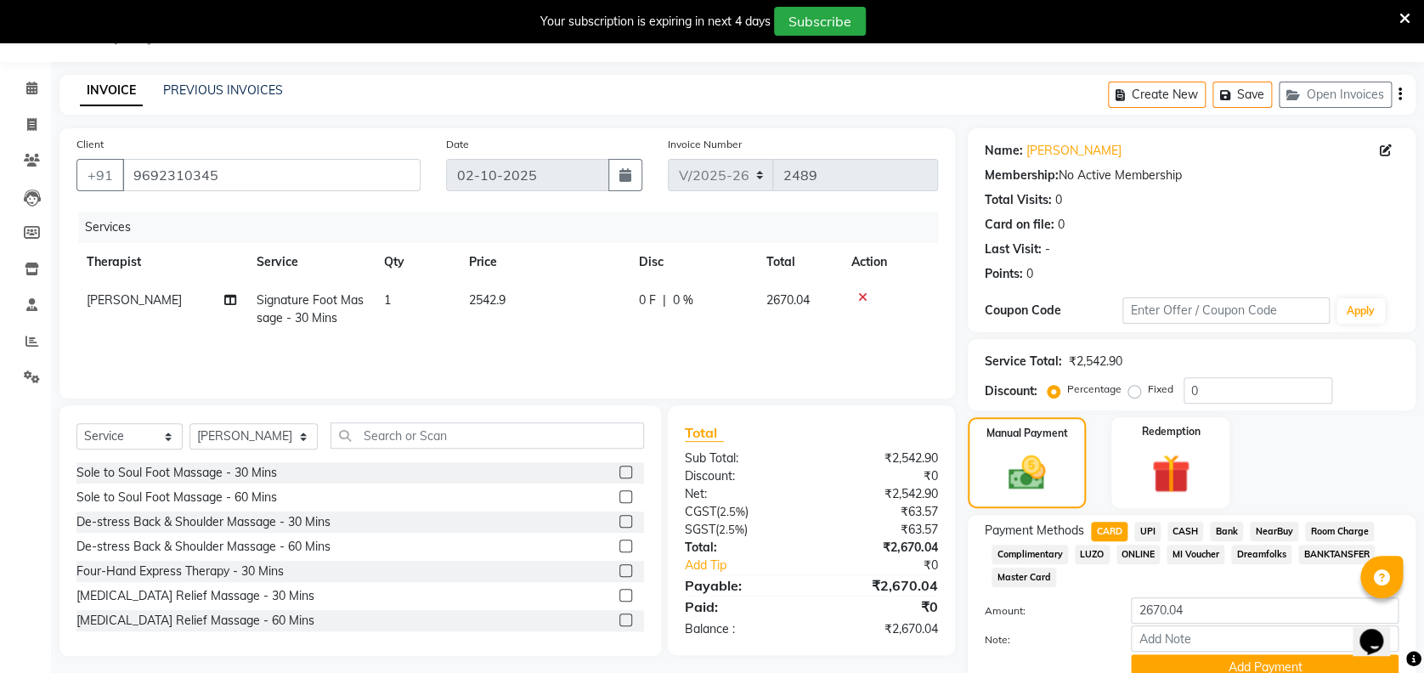
scroll to position [116, 0]
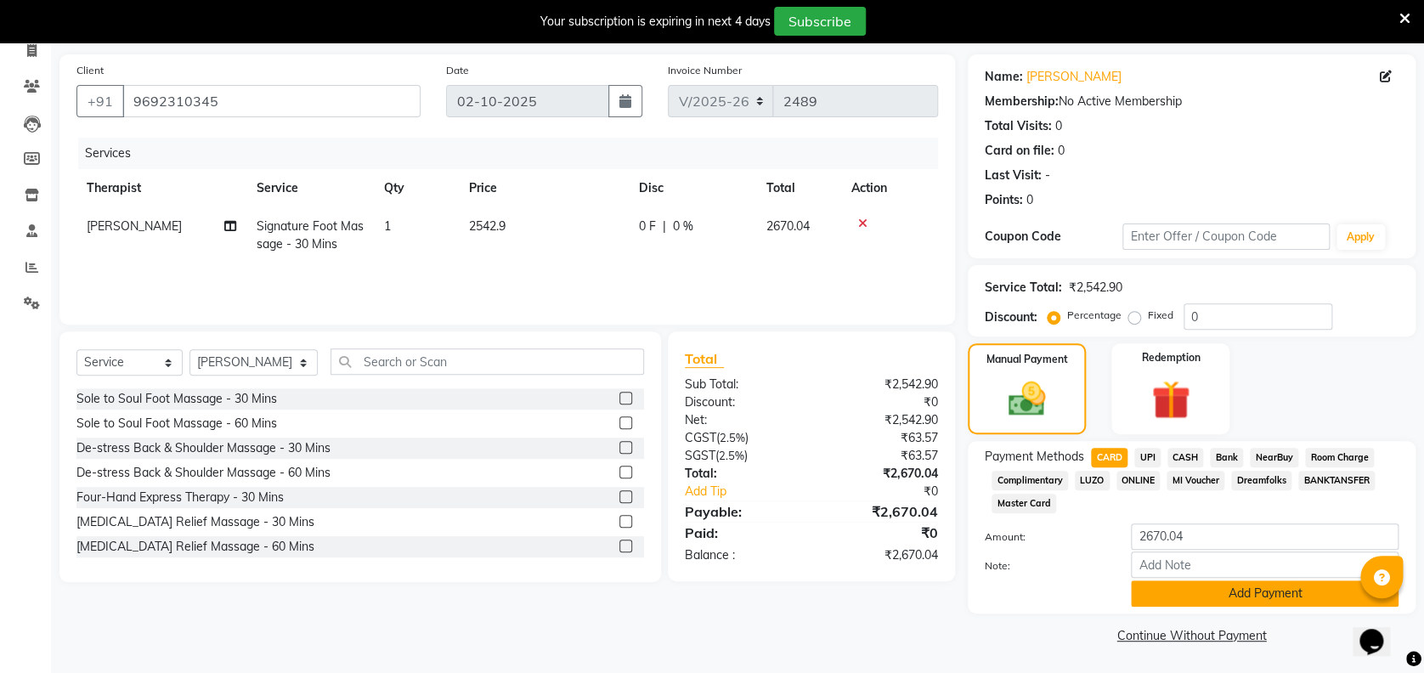
click at [1250, 593] on button "Add Payment" at bounding box center [1265, 593] width 268 height 26
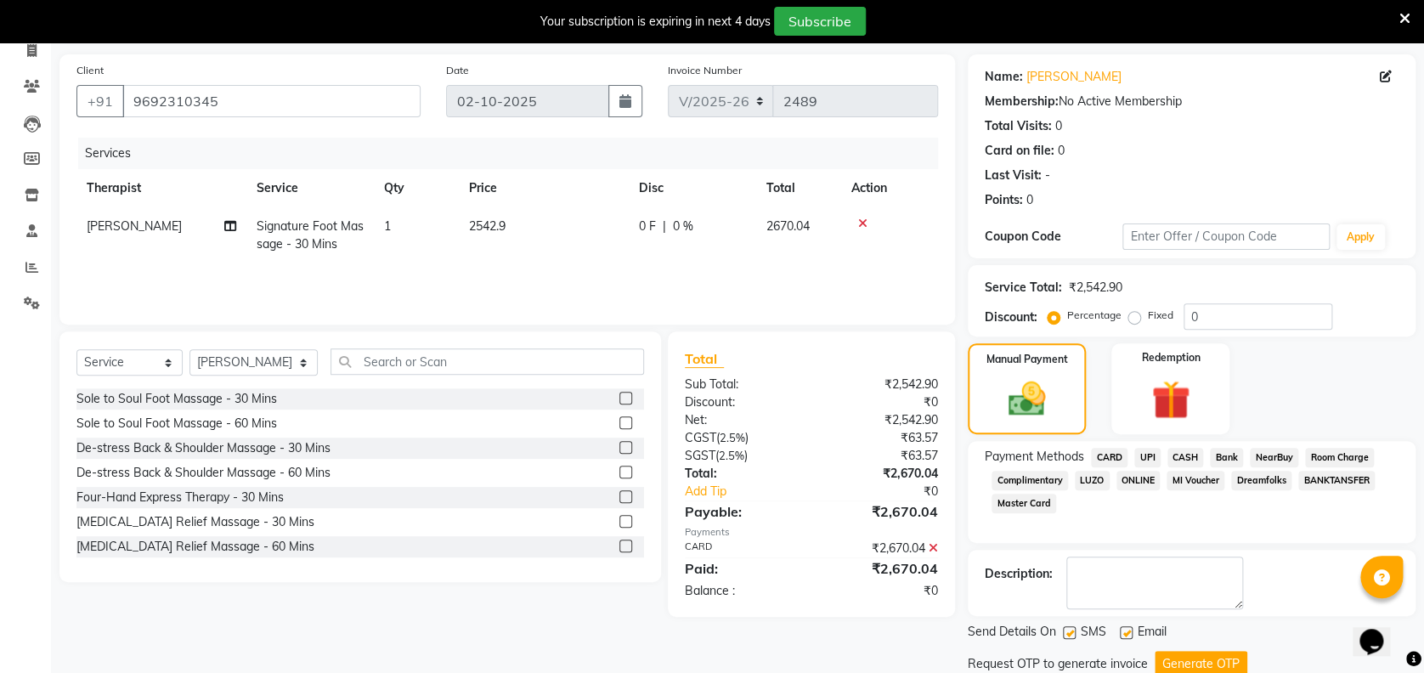
scroll to position [174, 0]
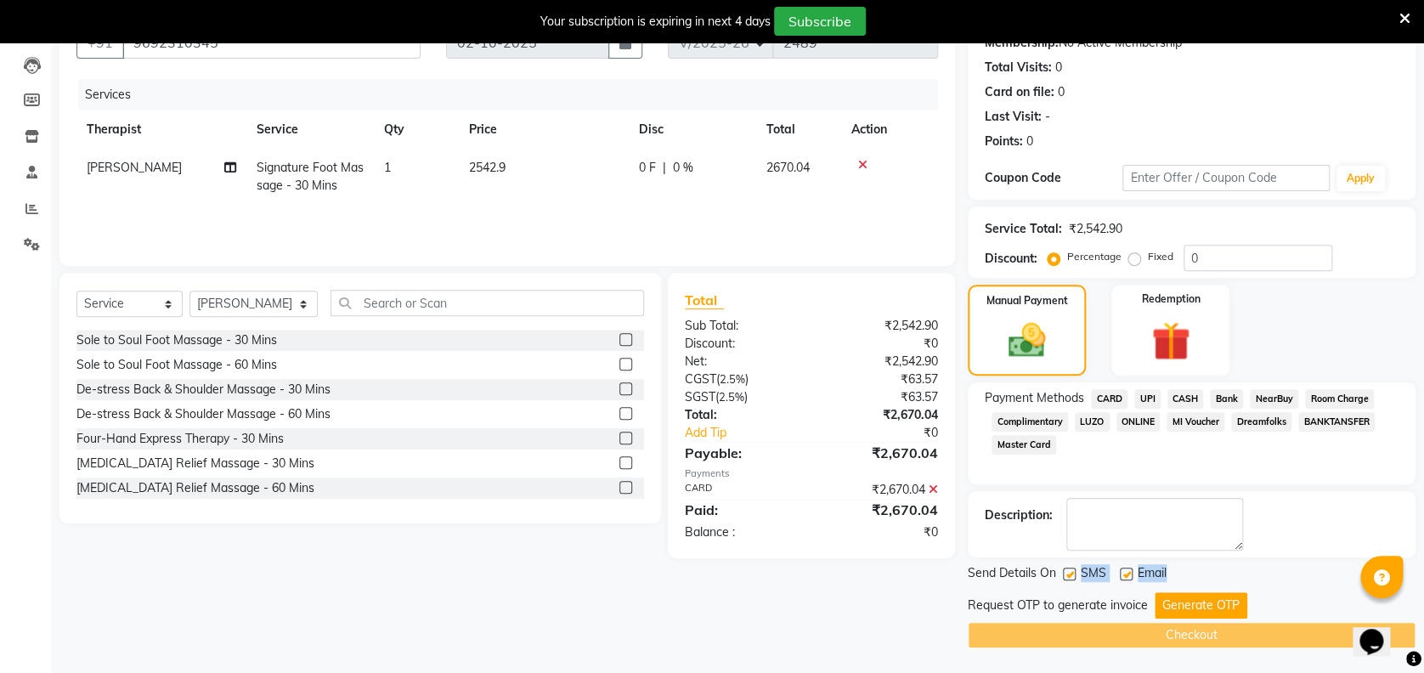
drag, startPoint x: 1072, startPoint y: 572, endPoint x: 1264, endPoint y: 569, distance: 192.0
click at [1264, 569] on div "Send Details On SMS Email" at bounding box center [1191, 574] width 448 height 21
click at [1195, 604] on button "Generate OTP" at bounding box center [1200, 605] width 93 height 26
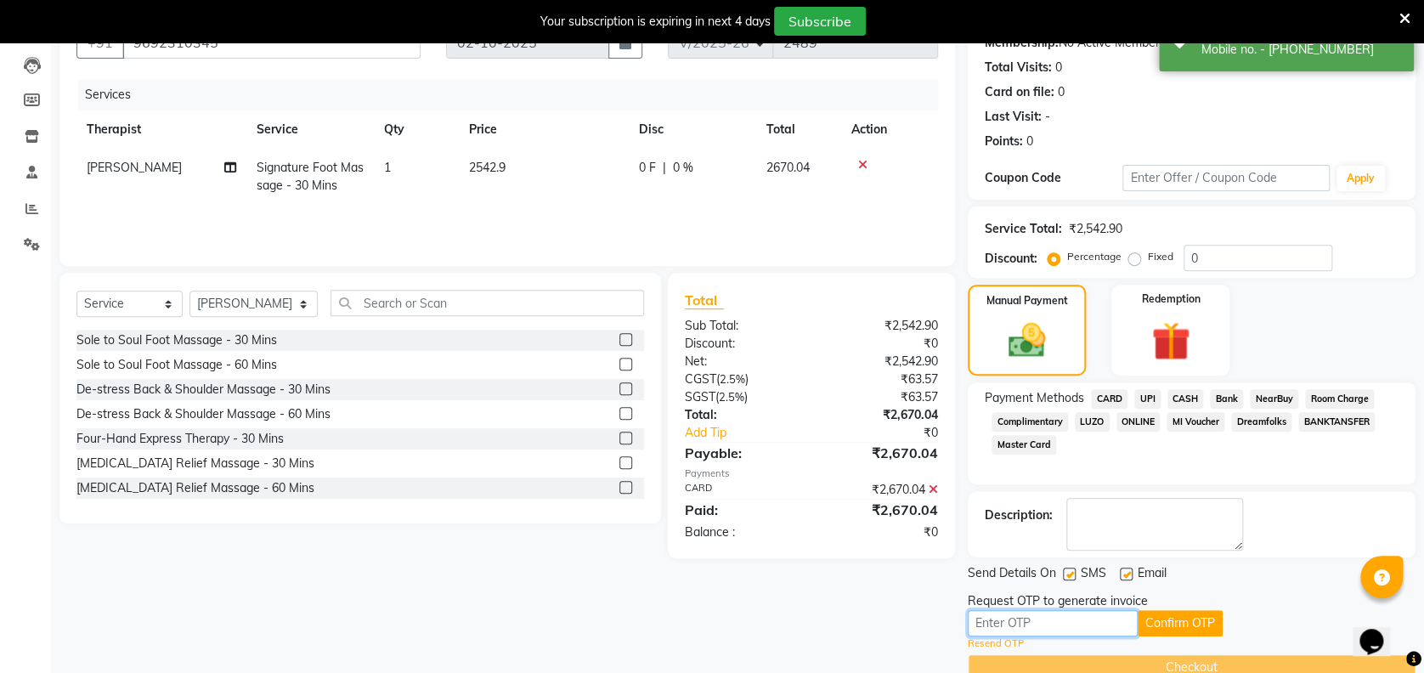
click at [998, 620] on input "text" at bounding box center [1052, 623] width 170 height 26
type input "5302"
click at [1182, 619] on button "Confirm OTP" at bounding box center [1179, 623] width 85 height 26
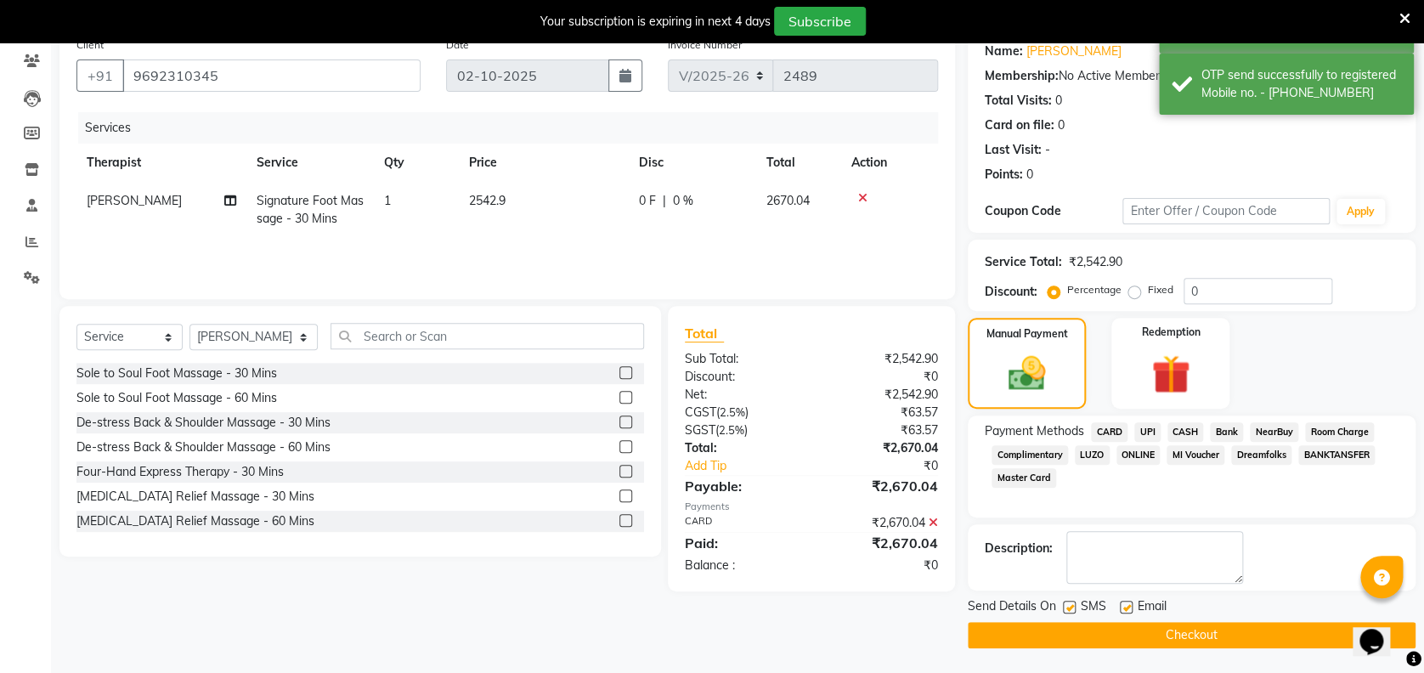
click at [1116, 637] on button "Checkout" at bounding box center [1191, 635] width 448 height 26
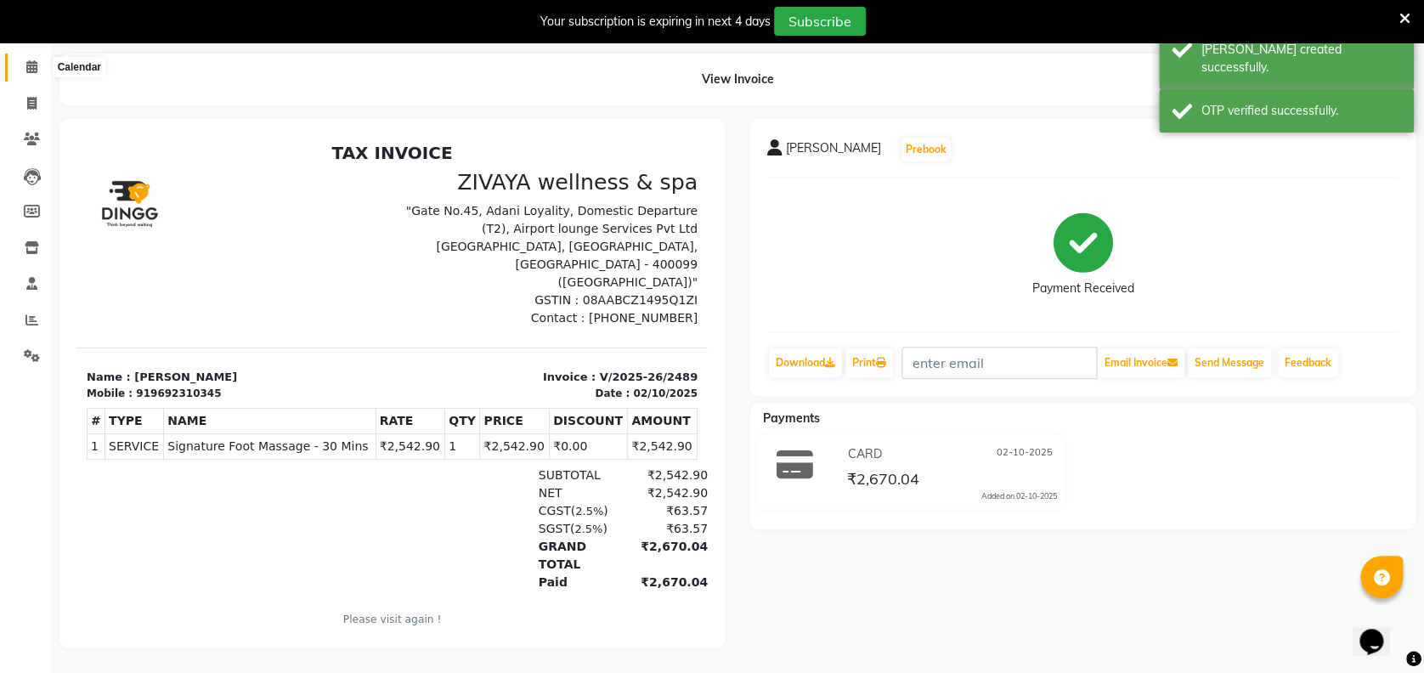
click at [27, 59] on span at bounding box center [32, 68] width 30 height 20
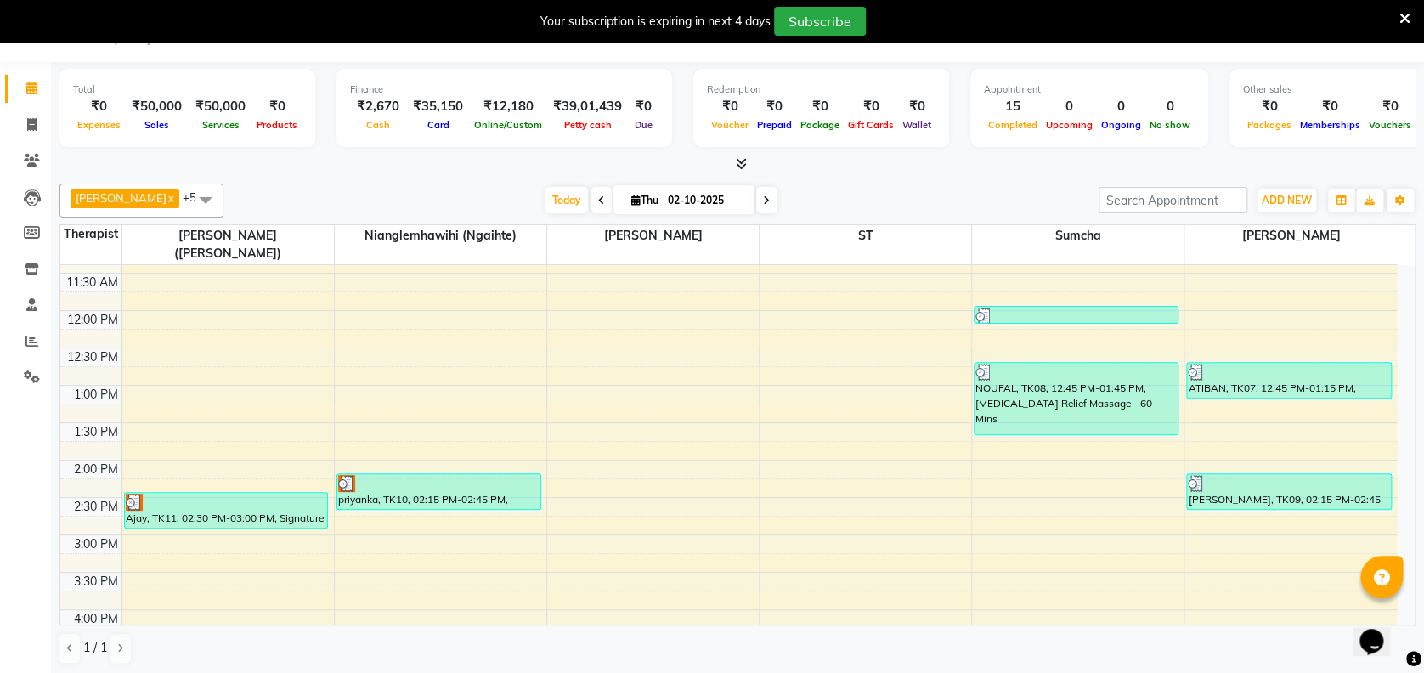
scroll to position [860, 0]
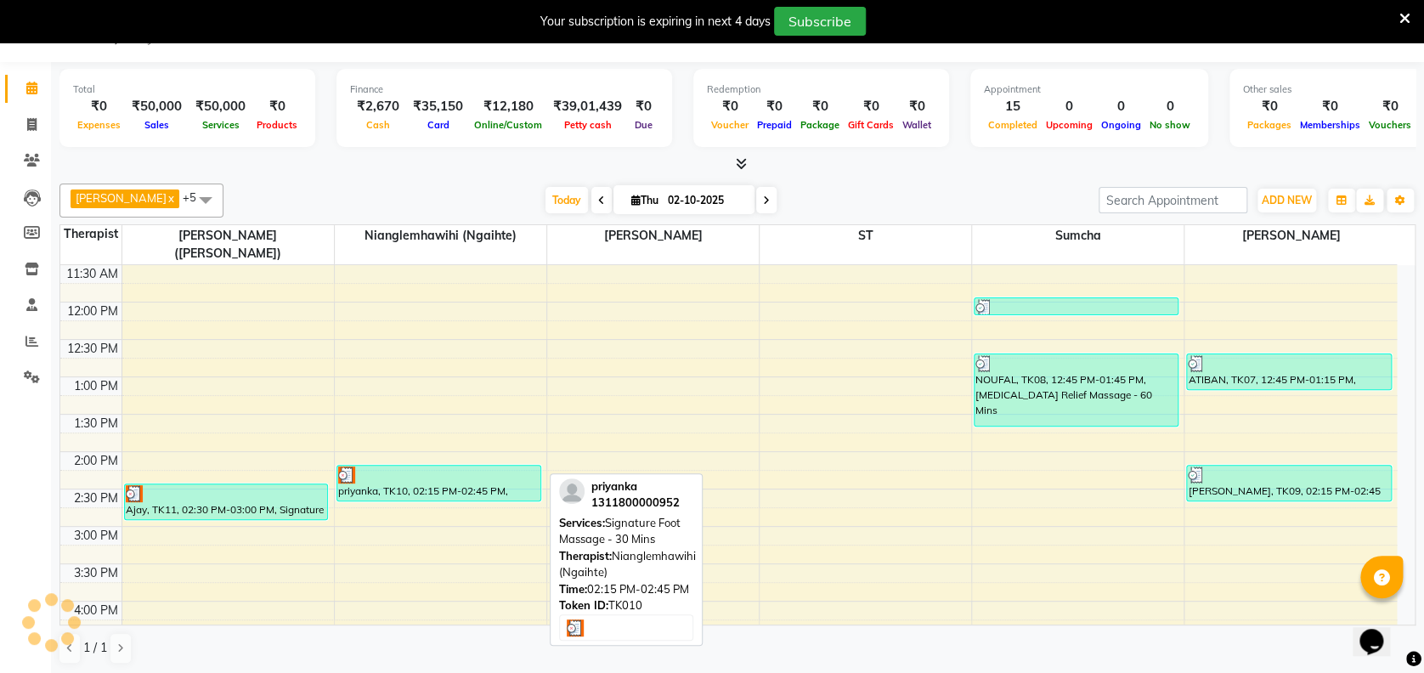
click at [440, 469] on div "priyanka, TK10, 02:15 PM-02:45 PM, Signature Foot Massage - 30 Mins" at bounding box center [438, 482] width 203 height 35
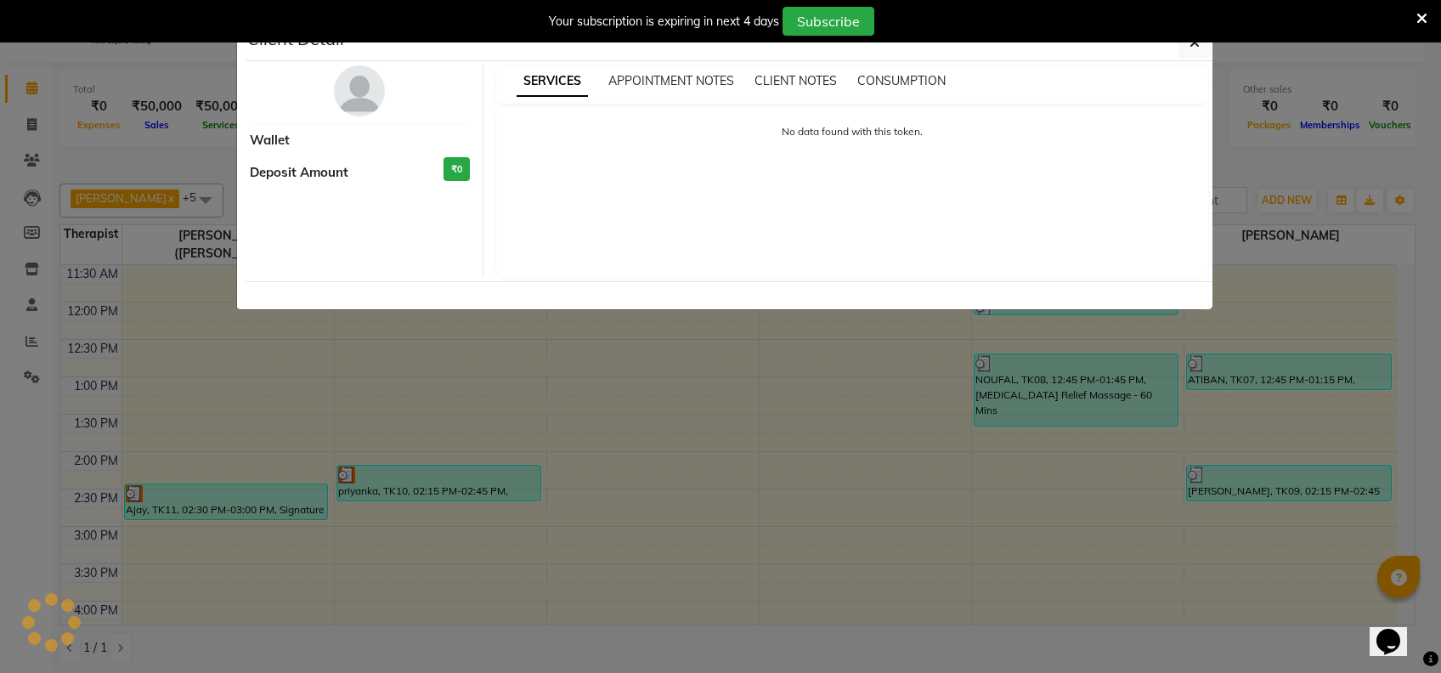
select select "3"
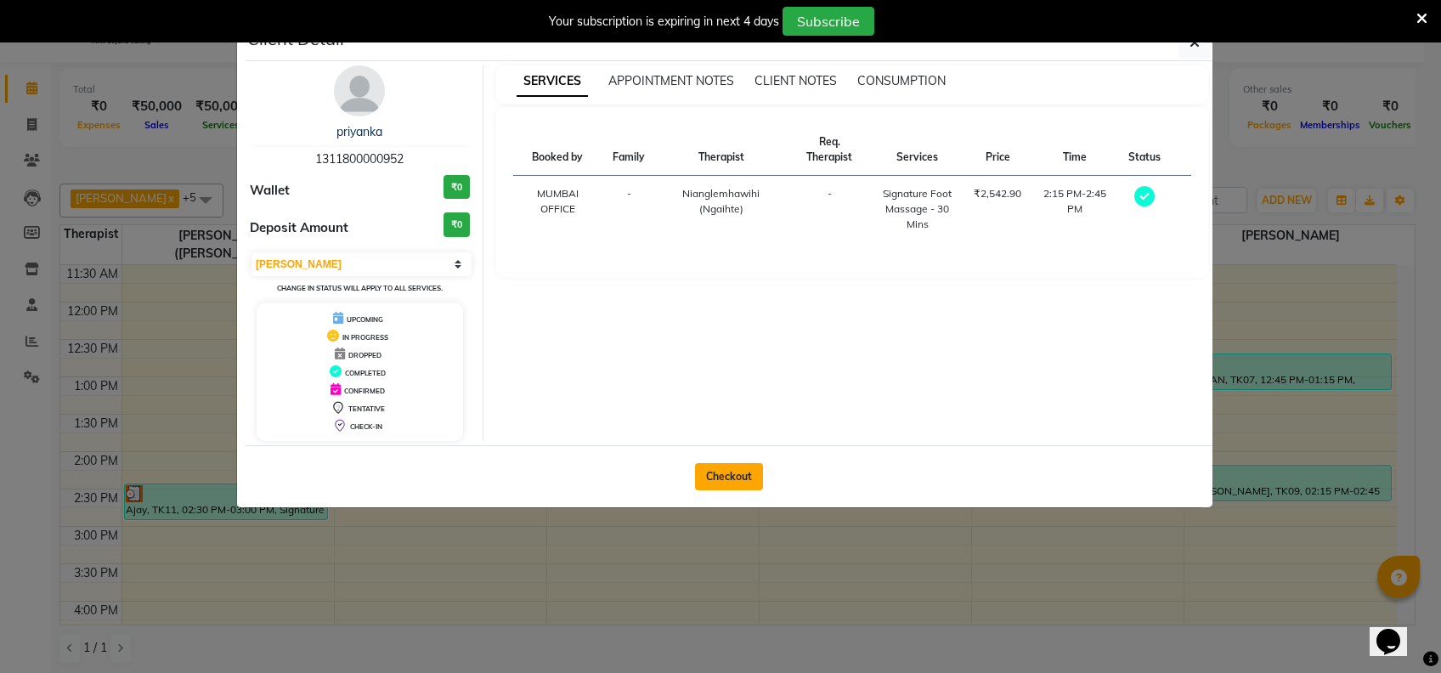
click at [743, 478] on button "Checkout" at bounding box center [729, 476] width 68 height 27
select select "7072"
select select "service"
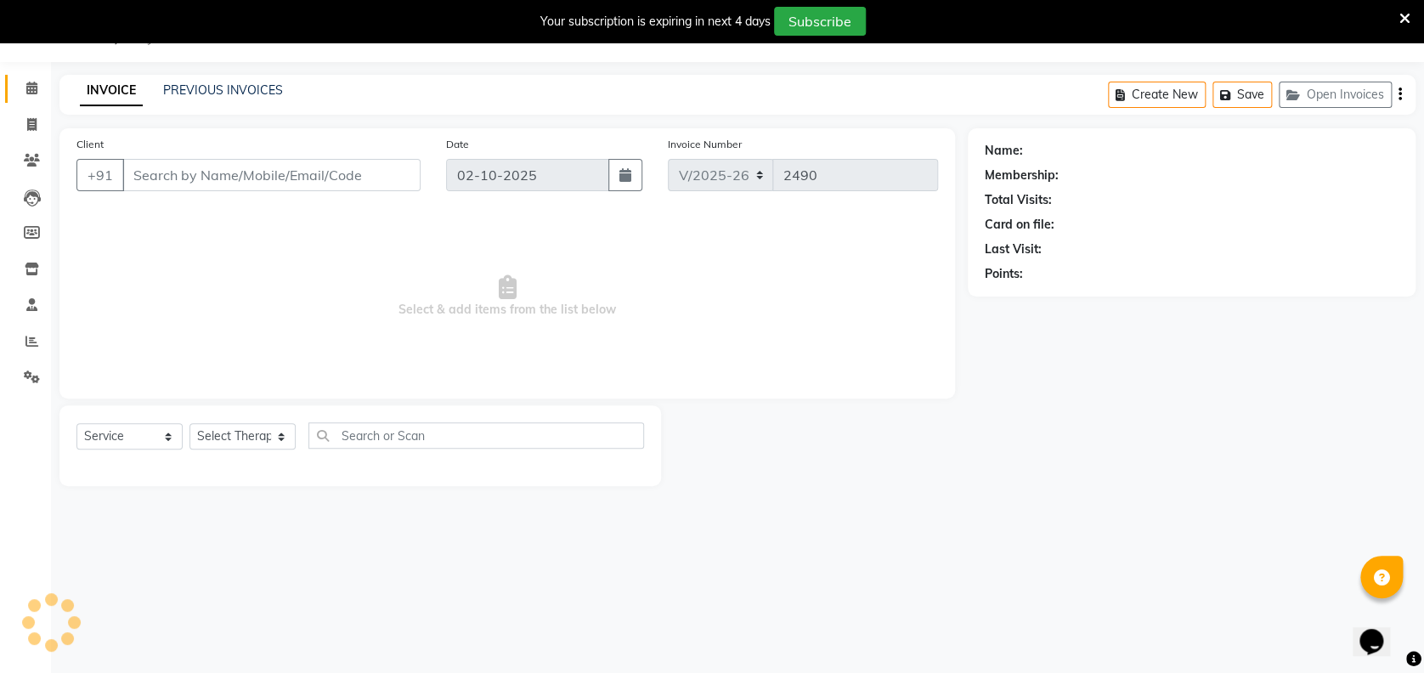
type input "1311800000952"
select select "58858"
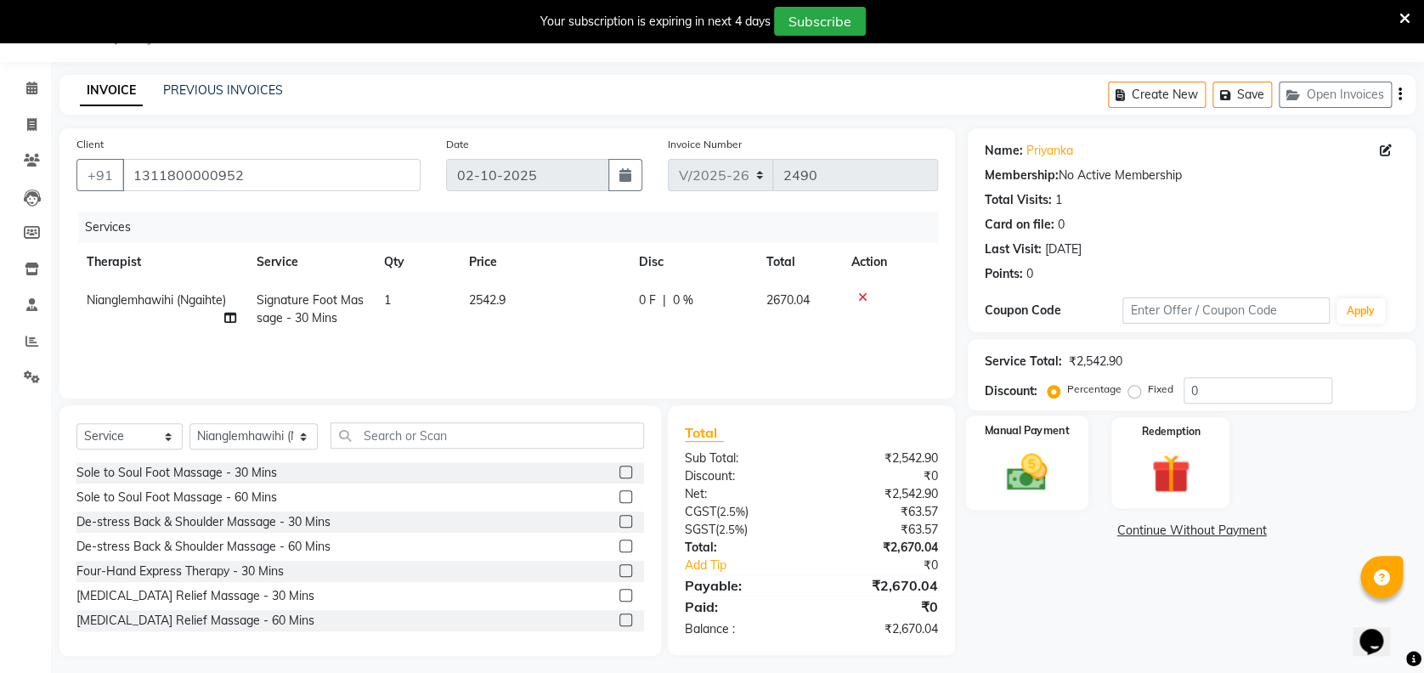
click at [1010, 476] on img at bounding box center [1026, 471] width 65 height 47
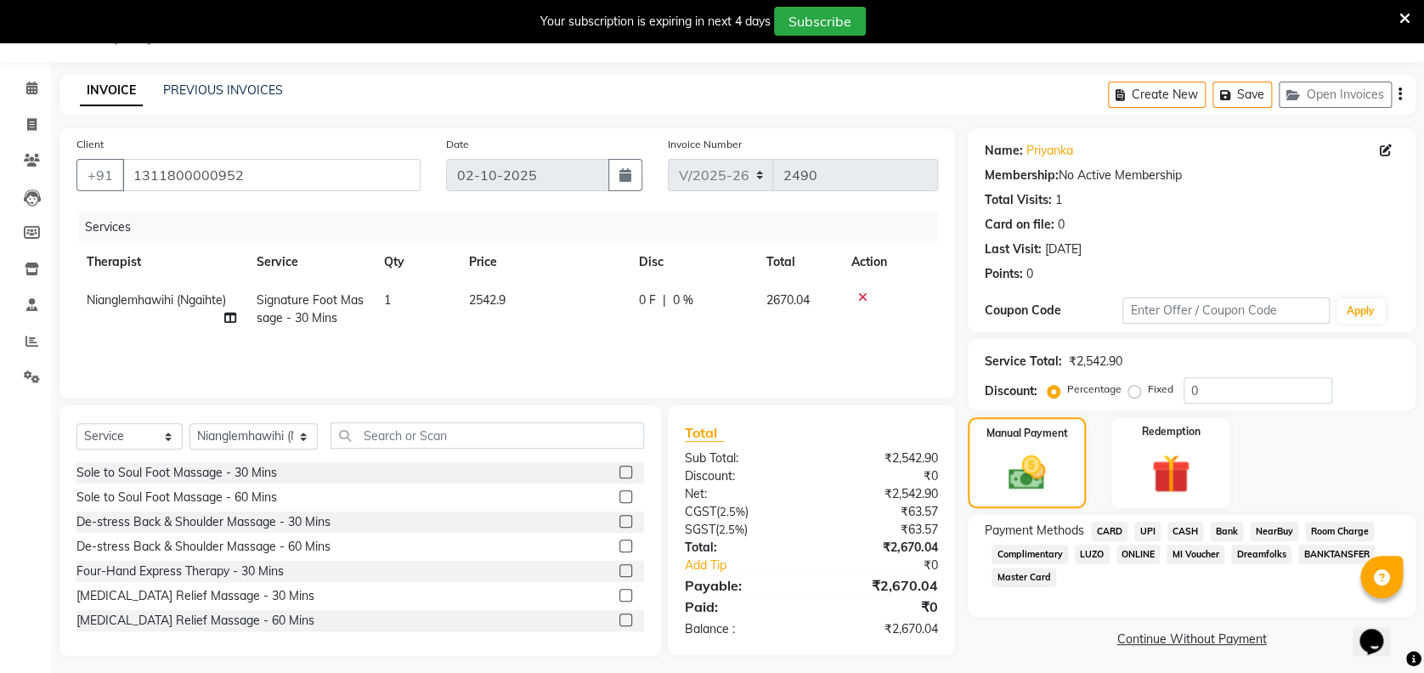
click at [1118, 530] on span "CARD" at bounding box center [1109, 532] width 37 height 20
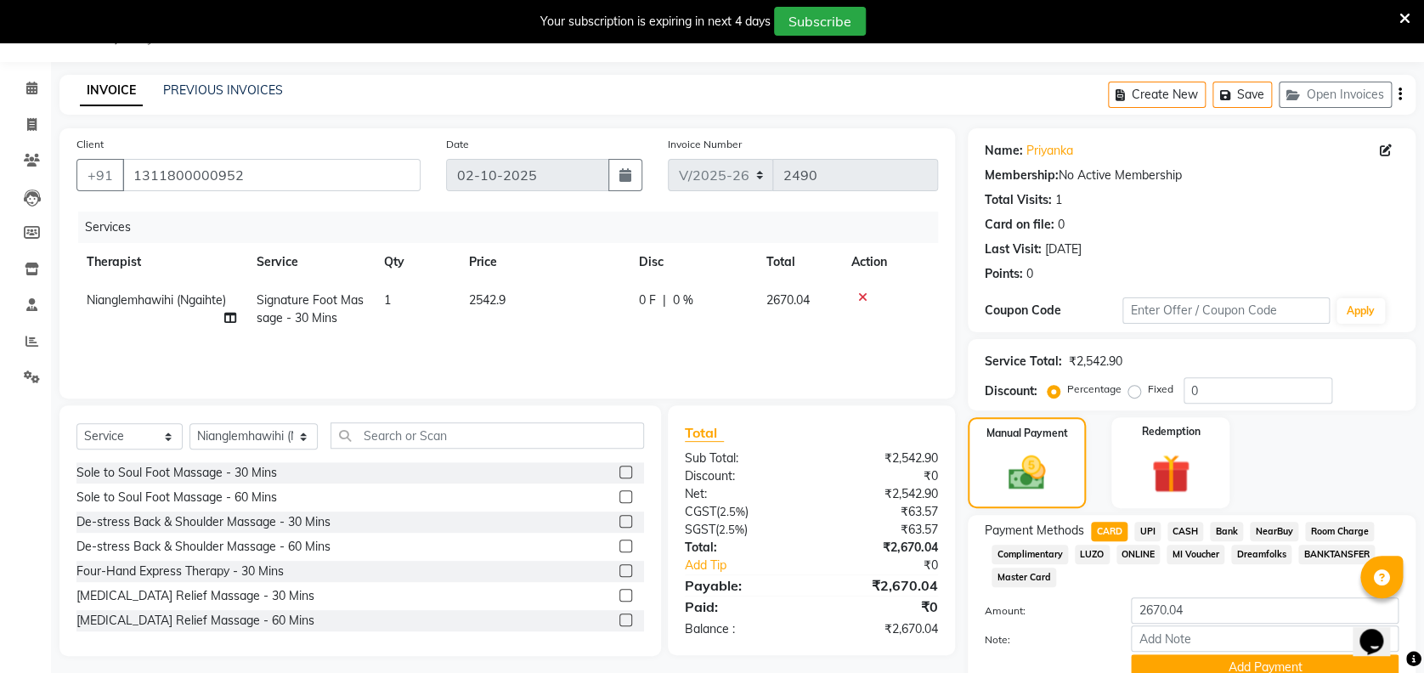
scroll to position [116, 0]
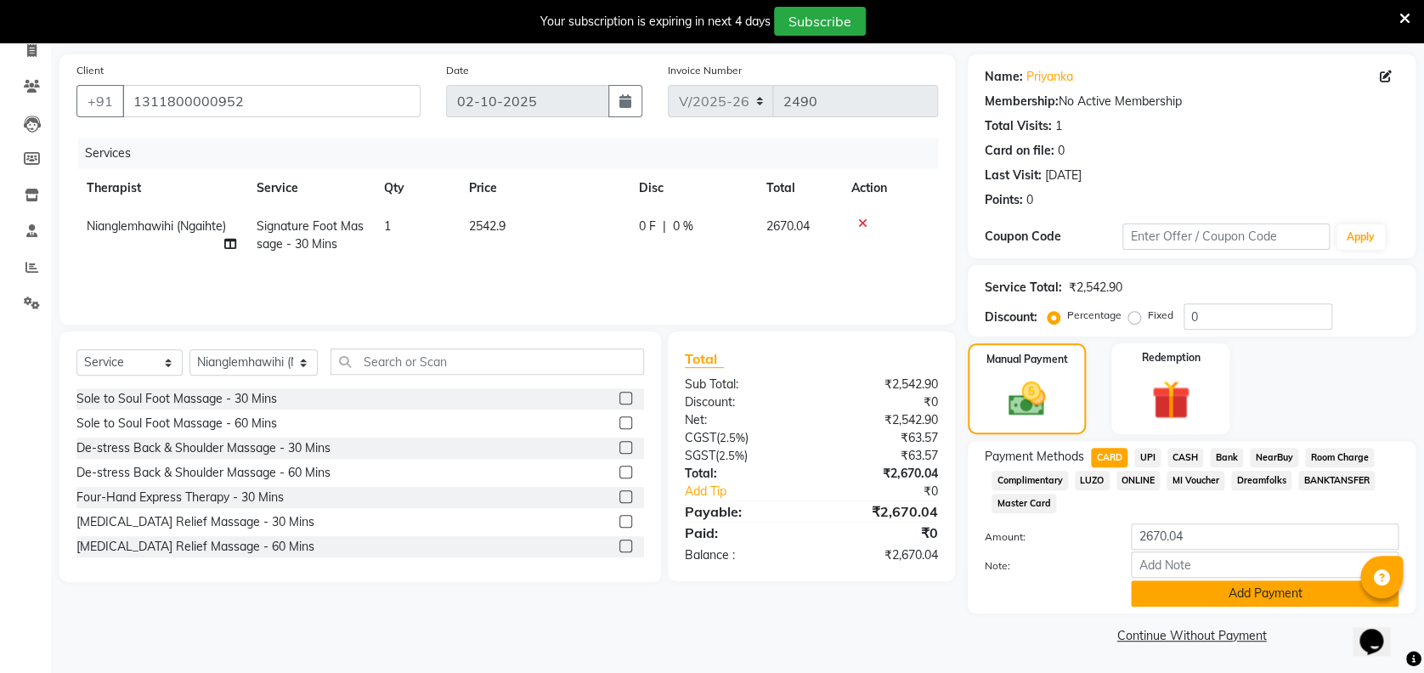
click at [1291, 590] on button "Add Payment" at bounding box center [1265, 593] width 268 height 26
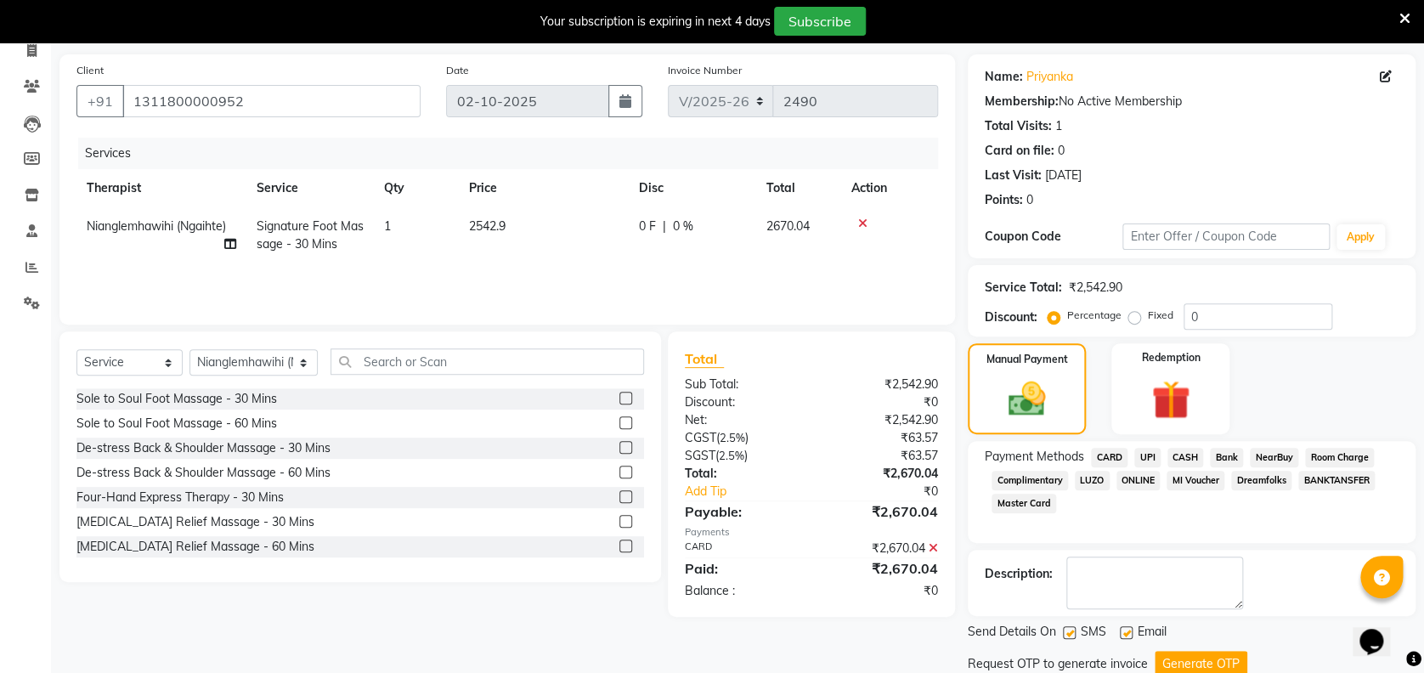
click at [1067, 631] on label at bounding box center [1069, 632] width 13 height 13
click at [1067, 631] on input "checkbox" at bounding box center [1068, 633] width 11 height 11
checkbox input "false"
click at [1198, 652] on button "Generate OTP" at bounding box center [1200, 664] width 93 height 26
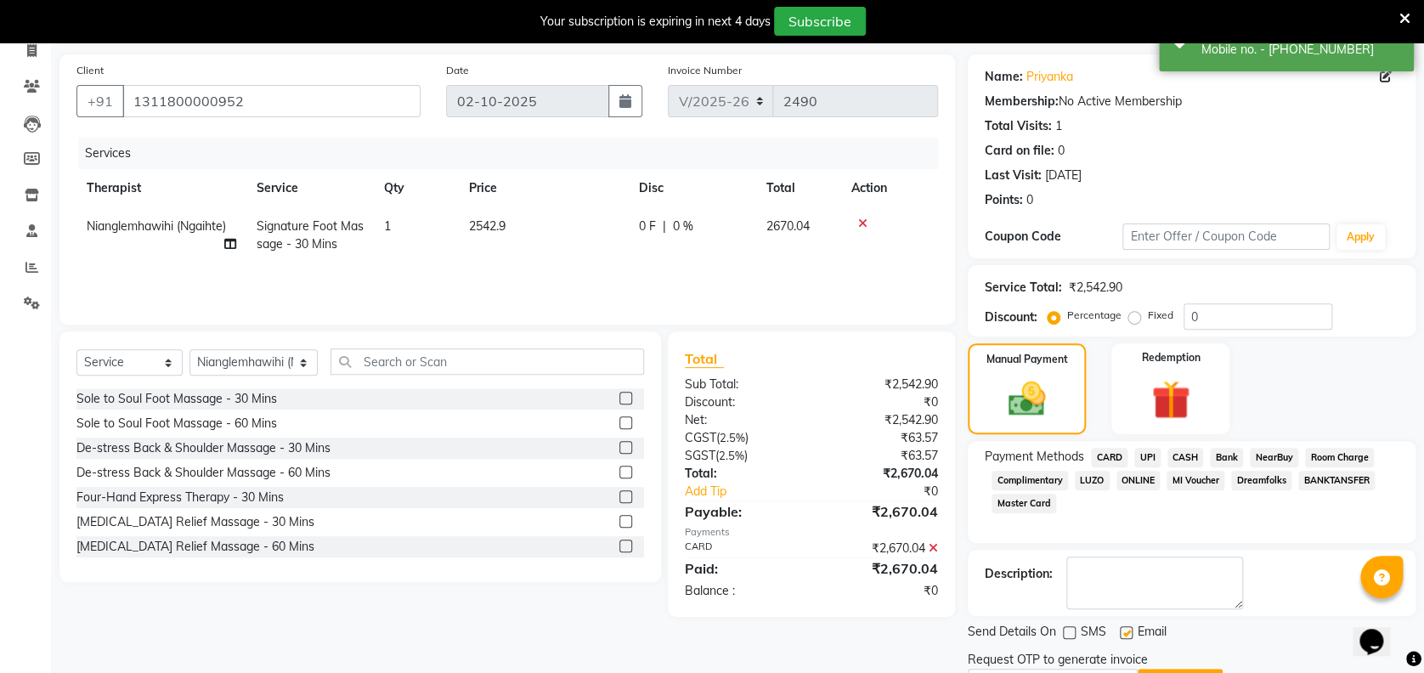
scroll to position [206, 0]
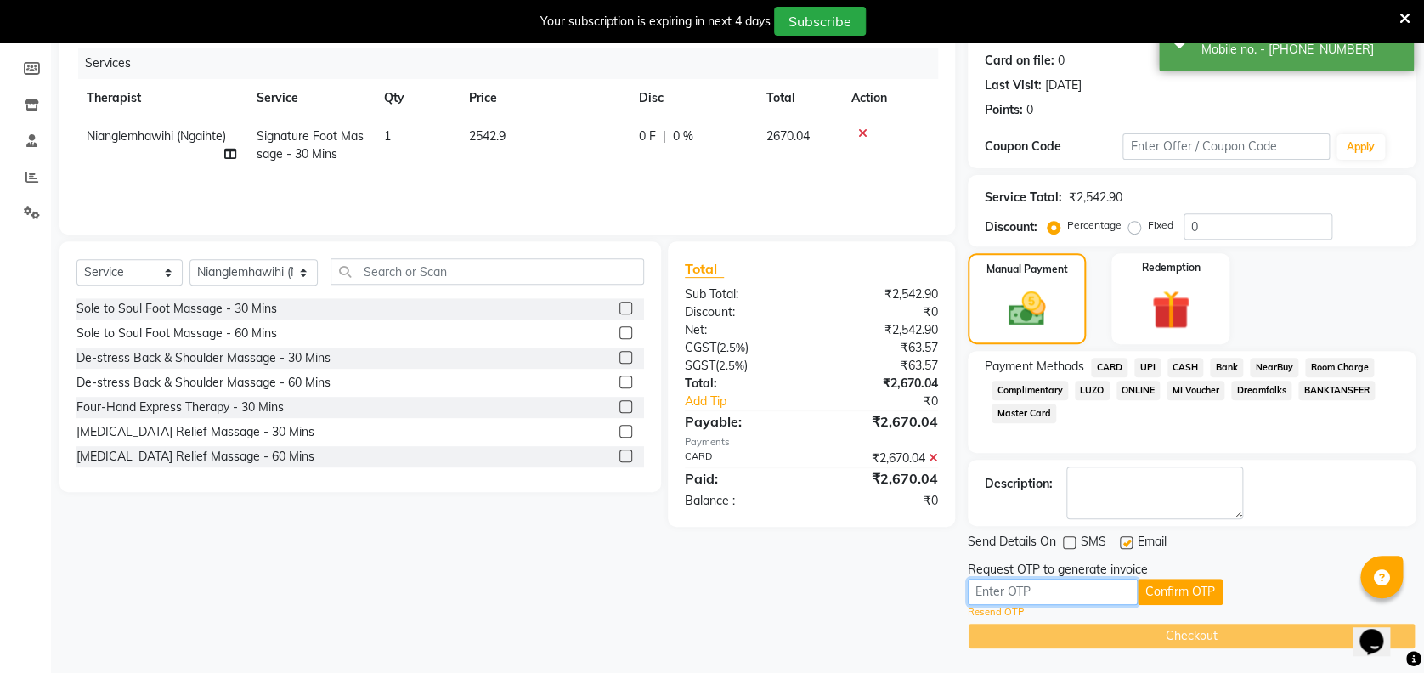
click at [1104, 588] on input "text" at bounding box center [1052, 591] width 170 height 26
type input "5302"
click at [1194, 594] on button "Confirm OTP" at bounding box center [1179, 591] width 85 height 26
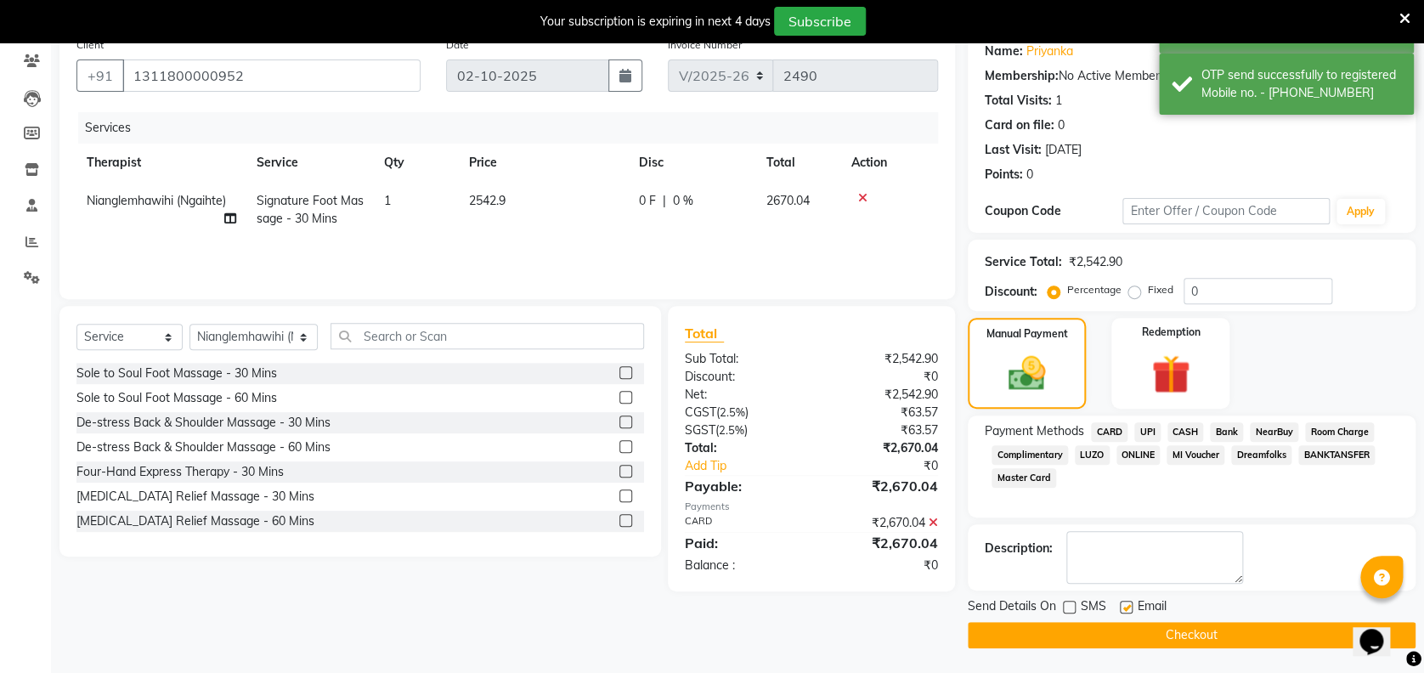
click at [1127, 635] on button "Checkout" at bounding box center [1191, 635] width 448 height 26
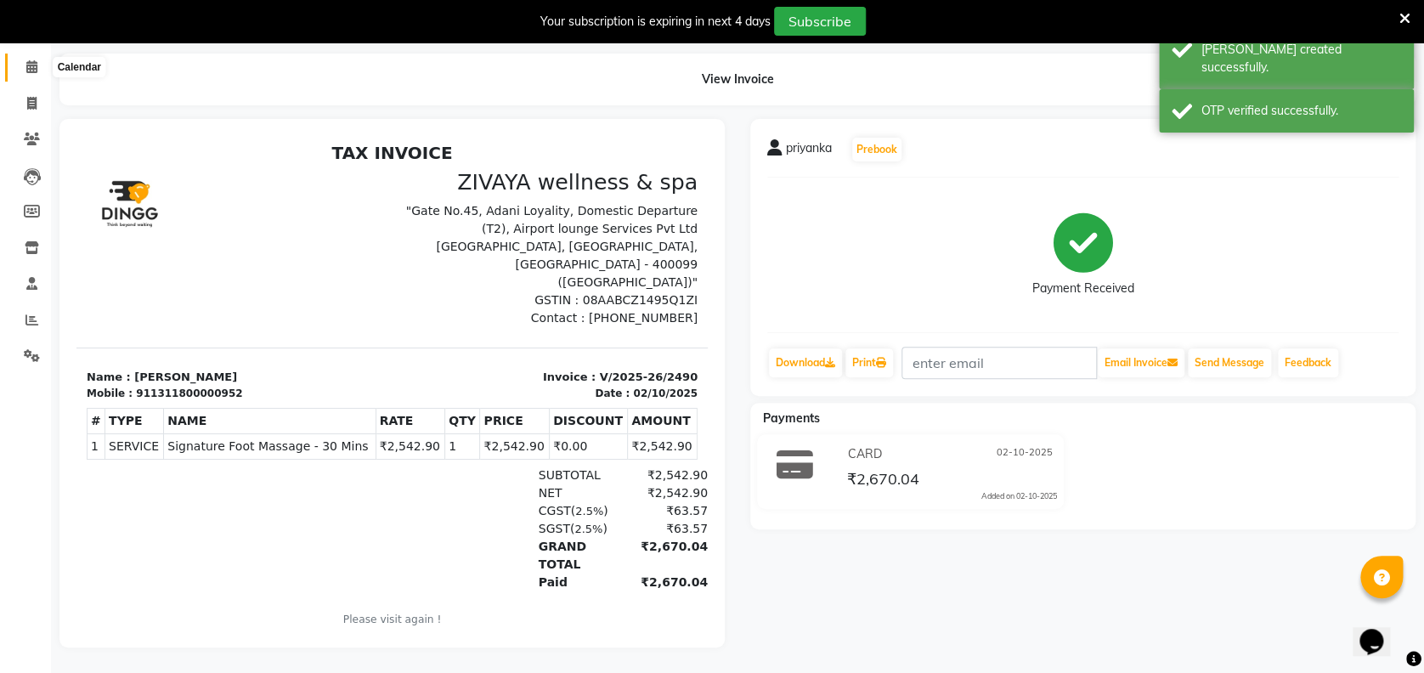
click at [32, 60] on icon at bounding box center [31, 66] width 11 height 13
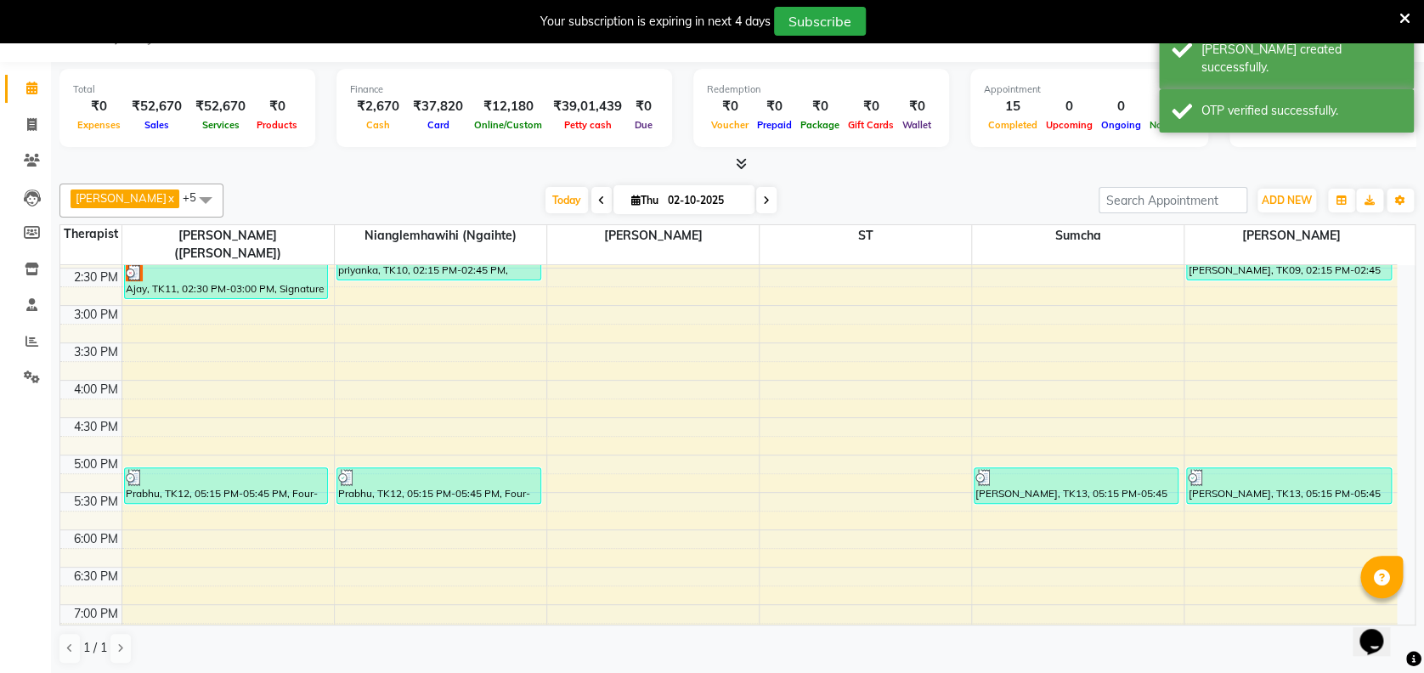
scroll to position [1076, 0]
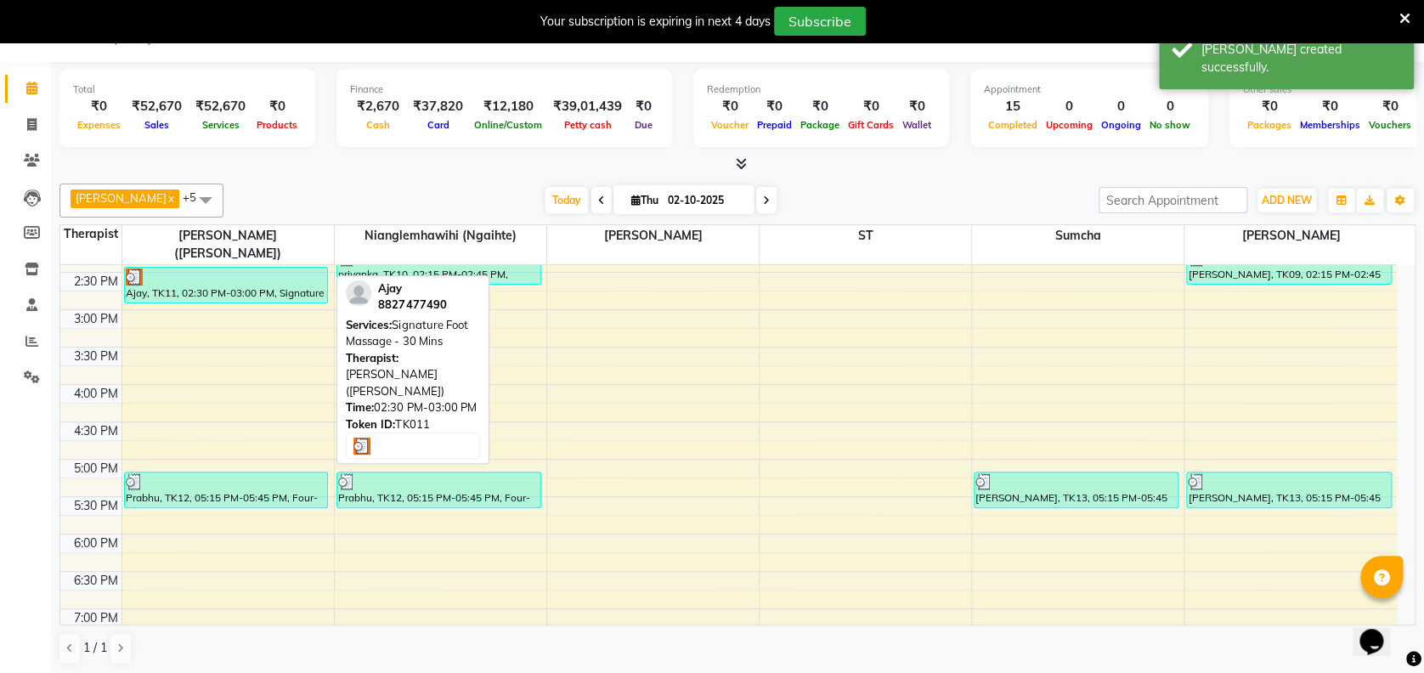
click at [218, 268] on div at bounding box center [226, 276] width 201 height 17
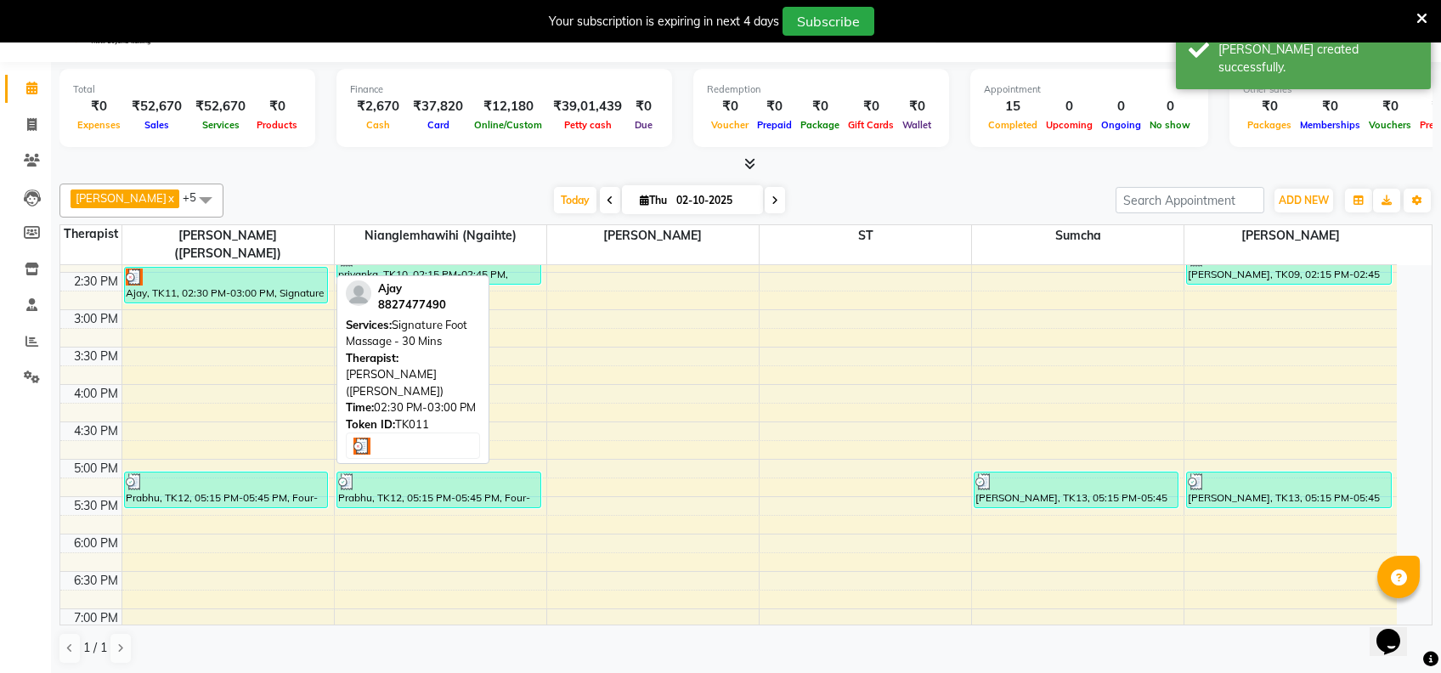
select select "3"
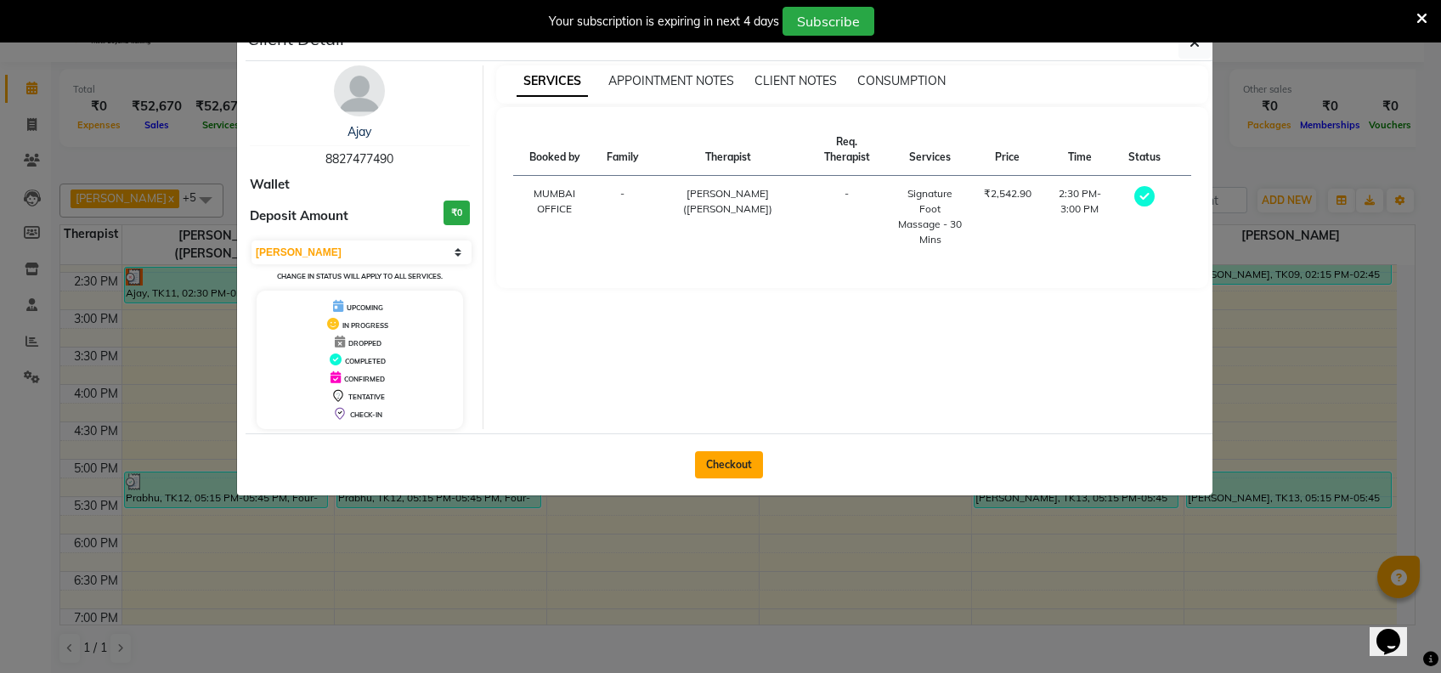
click at [717, 465] on button "Checkout" at bounding box center [729, 464] width 68 height 27
select select "service"
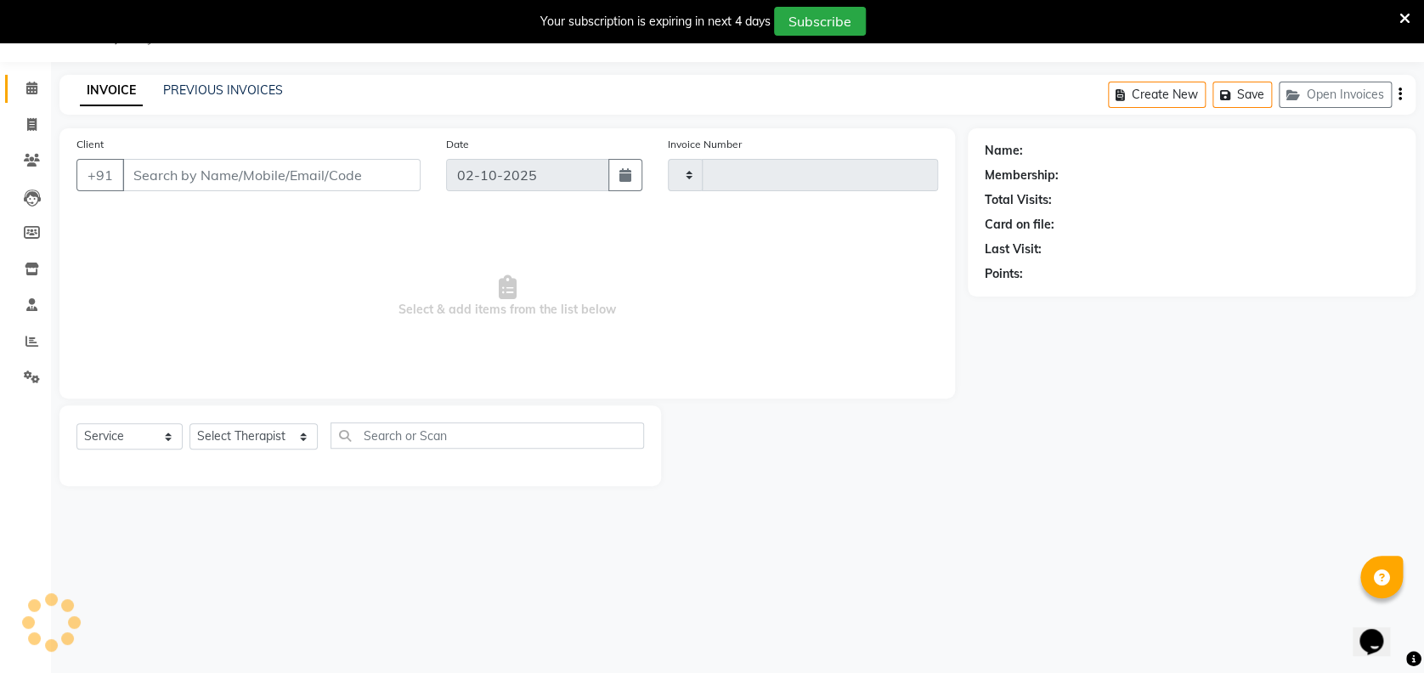
type input "2491"
select select "7072"
type input "8827477490"
select select "58850"
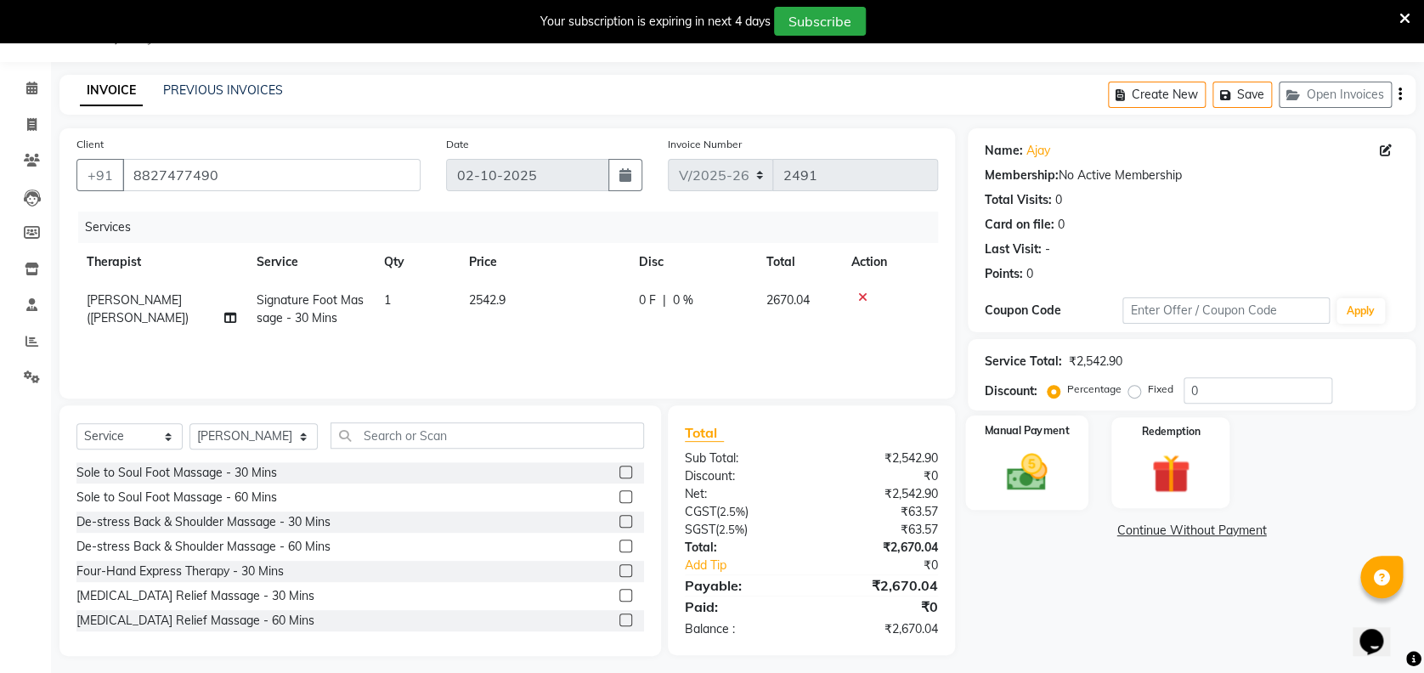
click at [1040, 461] on img at bounding box center [1026, 471] width 65 height 47
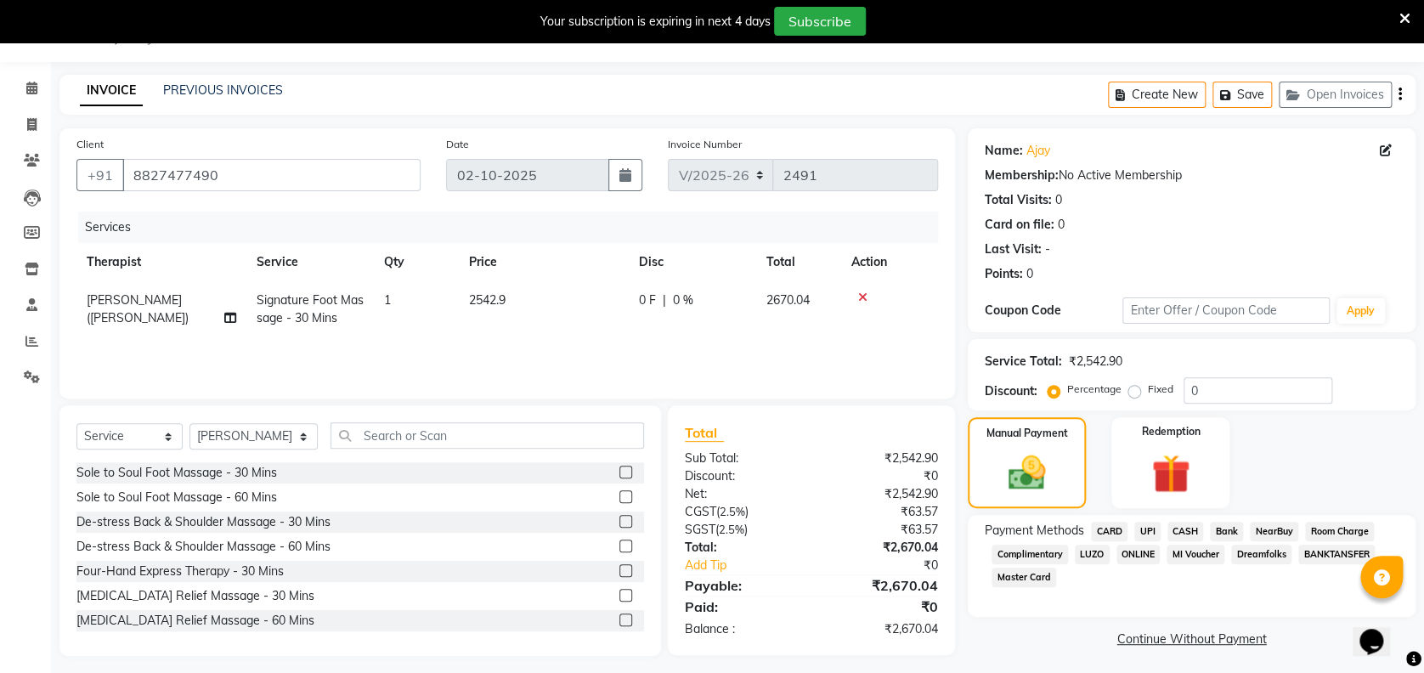
click at [1194, 533] on span "CASH" at bounding box center [1185, 532] width 37 height 20
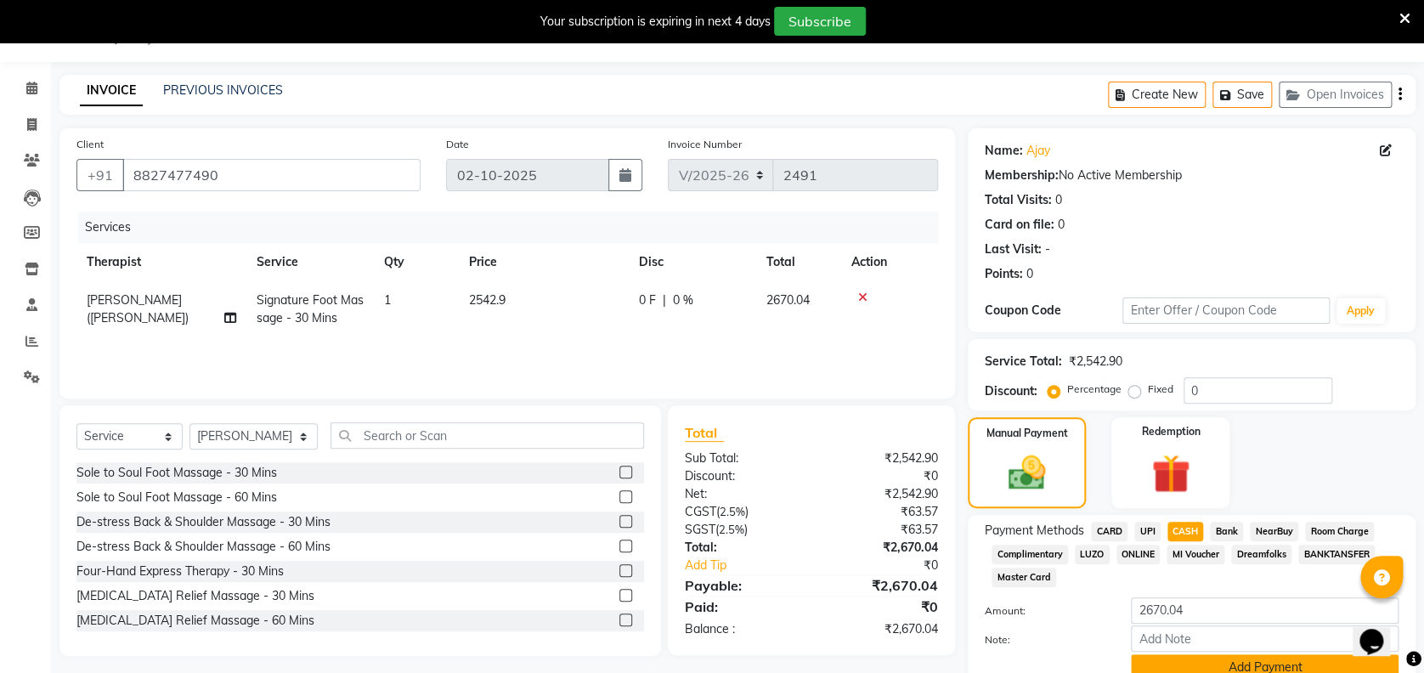
click at [1223, 657] on button "Add Payment" at bounding box center [1265, 667] width 268 height 26
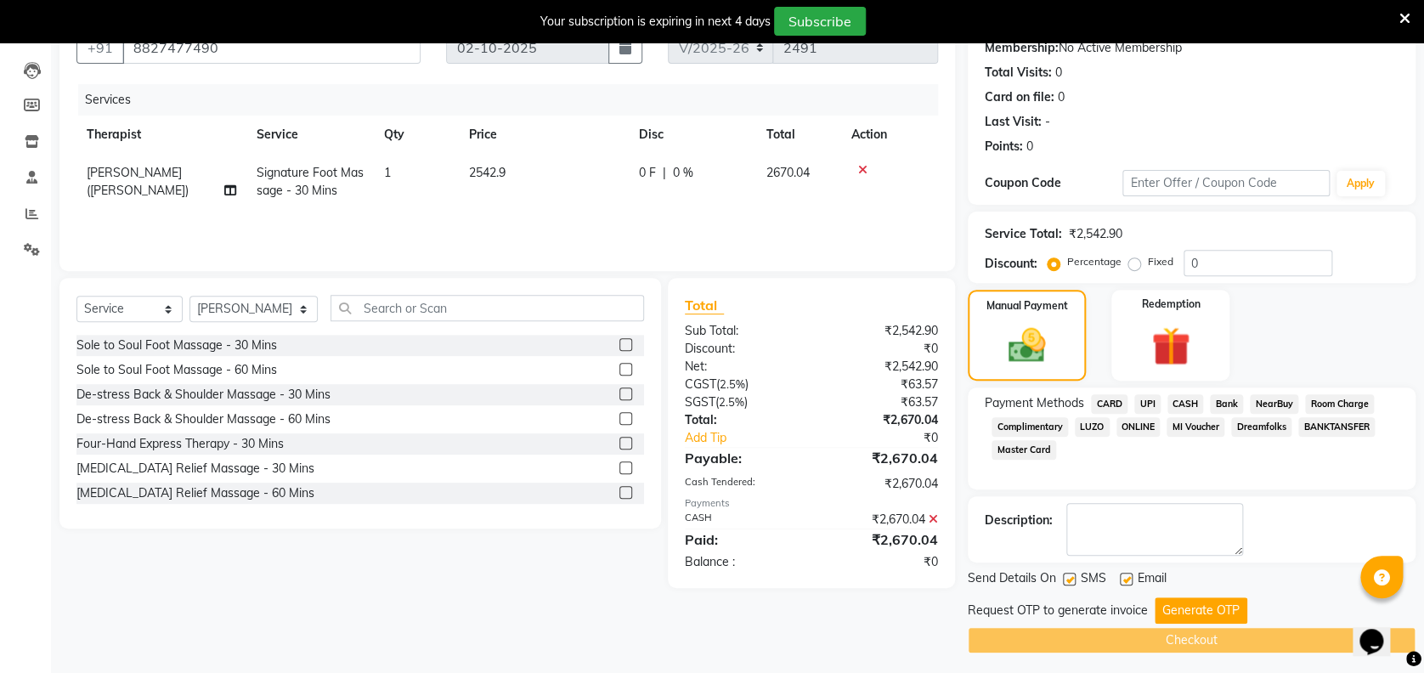
scroll to position [172, 0]
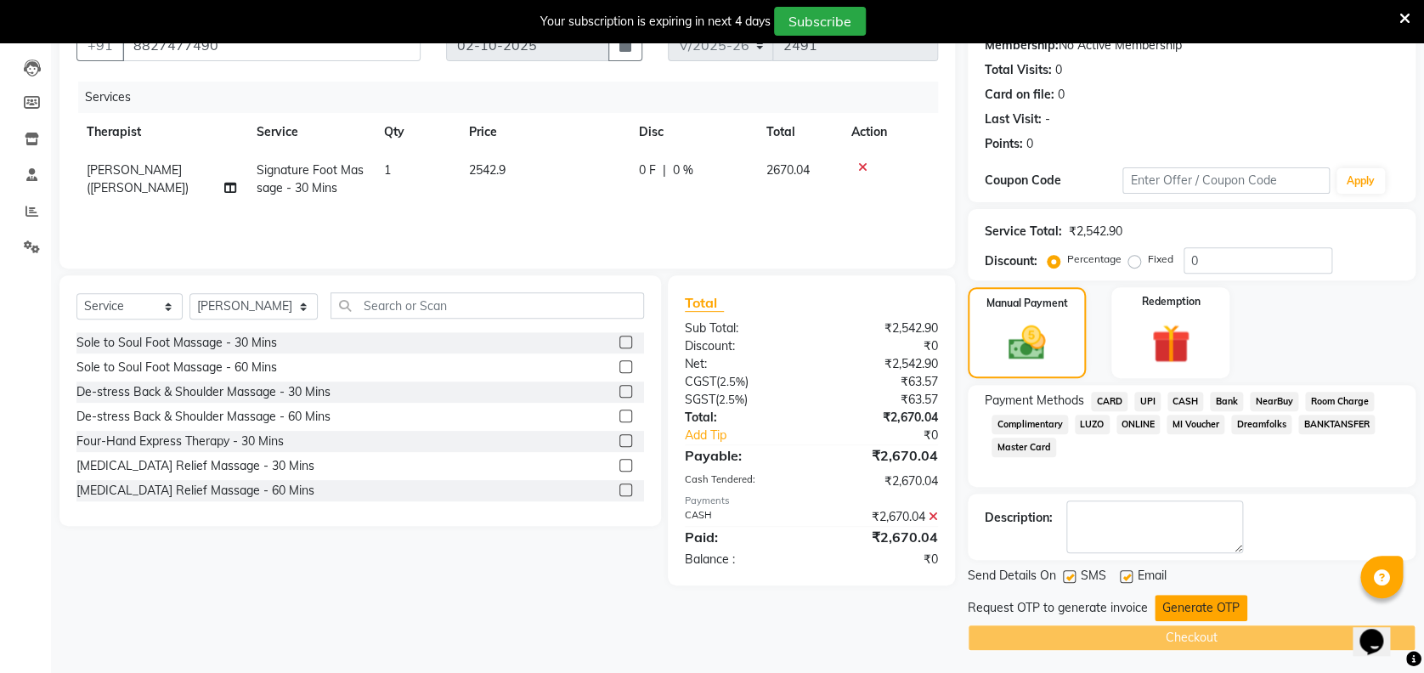
click at [1208, 604] on button "Generate OTP" at bounding box center [1200, 608] width 93 height 26
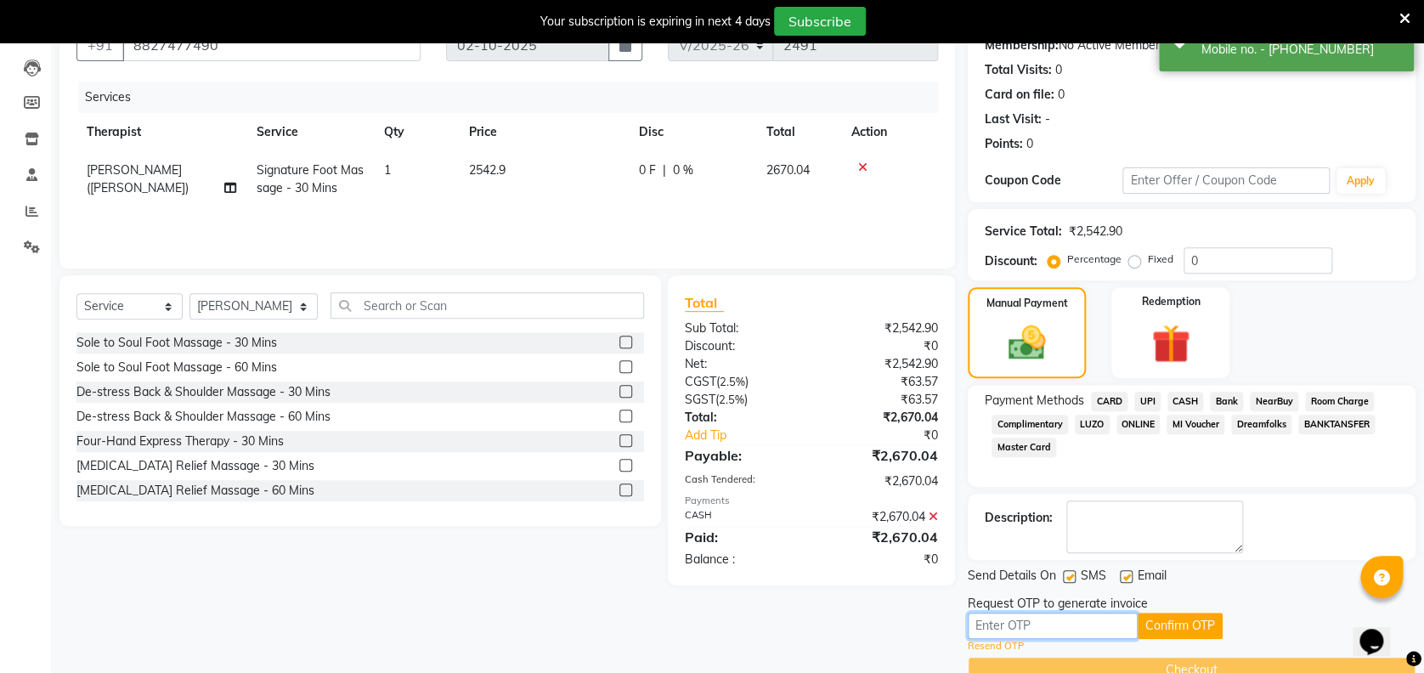
click at [1090, 623] on input "text" at bounding box center [1052, 625] width 170 height 26
type input "5302"
click at [1167, 630] on button "Confirm OTP" at bounding box center [1179, 625] width 85 height 26
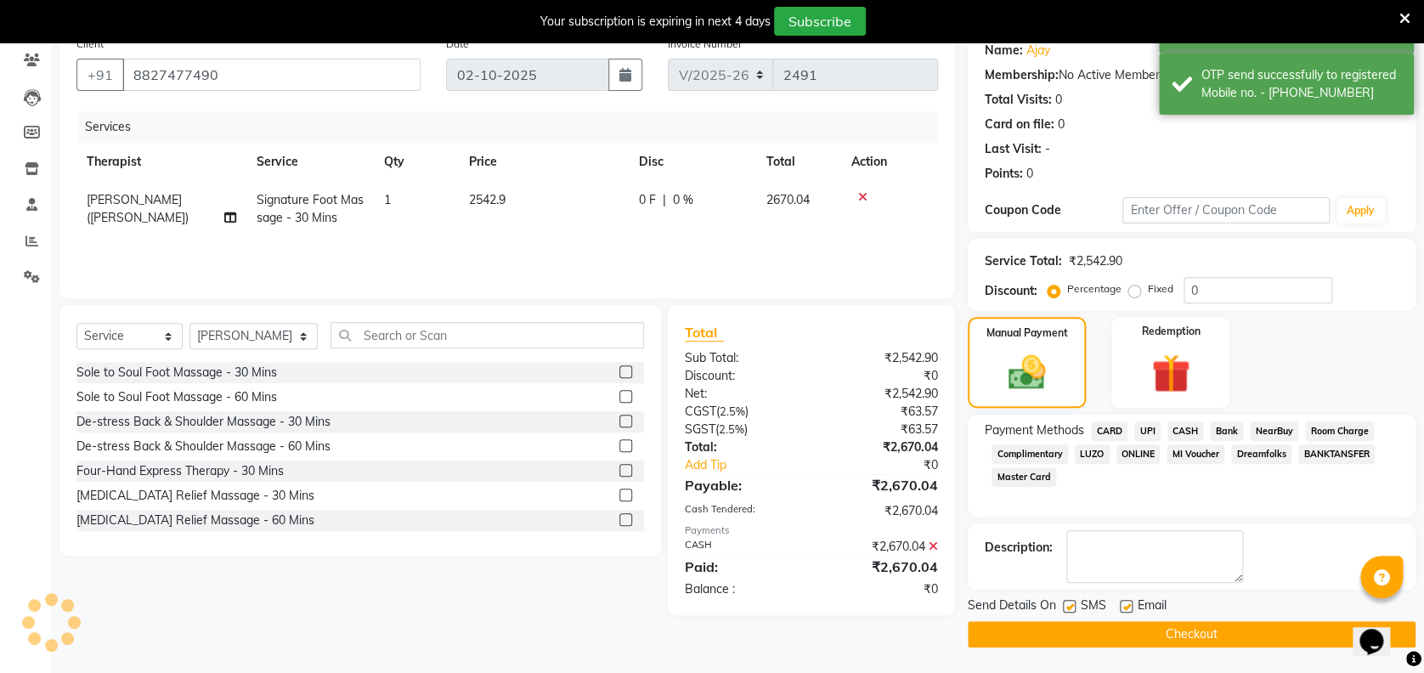
scroll to position [141, 0]
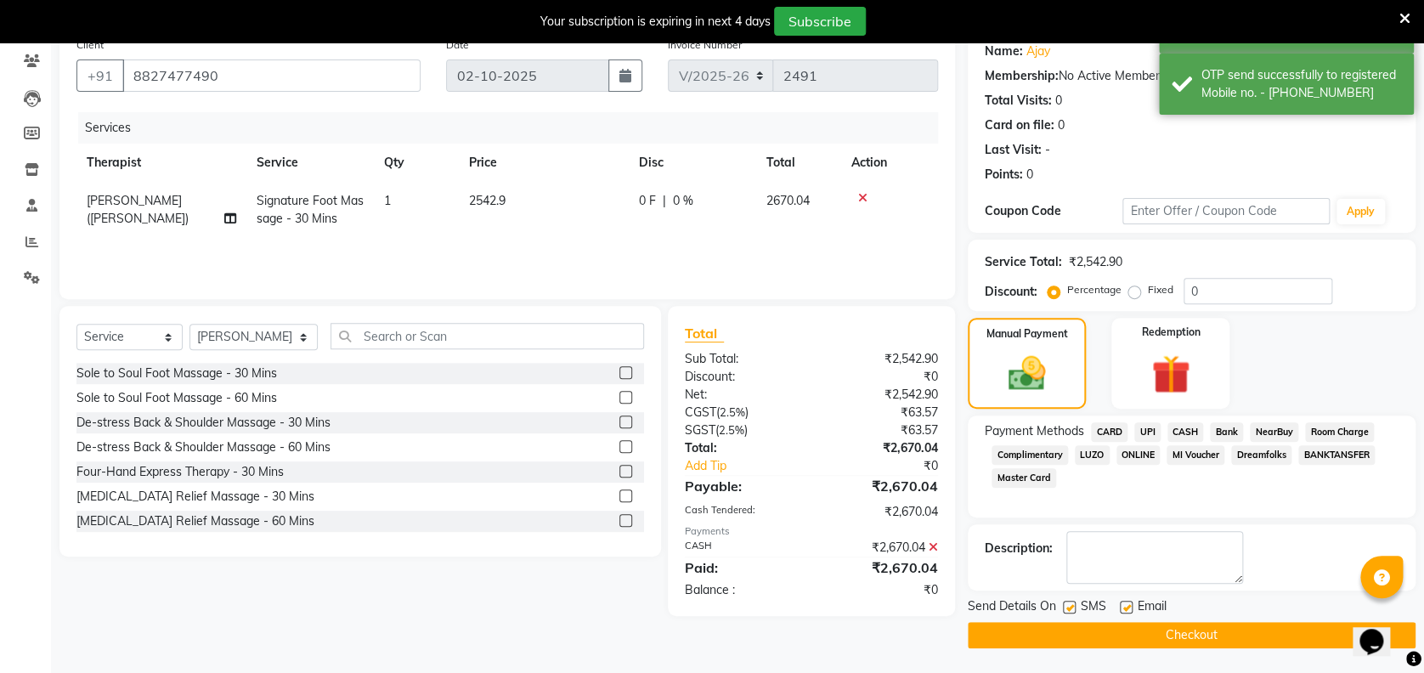
click at [1139, 640] on button "Checkout" at bounding box center [1191, 635] width 448 height 26
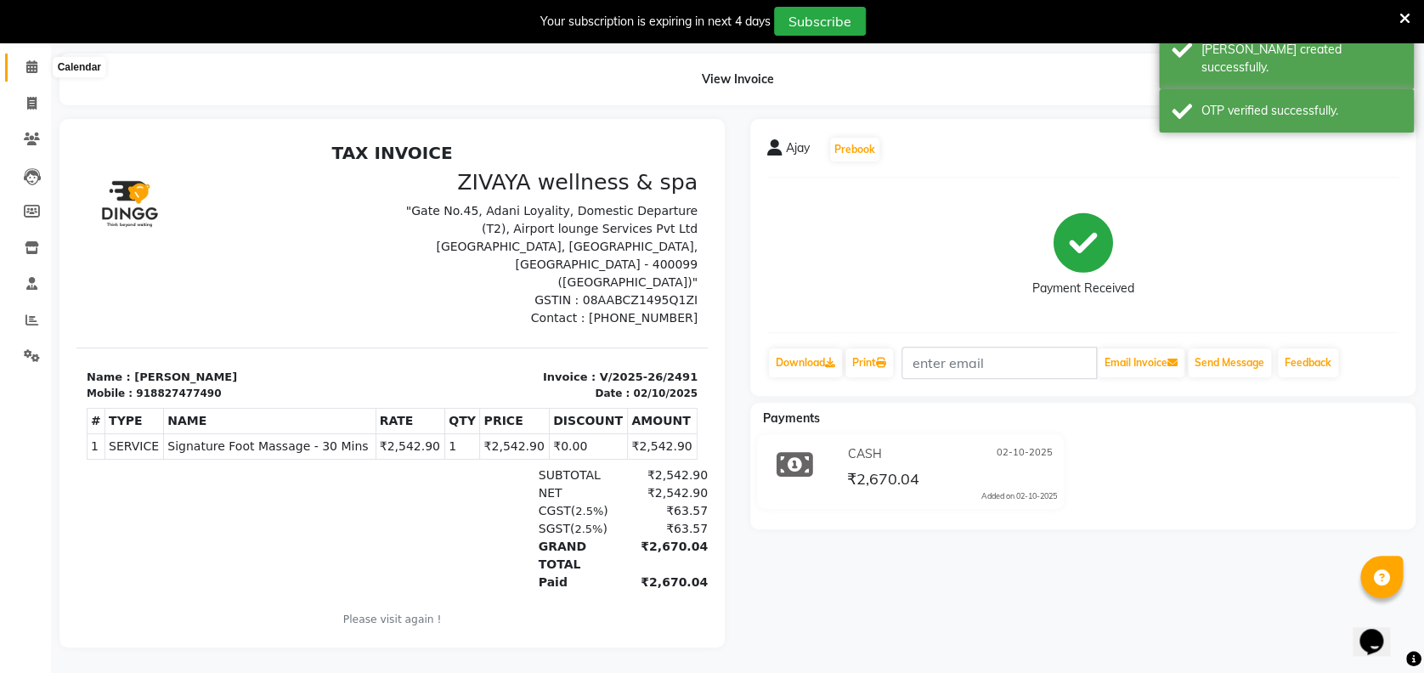
click at [28, 60] on icon at bounding box center [31, 66] width 11 height 13
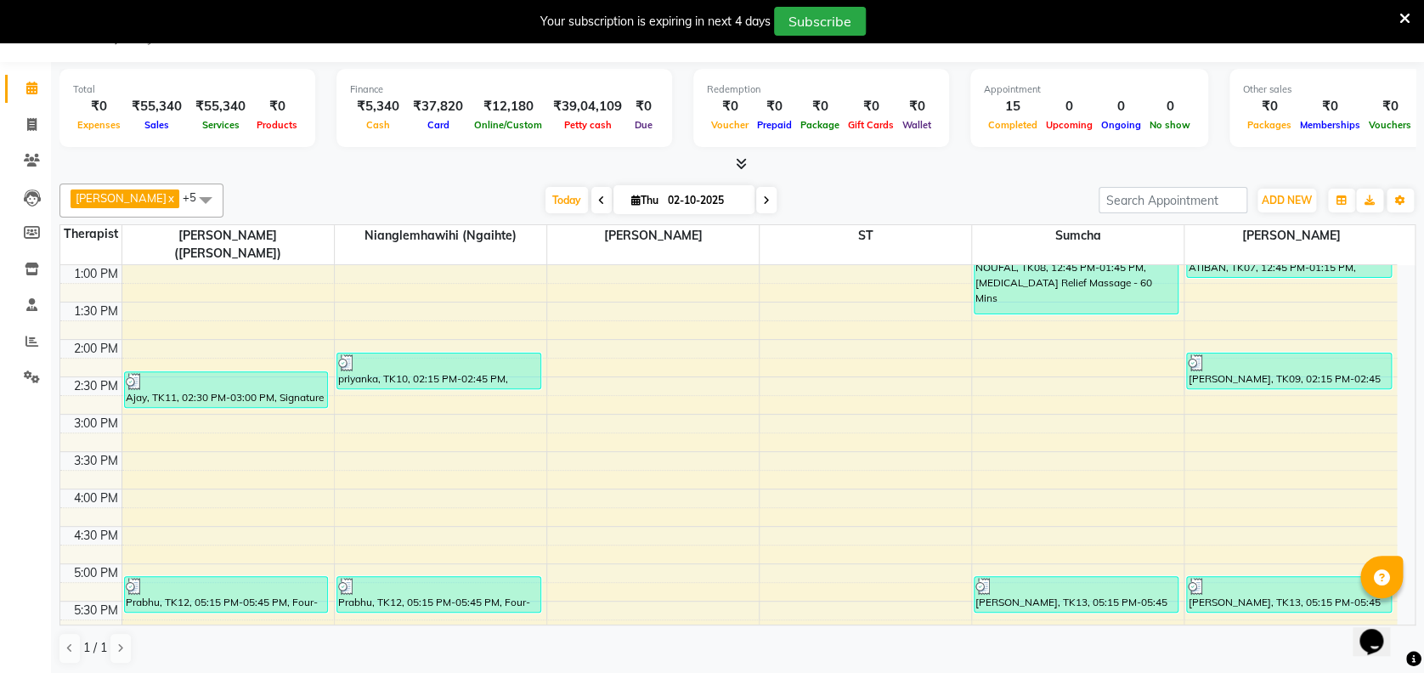
scroll to position [989, 0]
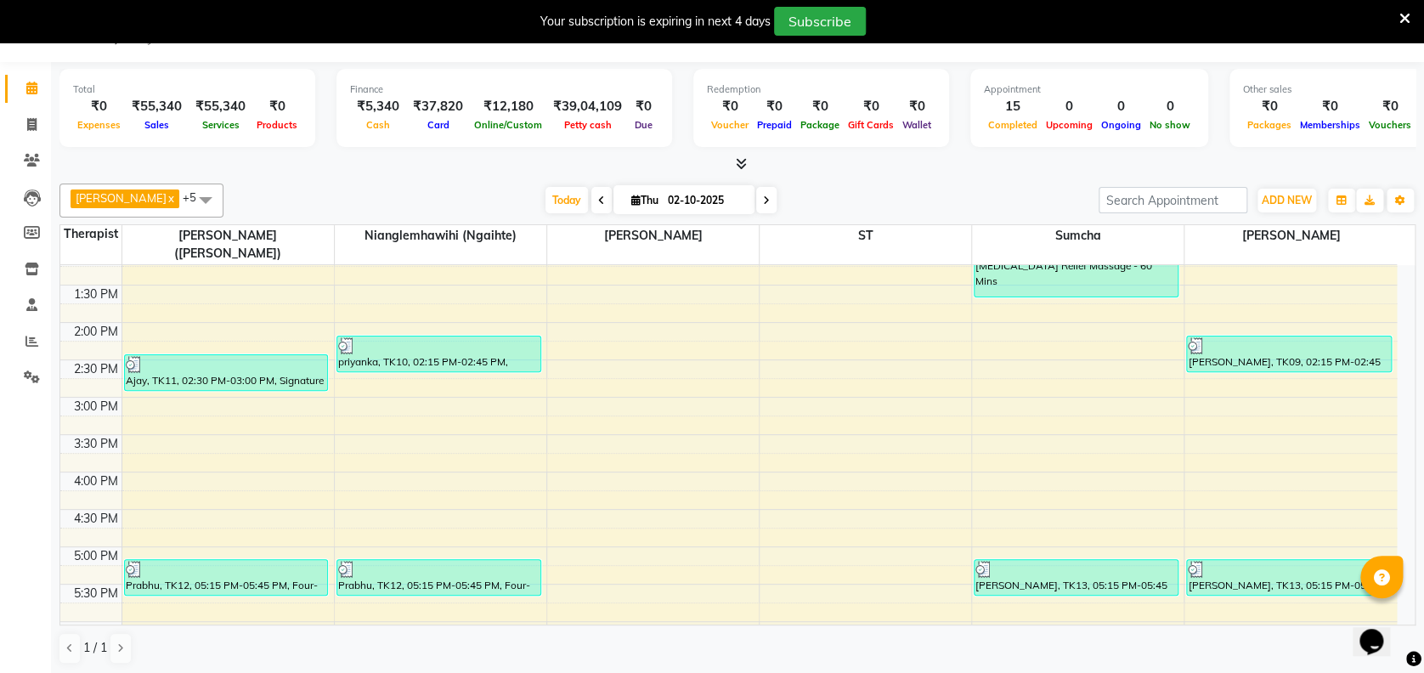
drag, startPoint x: 1364, startPoint y: 482, endPoint x: 1400, endPoint y: 568, distance: 93.7
click at [1400, 568] on body "08047224946 Select Location × Zivaya Wellness & Spa, [GEOGRAPHIC_DATA] Airport …" at bounding box center [712, 337] width 1424 height 673
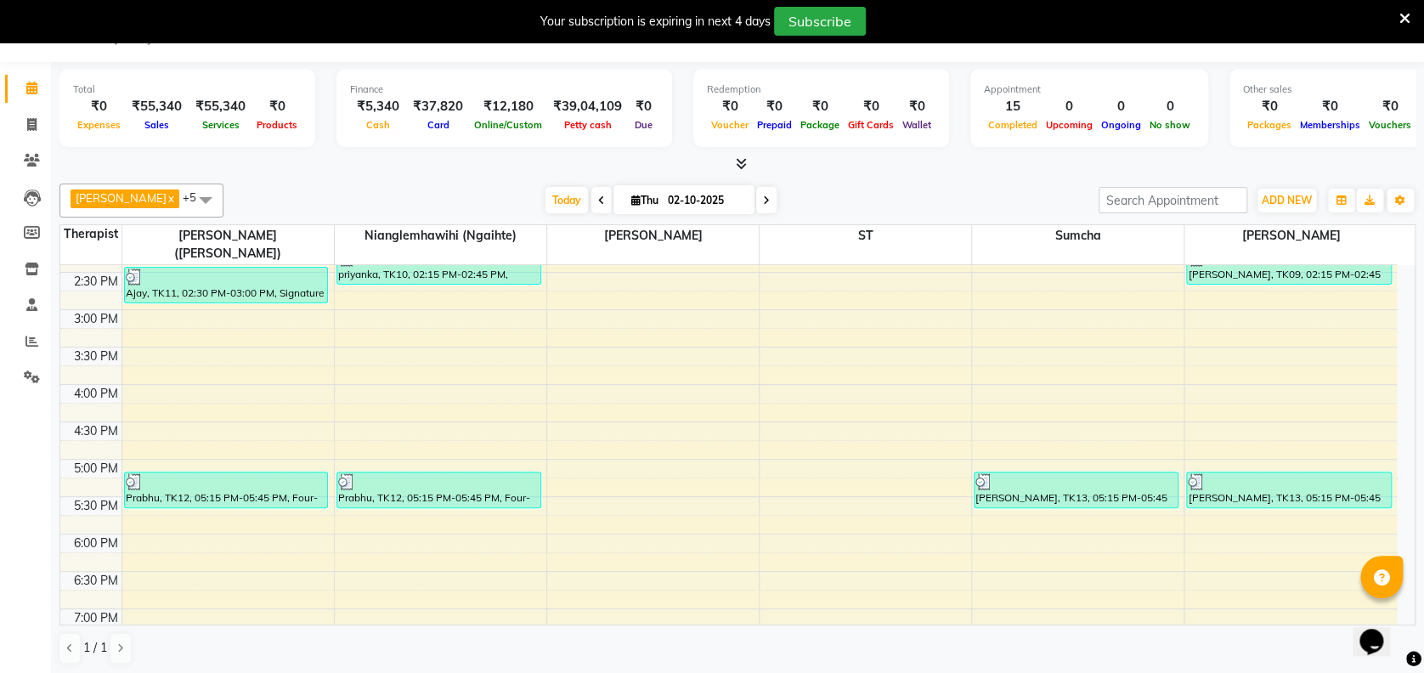
scroll to position [1089, 0]
